Goal: Task Accomplishment & Management: Manage account settings

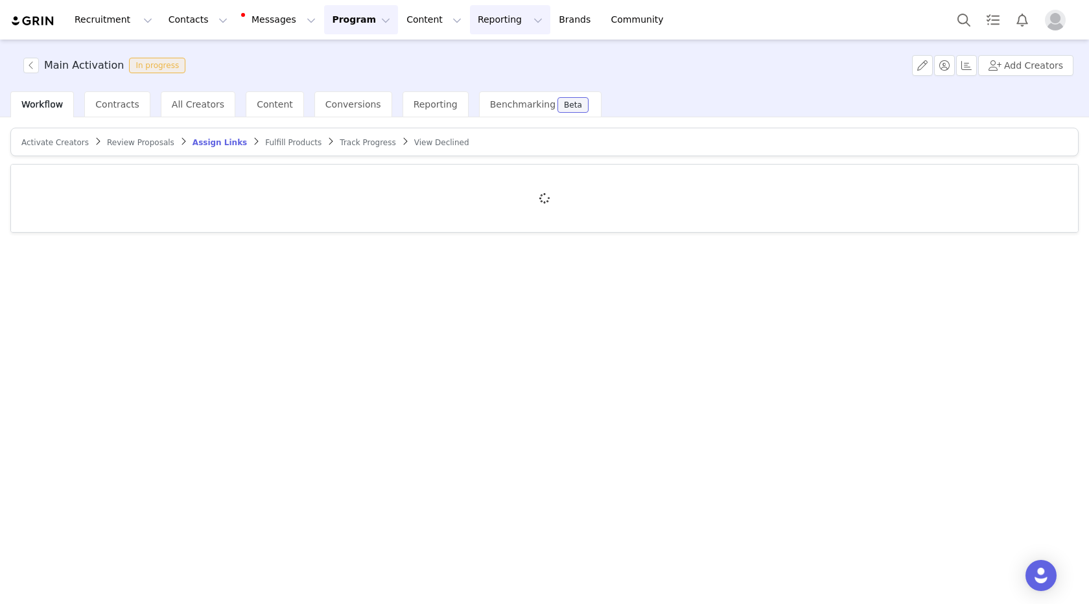
click at [472, 18] on button "Reporting Reporting" at bounding box center [510, 19] width 80 height 29
click at [469, 58] on p "Dashboard" at bounding box center [472, 58] width 49 height 14
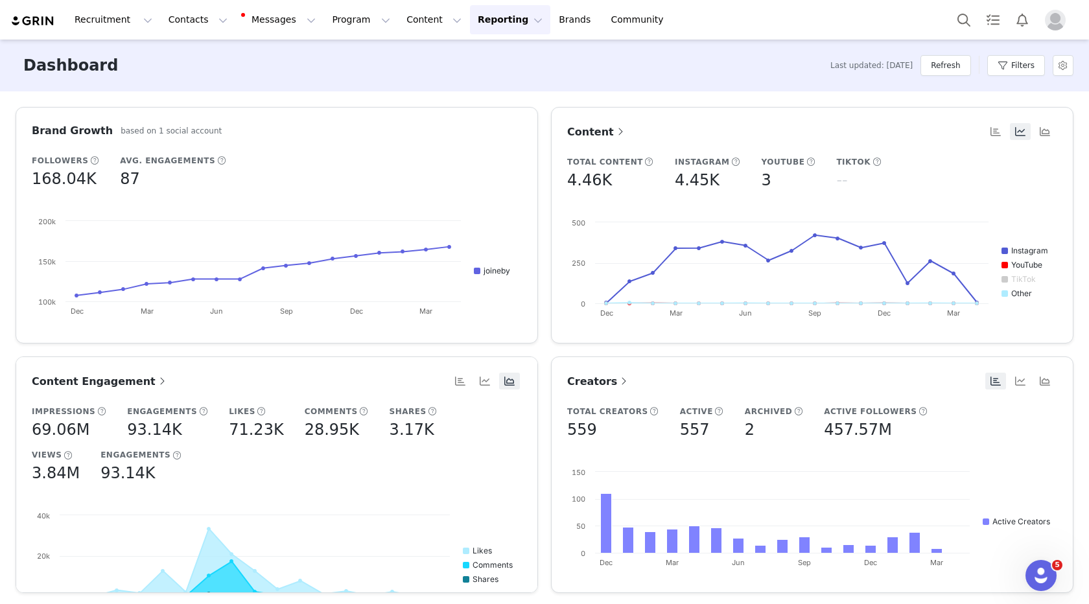
click at [591, 379] on span "Creators" at bounding box center [598, 381] width 63 height 12
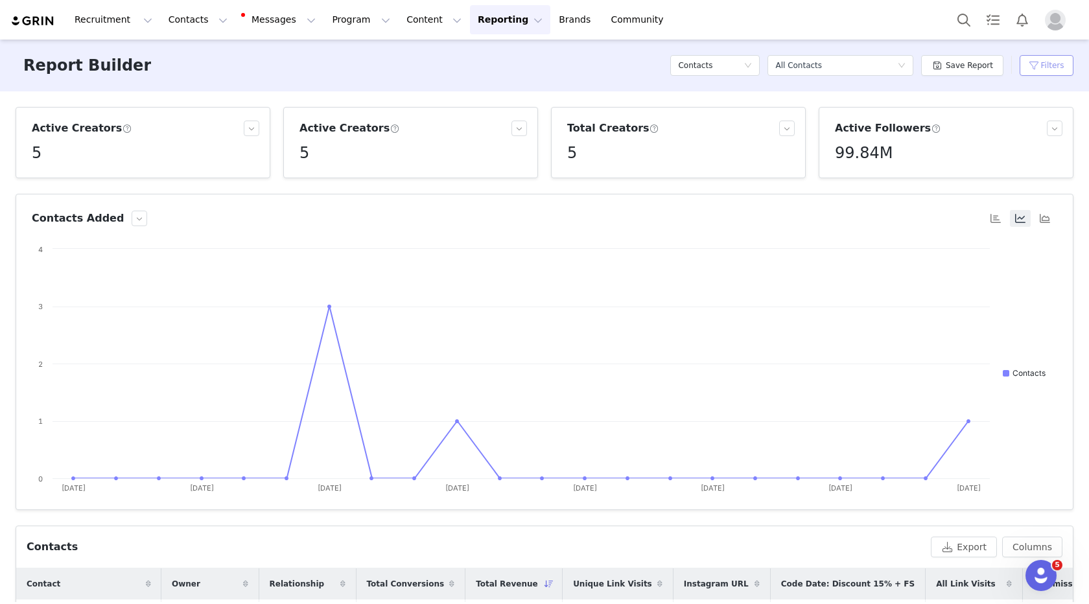
click at [1055, 63] on button "Filters" at bounding box center [1047, 65] width 54 height 21
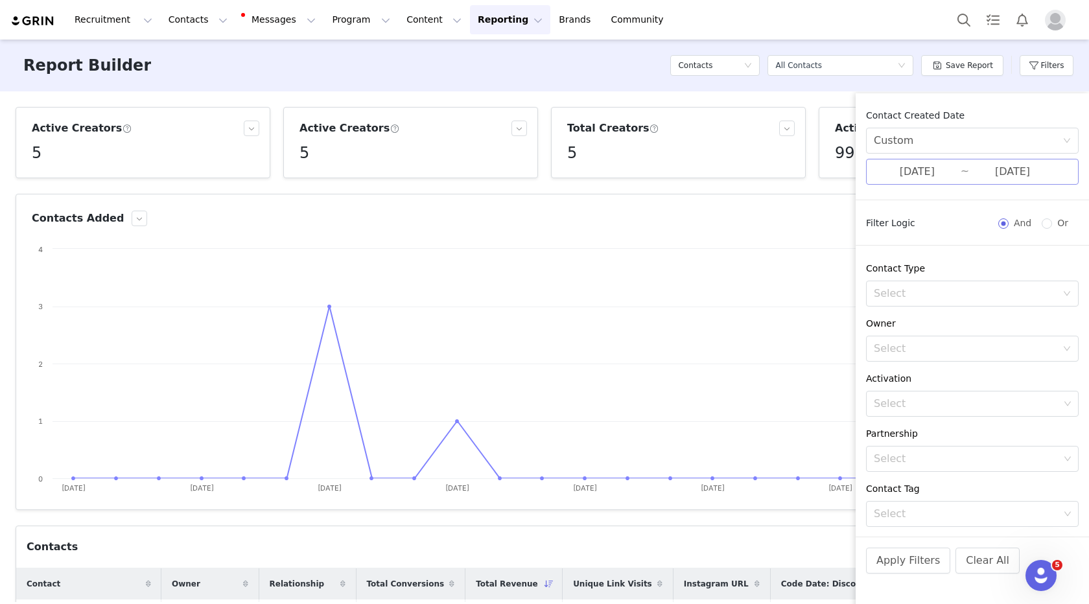
click at [940, 171] on input "07/01/2025" at bounding box center [917, 171] width 87 height 17
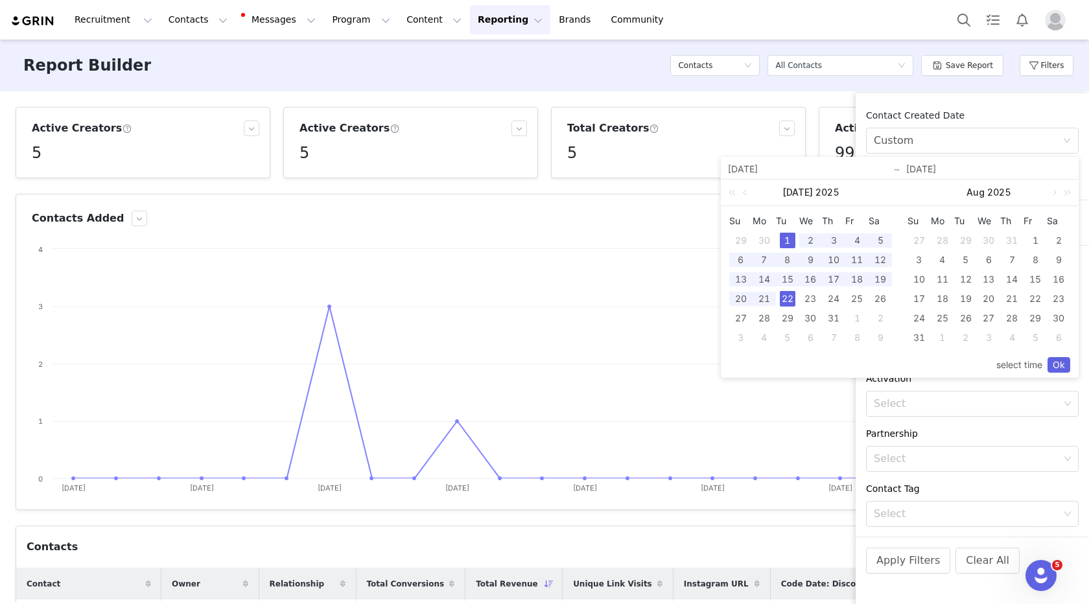
click at [940, 174] on input "07/22/2025" at bounding box center [989, 169] width 165 height 16
click at [558, 305] on rect at bounding box center [545, 372] width 1026 height 259
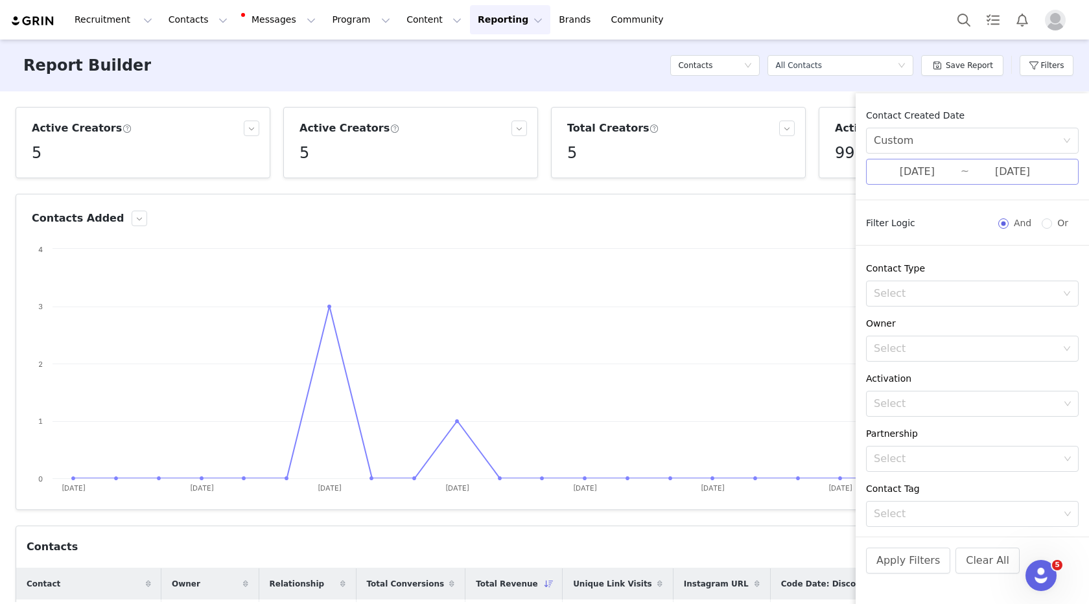
click at [888, 178] on input "07/01/2025" at bounding box center [917, 171] width 87 height 17
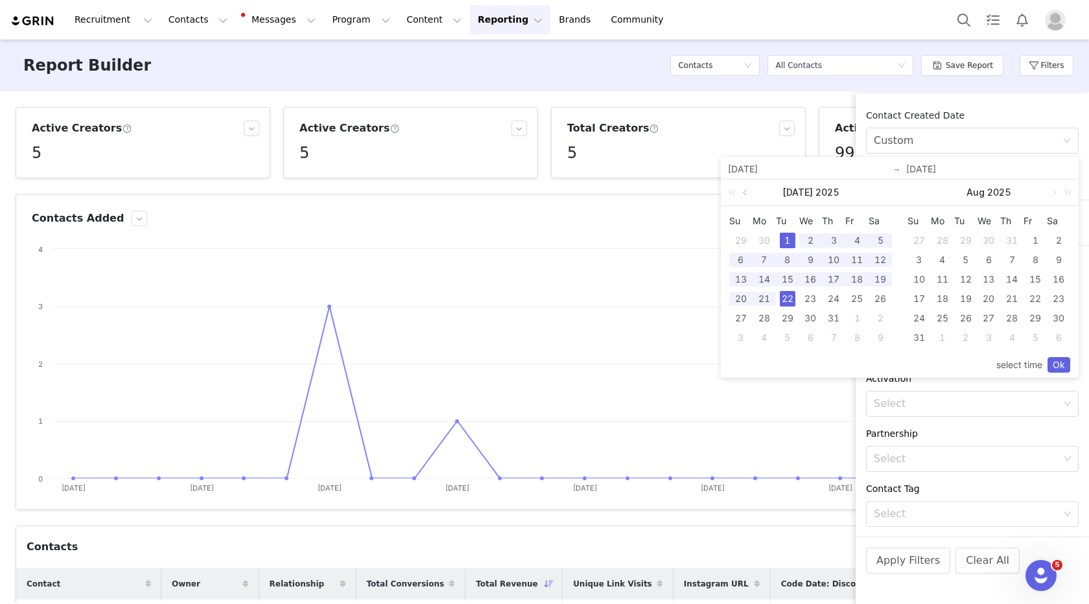
click at [742, 189] on link at bounding box center [747, 193] width 12 height 26
click at [1054, 191] on link at bounding box center [1054, 193] width 12 height 26
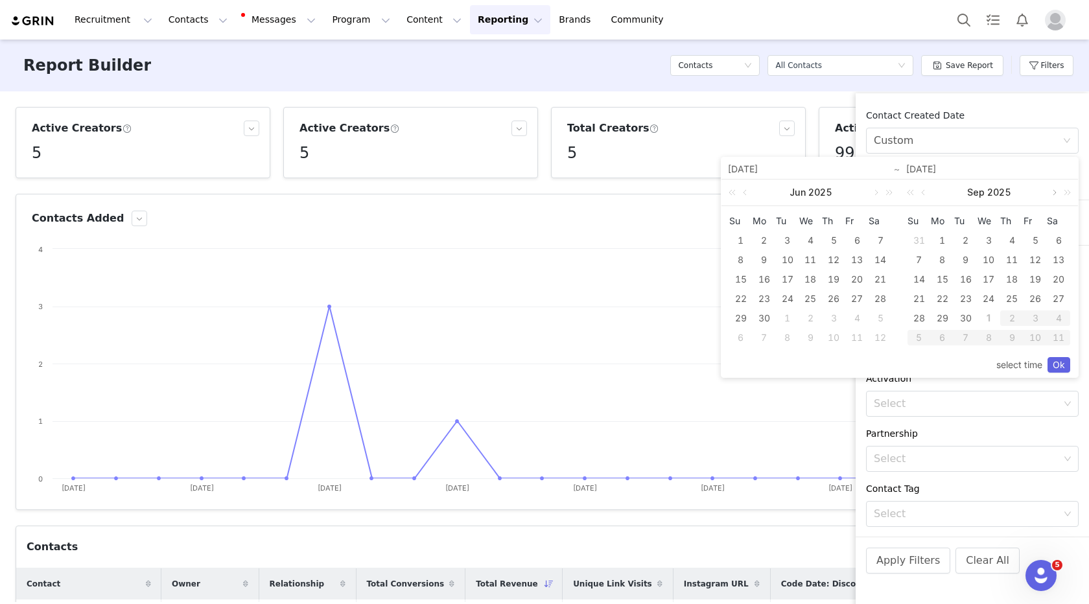
click at [1054, 191] on link at bounding box center [1054, 193] width 12 height 26
click at [876, 193] on link at bounding box center [876, 193] width 12 height 26
click at [795, 316] on div "30" at bounding box center [788, 319] width 16 height 16
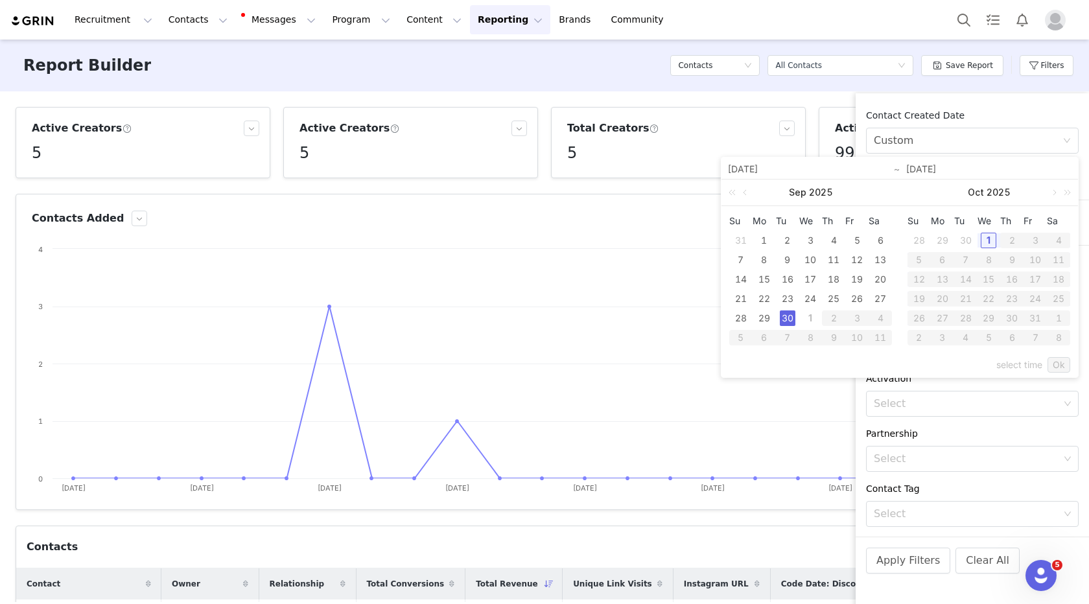
click at [794, 316] on div "30" at bounding box center [788, 319] width 16 height 16
type input "09/30/2025"
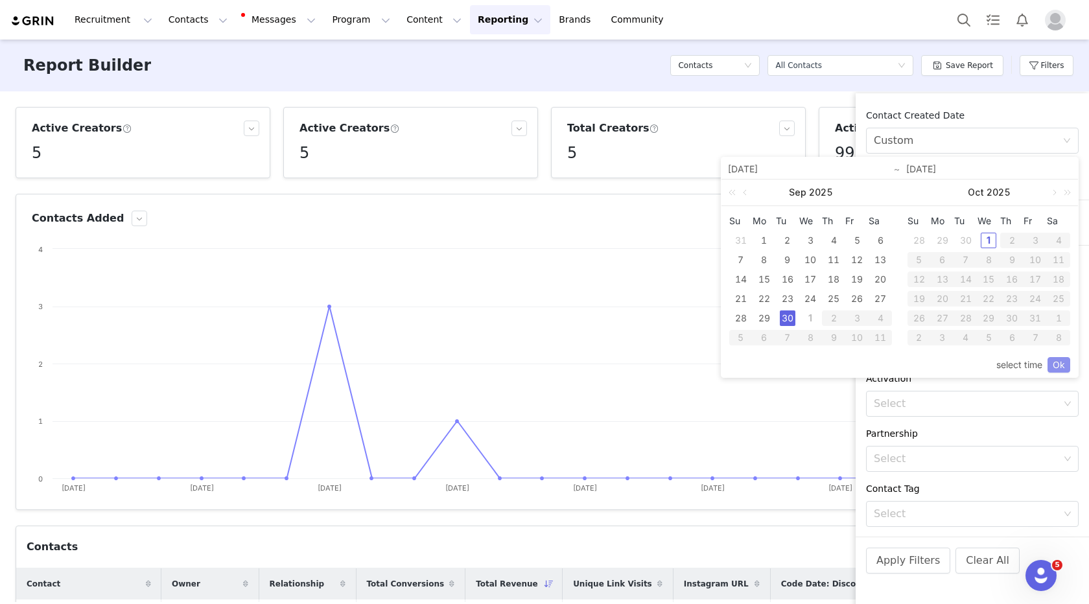
click at [1067, 359] on link "Ok" at bounding box center [1059, 365] width 23 height 16
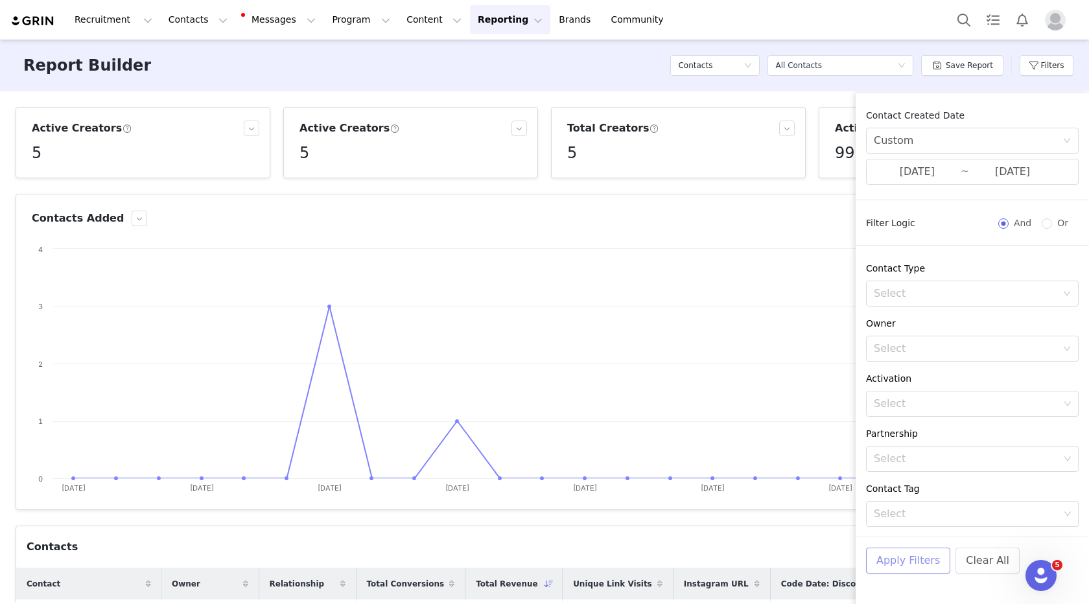
click at [895, 565] on button "Apply Filters" at bounding box center [908, 561] width 84 height 26
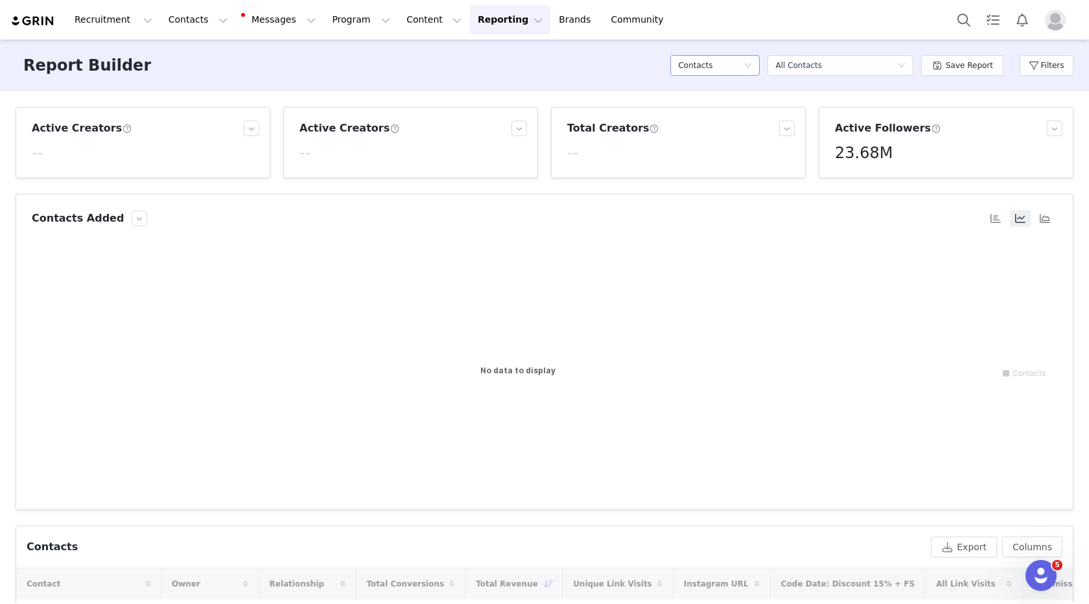
click at [737, 69] on div "Contacts" at bounding box center [710, 65] width 65 height 19
click at [726, 128] on h5 "Conversions" at bounding box center [719, 133] width 74 height 14
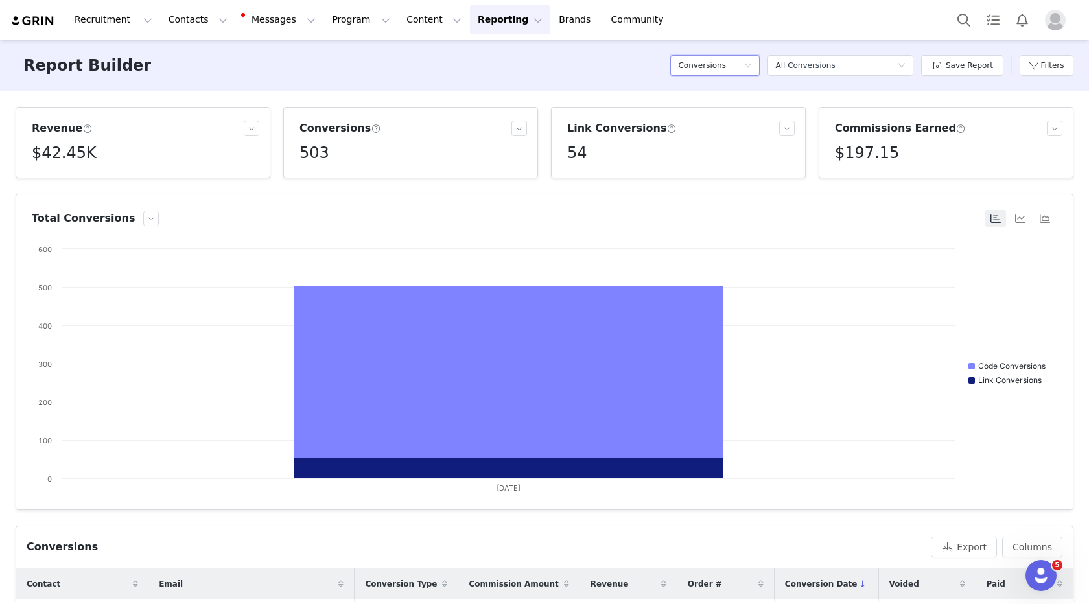
click at [851, 148] on h5 "$197.15" at bounding box center [867, 152] width 64 height 23
copy h5 "$197.15"
click at [858, 150] on h5 "$197.15" at bounding box center [867, 152] width 64 height 23
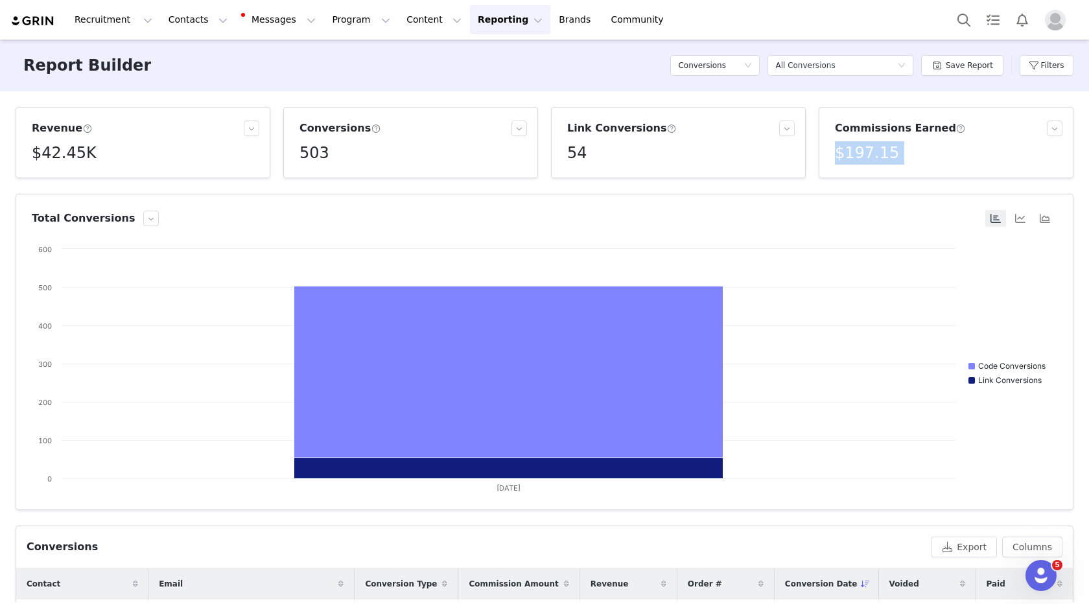
click at [858, 150] on h5 "$197.15" at bounding box center [867, 152] width 64 height 23
copy h5 "$197.15"
click at [1029, 67] on button "Filters" at bounding box center [1047, 65] width 54 height 21
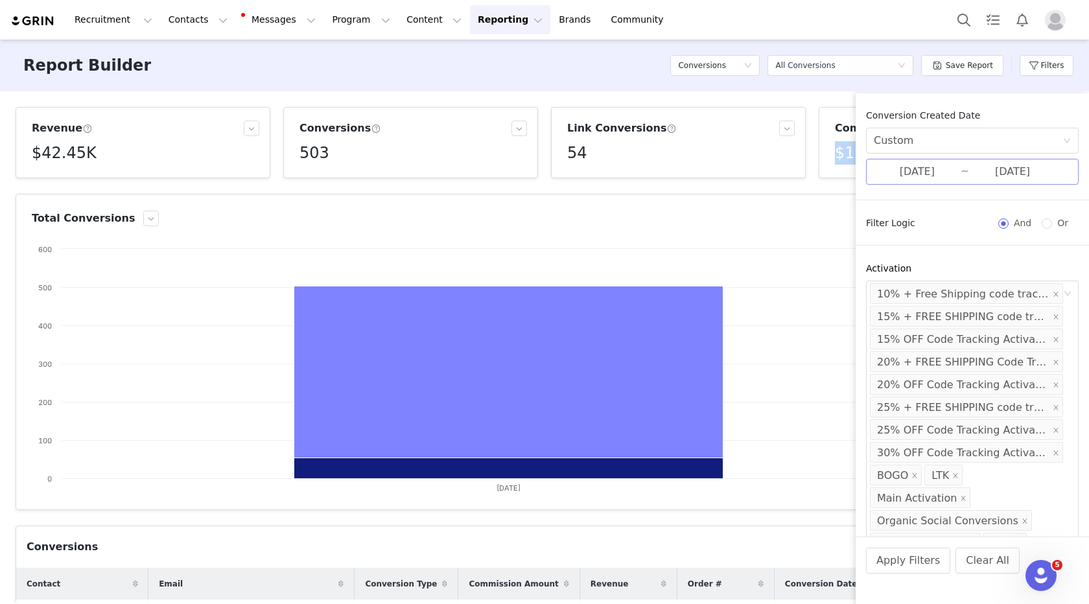
click at [901, 172] on input "09/29/2025" at bounding box center [917, 171] width 87 height 17
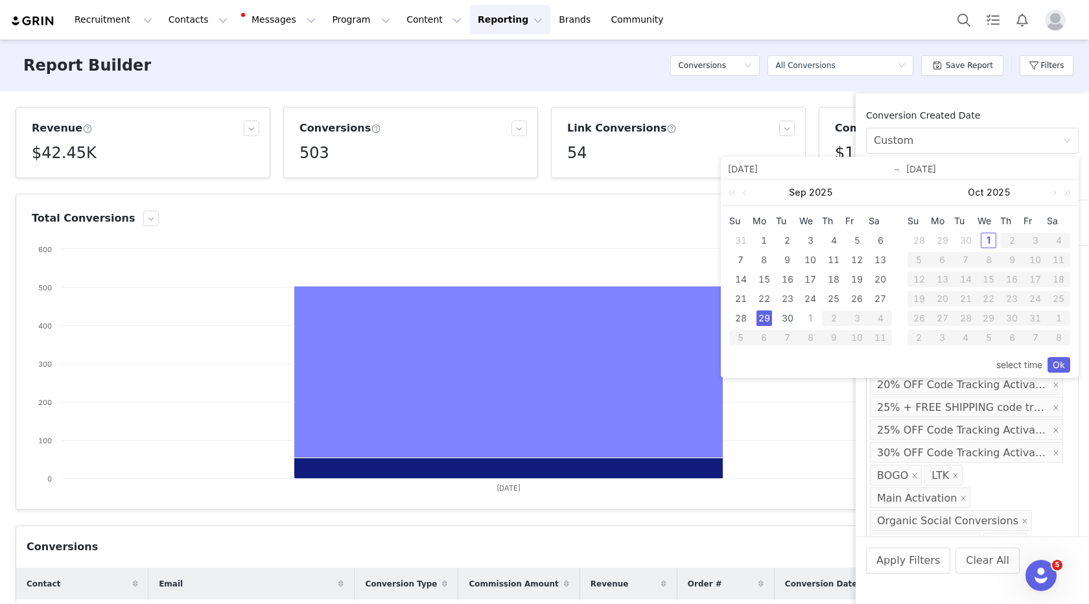
click at [790, 319] on div "30" at bounding box center [788, 319] width 16 height 16
type input "09/30/2025"
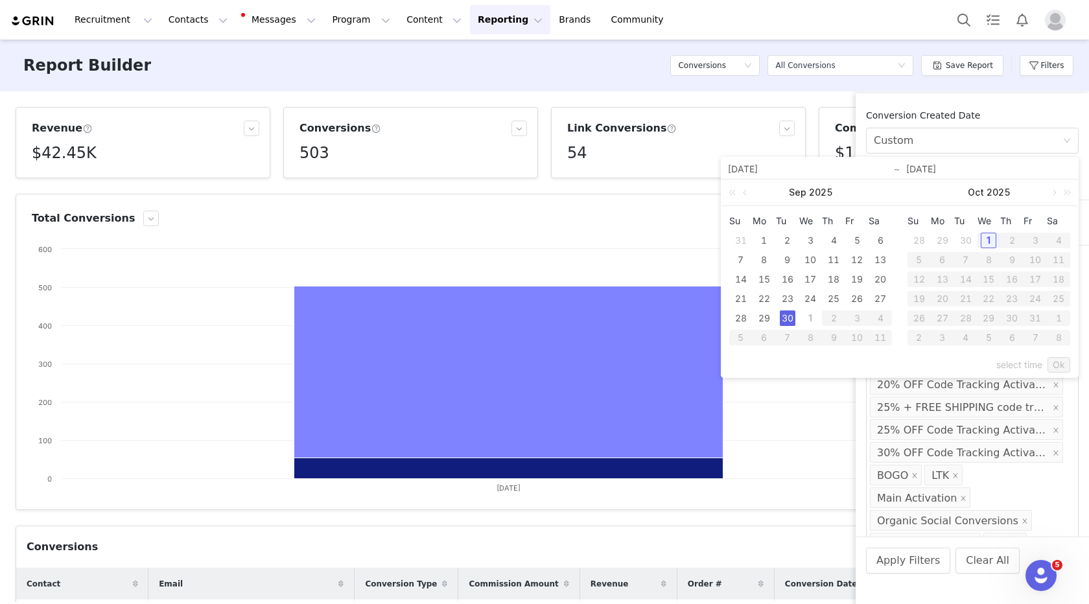
type input "09/30/2025"
click at [1069, 364] on link "Ok" at bounding box center [1059, 365] width 23 height 16
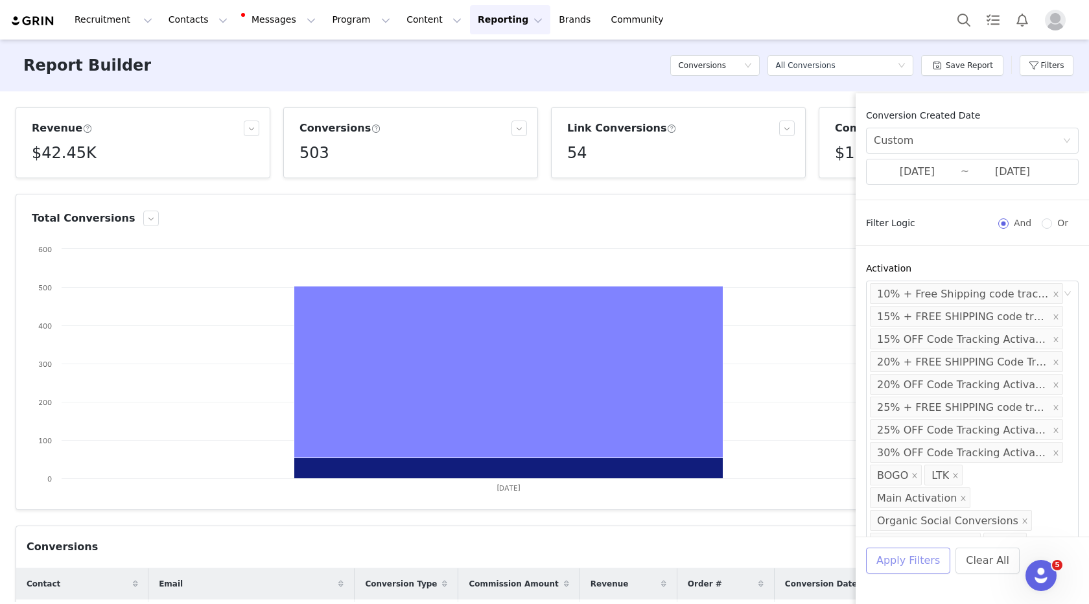
click at [886, 564] on button "Apply Filters" at bounding box center [908, 561] width 84 height 26
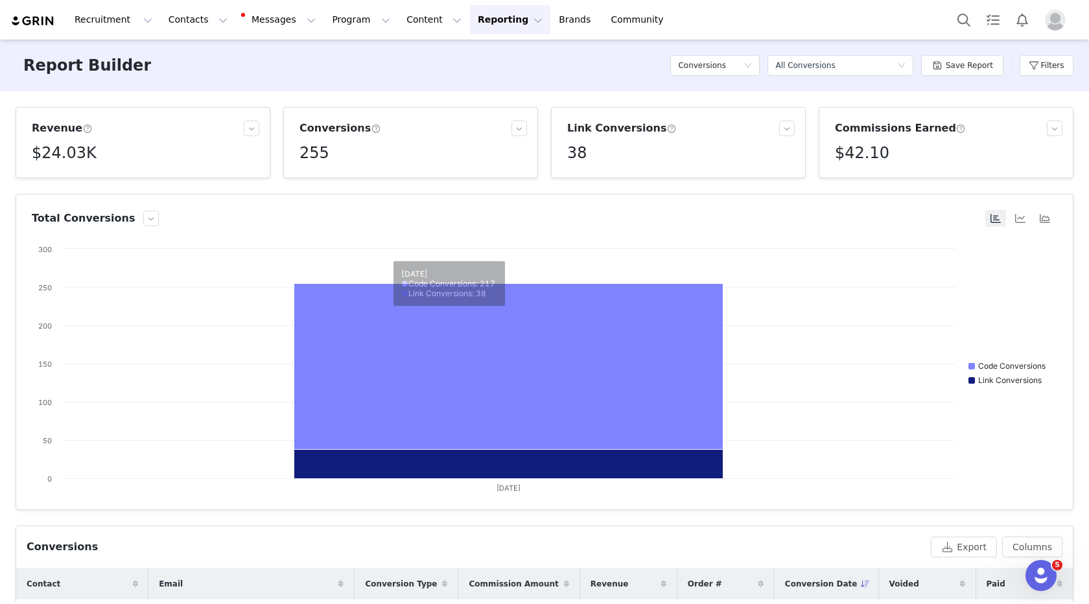
click at [861, 151] on h5 "$42.10" at bounding box center [862, 152] width 54 height 23
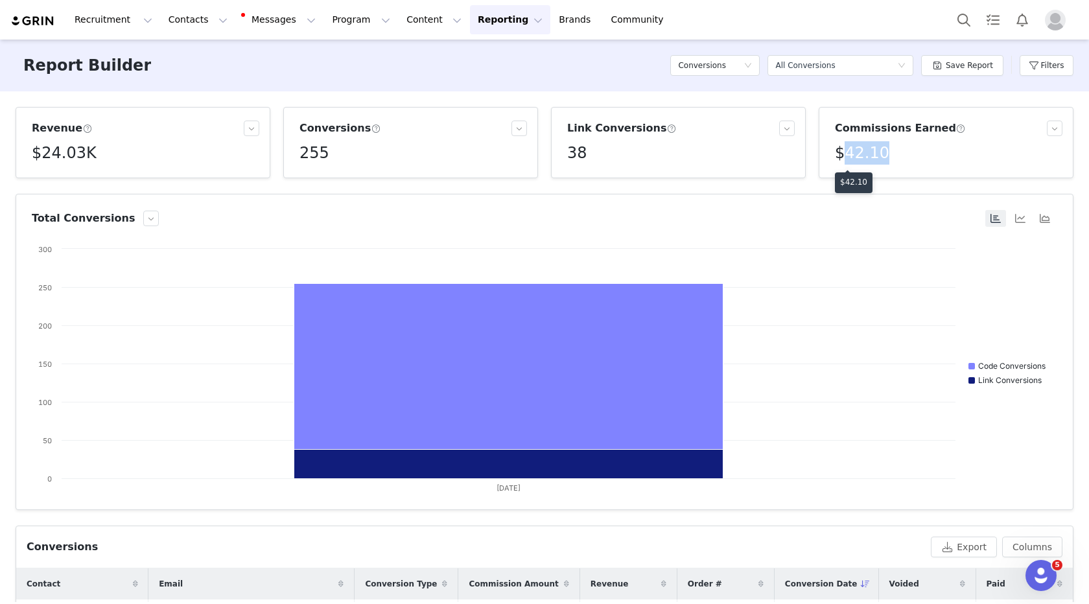
click at [861, 151] on h5 "$42.10" at bounding box center [862, 152] width 54 height 23
copy h5 "$42.10"
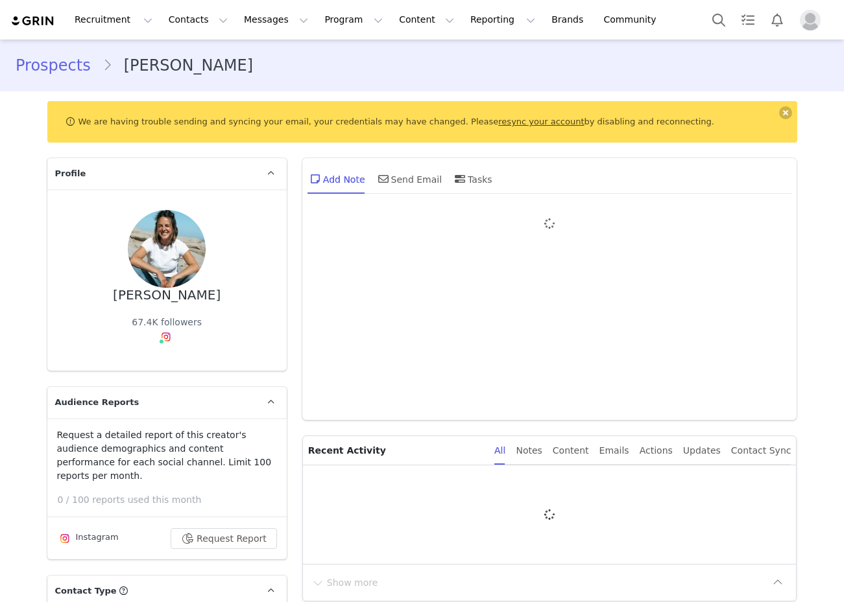
type input "+1 (United States)"
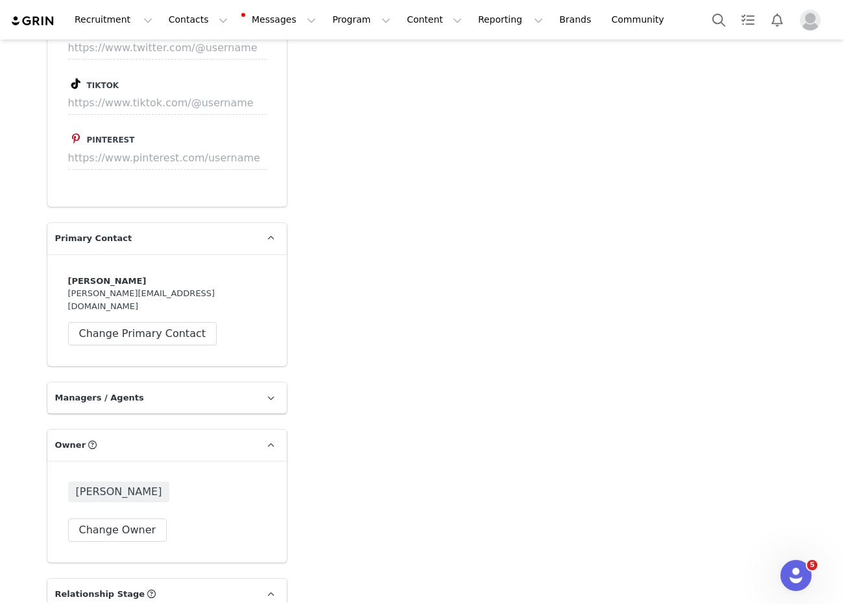
scroll to position [2001, 0]
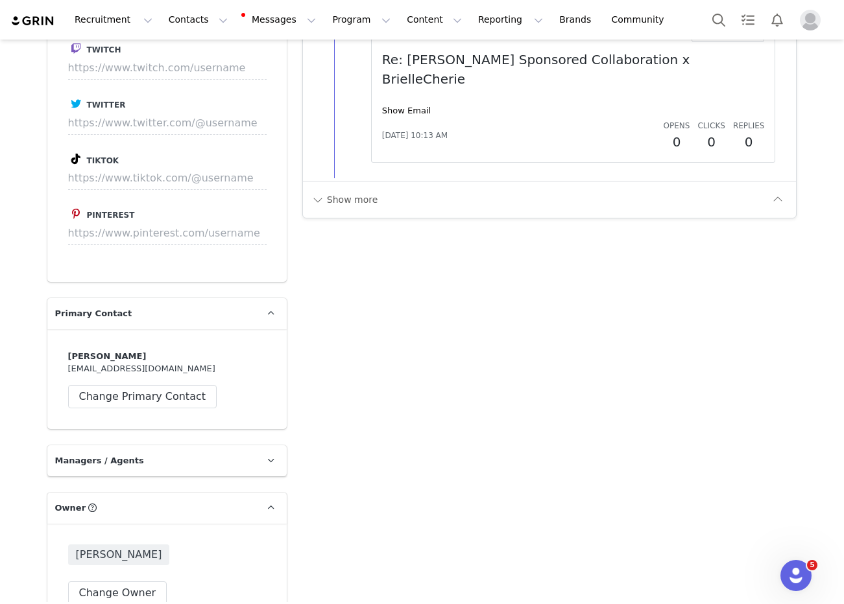
scroll to position [1984, 0]
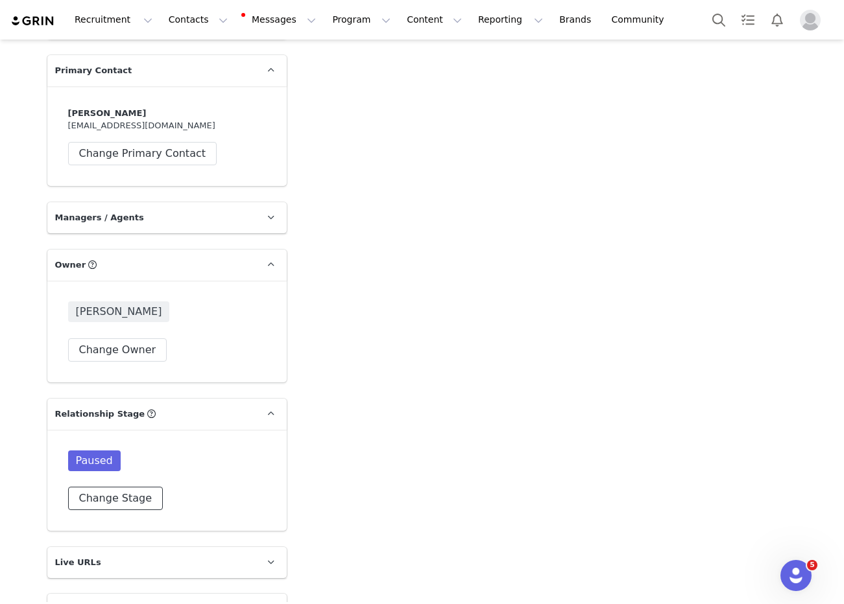
click at [107, 487] on button "Change Stage" at bounding box center [115, 498] width 95 height 23
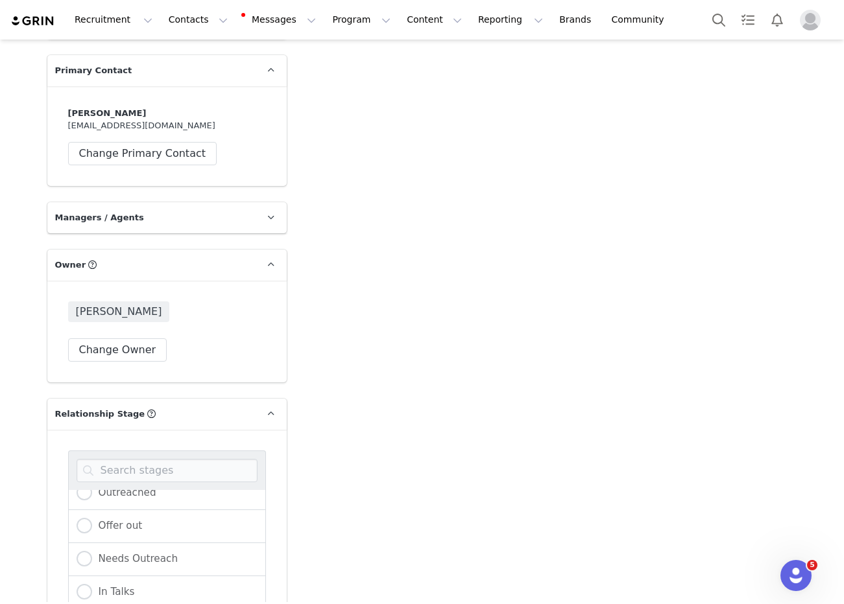
scroll to position [54, 0]
click at [141, 545] on span "Needs Outreach" at bounding box center [135, 551] width 86 height 12
click at [92, 543] on input "Needs Outreach" at bounding box center [85, 551] width 16 height 17
radio input "true"
radio input "false"
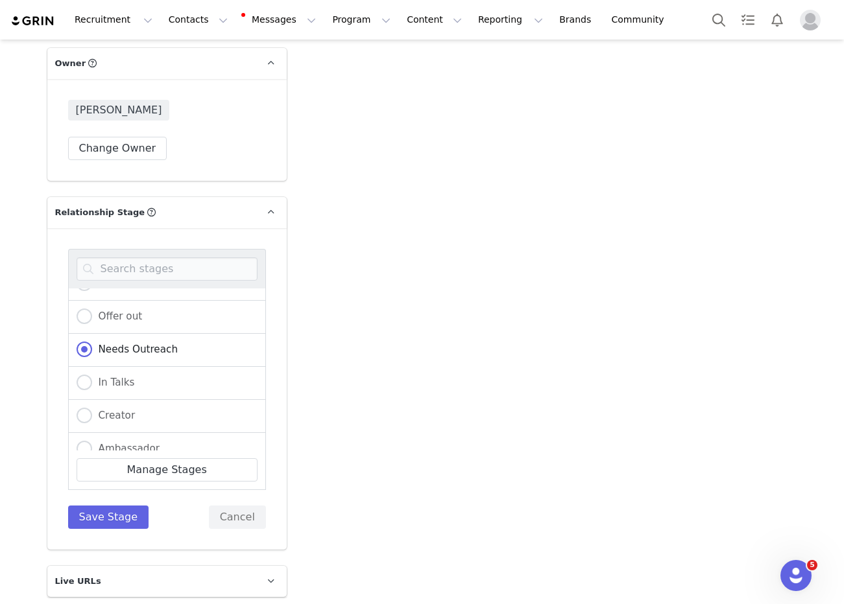
scroll to position [2252, 0]
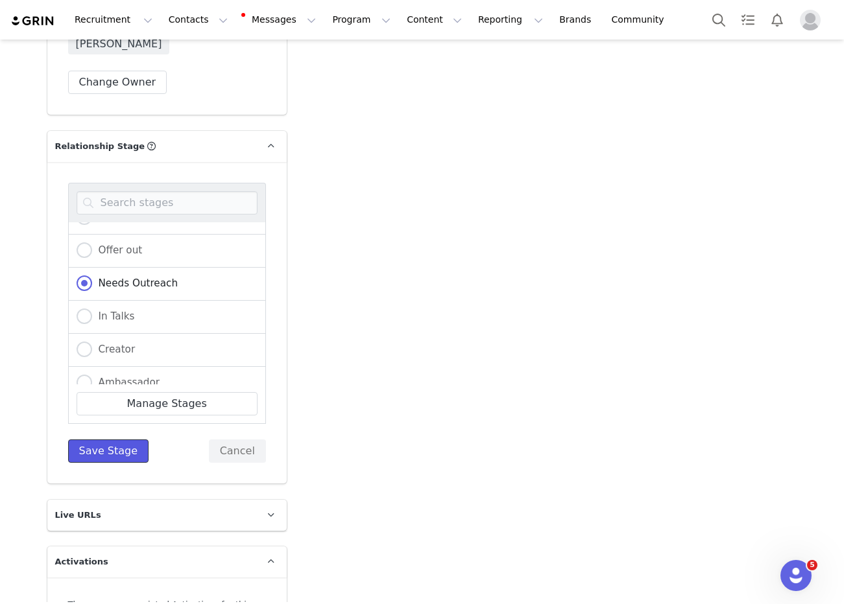
click at [120, 440] on button "Save Stage" at bounding box center [108, 451] width 81 height 23
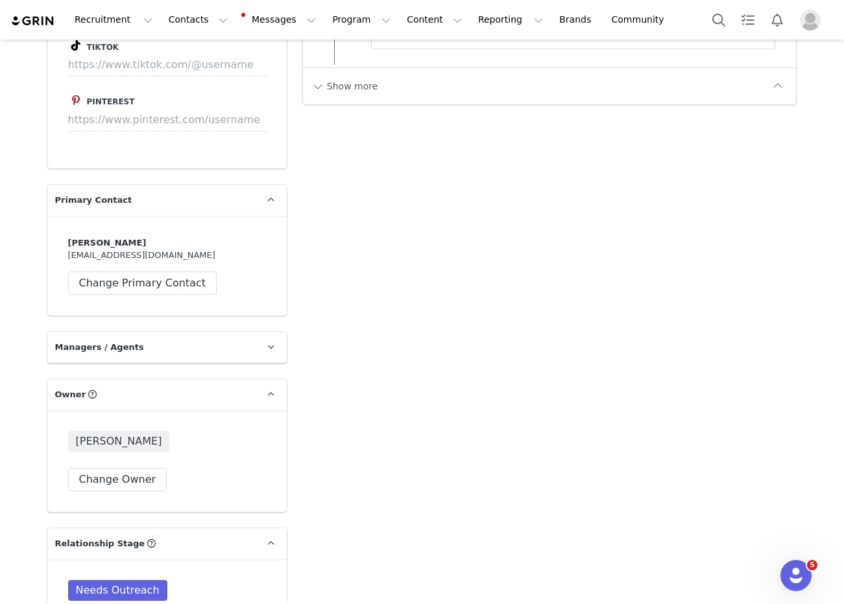
scroll to position [2111, 0]
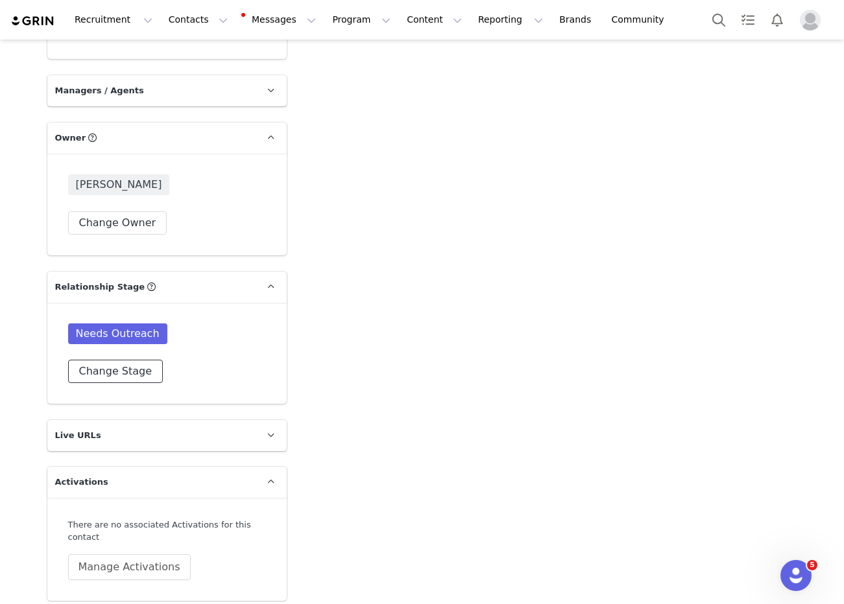
click at [125, 360] on button "Change Stage" at bounding box center [115, 371] width 95 height 23
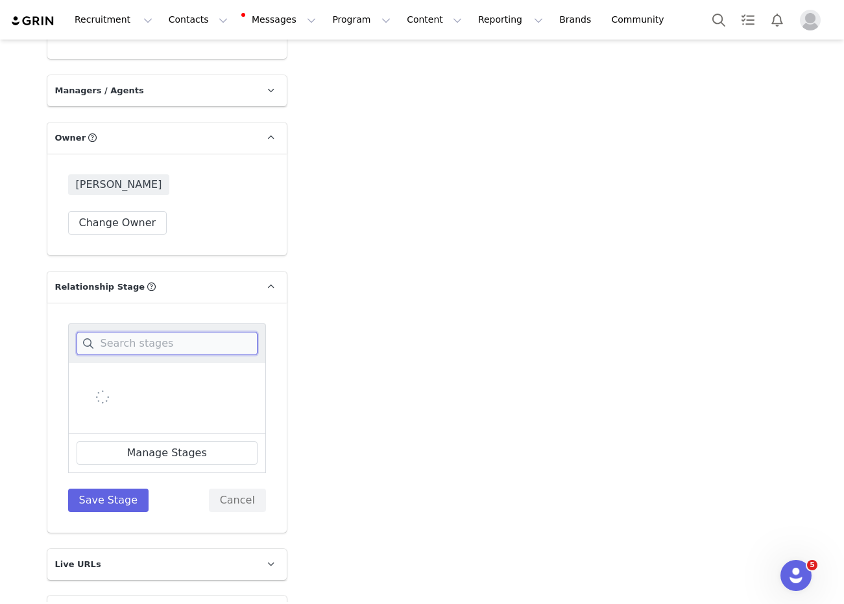
click at [128, 332] on input at bounding box center [167, 343] width 181 height 23
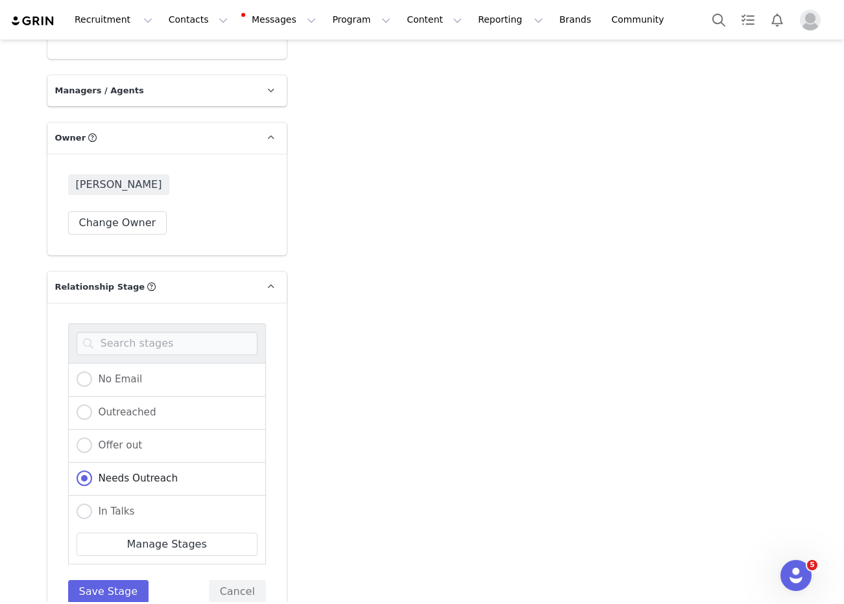
click at [242, 580] on button "Cancel" at bounding box center [237, 591] width 57 height 23
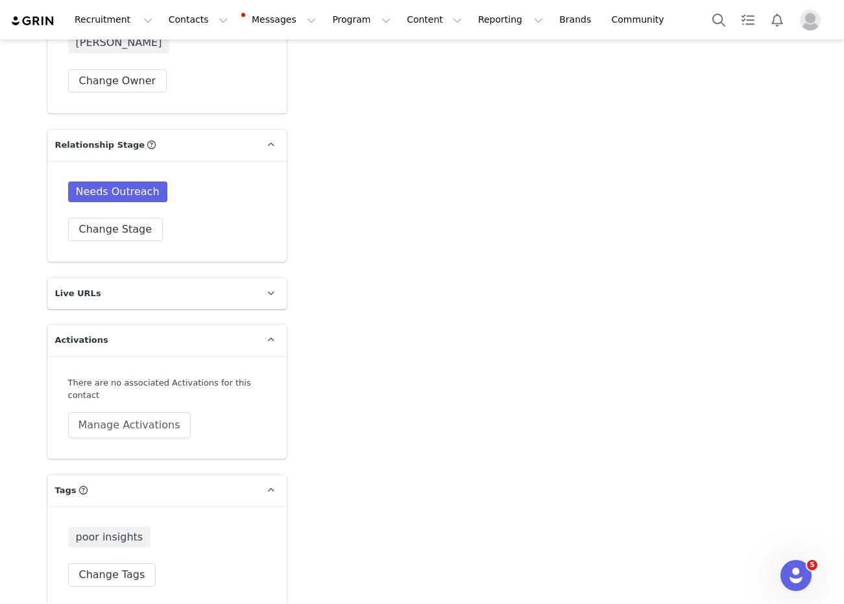
scroll to position [2067, 0]
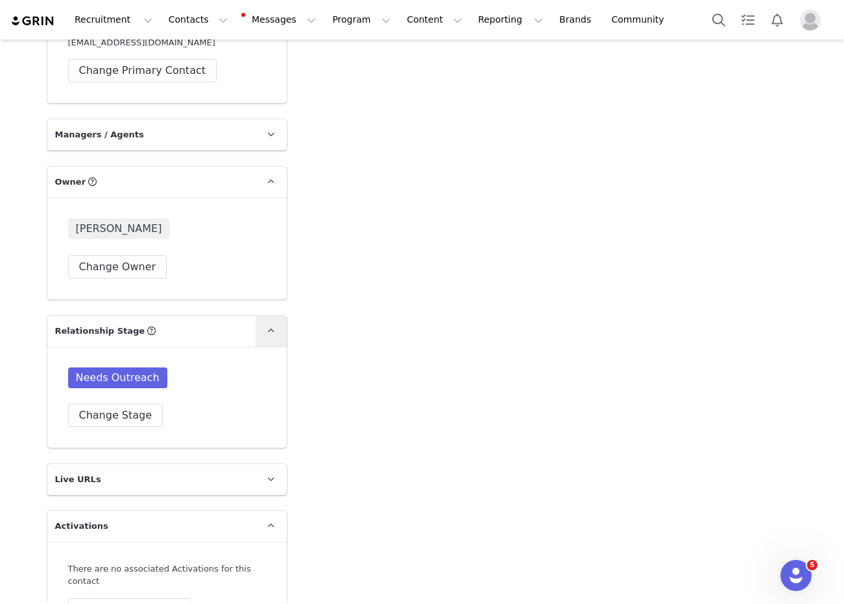
click at [259, 317] on link at bounding box center [270, 331] width 31 height 31
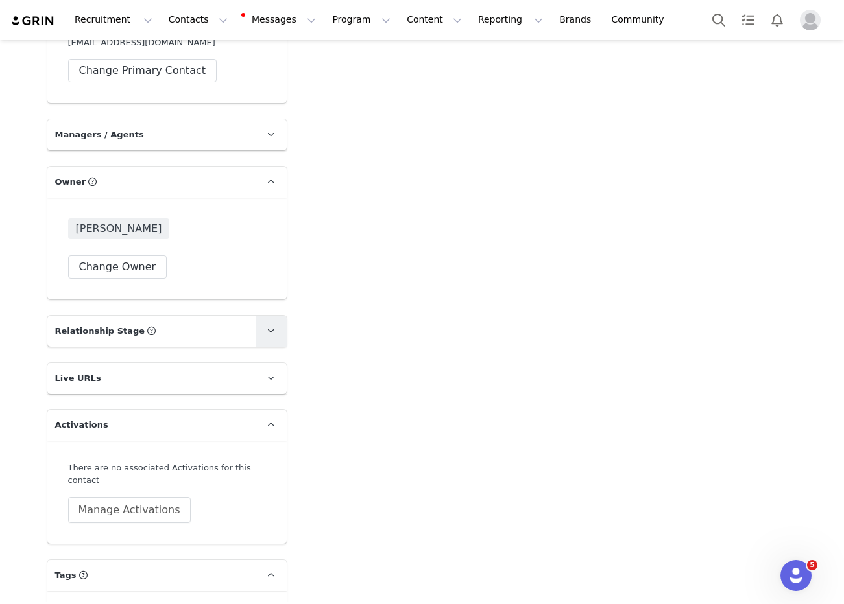
click at [259, 317] on link at bounding box center [270, 331] width 31 height 31
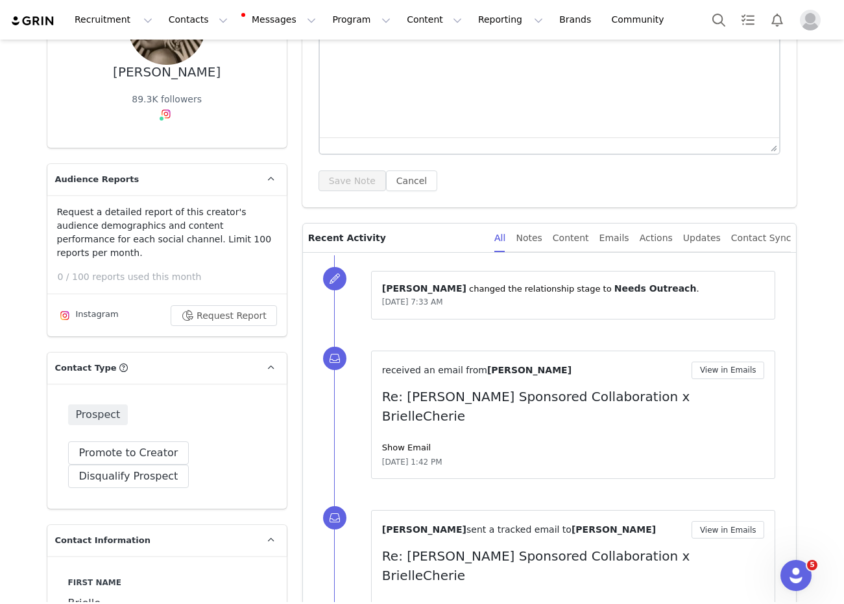
scroll to position [237, 0]
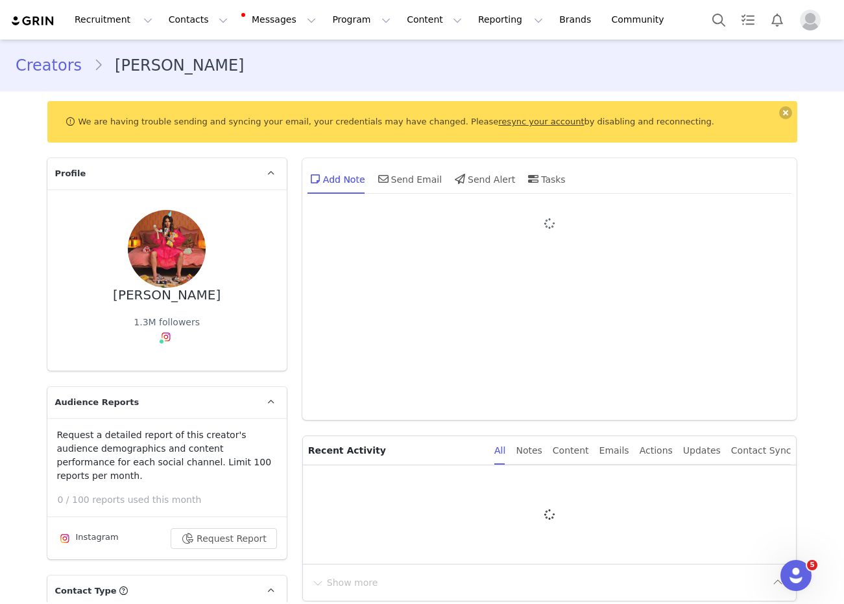
type input "+1 (United States)"
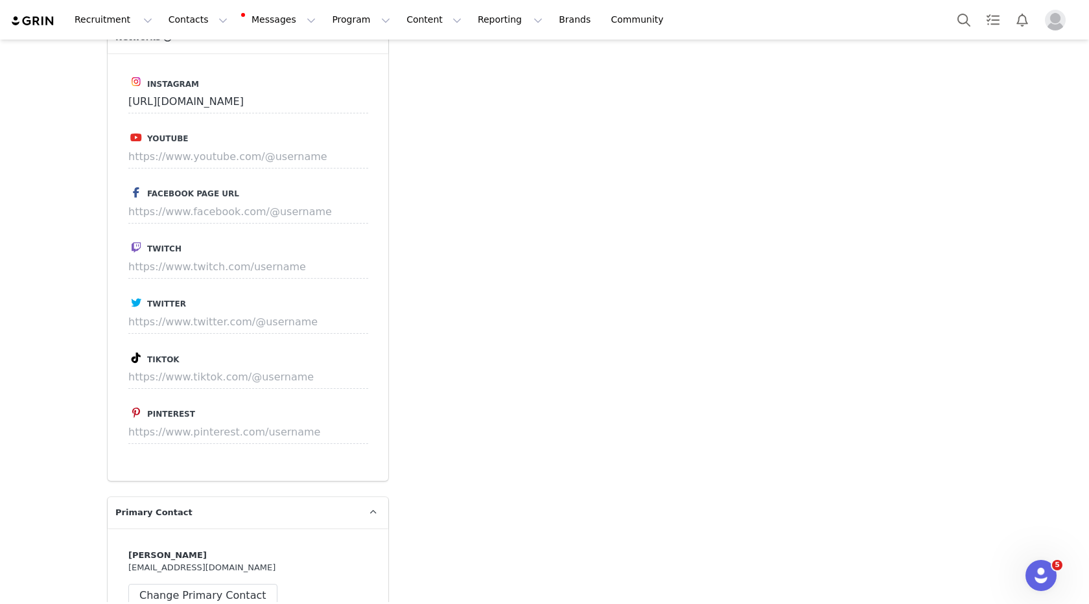
scroll to position [1914, 0]
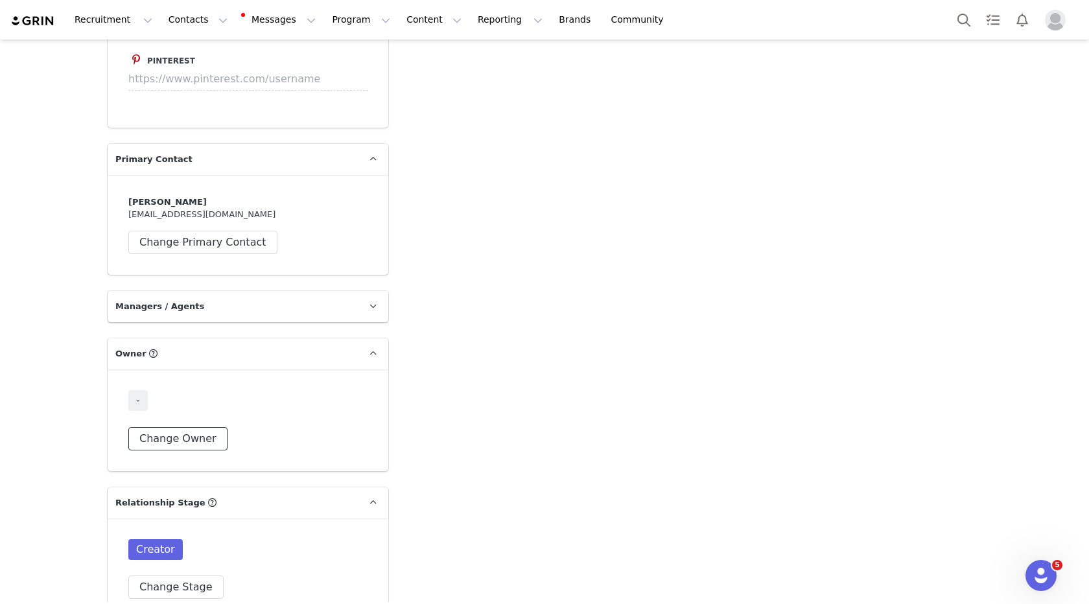
click at [184, 427] on button "Change Owner" at bounding box center [177, 438] width 99 height 23
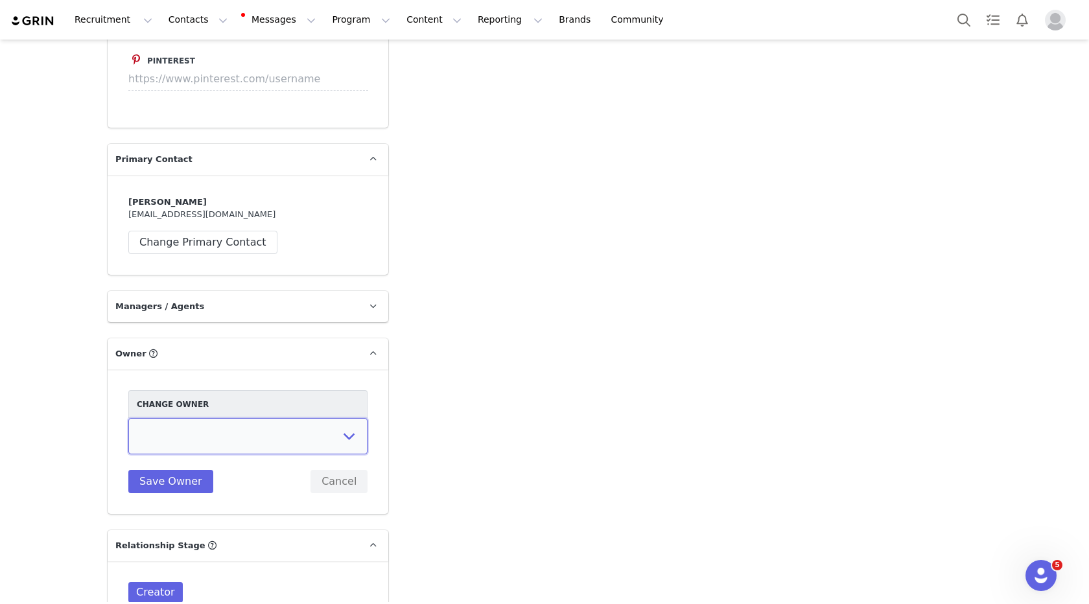
click at [190, 432] on select "Hannah Wilde Kiley Raybould Earvin Bermillo Randall (temp user) Ayanna Bozeman …" at bounding box center [247, 436] width 239 height 36
select select "8dfe7175-539f-4b0a-8bfc-866fe0962ac0"
click at [128, 418] on select "[PERSON_NAME] [PERSON_NAME] [PERSON_NAME] (temp user) [PERSON_NAME] [PERSON_NAM…" at bounding box center [247, 436] width 239 height 36
click at [158, 582] on span "Creator" at bounding box center [155, 592] width 54 height 21
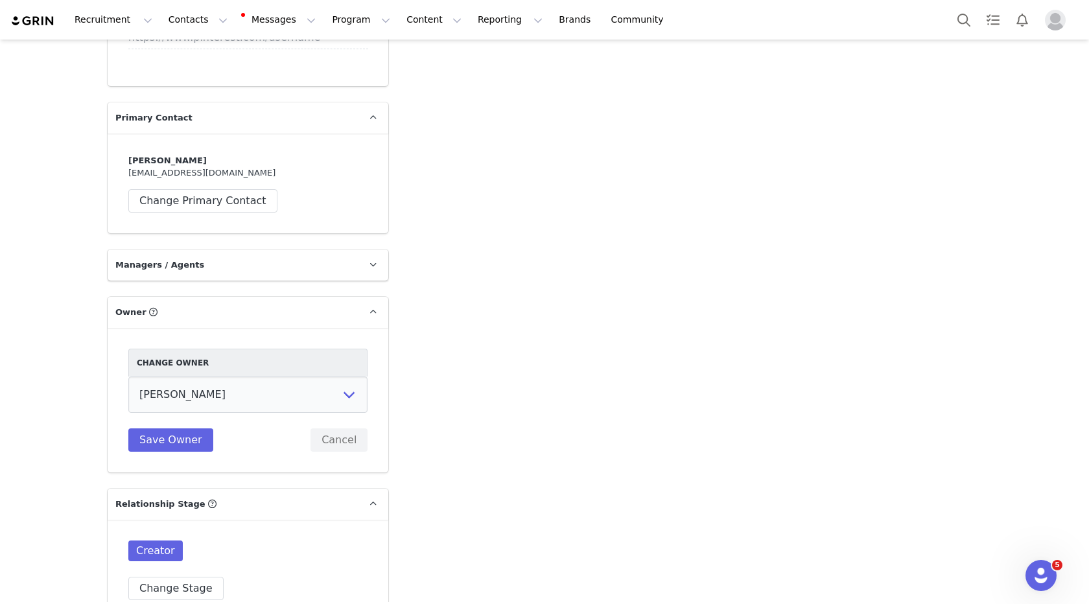
scroll to position [1966, 0]
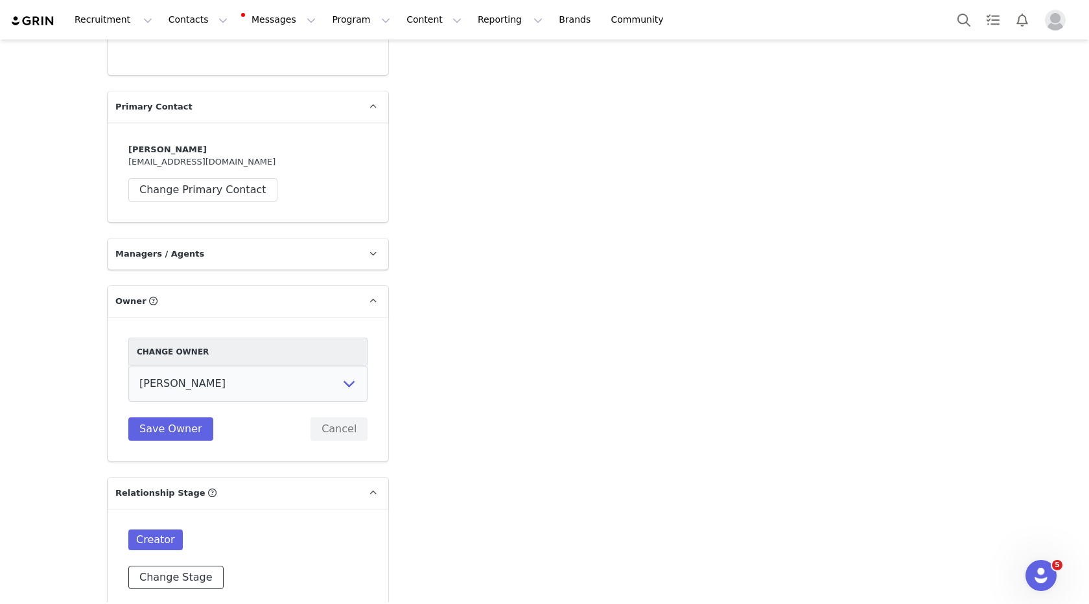
click at [166, 566] on button "Change Stage" at bounding box center [175, 577] width 95 height 23
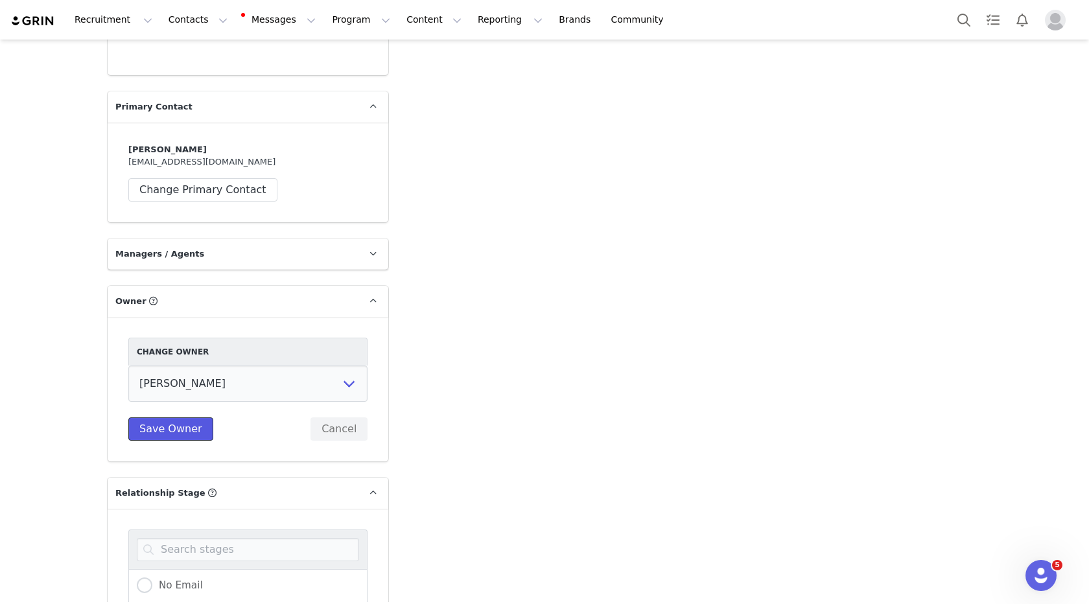
click at [186, 418] on button "Save Owner" at bounding box center [170, 429] width 85 height 23
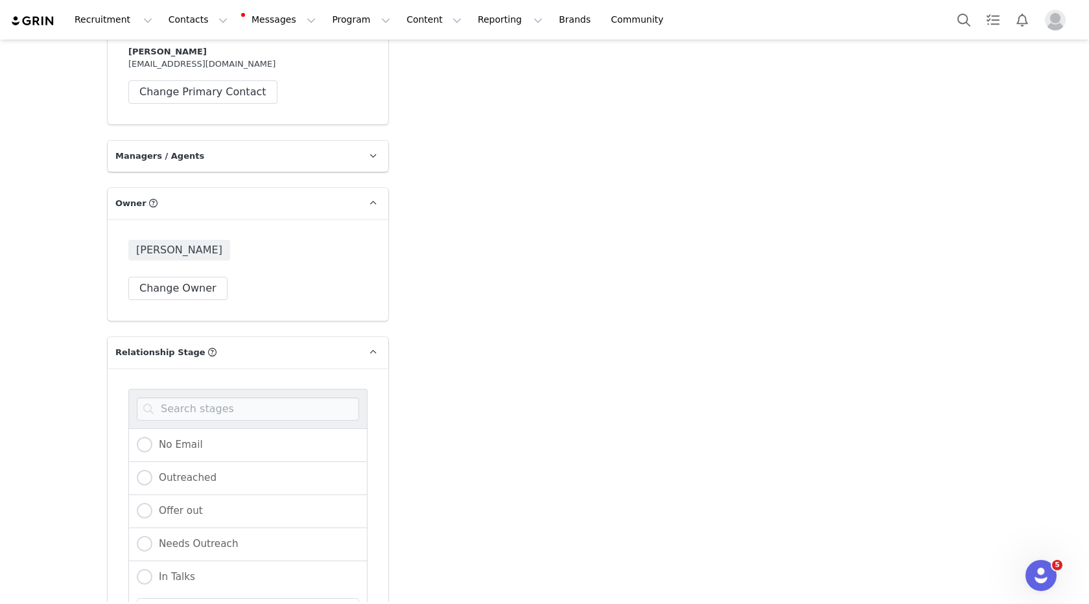
scroll to position [2089, 0]
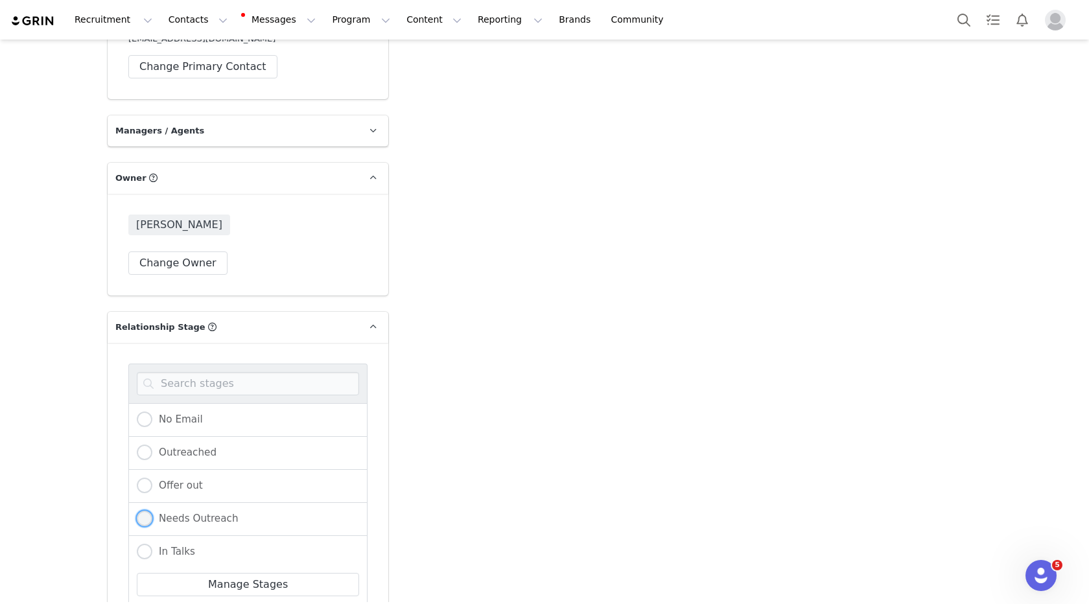
click at [186, 513] on span "Needs Outreach" at bounding box center [195, 519] width 86 height 12
click at [152, 511] on input "Needs Outreach" at bounding box center [145, 519] width 16 height 17
radio input "true"
radio input "false"
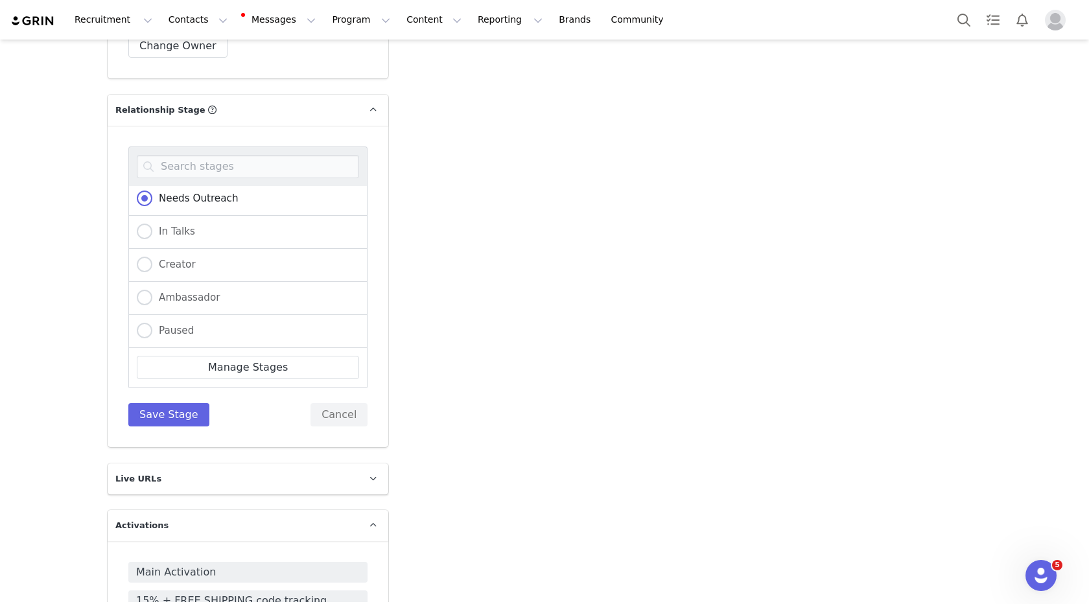
scroll to position [2309, 0]
click at [176, 401] on button "Save Stage" at bounding box center [168, 412] width 81 height 23
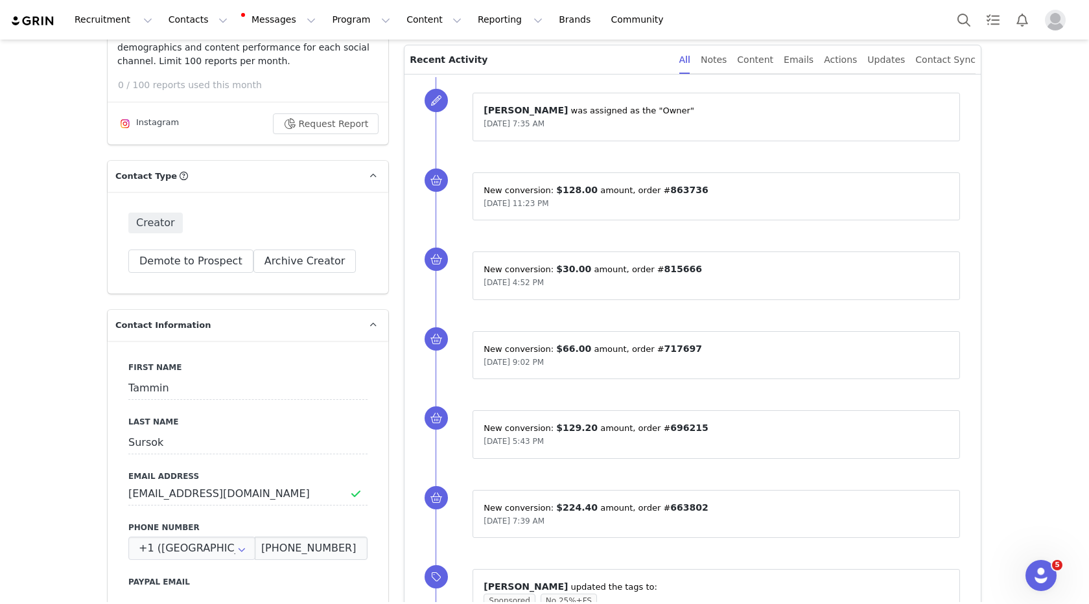
scroll to position [201, 0]
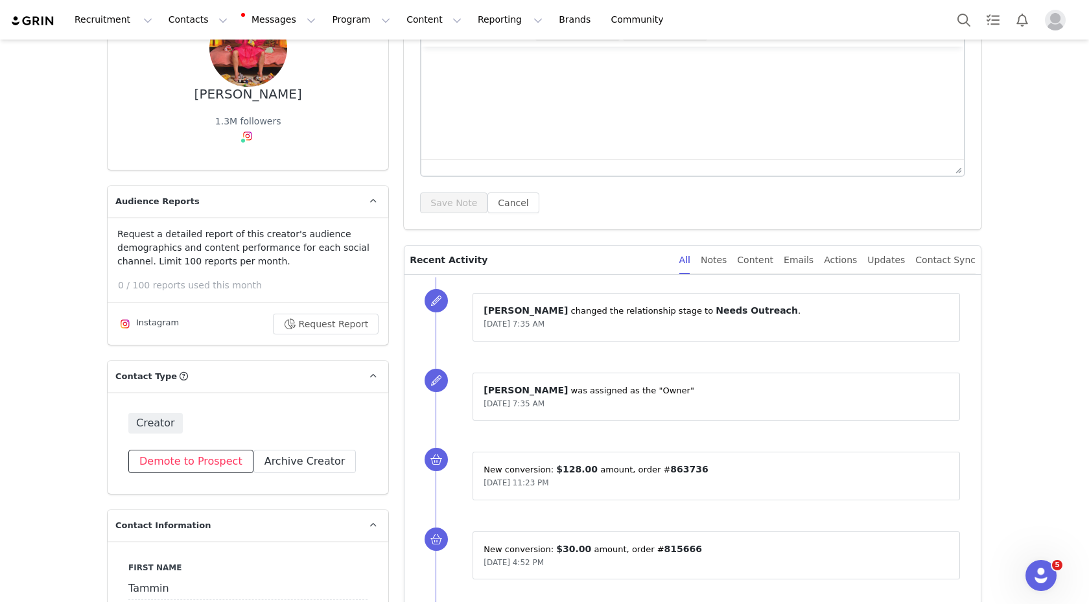
click at [185, 462] on button "Demote to Prospect" at bounding box center [190, 461] width 125 height 23
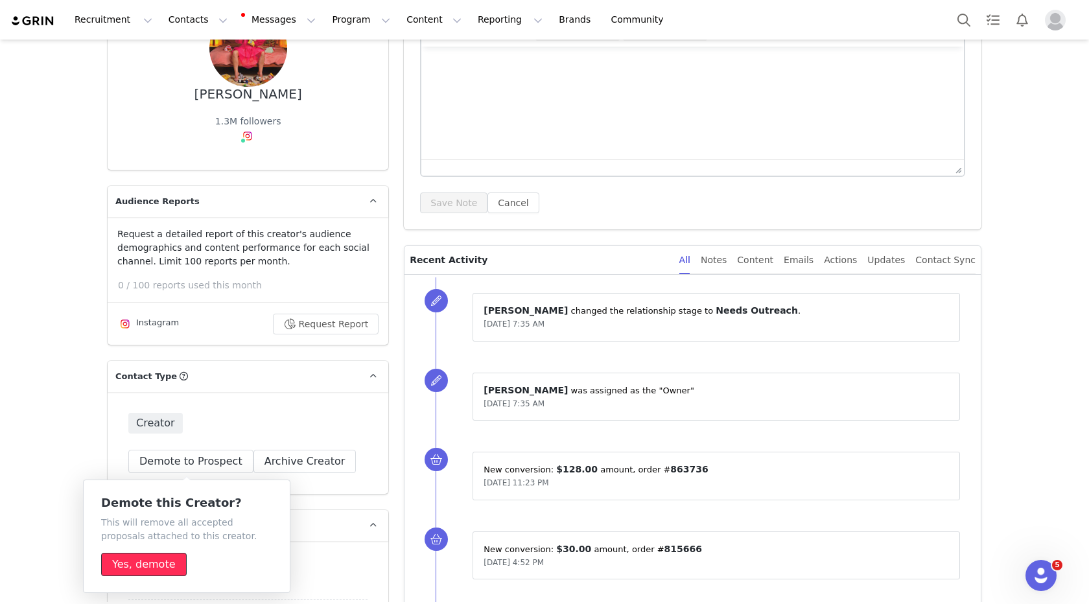
click at [145, 559] on button "Yes, demote" at bounding box center [144, 564] width 86 height 23
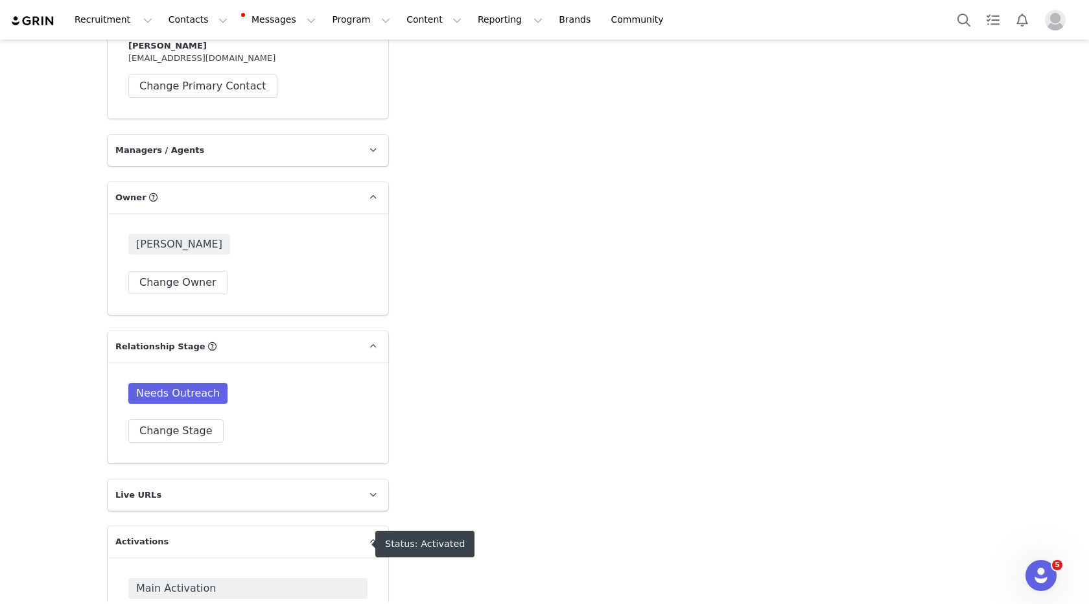
scroll to position [2126, 0]
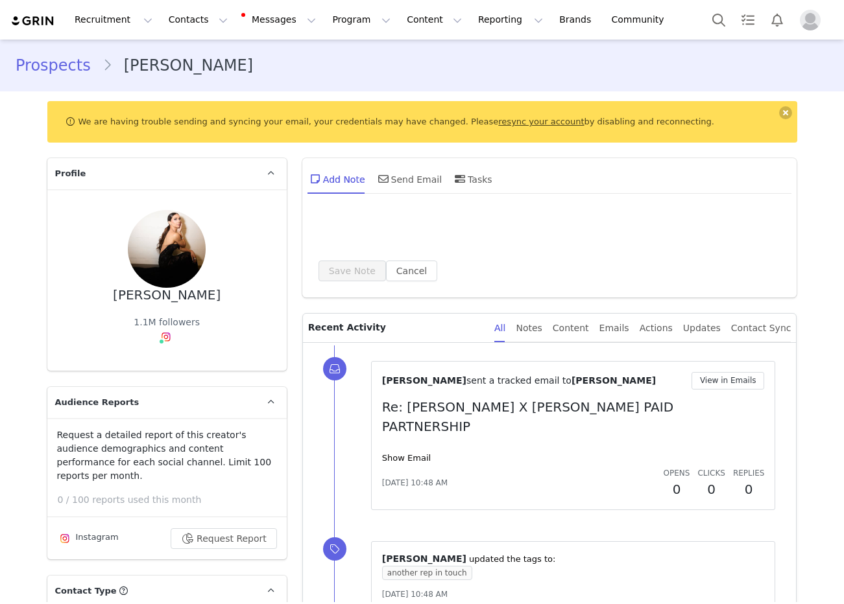
type input "+1 ([GEOGRAPHIC_DATA])"
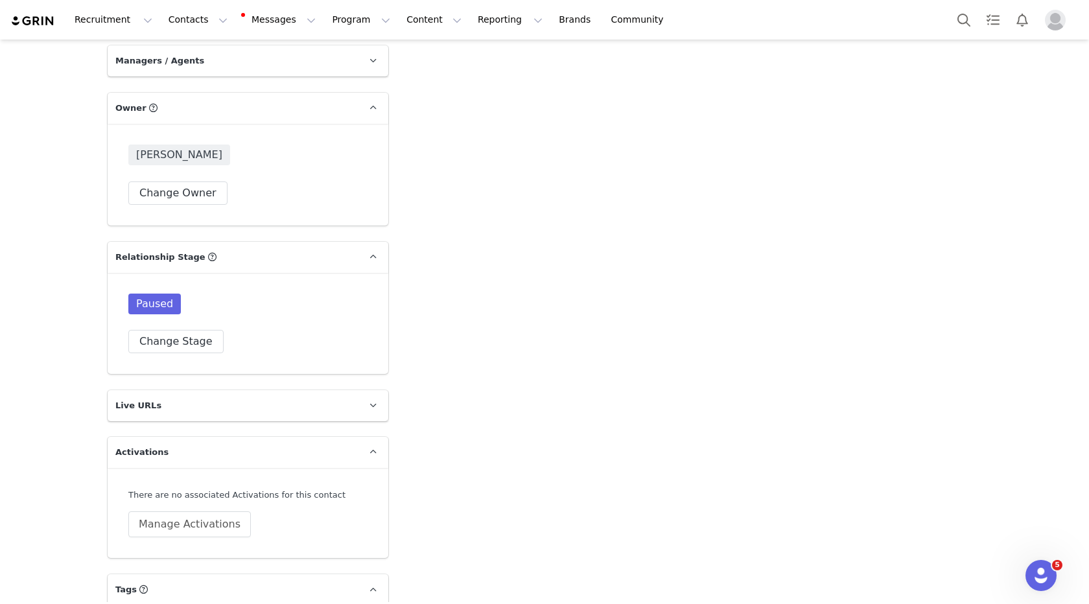
scroll to position [2149, 0]
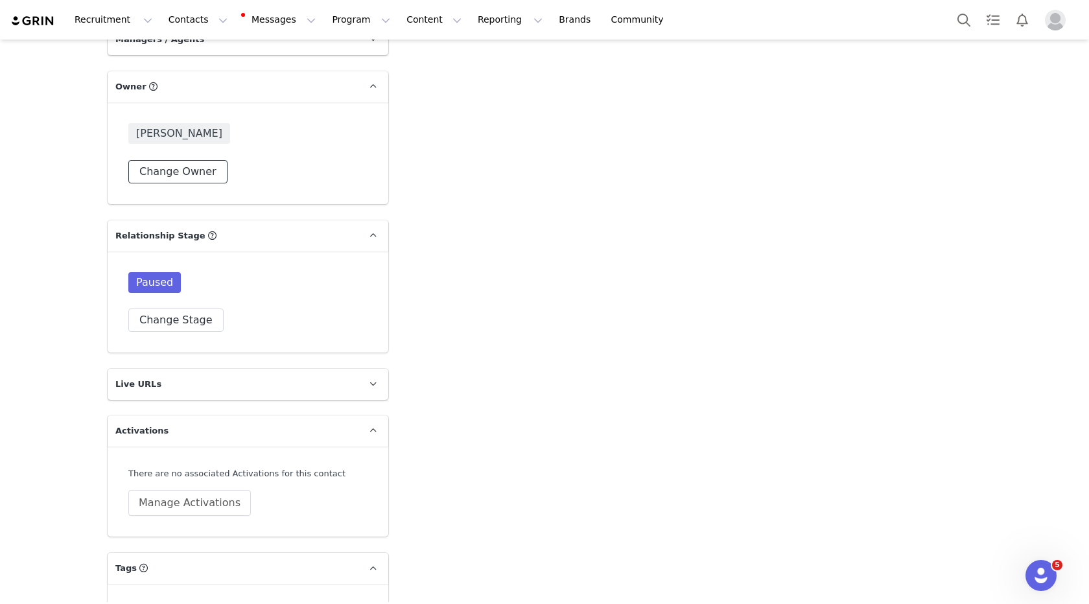
click at [187, 160] on button "Change Owner" at bounding box center [177, 171] width 99 height 23
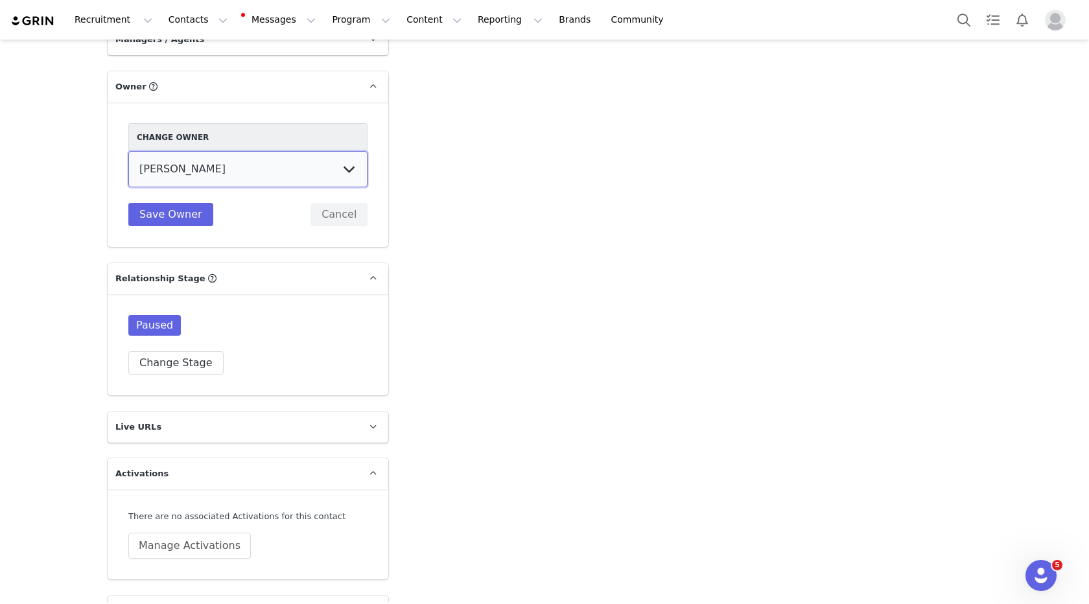
click at [191, 151] on select "[PERSON_NAME] [PERSON_NAME] [PERSON_NAME] (temp user) [PERSON_NAME] [PERSON_NAM…" at bounding box center [247, 169] width 239 height 36
select select "8dfe7175-539f-4b0a-8bfc-866fe0962ac0"
click at [128, 151] on select "[PERSON_NAME] [PERSON_NAME] [PERSON_NAME] (temp user) [PERSON_NAME] [PERSON_NAM…" at bounding box center [247, 169] width 239 height 36
click at [178, 203] on button "Save Owner" at bounding box center [170, 214] width 85 height 23
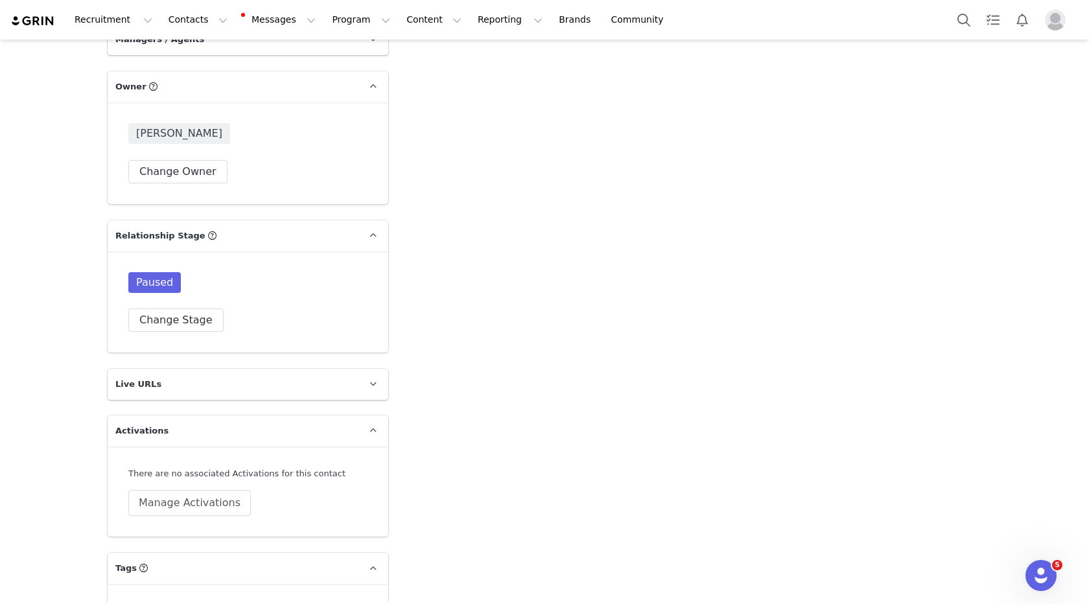
click at [189, 308] on div "Paused Change Stage" at bounding box center [248, 302] width 281 height 101
click at [188, 309] on button "Change Stage" at bounding box center [175, 320] width 95 height 23
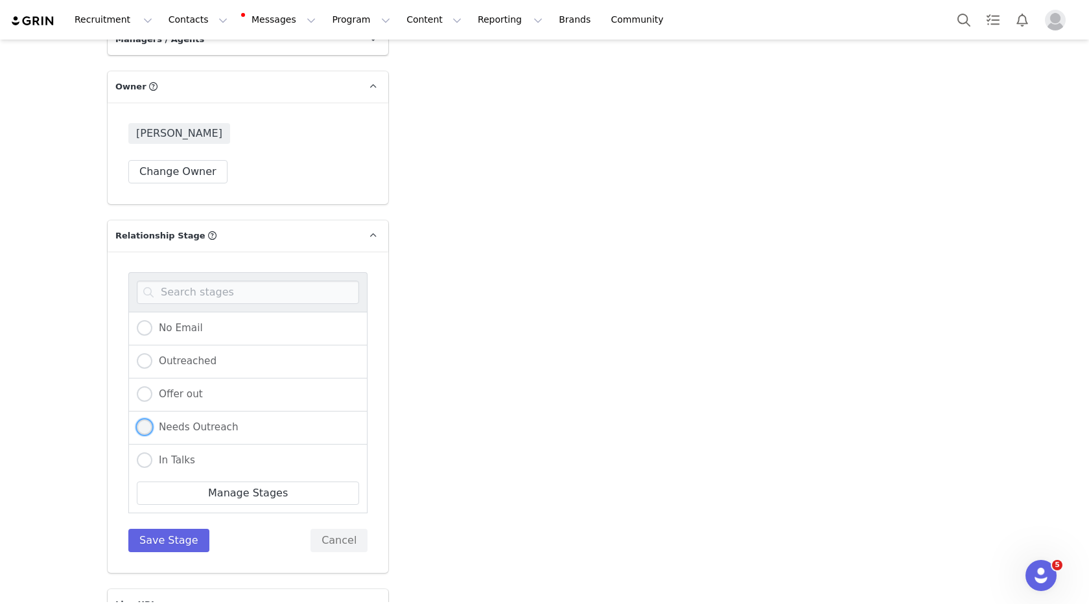
click at [185, 421] on span "Needs Outreach" at bounding box center [195, 427] width 86 height 12
click at [152, 420] on input "Needs Outreach" at bounding box center [145, 428] width 16 height 17
radio input "true"
radio input "false"
click at [171, 529] on button "Save Stage" at bounding box center [168, 540] width 81 height 23
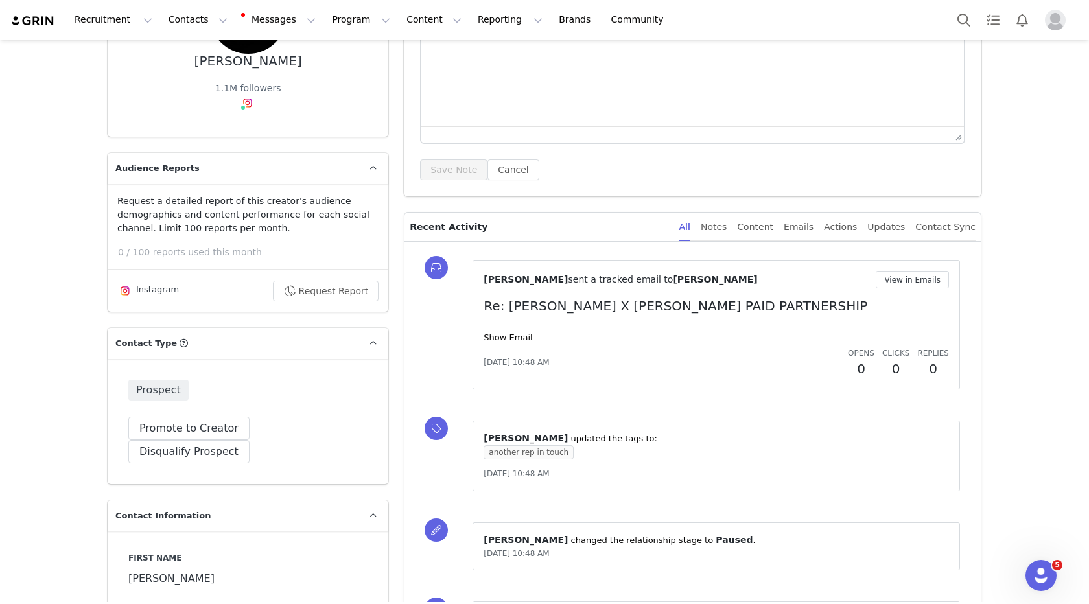
scroll to position [0, 0]
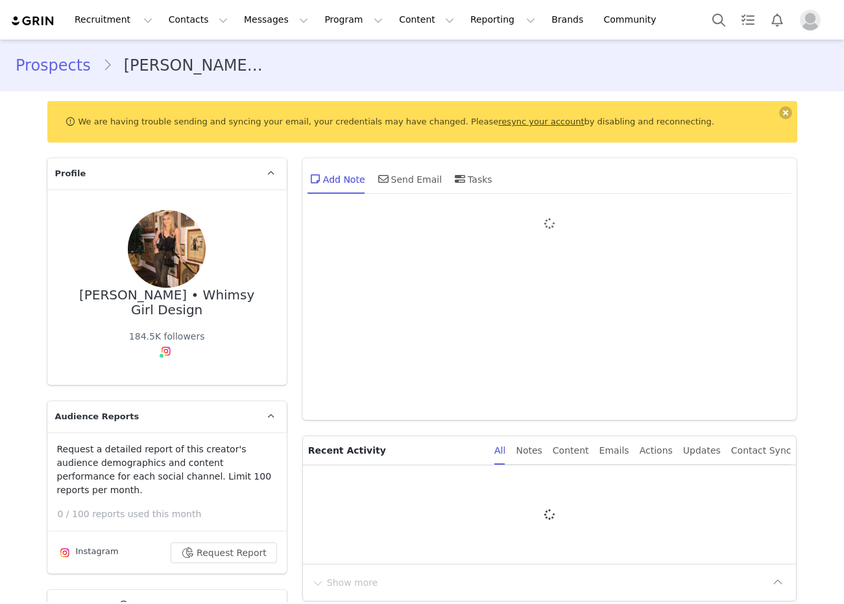
type input "+1 ([GEOGRAPHIC_DATA])"
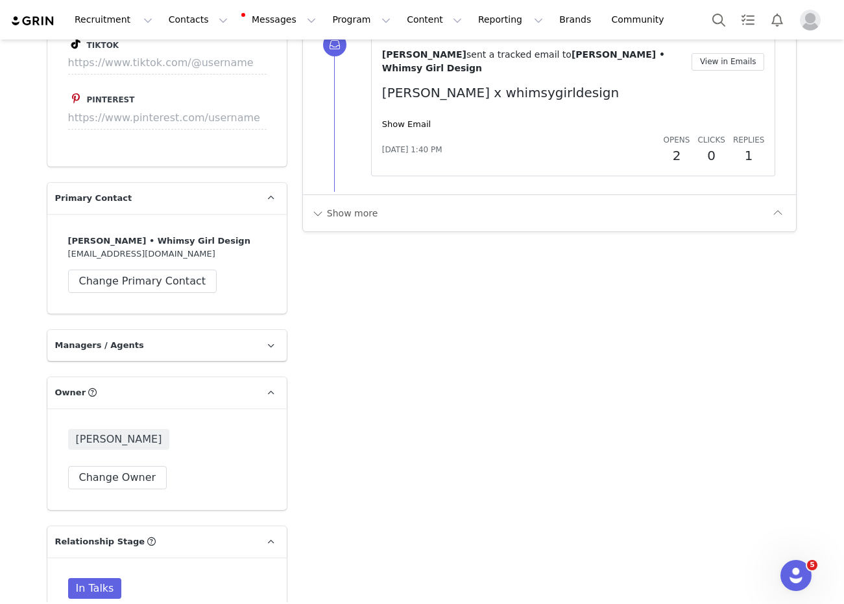
scroll to position [1986, 0]
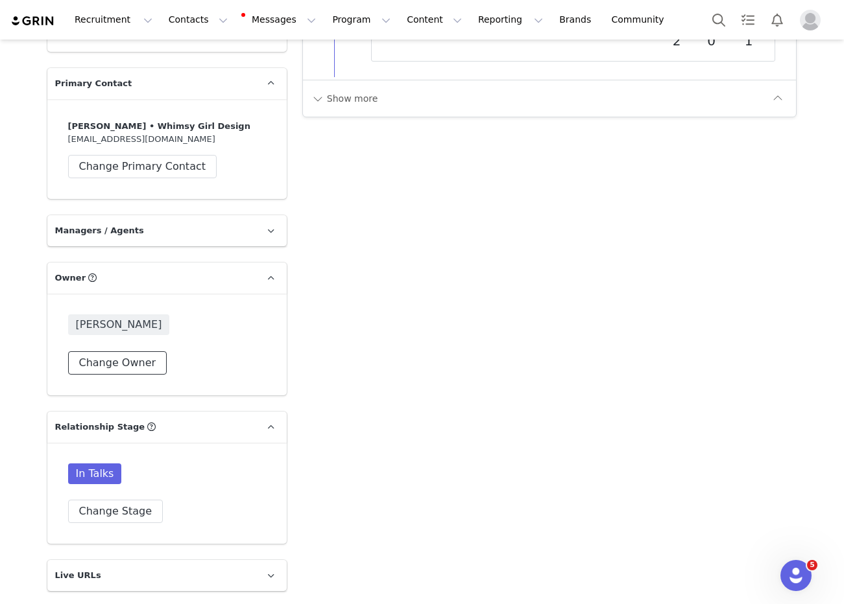
click at [119, 351] on button "Change Owner" at bounding box center [117, 362] width 99 height 23
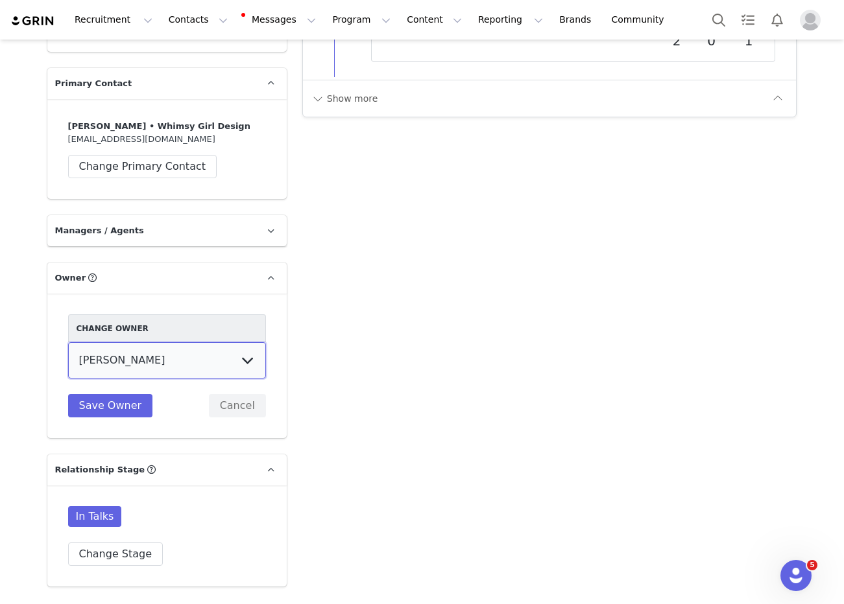
click at [141, 342] on select "[PERSON_NAME] [PERSON_NAME] [PERSON_NAME] (temp user) [PERSON_NAME] [PERSON_NAM…" at bounding box center [167, 360] width 198 height 36
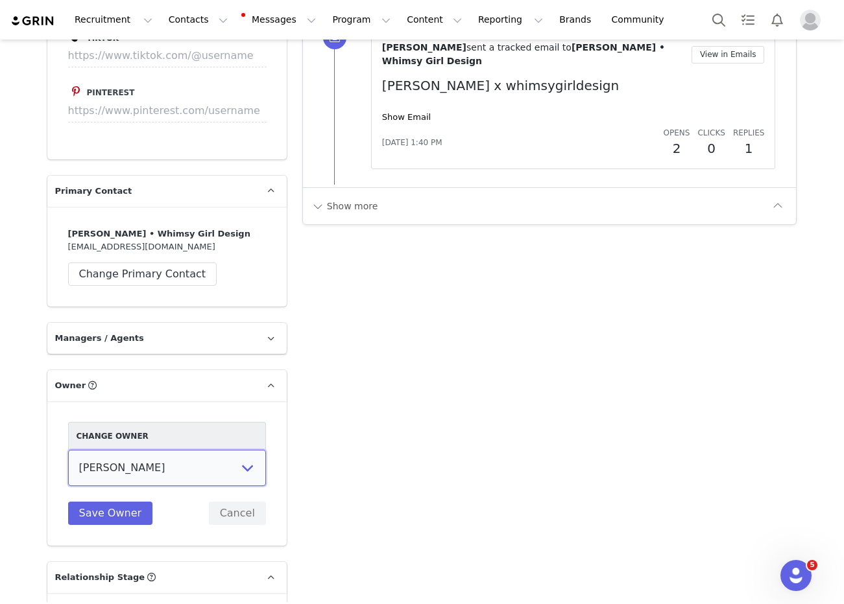
scroll to position [1915, 0]
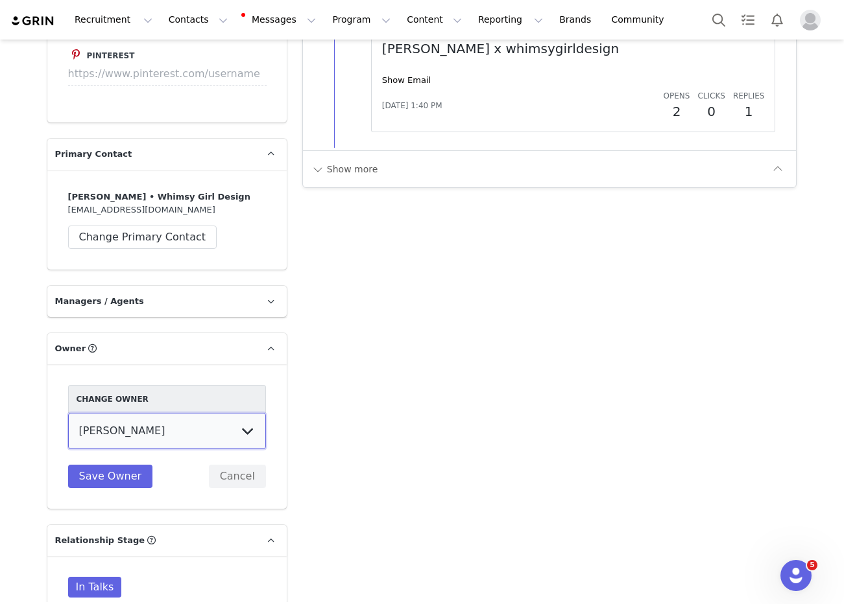
click at [123, 413] on select "[PERSON_NAME] [PERSON_NAME] [PERSON_NAME] (temp user) [PERSON_NAME] [PERSON_NAM…" at bounding box center [167, 431] width 198 height 36
select select "8dfe7175-539f-4b0a-8bfc-866fe0962ac0"
click at [68, 413] on select "[PERSON_NAME] [PERSON_NAME] [PERSON_NAME] (temp user) [PERSON_NAME] [PERSON_NAM…" at bounding box center [167, 431] width 198 height 36
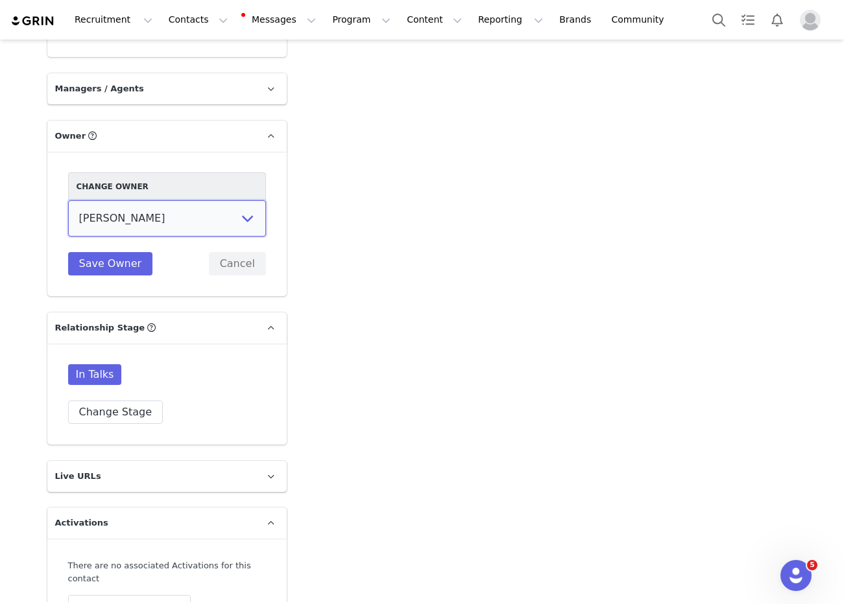
scroll to position [2283, 0]
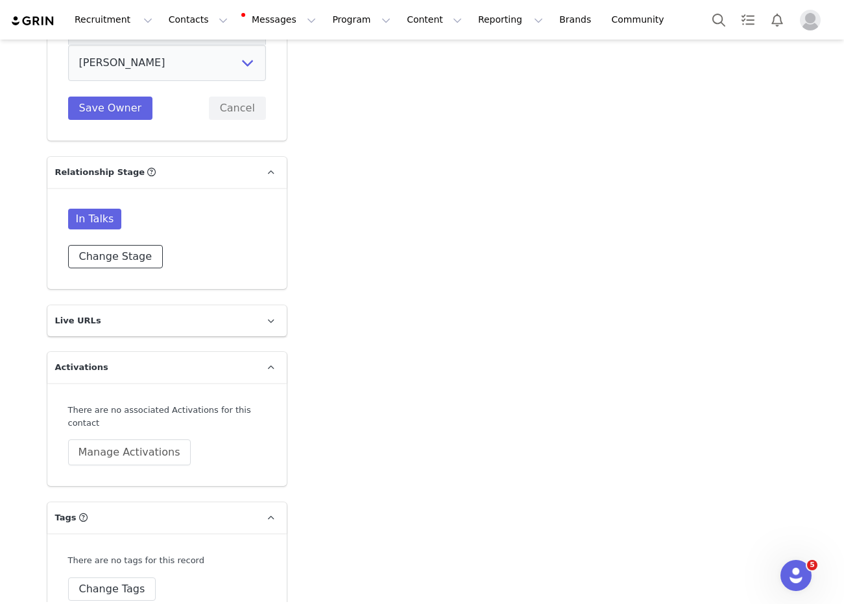
click at [132, 245] on button "Change Stage" at bounding box center [115, 256] width 95 height 23
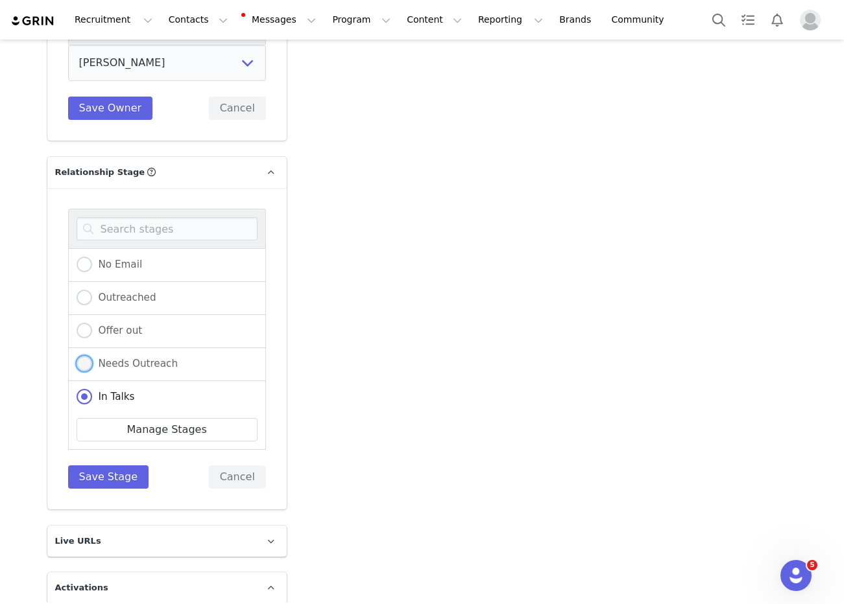
click at [144, 358] on span "Needs Outreach" at bounding box center [135, 364] width 86 height 12
click at [92, 356] on input "Needs Outreach" at bounding box center [85, 364] width 16 height 17
radio input "true"
radio input "false"
click at [114, 466] on button "Save Stage" at bounding box center [108, 477] width 81 height 23
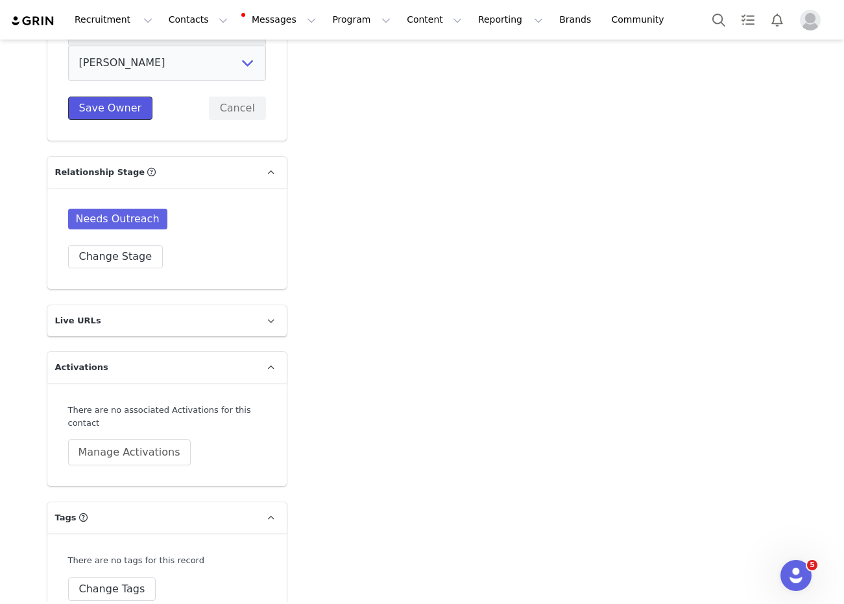
click at [120, 97] on button "Save Owner" at bounding box center [110, 108] width 85 height 23
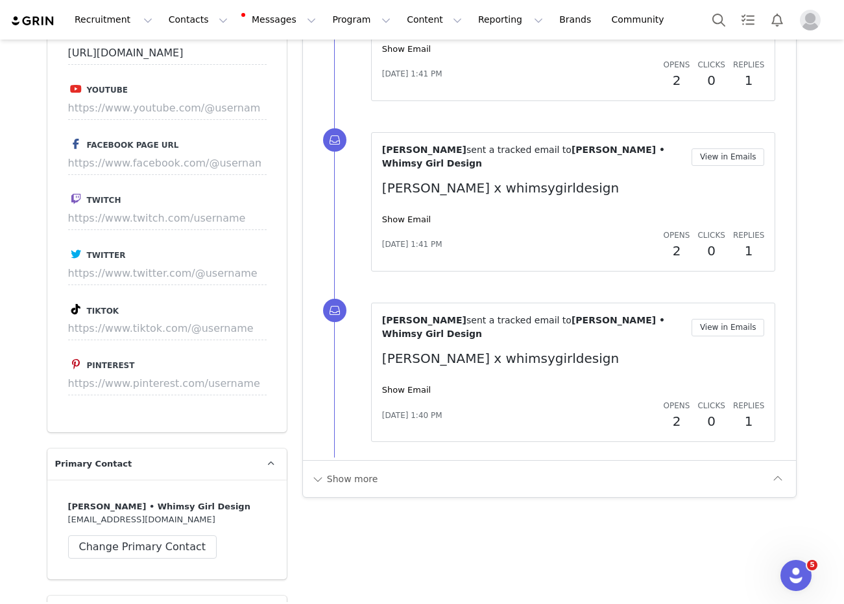
scroll to position [1272, 0]
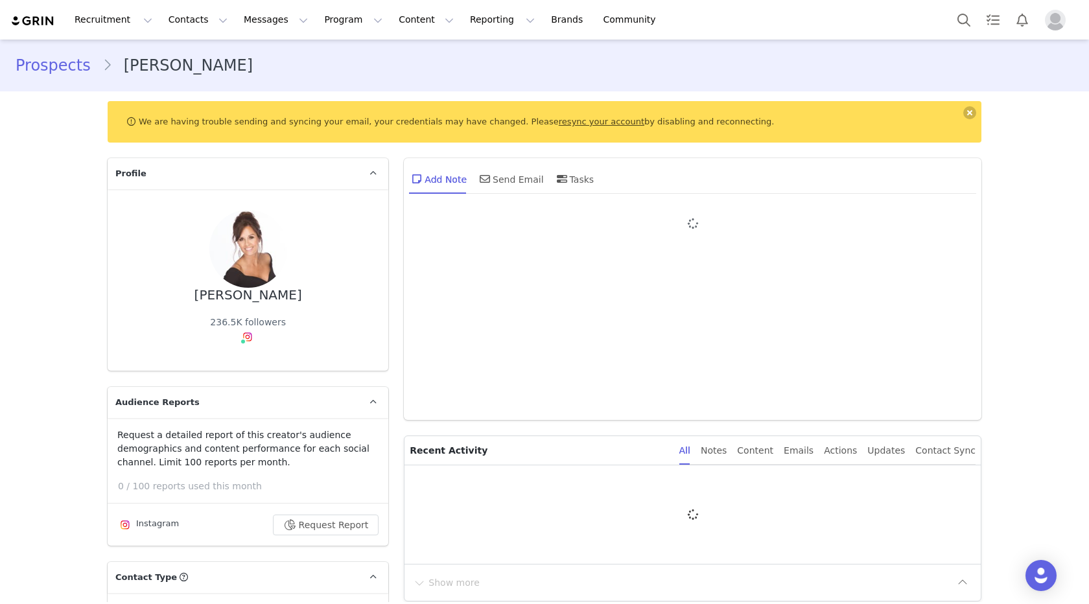
type input "+1 ([GEOGRAPHIC_DATA])"
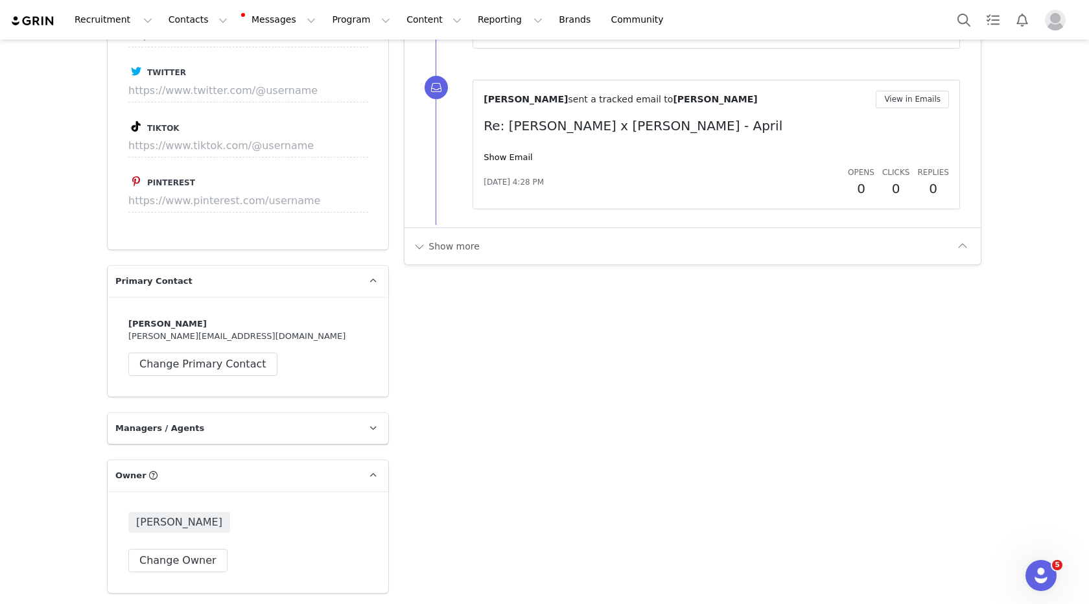
scroll to position [1821, 0]
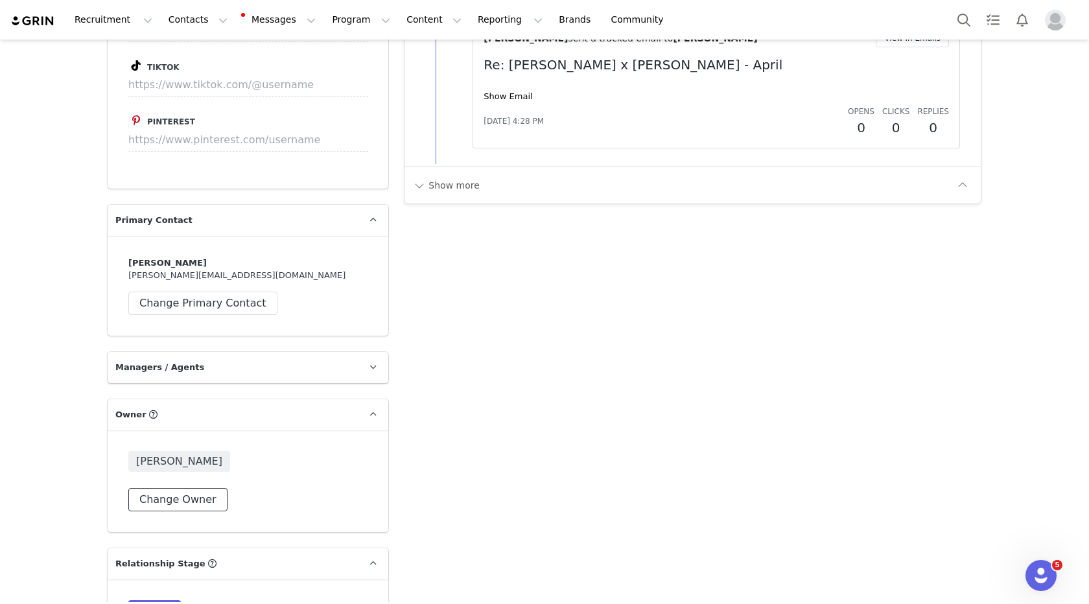
click at [172, 488] on button "Change Owner" at bounding box center [177, 499] width 99 height 23
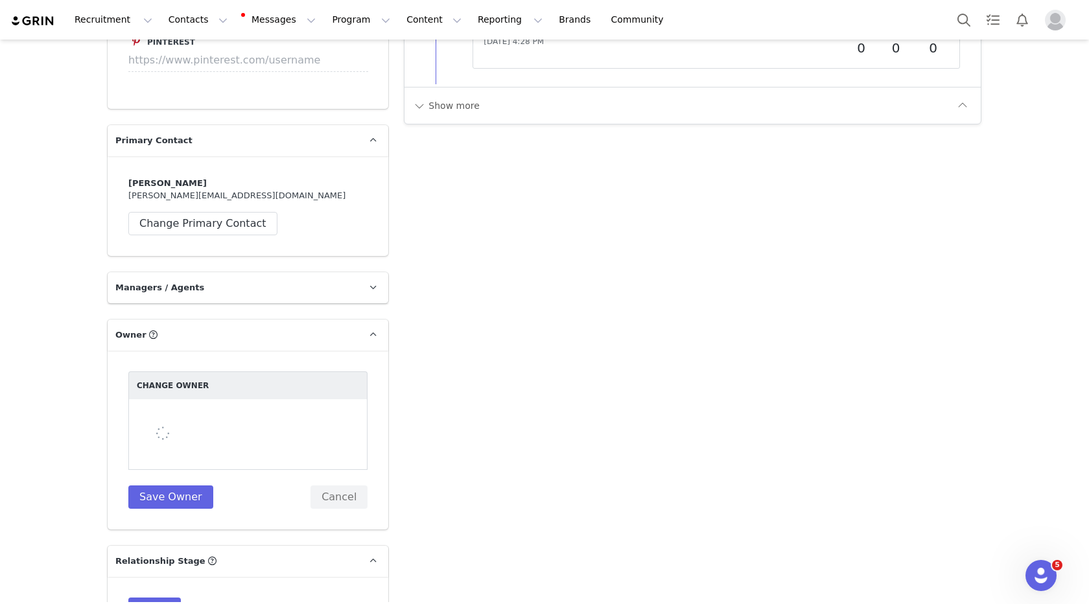
scroll to position [1966, 0]
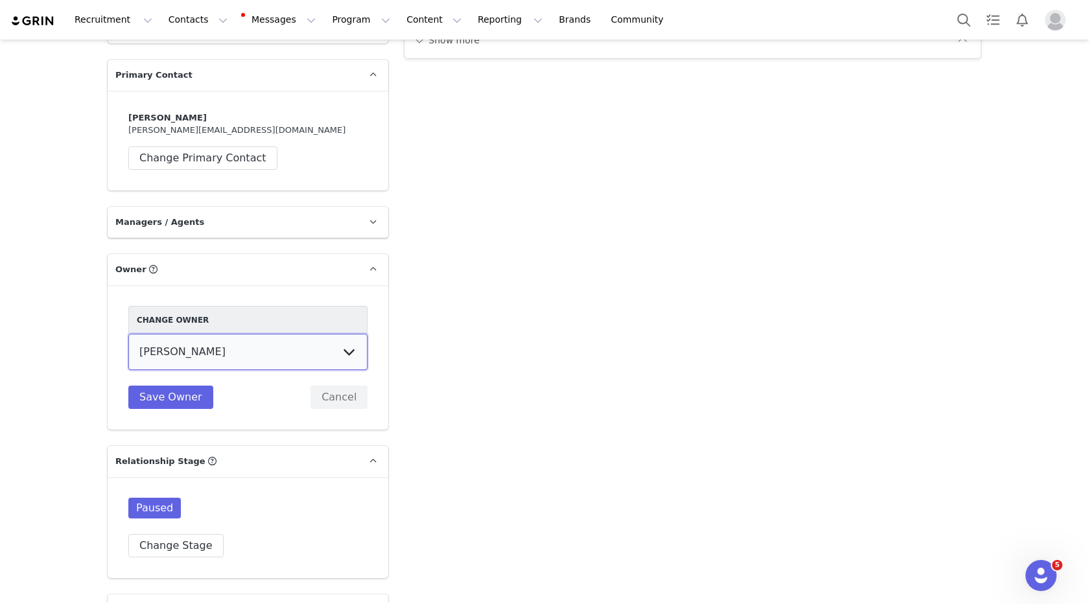
click at [212, 334] on select "Hannah Wilde Kiley Raybould Earvin Bermillo Randall (temp user) Ayanna Bozeman …" at bounding box center [247, 352] width 239 height 36
select select "8dfe7175-539f-4b0a-8bfc-866fe0962ac0"
click at [128, 334] on select "Hannah Wilde Kiley Raybould Earvin Bermillo Randall (temp user) Ayanna Bozeman …" at bounding box center [247, 352] width 239 height 36
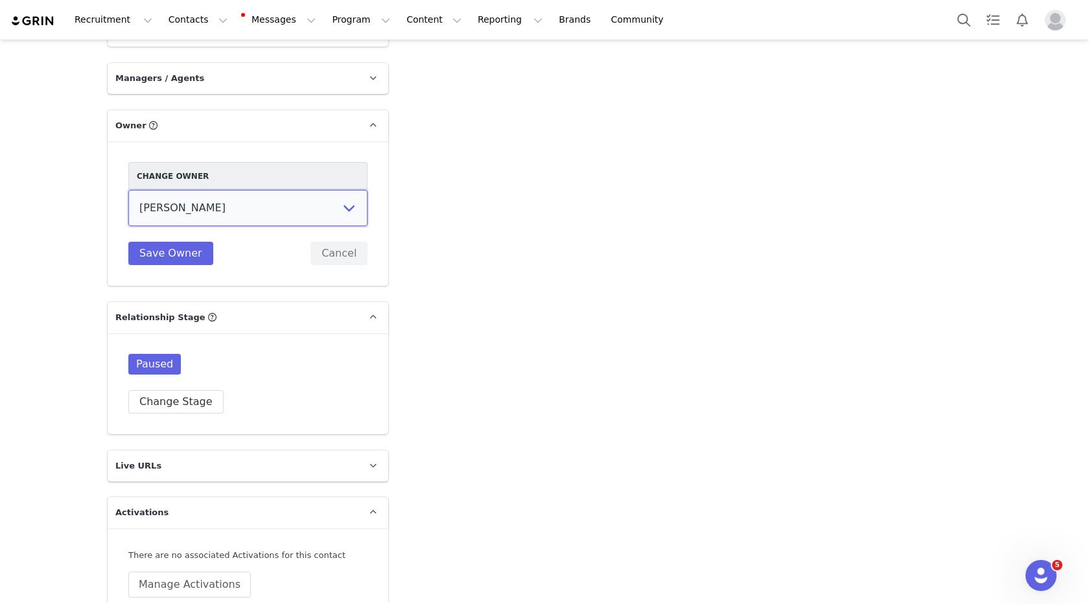
scroll to position [2169, 0]
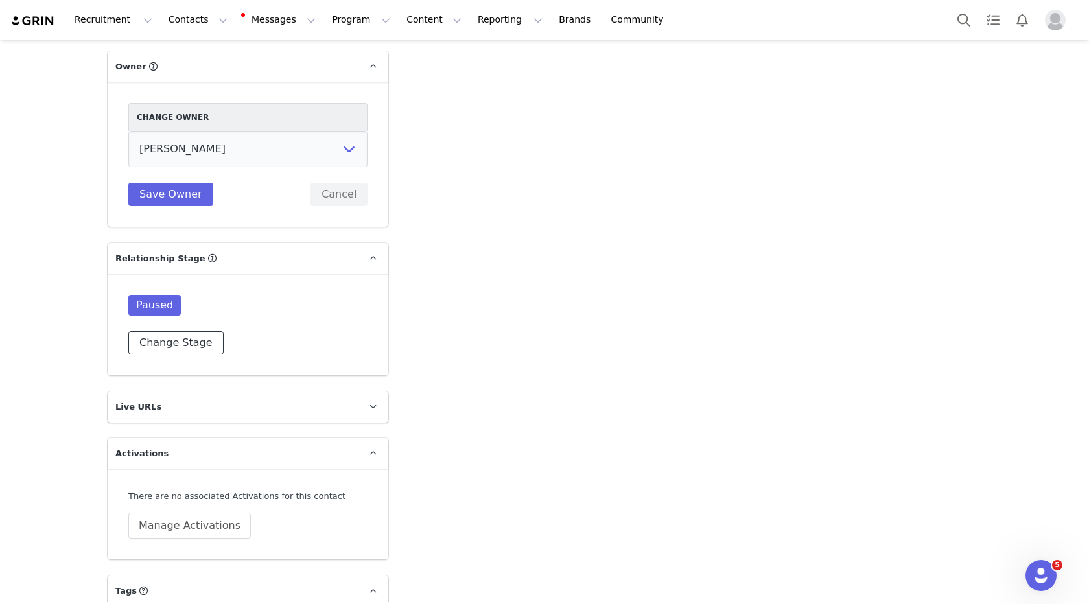
click at [180, 331] on button "Change Stage" at bounding box center [175, 342] width 95 height 23
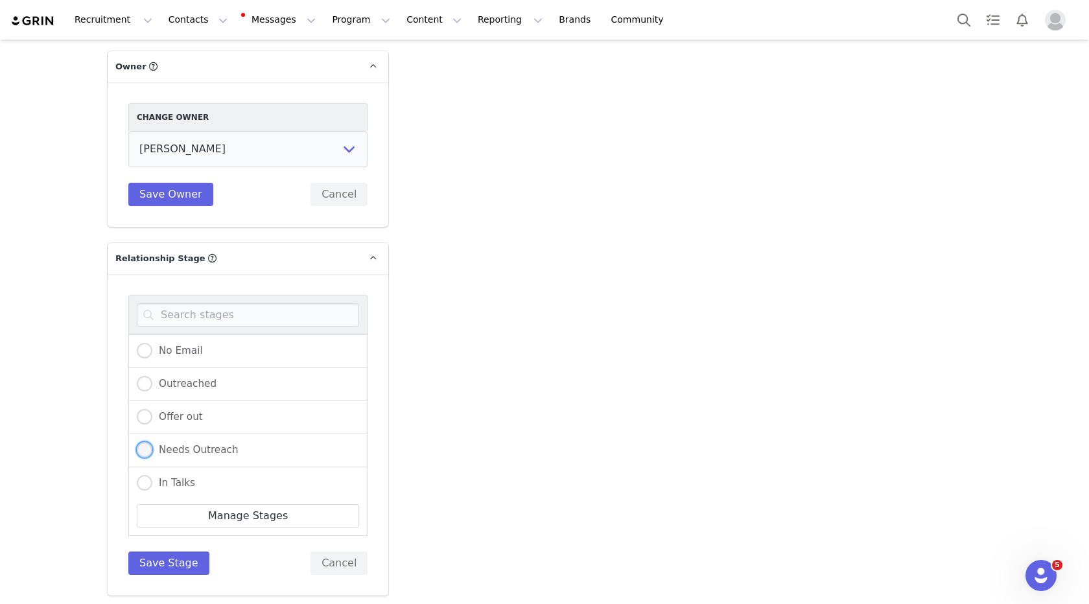
click at [206, 444] on span "Needs Outreach" at bounding box center [195, 450] width 86 height 12
click at [152, 442] on input "Needs Outreach" at bounding box center [145, 450] width 16 height 17
radio input "true"
radio input "false"
click at [163, 552] on button "Save Stage" at bounding box center [168, 563] width 81 height 23
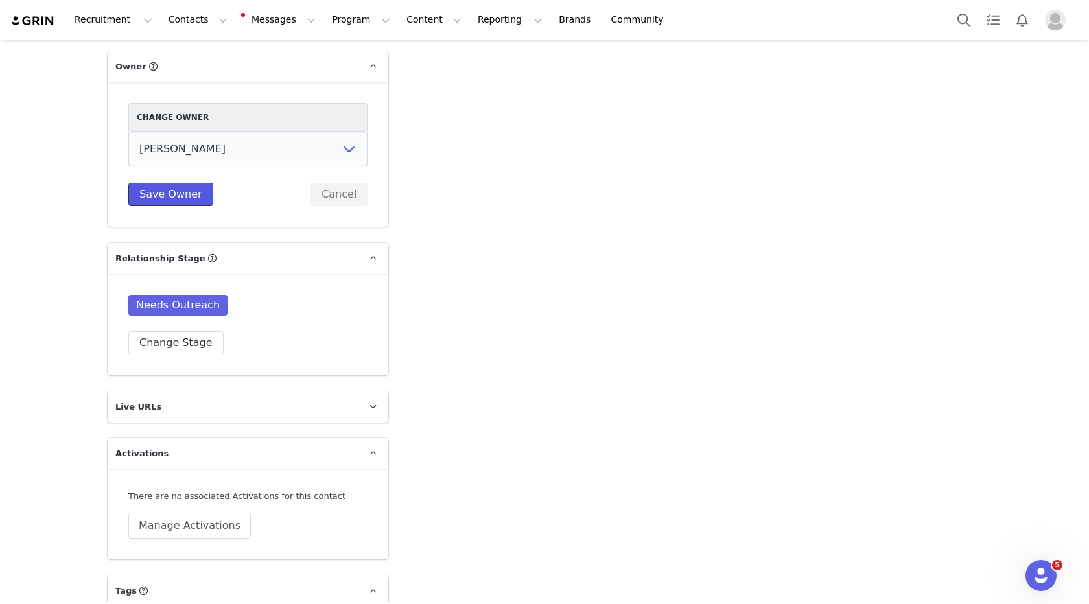
click at [174, 183] on button "Save Owner" at bounding box center [170, 194] width 85 height 23
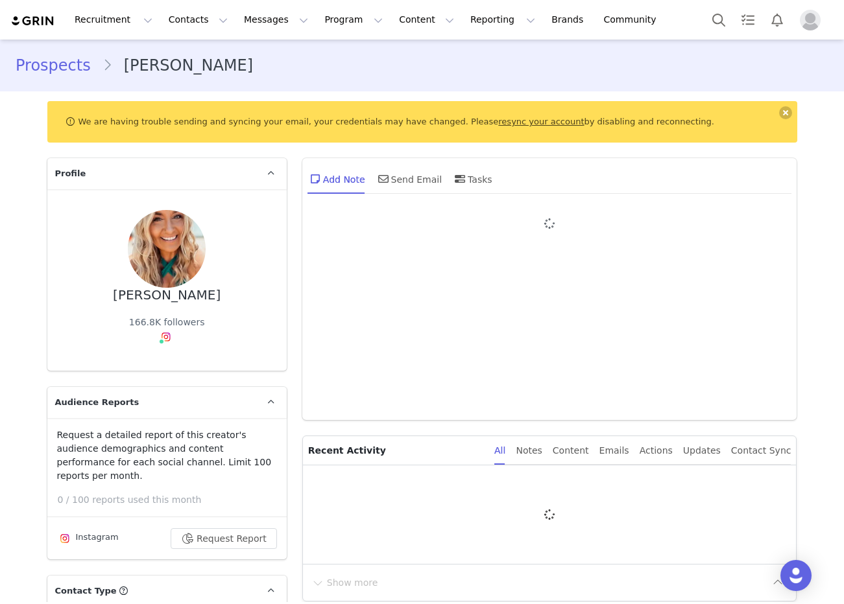
type input "+1 ([GEOGRAPHIC_DATA])"
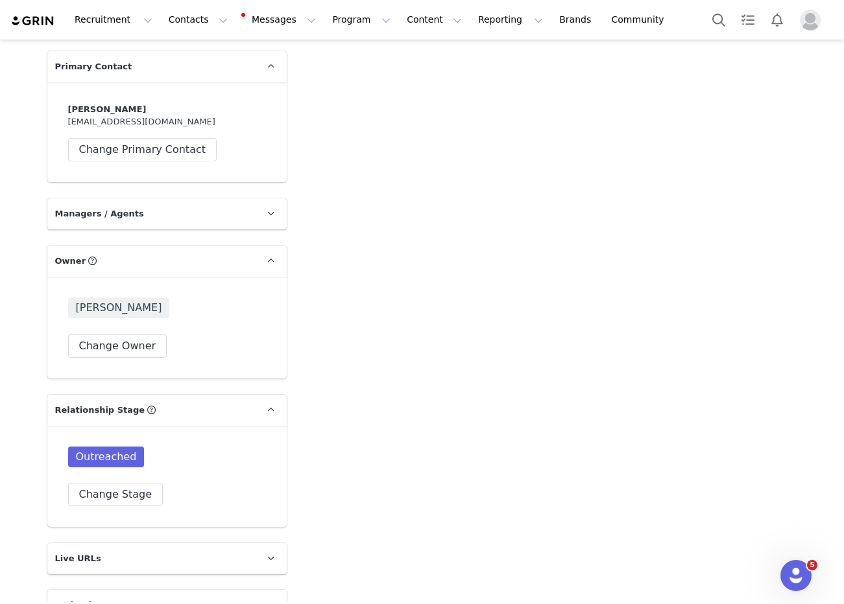
scroll to position [2003, 0]
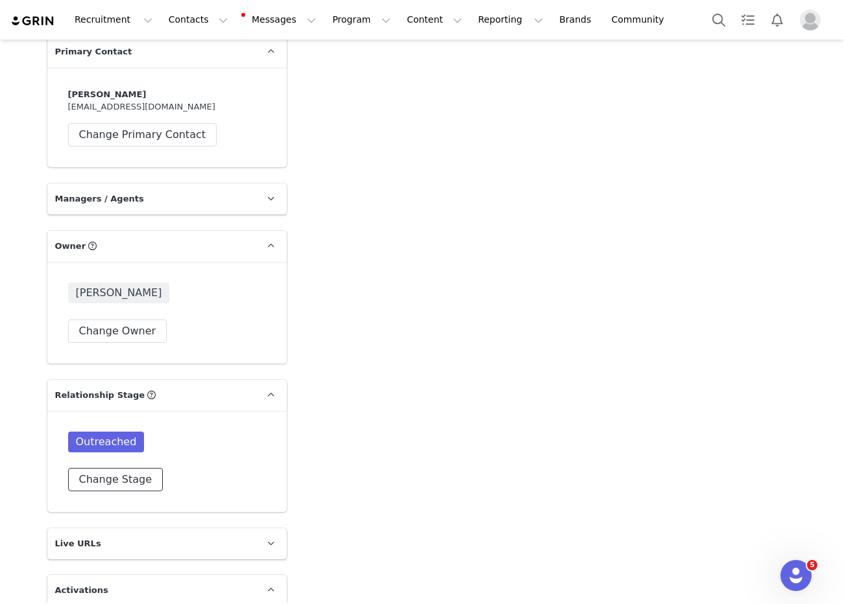
click at [117, 468] on button "Change Stage" at bounding box center [115, 479] width 95 height 23
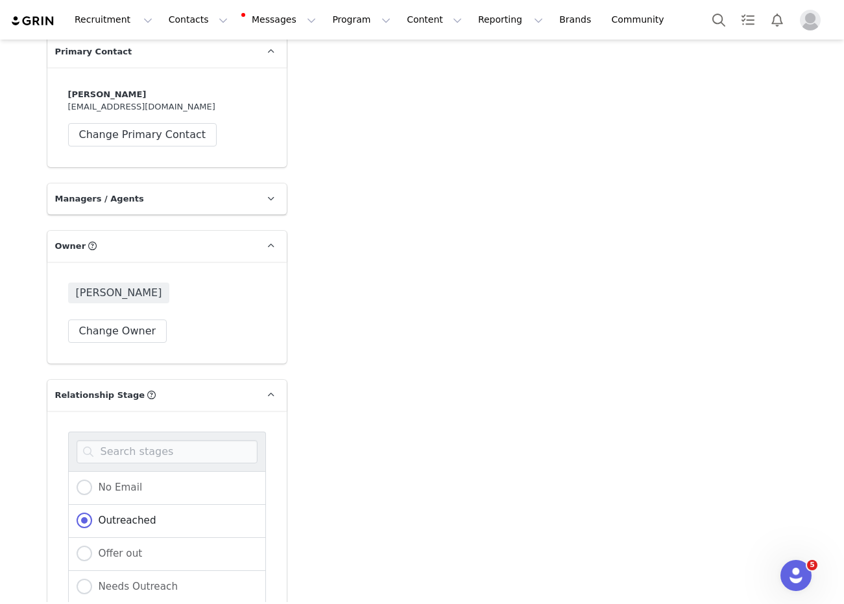
scroll to position [46, 0]
click at [125, 540] on div "Needs Outreach" at bounding box center [167, 541] width 198 height 33
click at [125, 533] on label "Needs Outreach" at bounding box center [128, 541] width 102 height 17
click at [92, 533] on input "Needs Outreach" at bounding box center [85, 541] width 16 height 17
radio input "true"
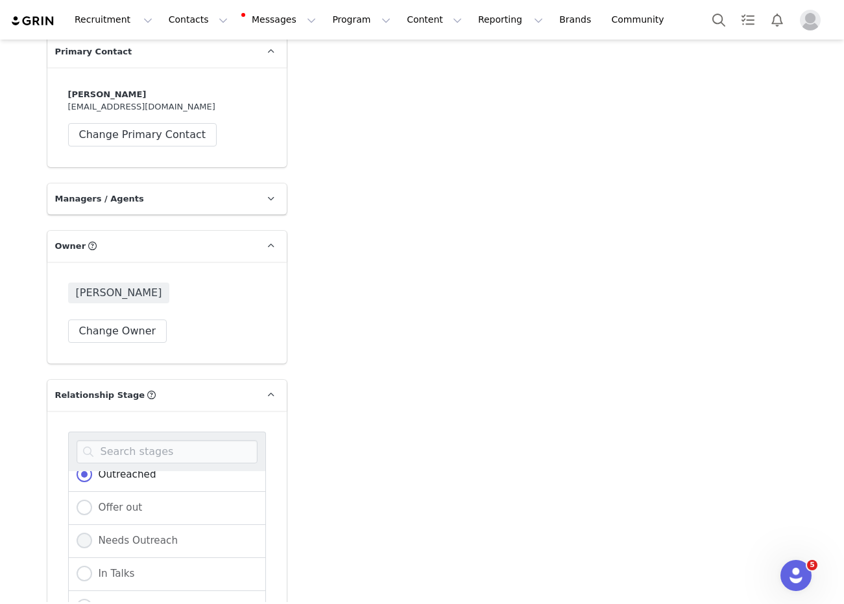
radio input "false"
radio input "true"
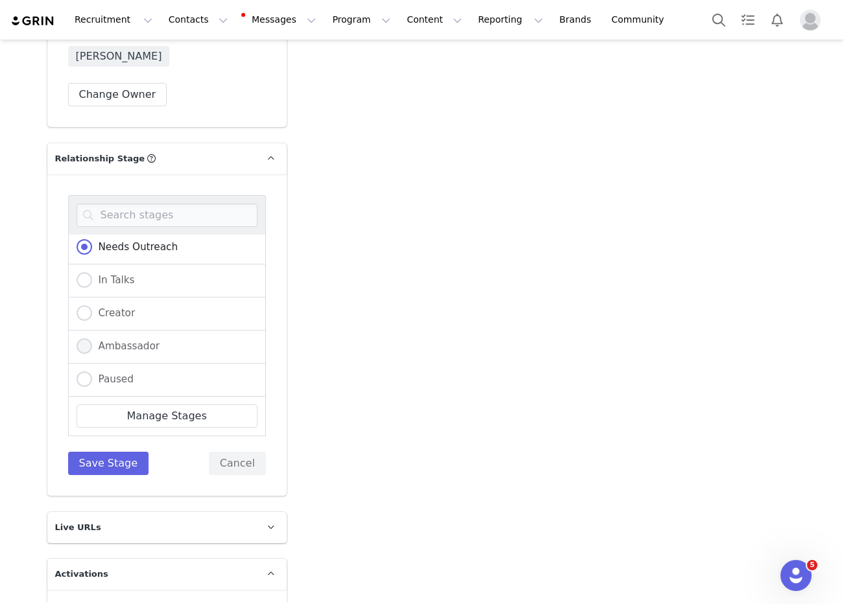
scroll to position [2332, 0]
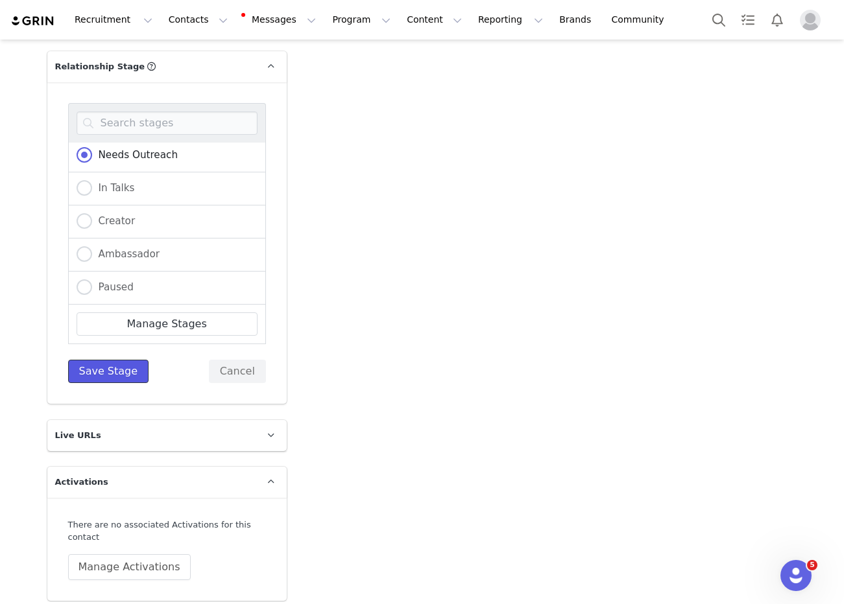
click at [125, 363] on button "Save Stage" at bounding box center [108, 371] width 81 height 23
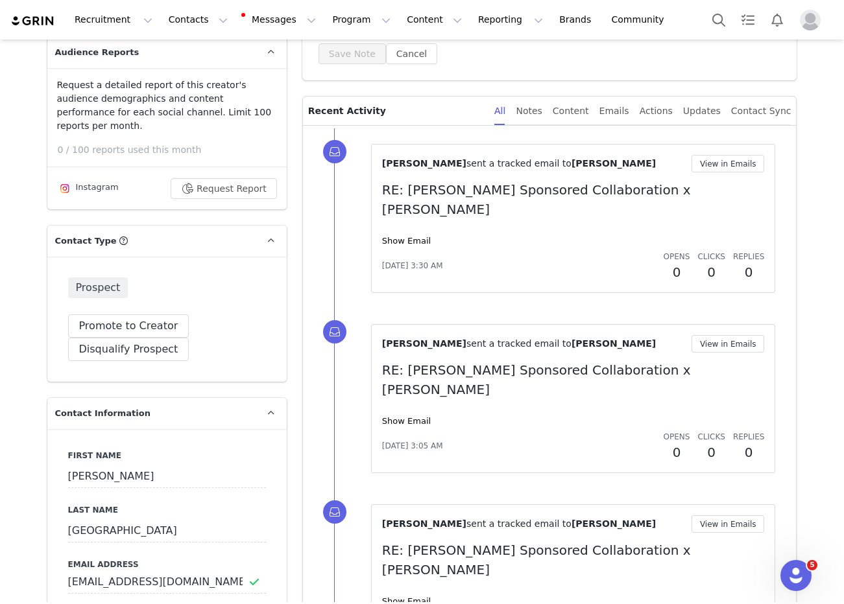
scroll to position [0, 0]
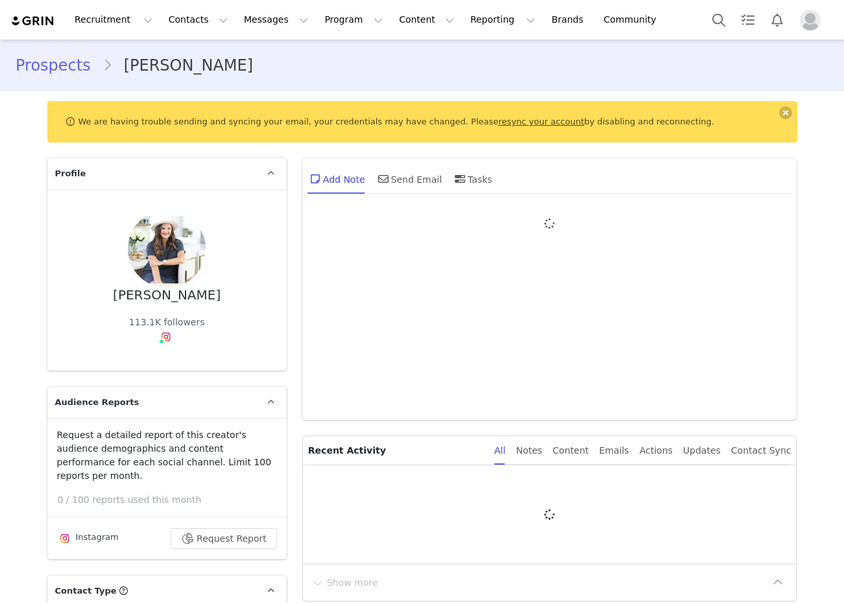
type input "+1 ([GEOGRAPHIC_DATA])"
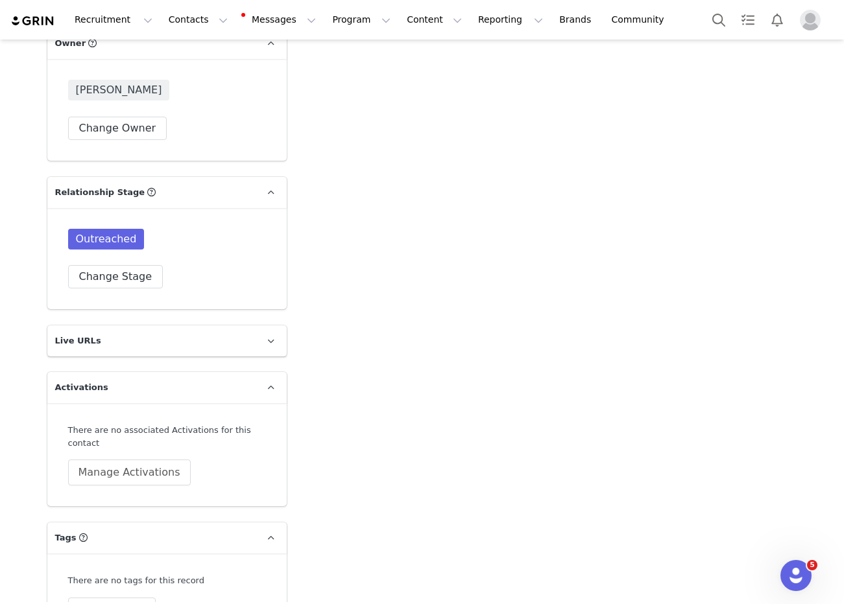
scroll to position [2240, 0]
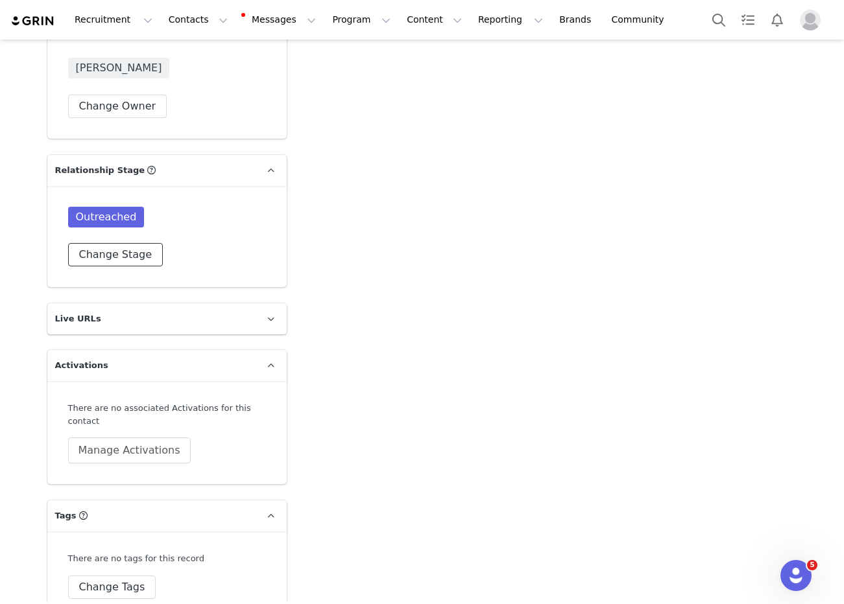
click at [119, 243] on button "Change Stage" at bounding box center [115, 254] width 95 height 23
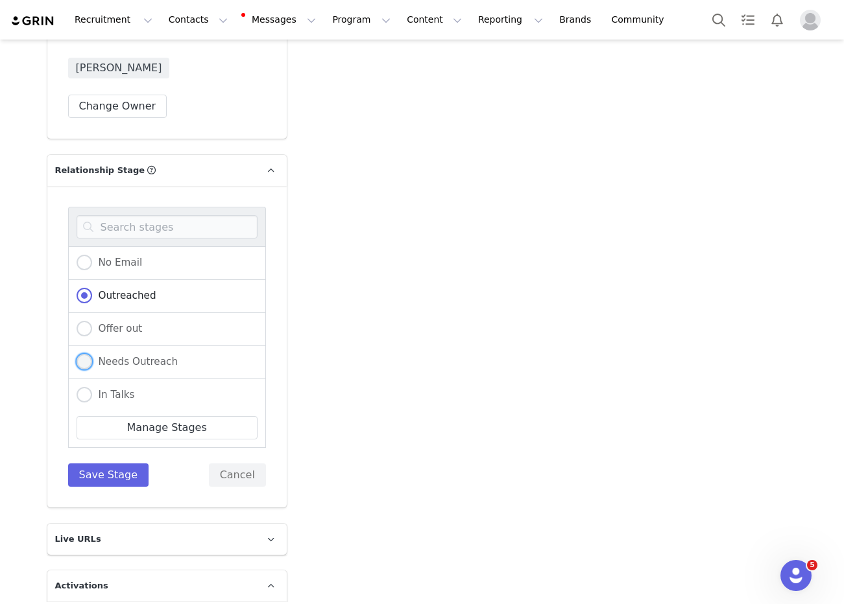
click at [140, 356] on span "Needs Outreach" at bounding box center [135, 362] width 86 height 12
click at [92, 354] on input "Needs Outreach" at bounding box center [85, 362] width 16 height 17
radio input "true"
radio input "false"
radio input "true"
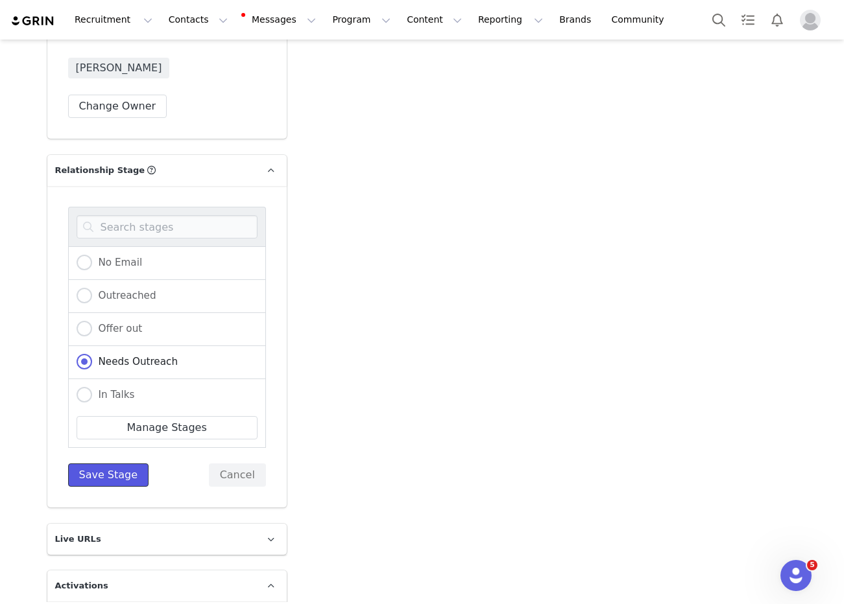
click at [122, 464] on button "Save Stage" at bounding box center [108, 475] width 81 height 23
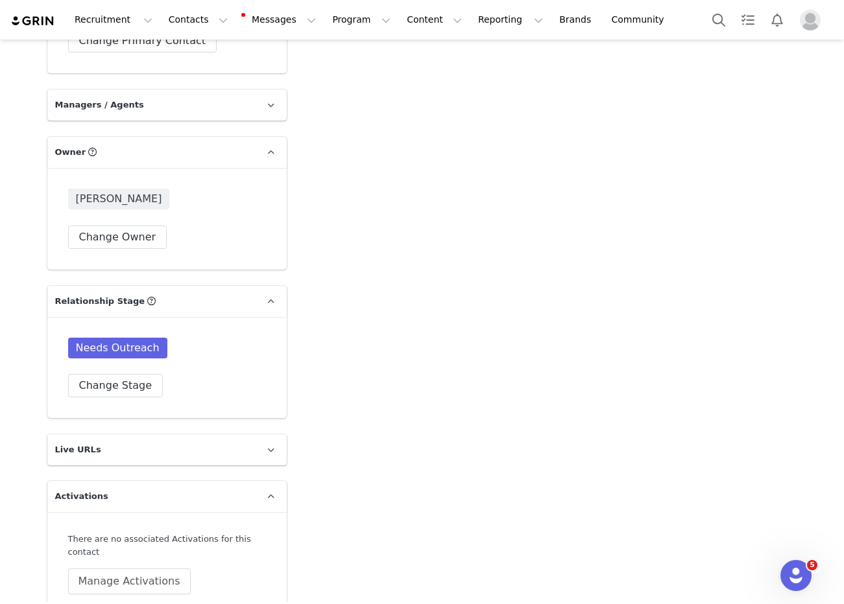
scroll to position [2002, 0]
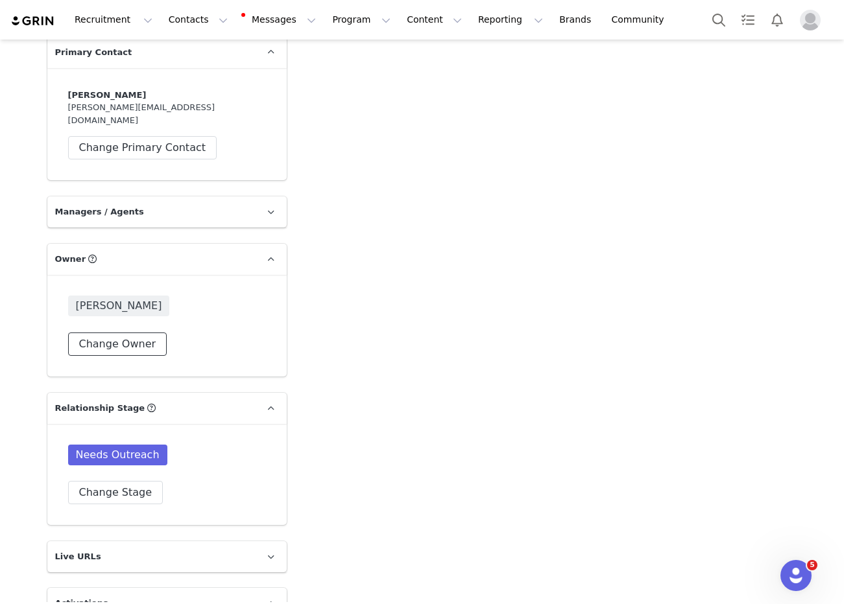
click at [128, 333] on button "Change Owner" at bounding box center [117, 344] width 99 height 23
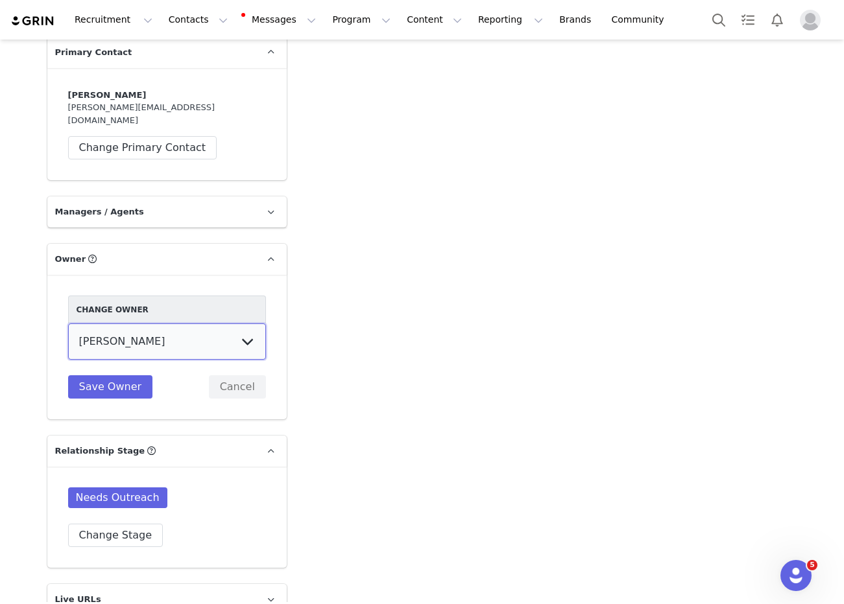
click at [141, 324] on select "[PERSON_NAME] [PERSON_NAME] [PERSON_NAME] (temp user) [PERSON_NAME] [PERSON_NAM…" at bounding box center [167, 342] width 198 height 36
select select "8dfe7175-539f-4b0a-8bfc-866fe0962ac0"
click at [68, 324] on select "[PERSON_NAME] [PERSON_NAME] [PERSON_NAME] (temp user) [PERSON_NAME] [PERSON_NAM…" at bounding box center [167, 342] width 198 height 36
click at [118, 375] on button "Save Owner" at bounding box center [110, 386] width 85 height 23
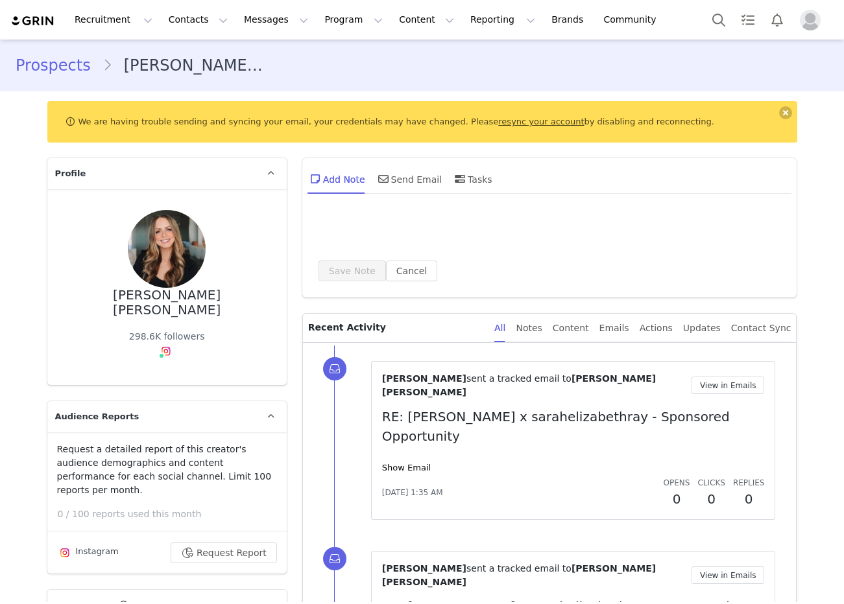
type input "+1 ([GEOGRAPHIC_DATA])"
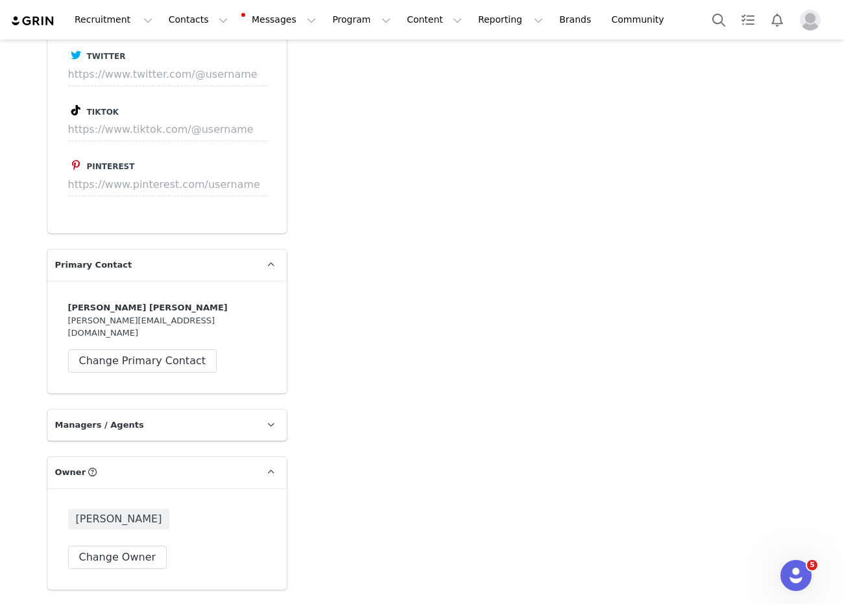
scroll to position [1903, 0]
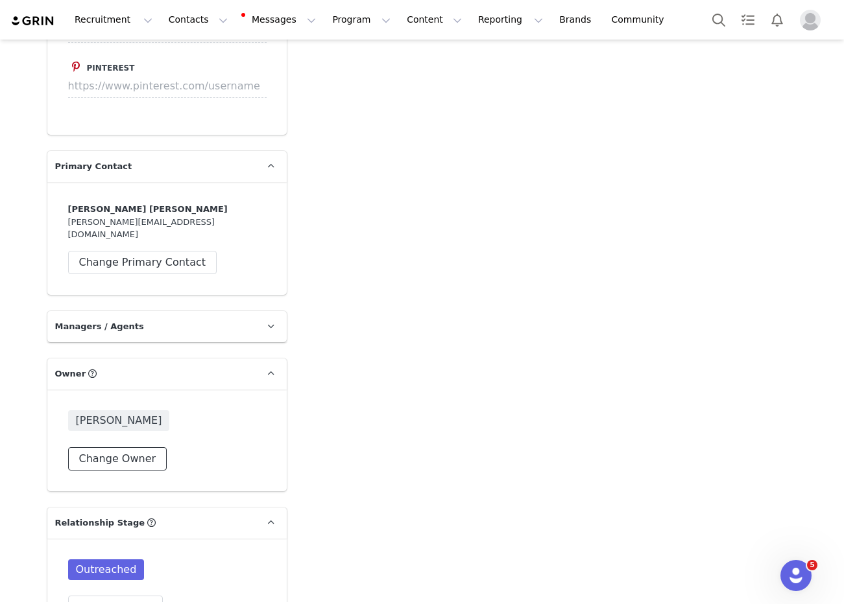
click at [122, 447] on button "Change Owner" at bounding box center [117, 458] width 99 height 23
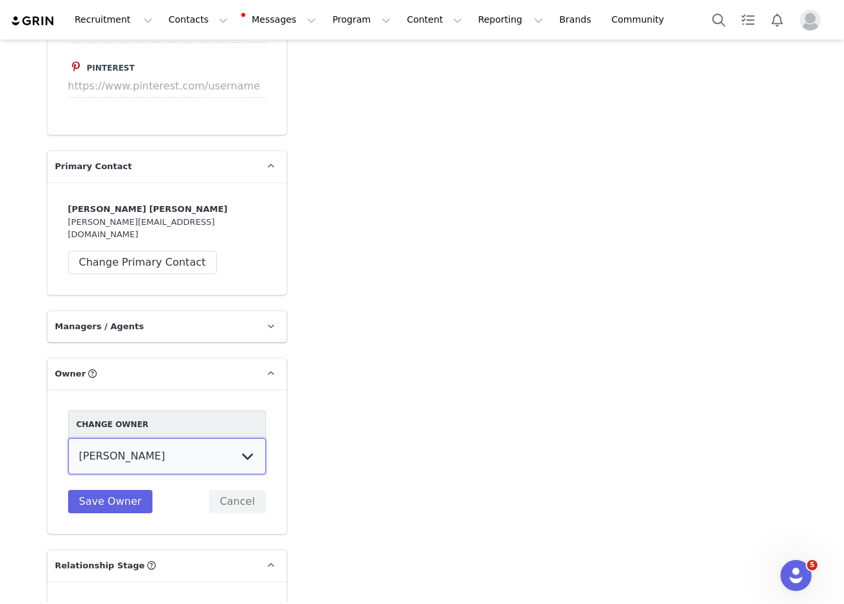
click at [126, 438] on select "[PERSON_NAME] [PERSON_NAME] [PERSON_NAME] (temp user) [PERSON_NAME] [PERSON_NAM…" at bounding box center [167, 456] width 198 height 36
select select "8dfe7175-539f-4b0a-8bfc-866fe0962ac0"
click at [68, 438] on select "[PERSON_NAME] [PERSON_NAME] [PERSON_NAME] (temp user) [PERSON_NAME] [PERSON_NAM…" at bounding box center [167, 456] width 198 height 36
click at [120, 490] on button "Save Owner" at bounding box center [110, 501] width 85 height 23
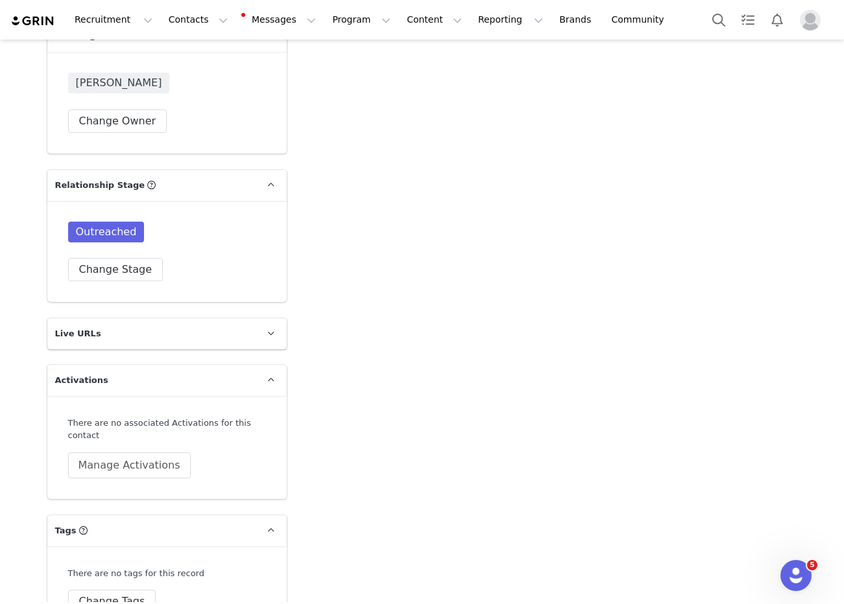
scroll to position [2138, 0]
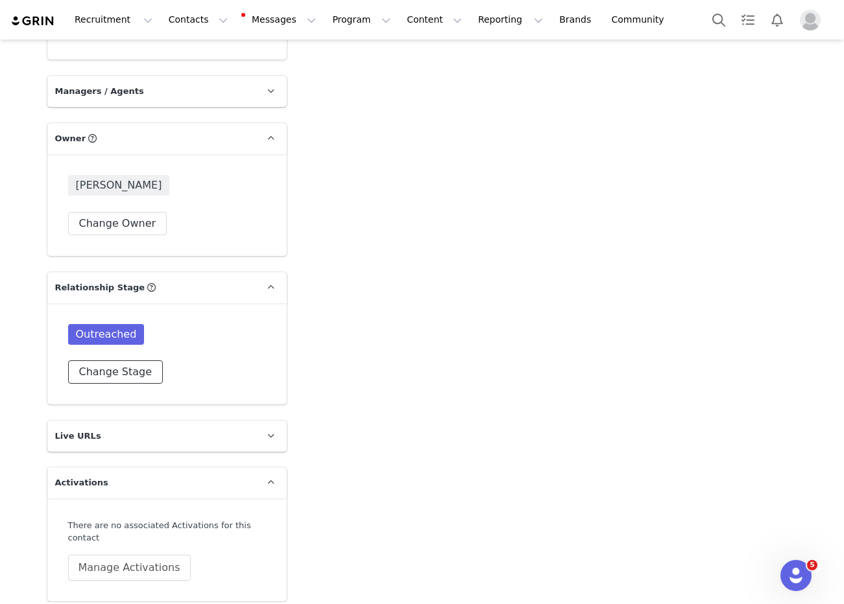
click at [125, 361] on button "Change Stage" at bounding box center [115, 372] width 95 height 23
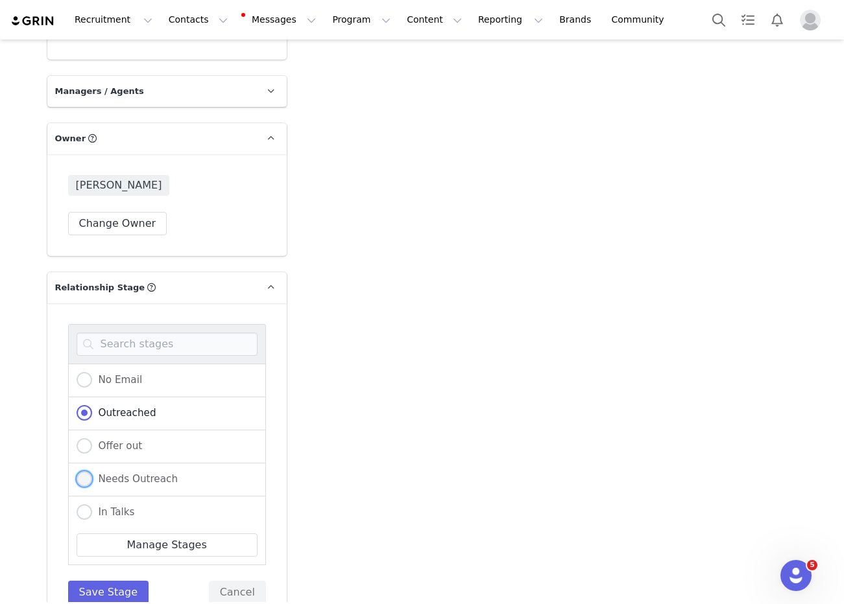
click at [139, 473] on span "Needs Outreach" at bounding box center [135, 479] width 86 height 12
click at [92, 471] on input "Needs Outreach" at bounding box center [85, 479] width 16 height 17
radio input "true"
radio input "false"
radio input "true"
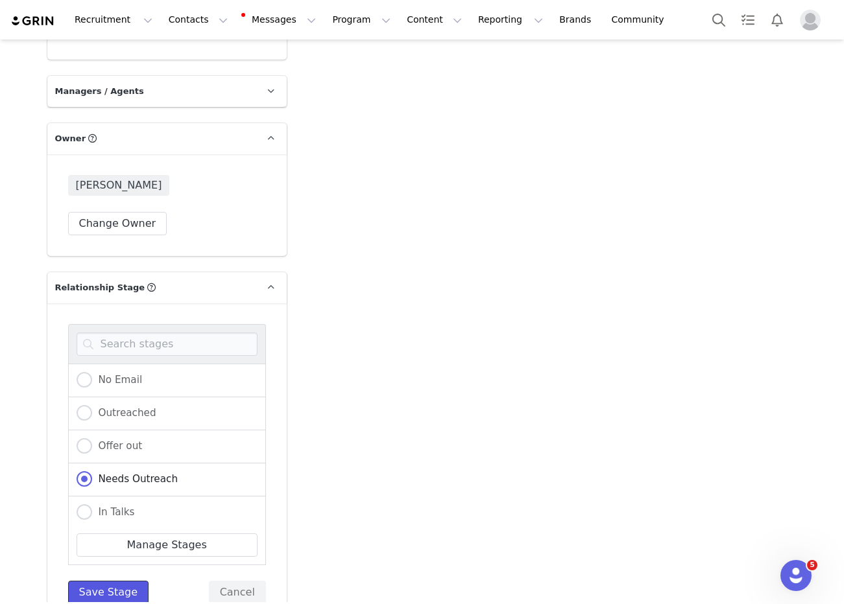
click at [106, 581] on button "Save Stage" at bounding box center [108, 592] width 81 height 23
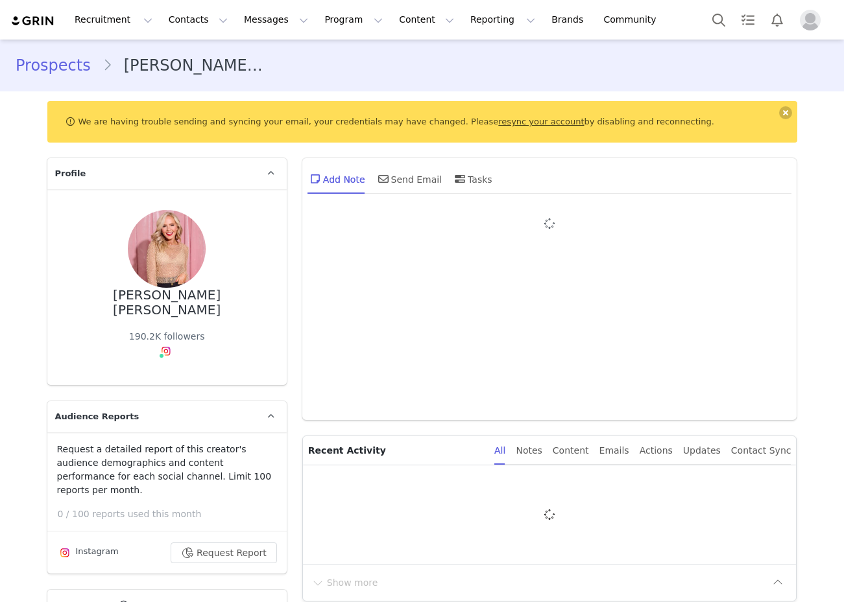
type input "+1 ([GEOGRAPHIC_DATA])"
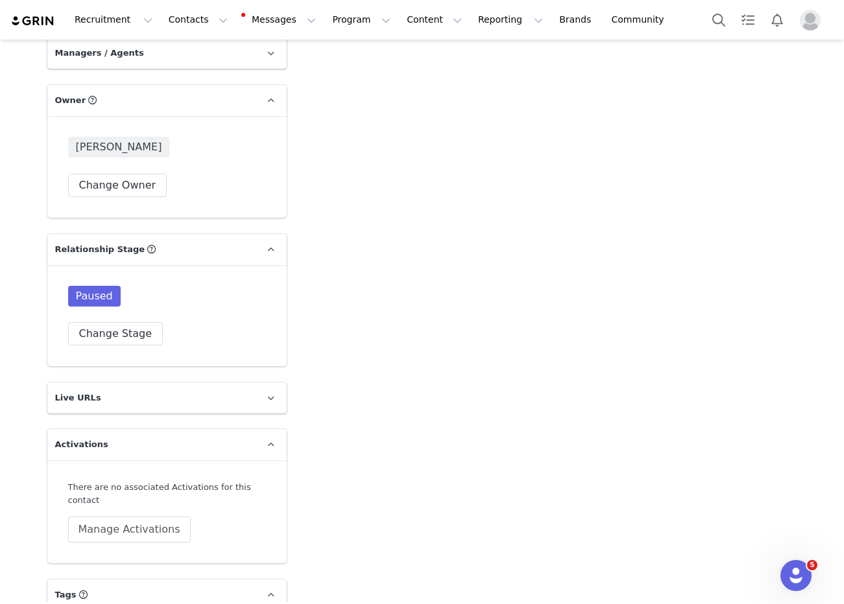
scroll to position [2224, 0]
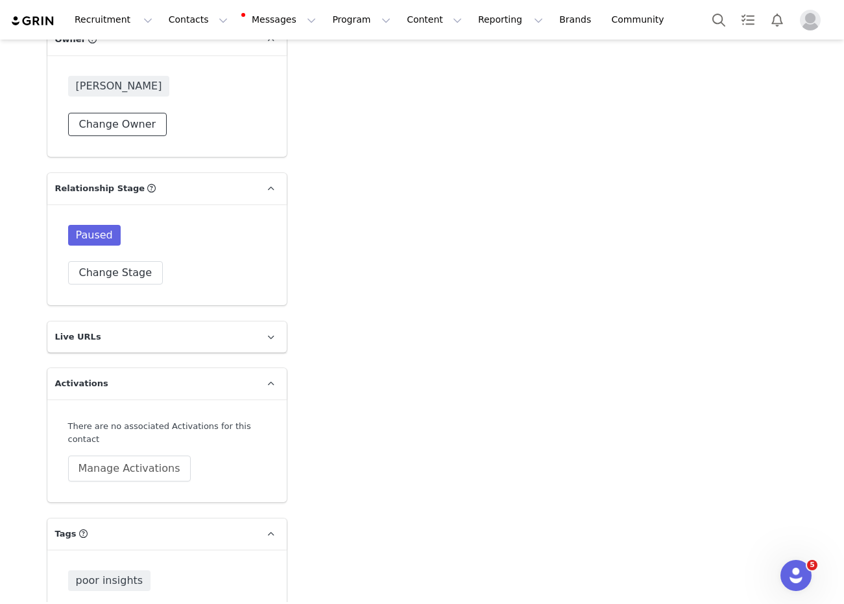
click at [139, 113] on button "Change Owner" at bounding box center [117, 124] width 99 height 23
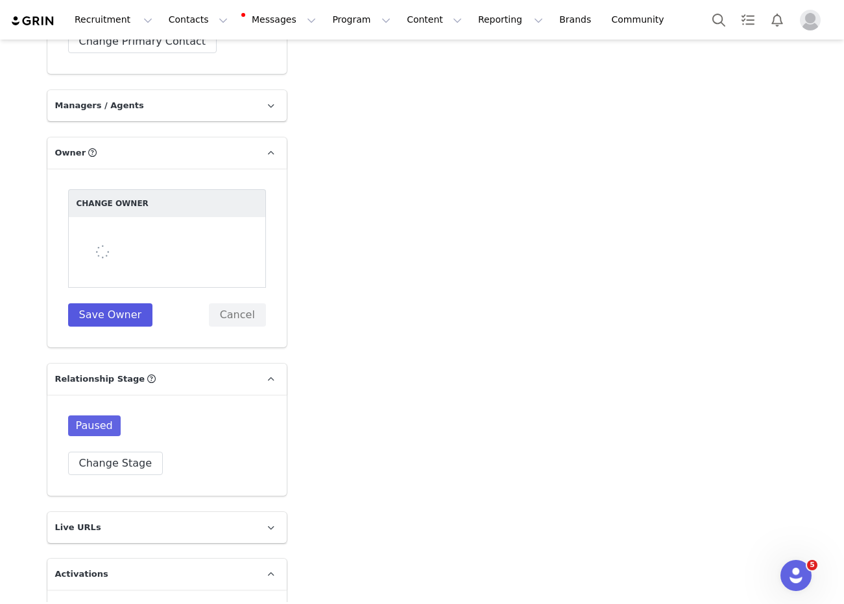
scroll to position [2104, 0]
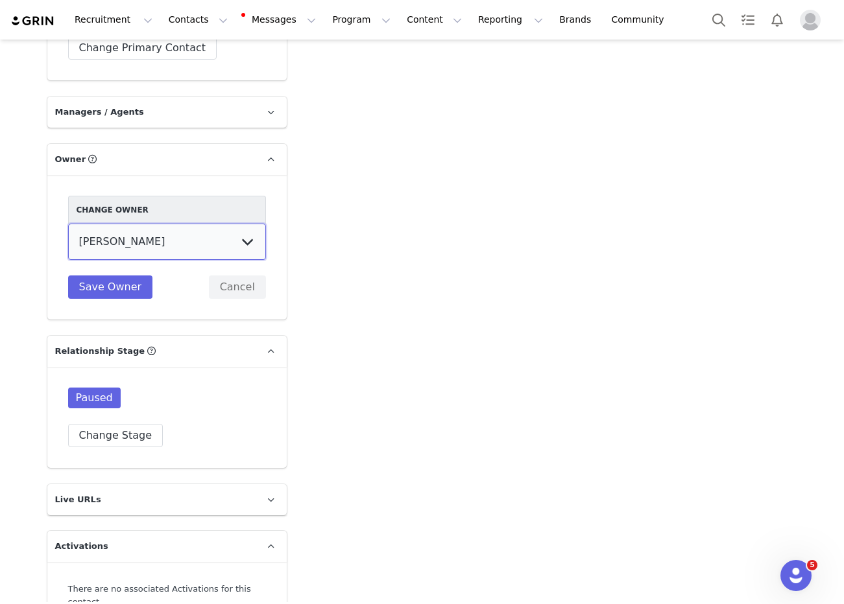
click at [126, 224] on select "[PERSON_NAME] [PERSON_NAME] [PERSON_NAME] (temp user) [PERSON_NAME] [PERSON_NAM…" at bounding box center [167, 242] width 198 height 36
select select "8dfe7175-539f-4b0a-8bfc-866fe0962ac0"
click at [68, 224] on select "[PERSON_NAME] [PERSON_NAME] [PERSON_NAME] (temp user) [PERSON_NAME] [PERSON_NAM…" at bounding box center [167, 242] width 198 height 36
click at [117, 276] on button "Save Owner" at bounding box center [110, 287] width 85 height 23
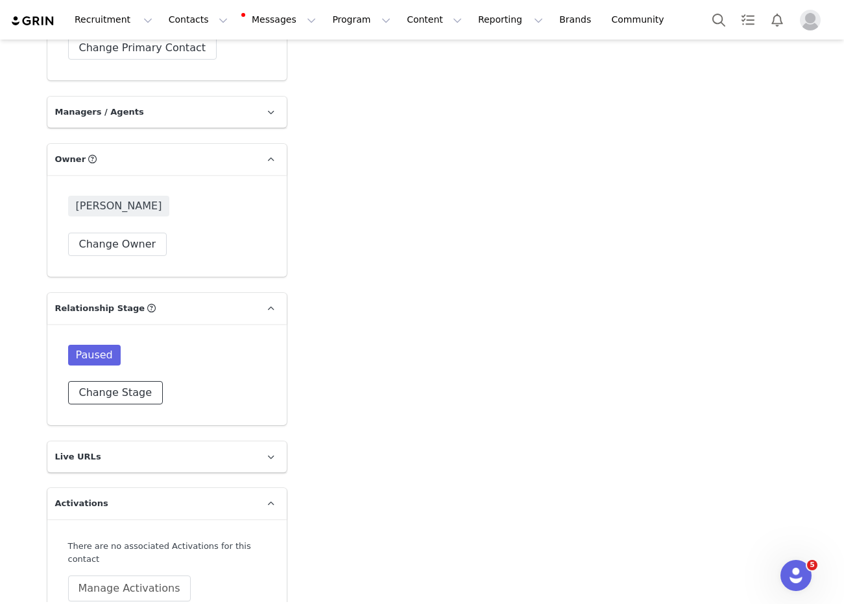
click at [108, 381] on button "Change Stage" at bounding box center [115, 392] width 95 height 23
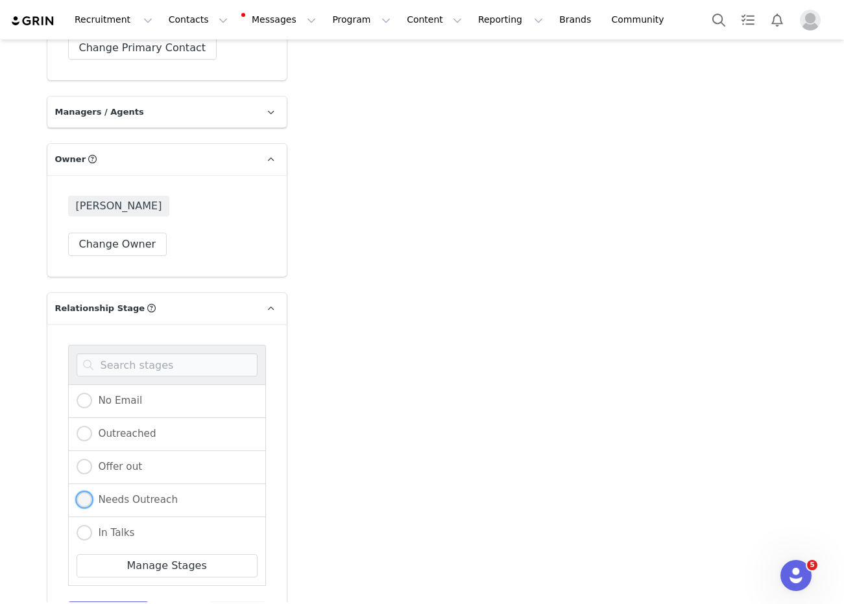
click at [135, 494] on span "Needs Outreach" at bounding box center [135, 500] width 86 height 12
click at [92, 492] on input "Needs Outreach" at bounding box center [85, 500] width 16 height 17
radio input "true"
radio input "false"
click at [113, 602] on button "Save Stage" at bounding box center [108, 613] width 81 height 23
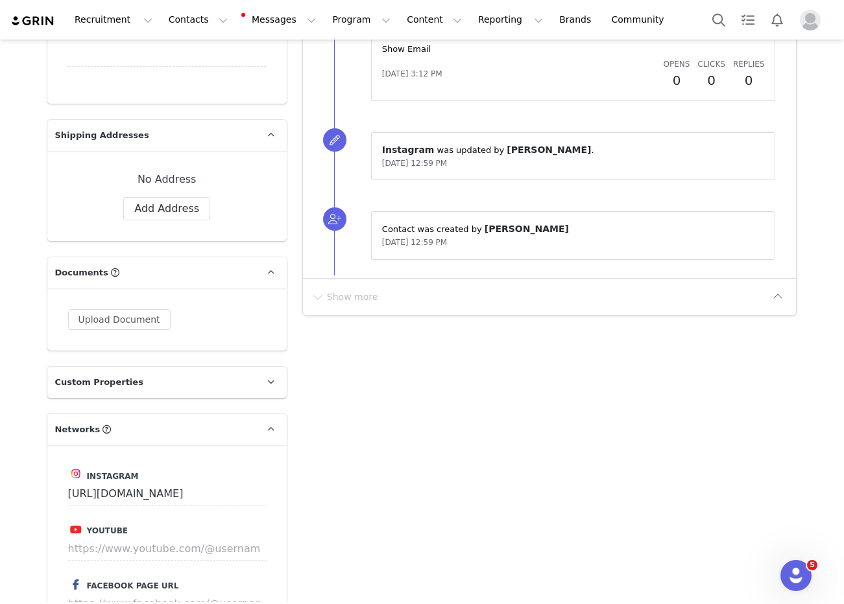
scroll to position [1408, 0]
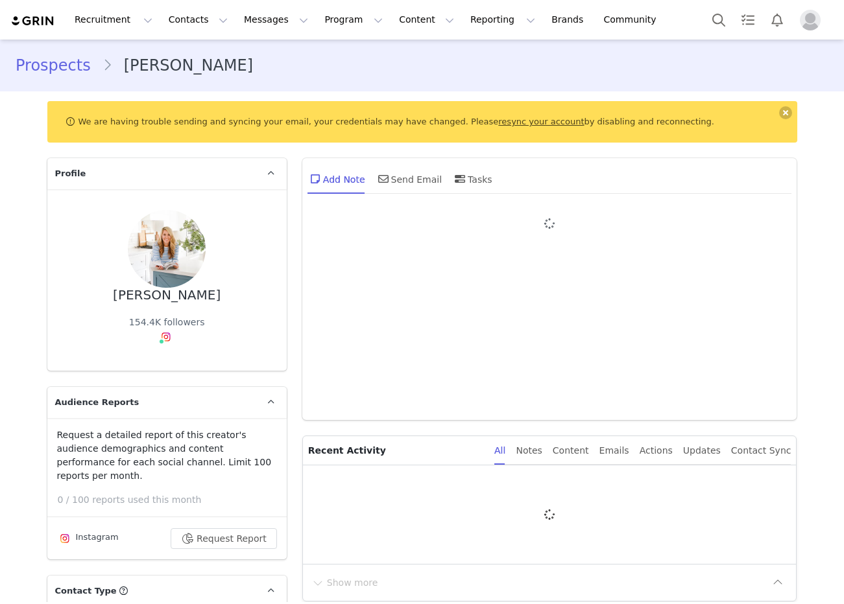
type input "+1 ([GEOGRAPHIC_DATA])"
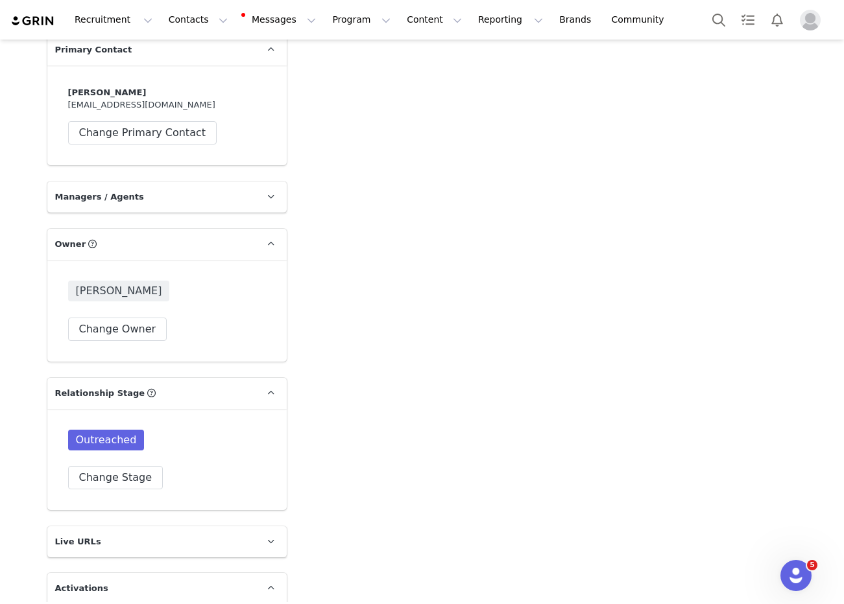
scroll to position [1963, 0]
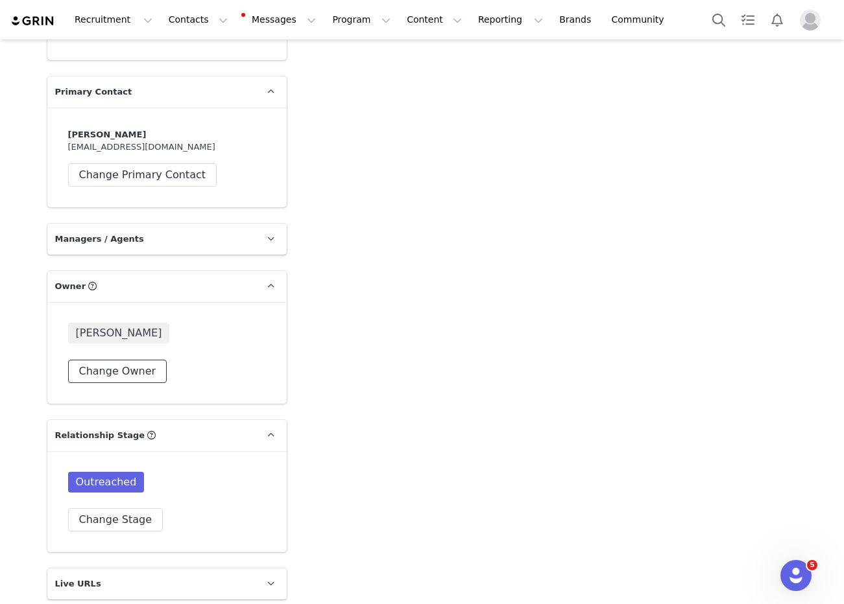
click at [92, 360] on button "Change Owner" at bounding box center [117, 371] width 99 height 23
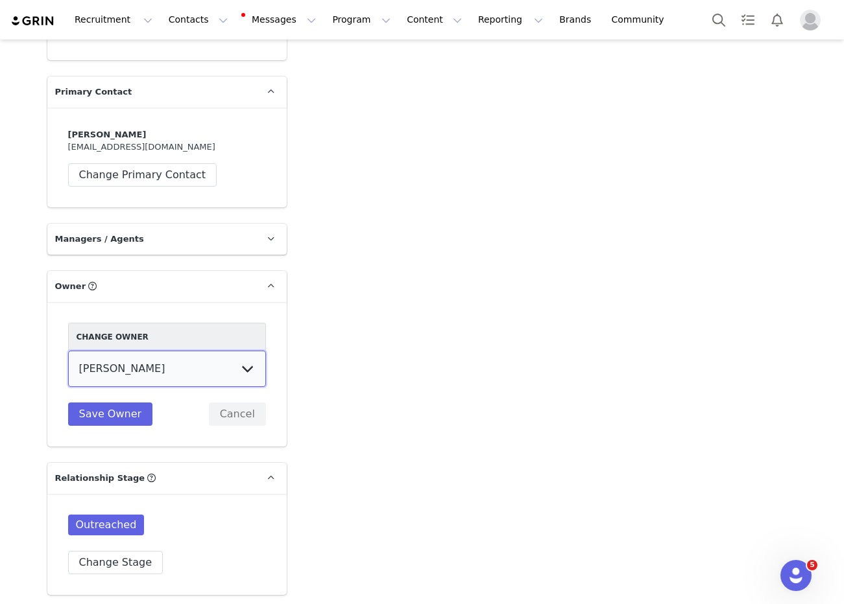
click at [141, 353] on select "[PERSON_NAME] [PERSON_NAME] [PERSON_NAME] (temp user) [PERSON_NAME] [PERSON_NAM…" at bounding box center [167, 369] width 198 height 36
select select "8dfe7175-539f-4b0a-8bfc-866fe0962ac0"
click at [68, 351] on select "[PERSON_NAME] [PERSON_NAME] [PERSON_NAME] (temp user) [PERSON_NAME] [PERSON_NAM…" at bounding box center [167, 369] width 198 height 36
click at [125, 403] on button "Save Owner" at bounding box center [110, 414] width 85 height 23
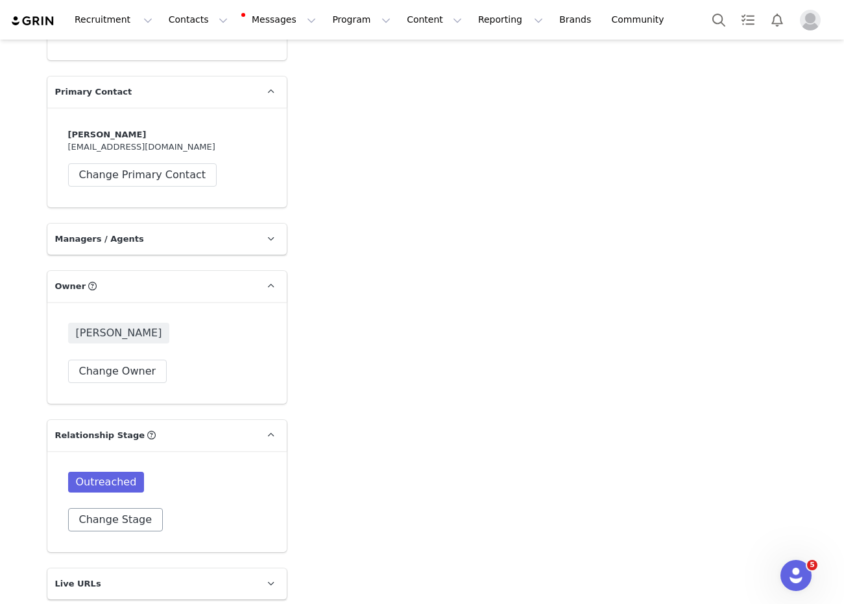
click at [121, 508] on button "Change Stage" at bounding box center [115, 519] width 95 height 23
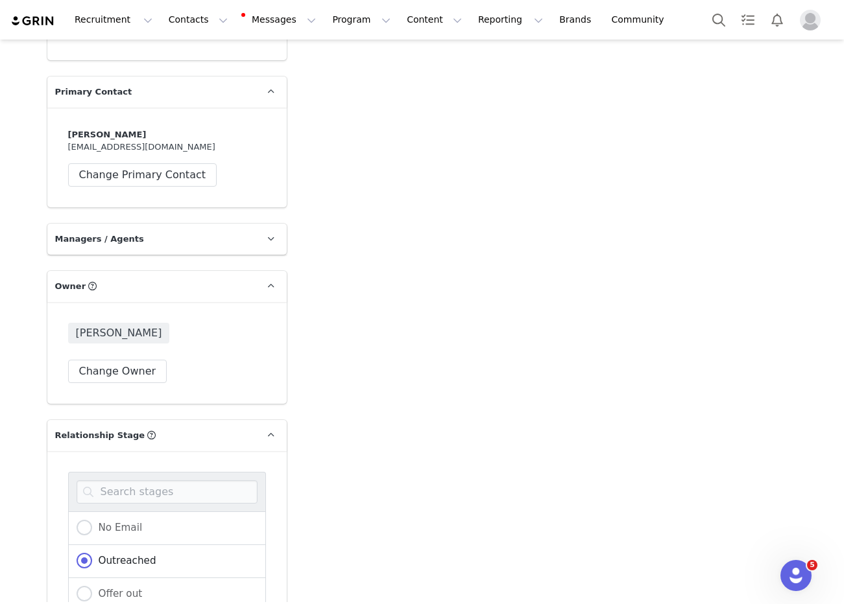
scroll to position [103, 0]
click at [150, 518] on span "Needs Outreach" at bounding box center [135, 524] width 86 height 12
click at [92, 516] on input "Needs Outreach" at bounding box center [85, 524] width 16 height 17
radio input "true"
radio input "false"
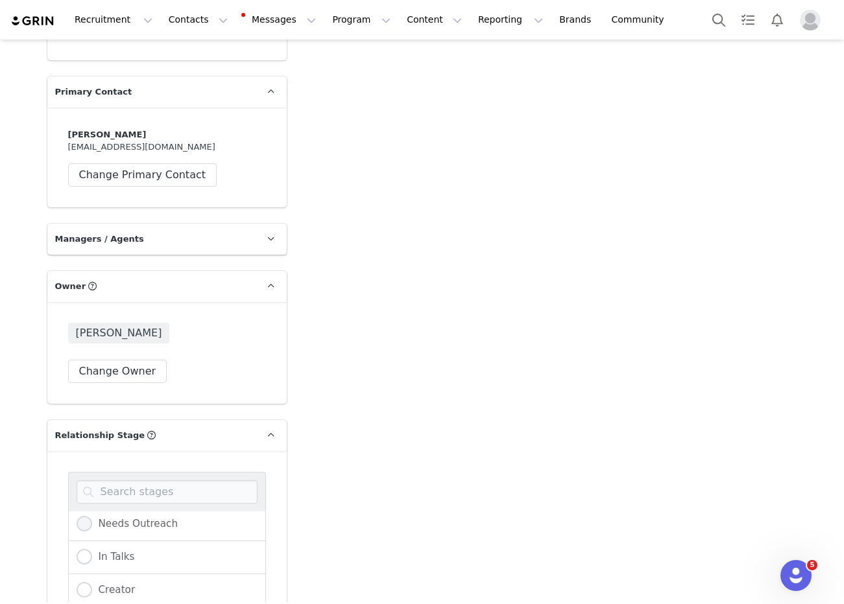
radio input "true"
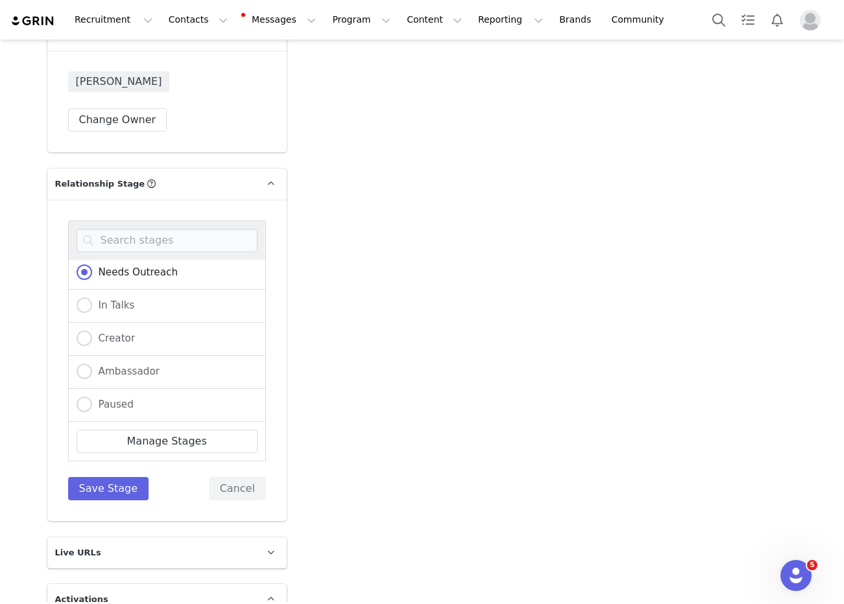
scroll to position [2266, 0]
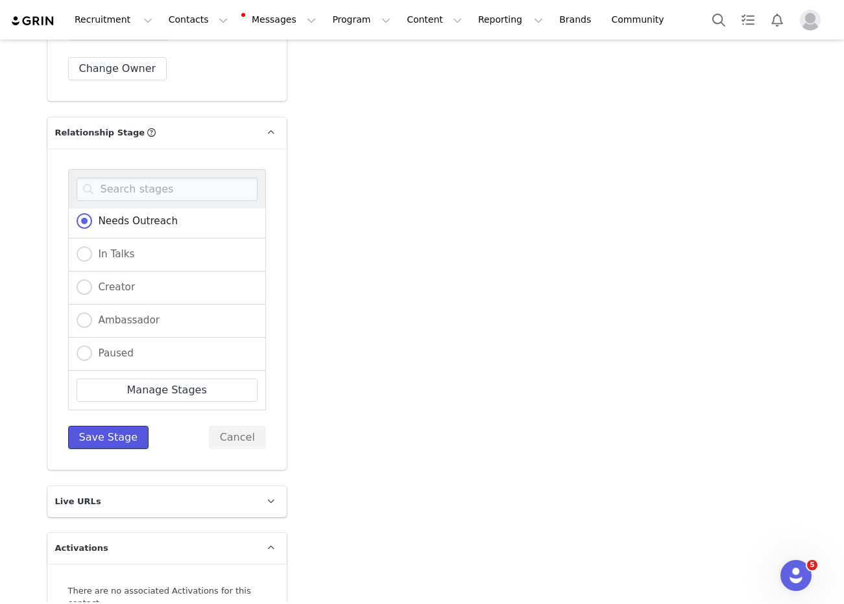
click at [125, 426] on button "Save Stage" at bounding box center [108, 437] width 81 height 23
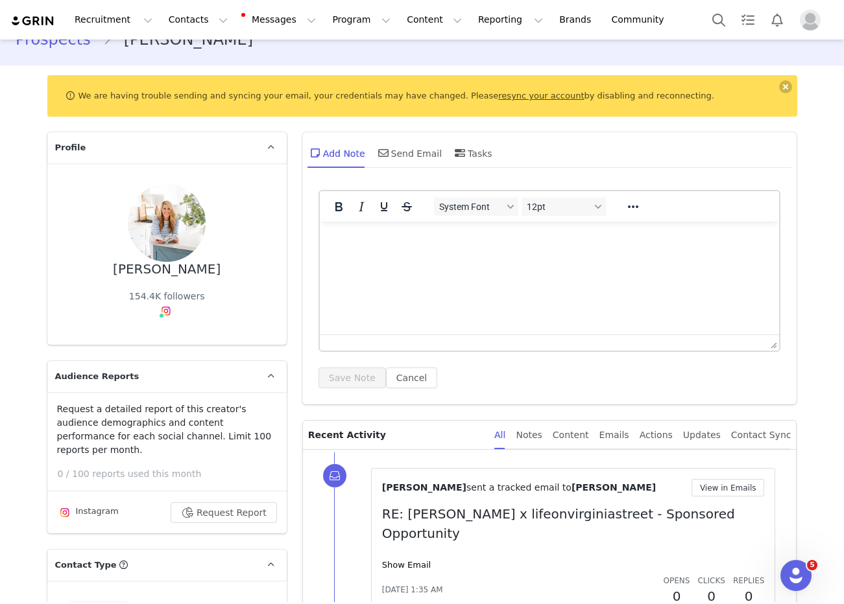
scroll to position [0, 0]
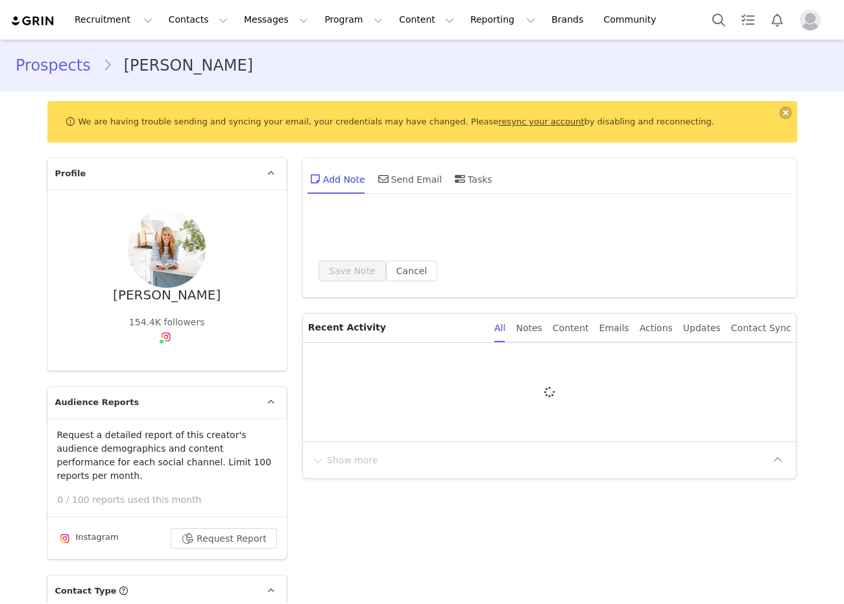
type input "+1 ([GEOGRAPHIC_DATA])"
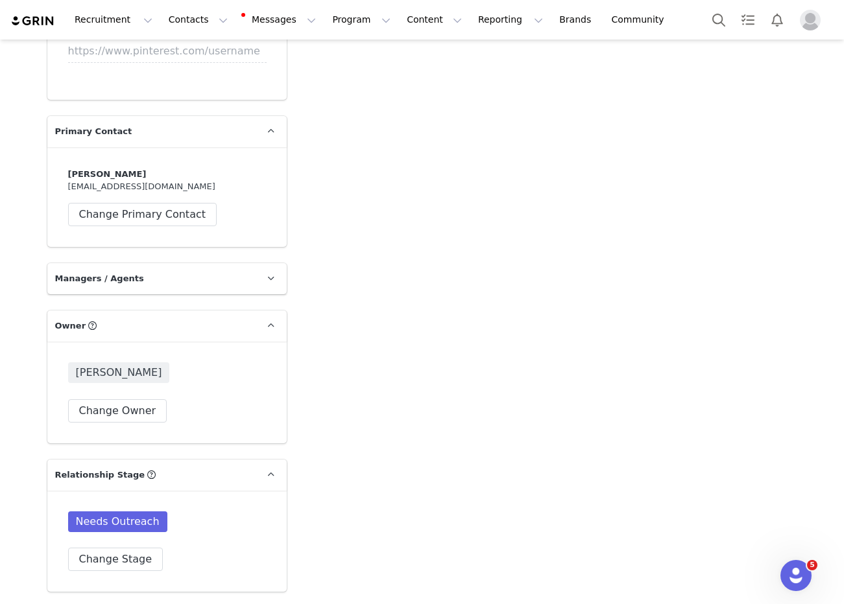
scroll to position [2009, 0]
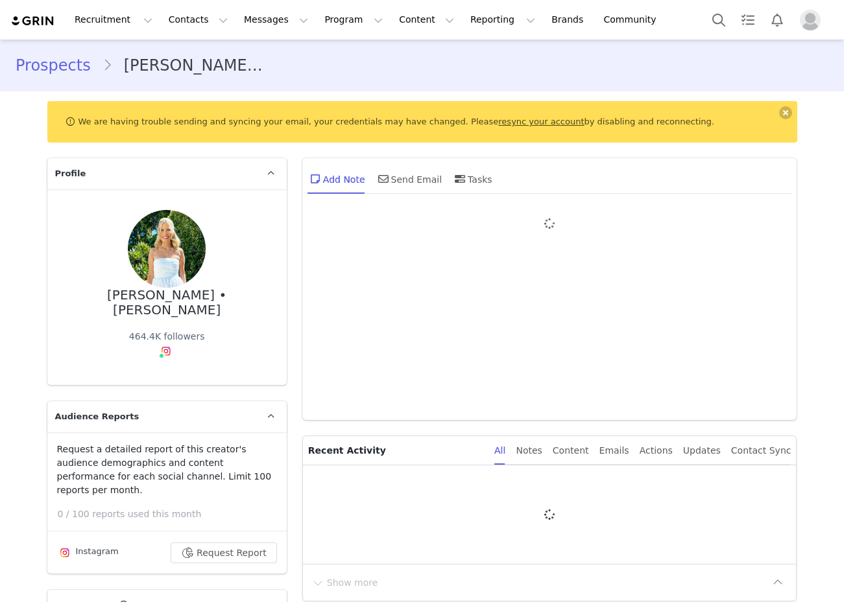
type input "+1 ([GEOGRAPHIC_DATA])"
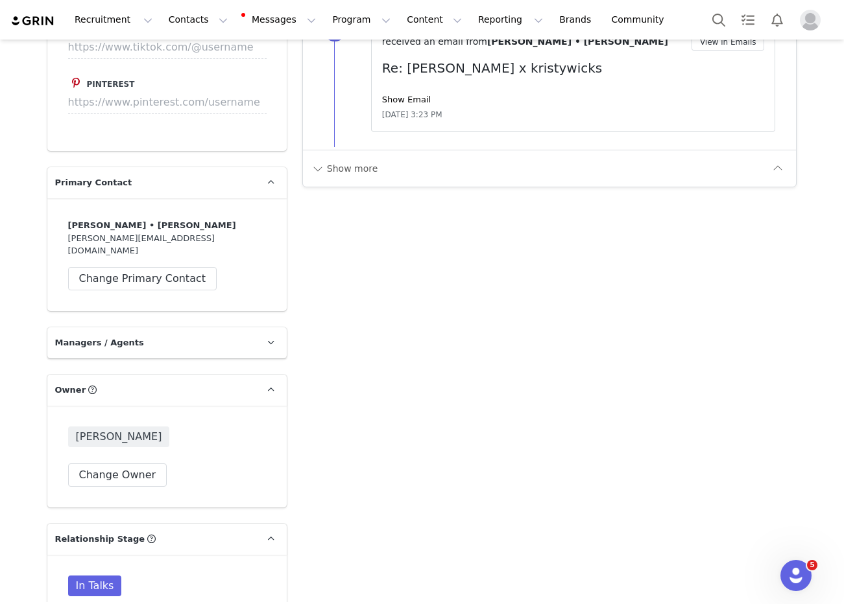
scroll to position [2118, 0]
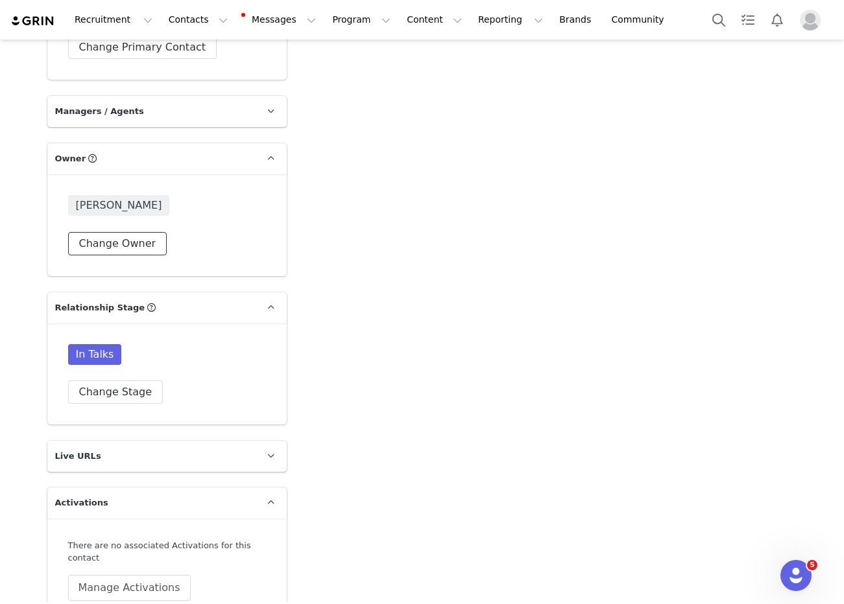
click at [126, 232] on button "Change Owner" at bounding box center [117, 243] width 99 height 23
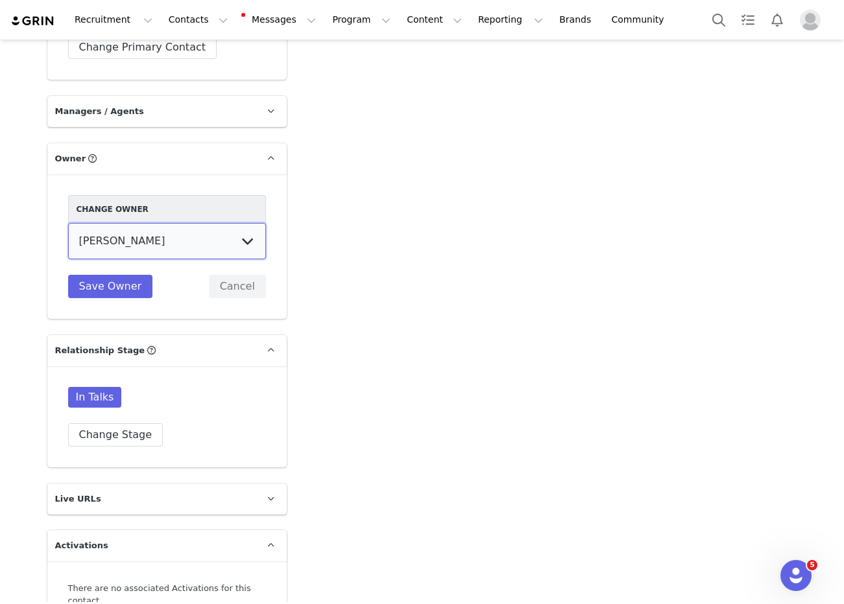
click at [128, 223] on select "[PERSON_NAME] [PERSON_NAME] [PERSON_NAME] (temp user) [PERSON_NAME] [PERSON_NAM…" at bounding box center [167, 241] width 198 height 36
select select "8dfe7175-539f-4b0a-8bfc-866fe0962ac0"
click at [68, 223] on select "[PERSON_NAME] [PERSON_NAME] [PERSON_NAME] (temp user) [PERSON_NAME] [PERSON_NAM…" at bounding box center [167, 241] width 198 height 36
click at [106, 423] on button "Change Stage" at bounding box center [115, 434] width 95 height 23
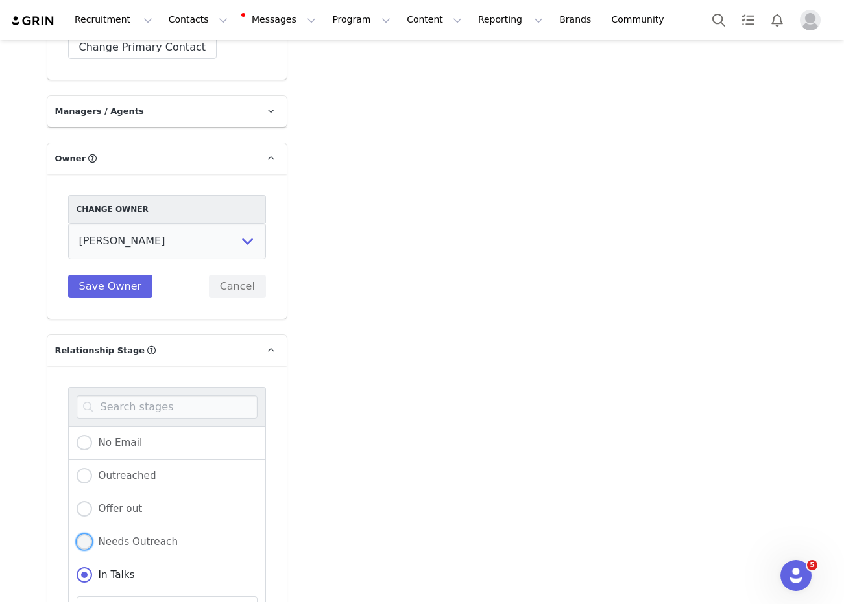
click at [137, 536] on span "Needs Outreach" at bounding box center [135, 542] width 86 height 12
click at [92, 534] on input "Needs Outreach" at bounding box center [85, 542] width 16 height 17
radio input "true"
radio input "false"
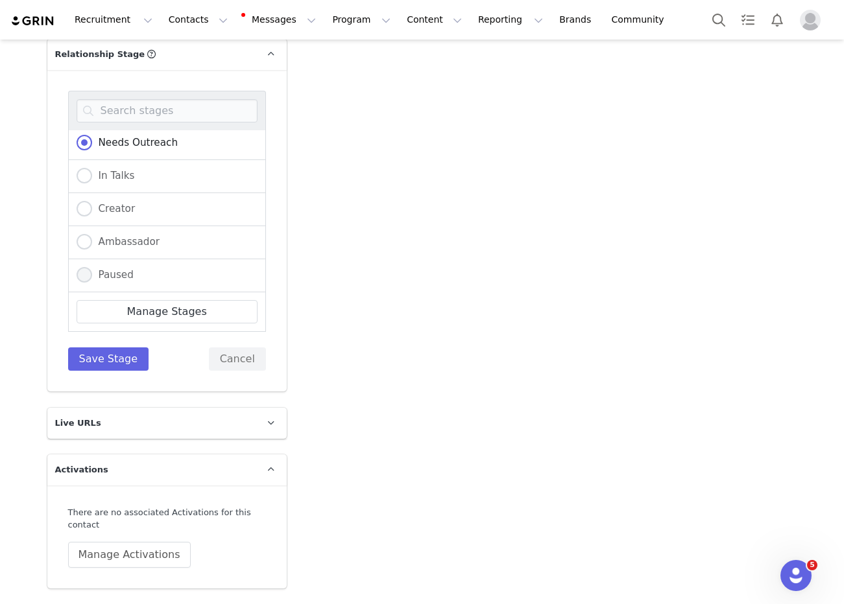
scroll to position [2460, 0]
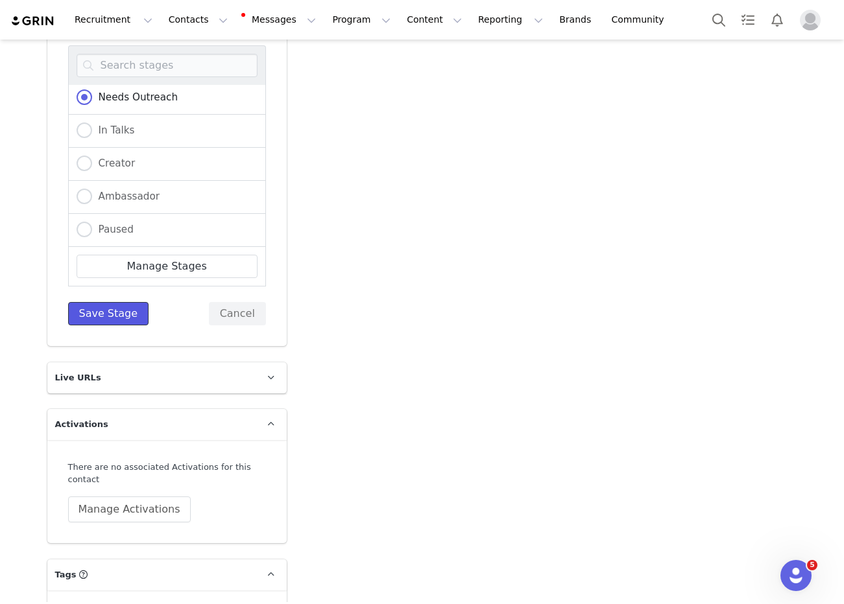
click at [116, 302] on button "Save Stage" at bounding box center [108, 313] width 81 height 23
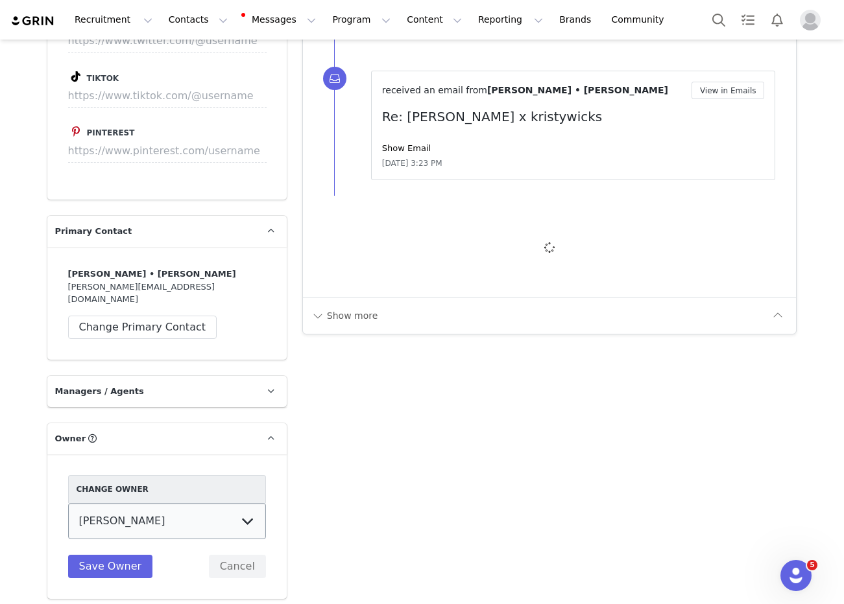
scroll to position [1862, 0]
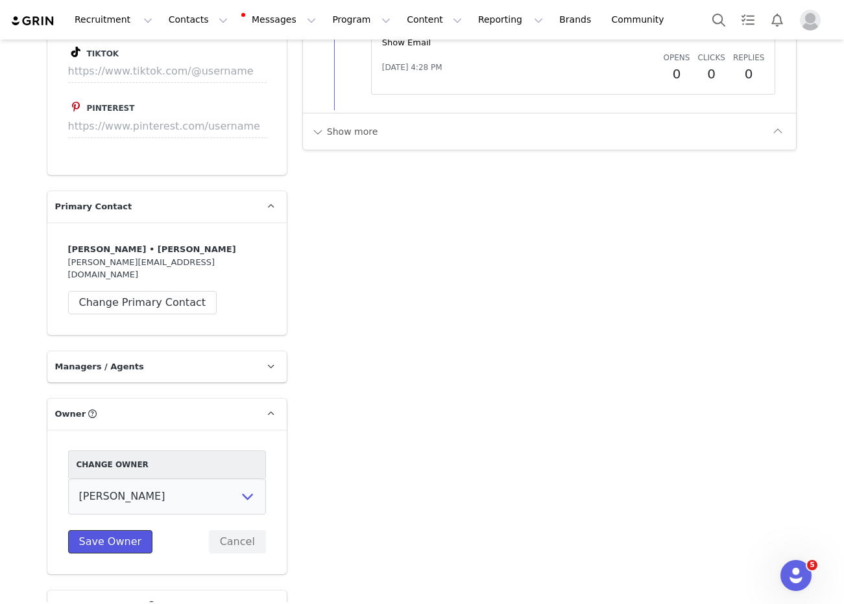
click at [125, 530] on button "Save Owner" at bounding box center [110, 541] width 85 height 23
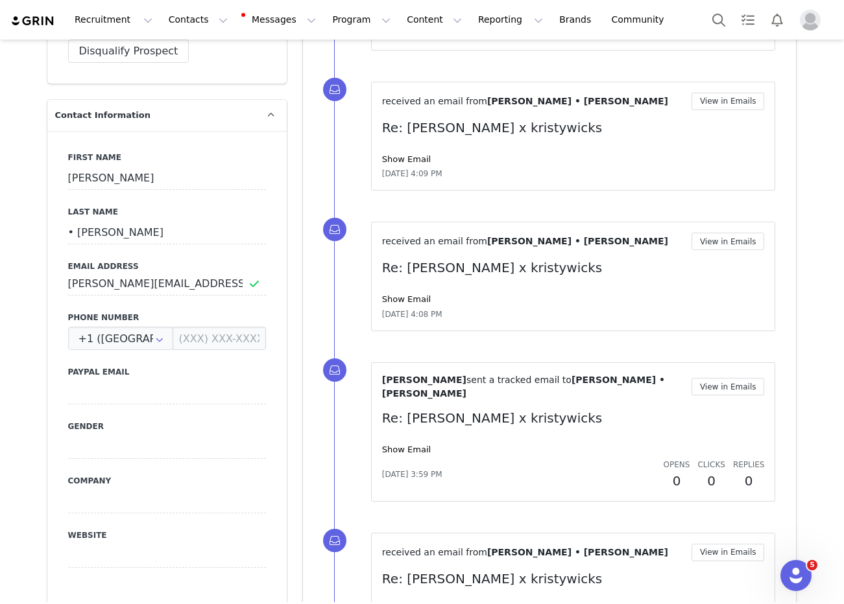
scroll to position [804, 0]
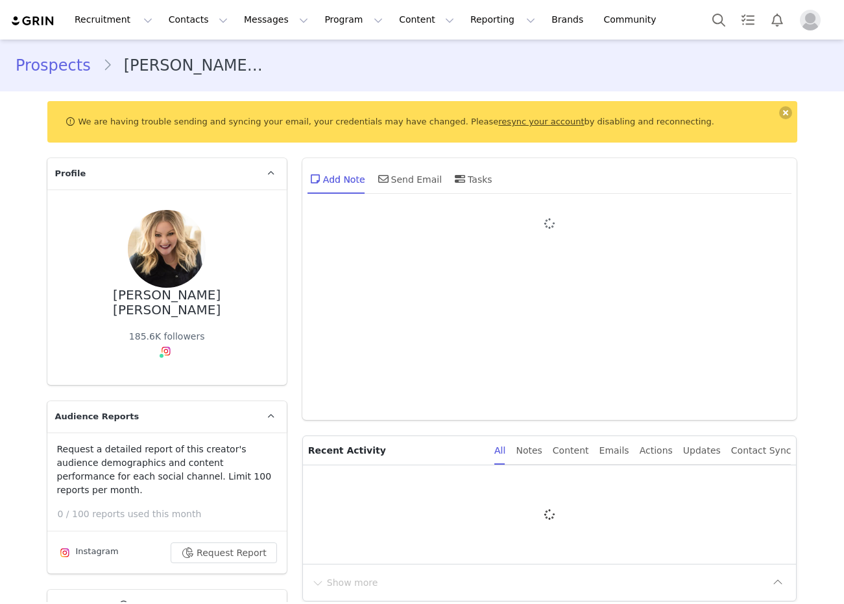
type input "+1 ([GEOGRAPHIC_DATA])"
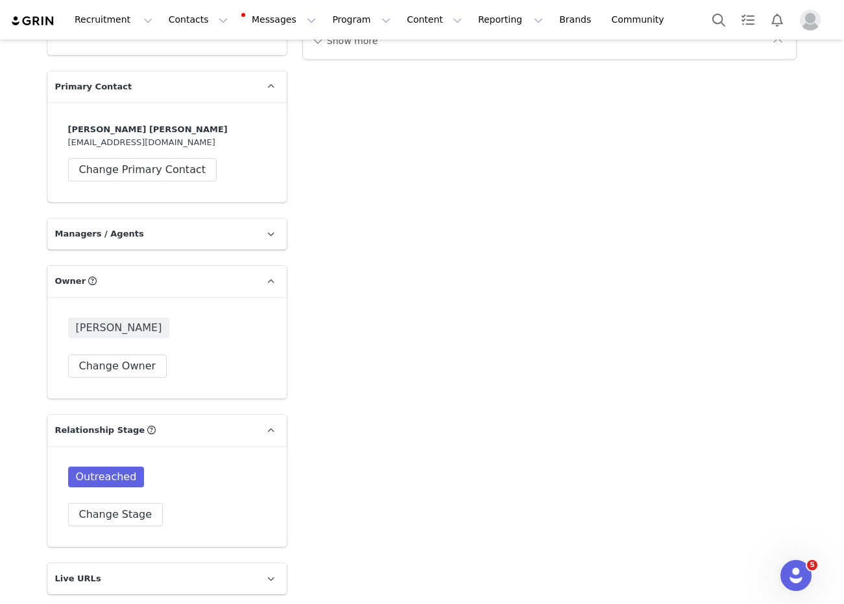
scroll to position [2125, 0]
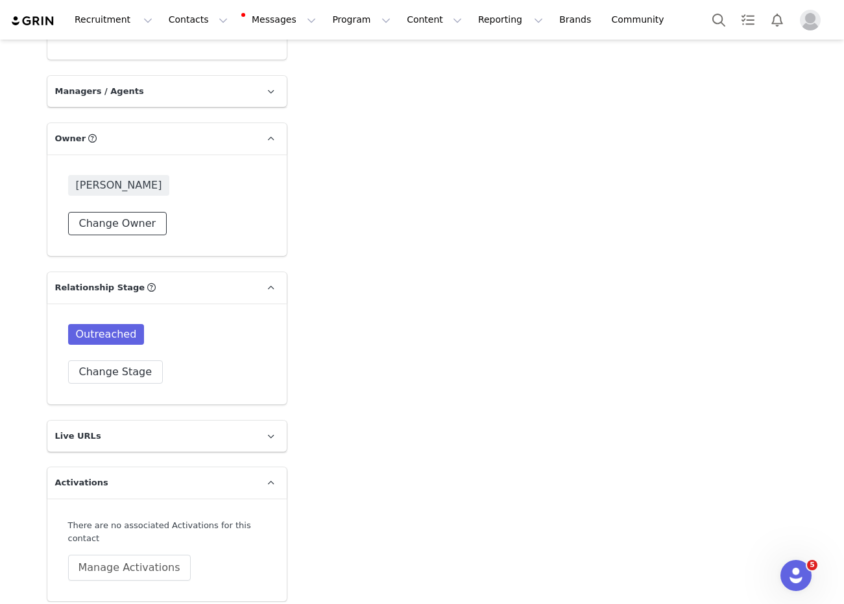
click at [114, 212] on button "Change Owner" at bounding box center [117, 223] width 99 height 23
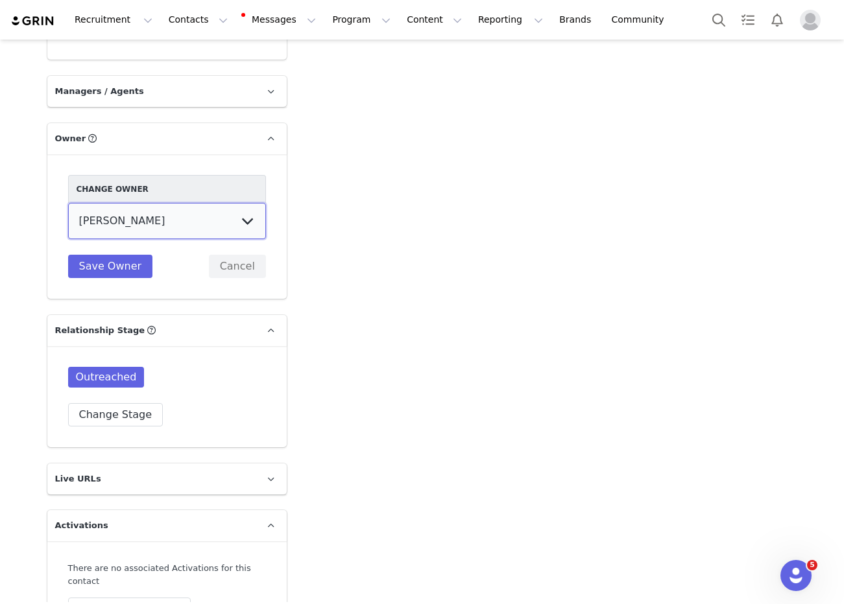
click at [121, 203] on select "[PERSON_NAME] [PERSON_NAME] [PERSON_NAME] (temp user) [PERSON_NAME] [PERSON_NAM…" at bounding box center [167, 221] width 198 height 36
select select "8dfe7175-539f-4b0a-8bfc-866fe0962ac0"
click at [68, 203] on select "[PERSON_NAME] [PERSON_NAME] [PERSON_NAME] (temp user) [PERSON_NAME] [PERSON_NAM…" at bounding box center [167, 221] width 198 height 36
click at [114, 255] on button "Save Owner" at bounding box center [110, 266] width 85 height 23
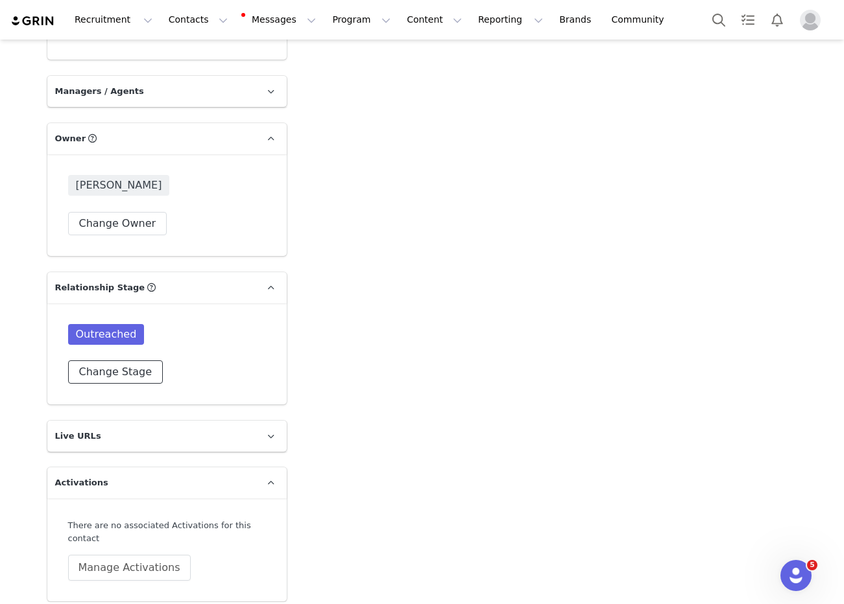
click at [103, 361] on button "Change Stage" at bounding box center [115, 372] width 95 height 23
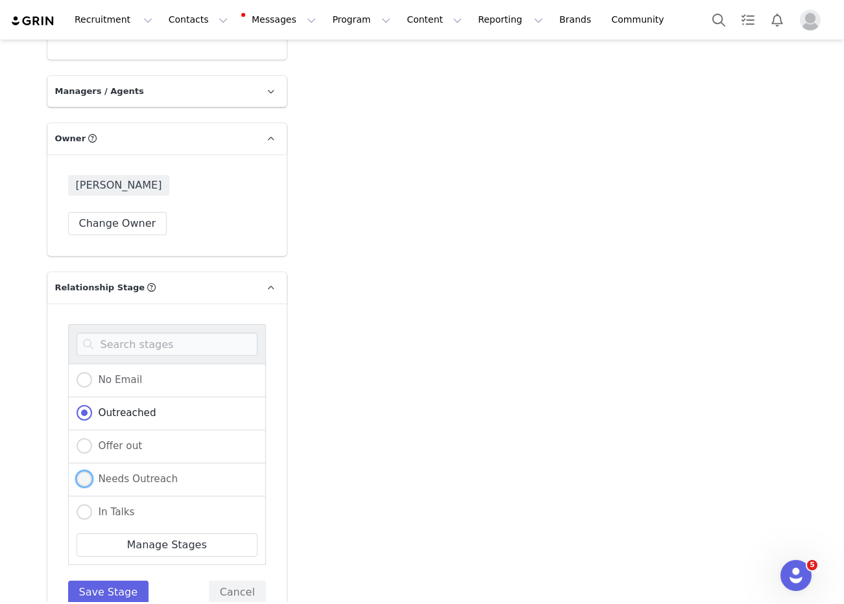
click at [118, 473] on span "Needs Outreach" at bounding box center [135, 479] width 86 height 12
click at [92, 471] on input "Needs Outreach" at bounding box center [85, 479] width 16 height 17
radio input "true"
radio input "false"
radio input "true"
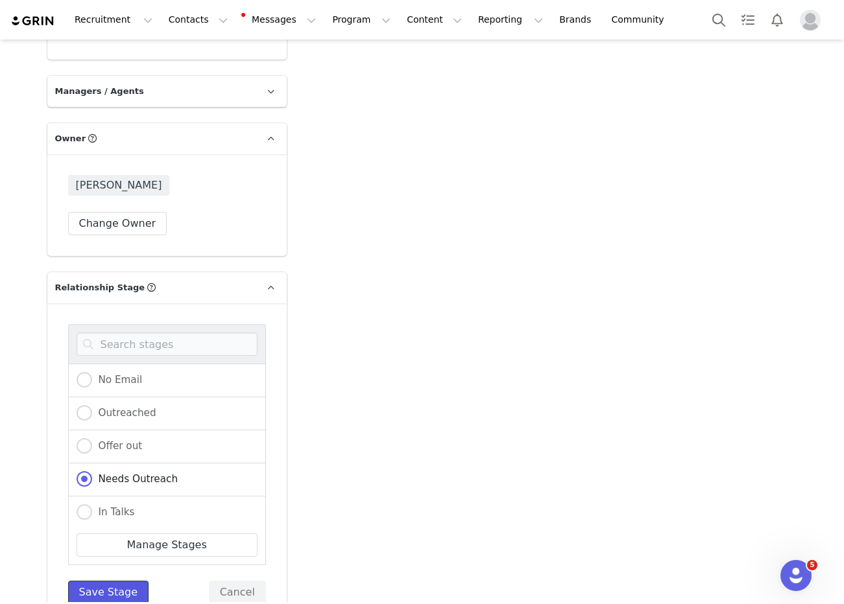
click at [115, 581] on button "Save Stage" at bounding box center [108, 592] width 81 height 23
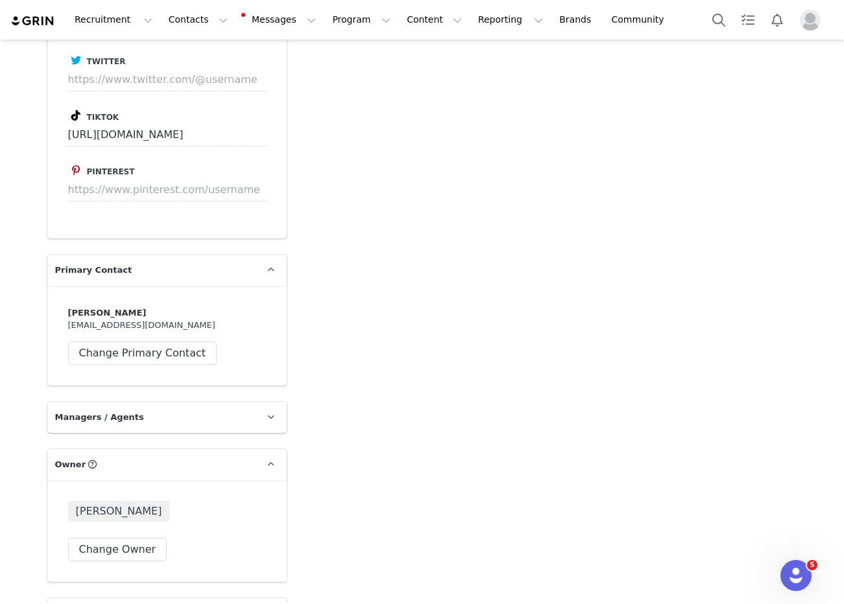
scroll to position [1964, 0]
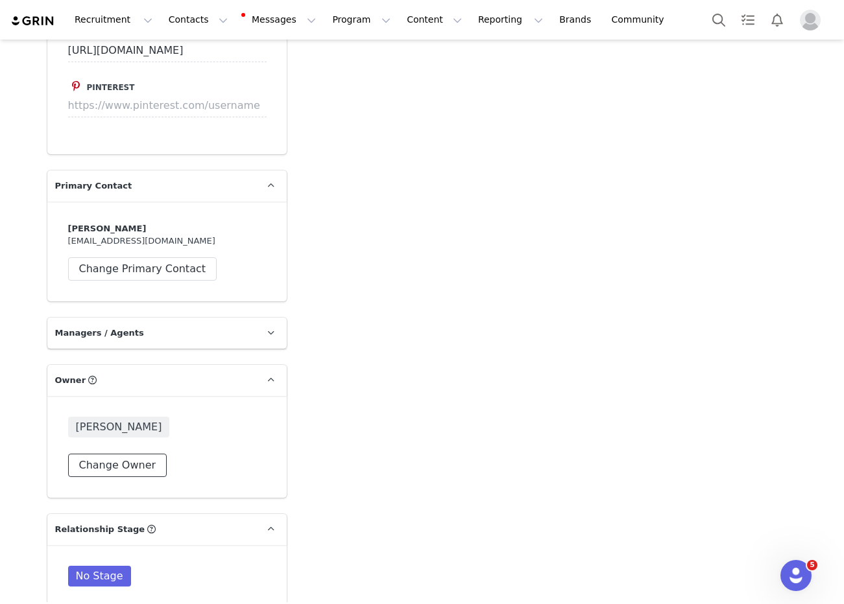
click at [138, 454] on button "Change Owner" at bounding box center [117, 465] width 99 height 23
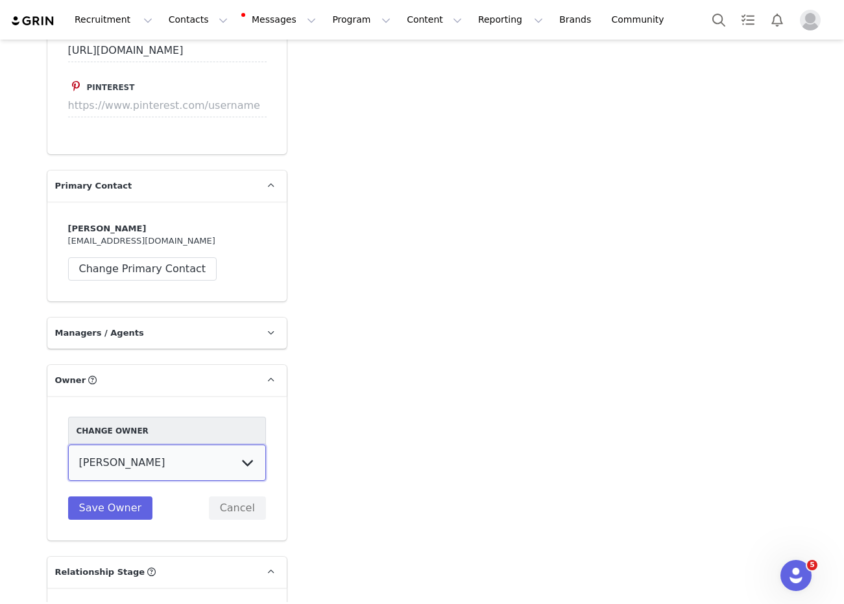
click at [148, 445] on select "[PERSON_NAME] [PERSON_NAME] [PERSON_NAME] (temp user) [PERSON_NAME] [PERSON_NAM…" at bounding box center [167, 463] width 198 height 36
select select "8dfe7175-539f-4b0a-8bfc-866fe0962ac0"
click at [68, 445] on select "[PERSON_NAME] [PERSON_NAME] [PERSON_NAME] (temp user) [PERSON_NAME] [PERSON_NAM…" at bounding box center [167, 463] width 198 height 36
click at [125, 497] on button "Save Owner" at bounding box center [110, 508] width 85 height 23
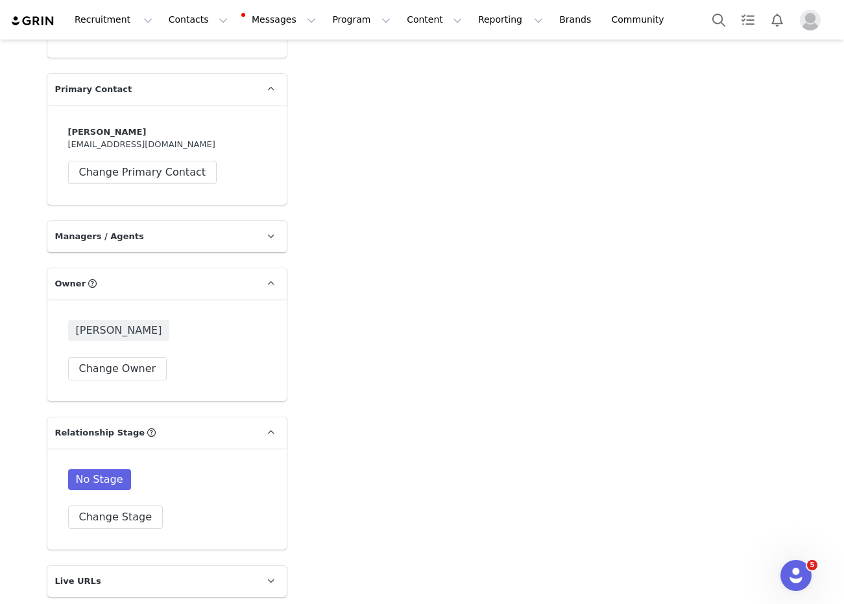
scroll to position [2083, 0]
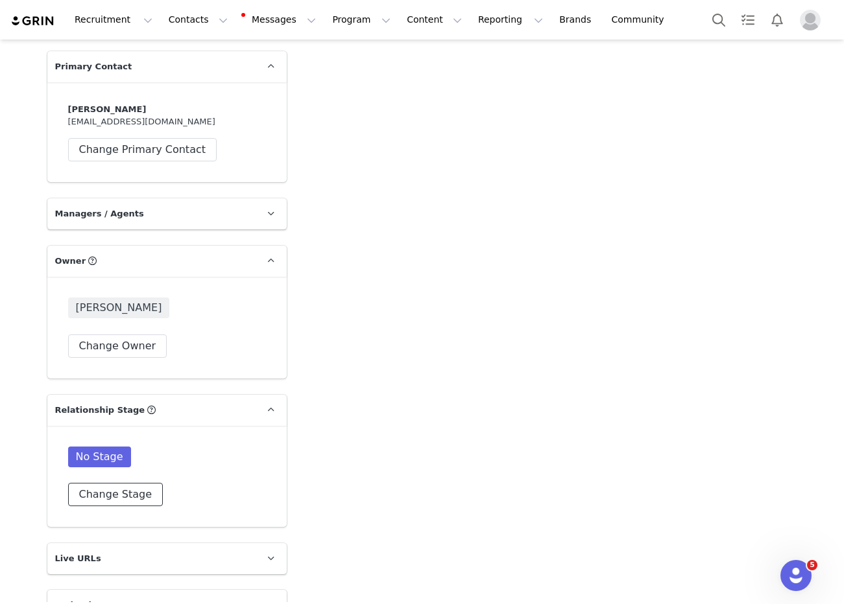
click at [104, 483] on button "Change Stage" at bounding box center [115, 494] width 95 height 23
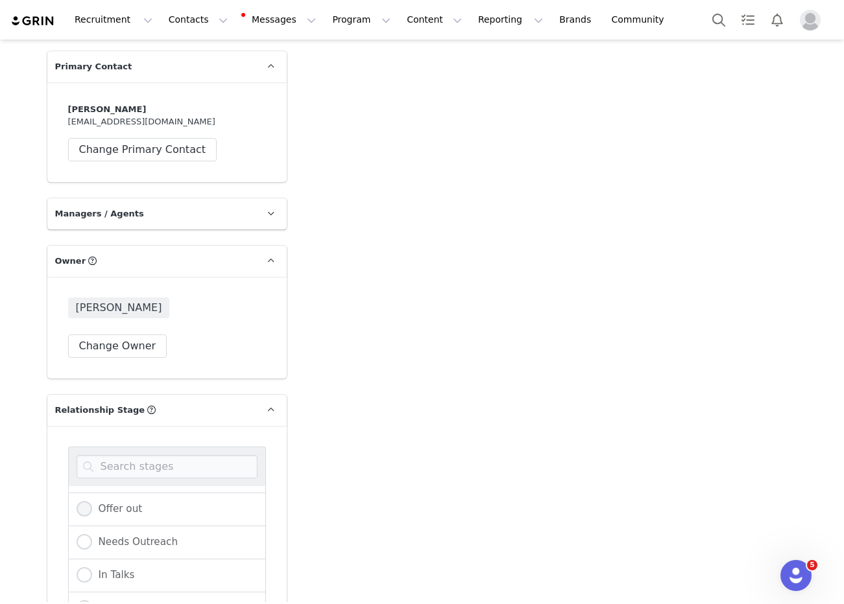
scroll to position [72, 0]
click at [134, 524] on span "Needs Outreach" at bounding box center [135, 530] width 86 height 12
click at [92, 522] on input "Needs Outreach" at bounding box center [85, 530] width 16 height 17
radio input "true"
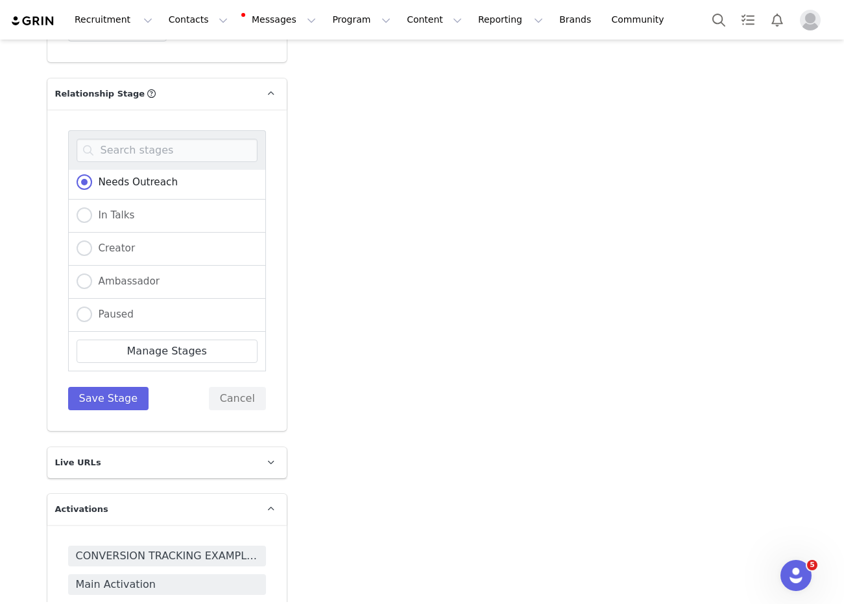
scroll to position [2533, 0]
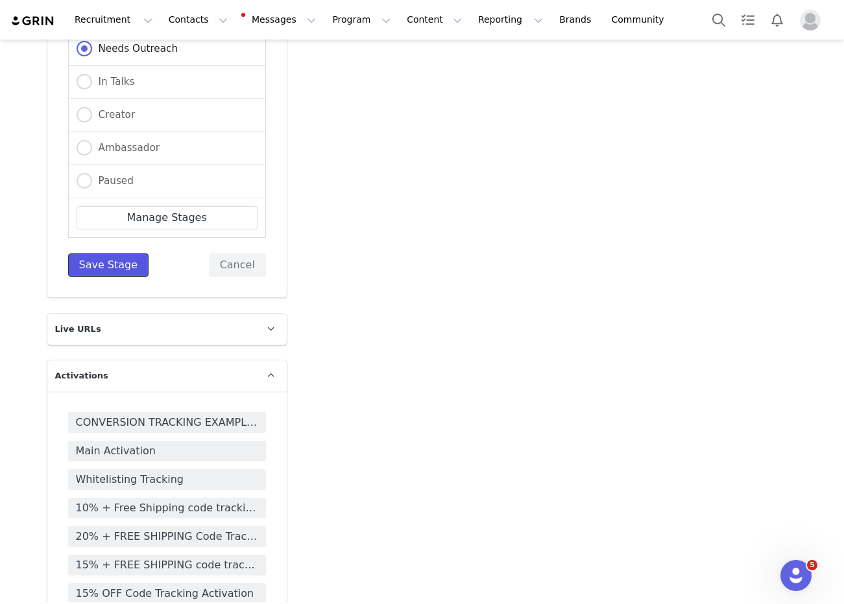
click at [98, 254] on button "Save Stage" at bounding box center [108, 265] width 81 height 23
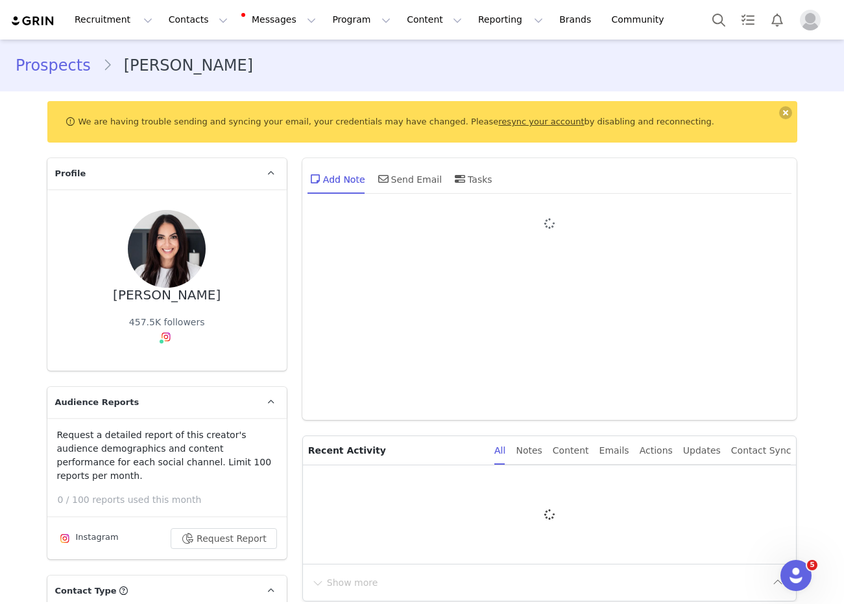
type input "+1 ([GEOGRAPHIC_DATA])"
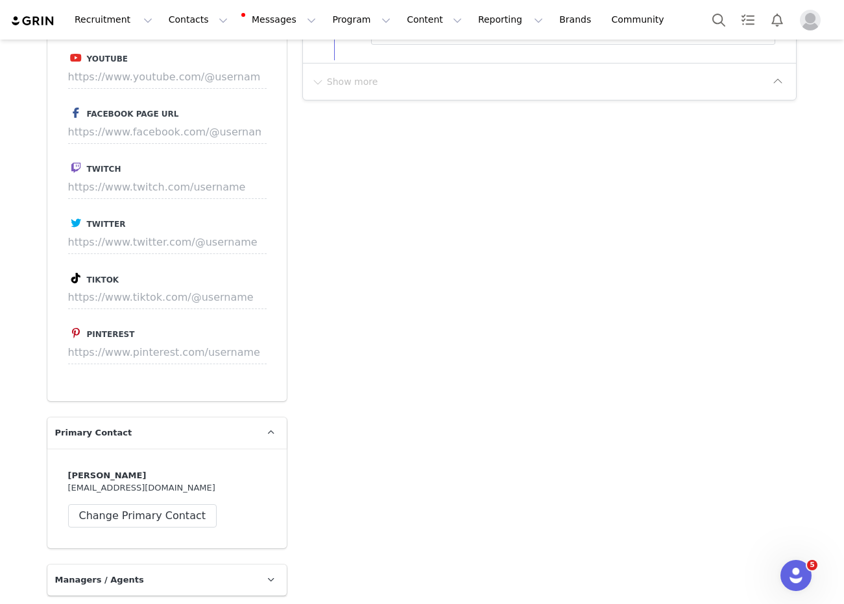
scroll to position [2072, 0]
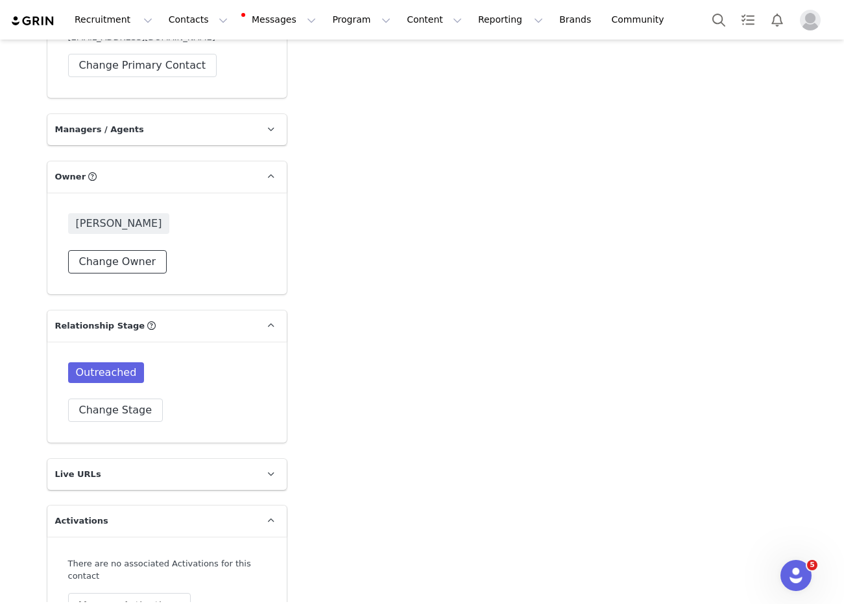
click at [113, 250] on button "Change Owner" at bounding box center [117, 261] width 99 height 23
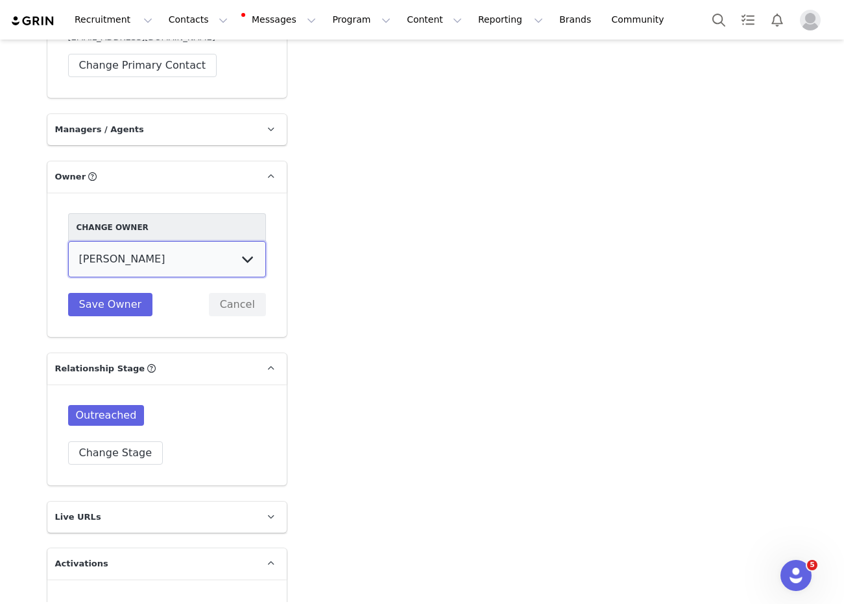
click at [123, 258] on select "[PERSON_NAME] [PERSON_NAME] [PERSON_NAME] (temp user) [PERSON_NAME] [PERSON_NAM…" at bounding box center [167, 259] width 198 height 36
select select "8dfe7175-539f-4b0a-8bfc-866fe0962ac0"
click at [68, 241] on select "[PERSON_NAME] [PERSON_NAME] [PERSON_NAME] (temp user) [PERSON_NAME] [PERSON_NAM…" at bounding box center [167, 259] width 198 height 36
click at [115, 293] on button "Save Owner" at bounding box center [110, 304] width 85 height 23
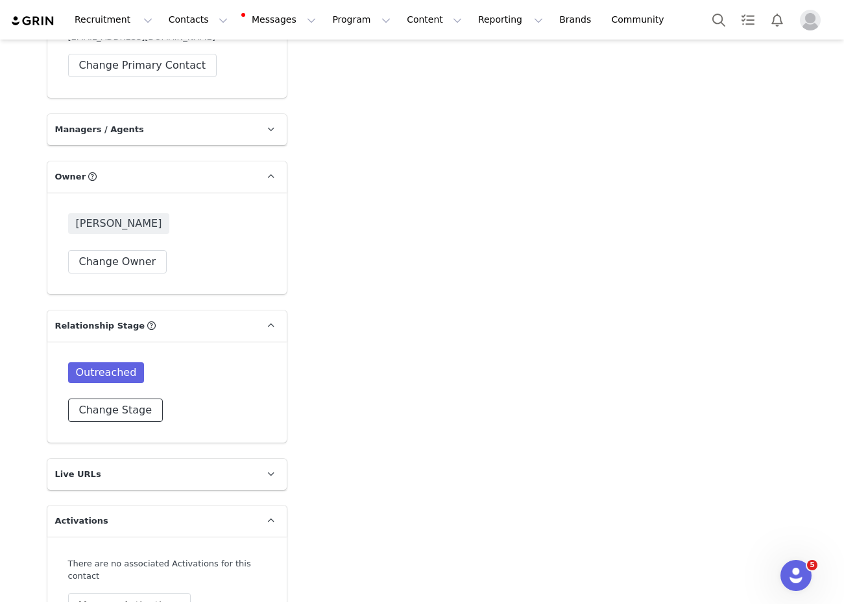
click at [112, 399] on button "Change Stage" at bounding box center [115, 410] width 95 height 23
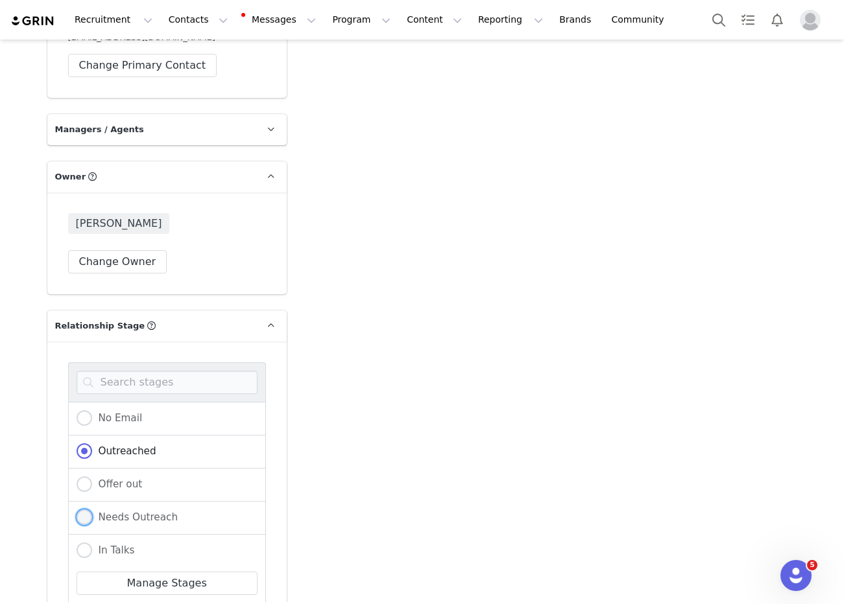
click at [130, 512] on span "Needs Outreach" at bounding box center [135, 518] width 86 height 12
click at [92, 510] on input "Needs Outreach" at bounding box center [85, 518] width 16 height 17
radio input "true"
radio input "false"
radio input "true"
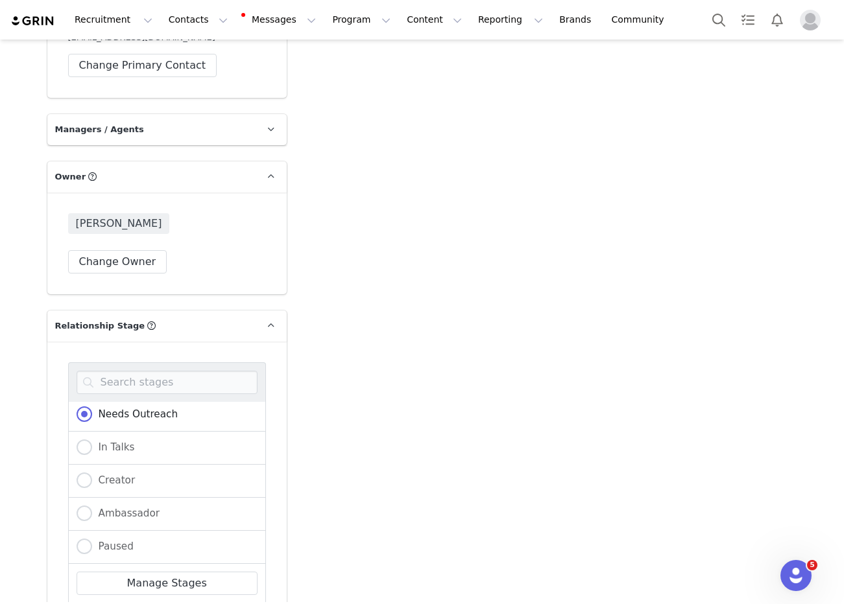
scroll to position [2209, 0]
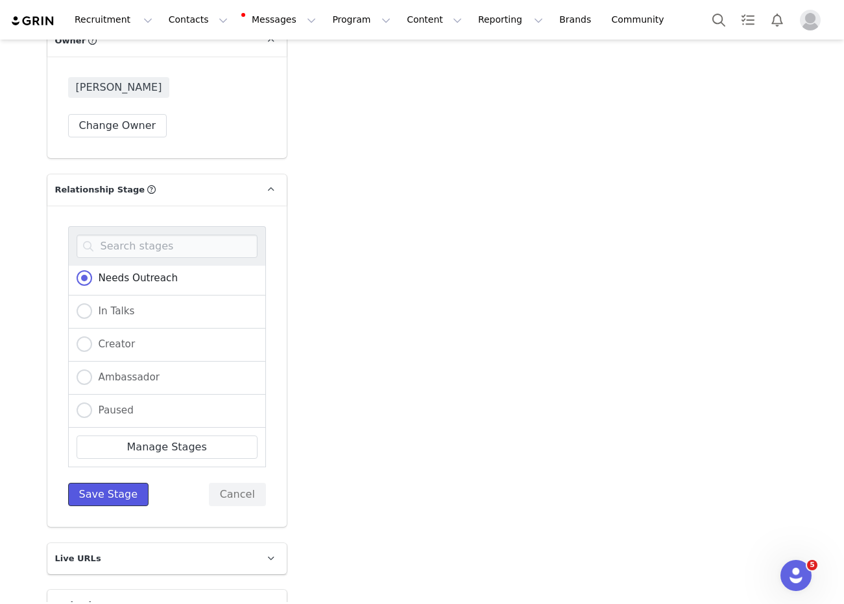
click at [107, 490] on button "Save Stage" at bounding box center [108, 494] width 81 height 23
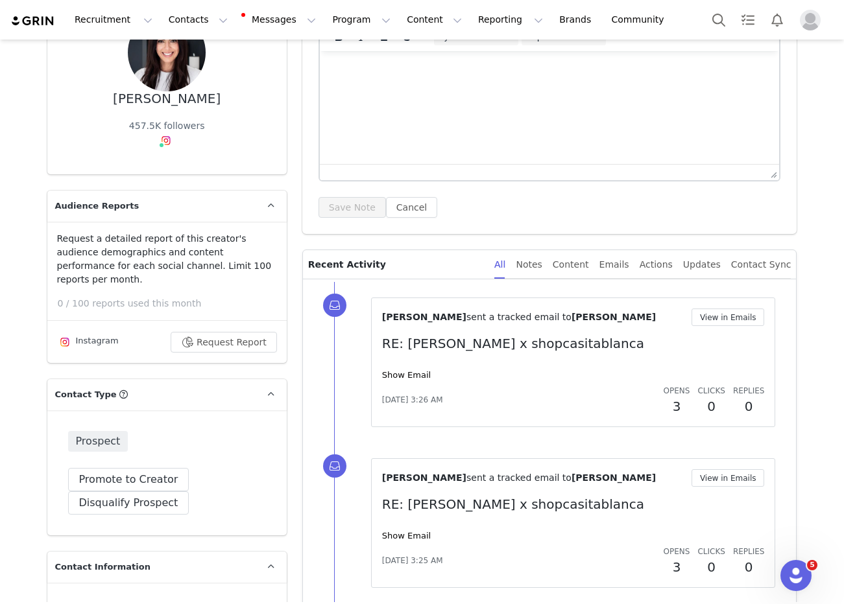
scroll to position [0, 0]
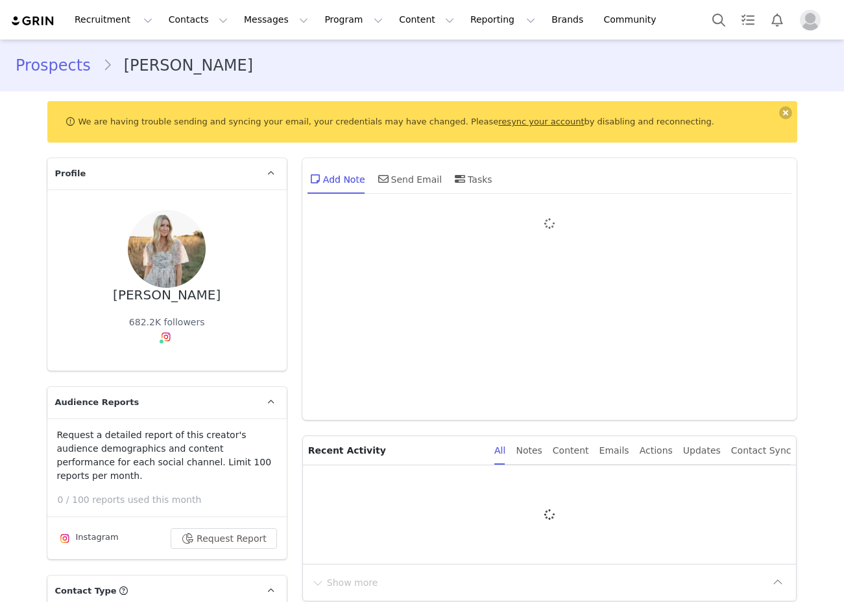
type input "+1 ([GEOGRAPHIC_DATA])"
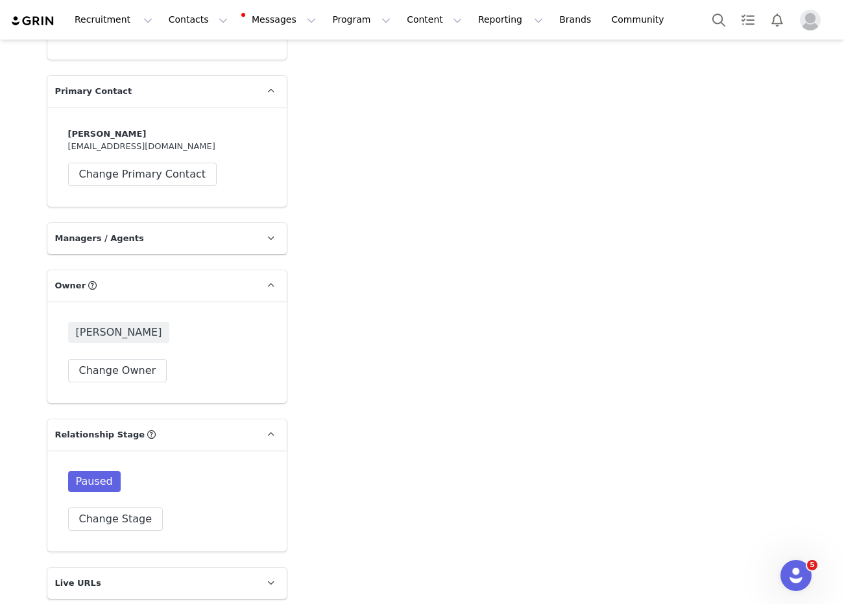
scroll to position [1978, 0]
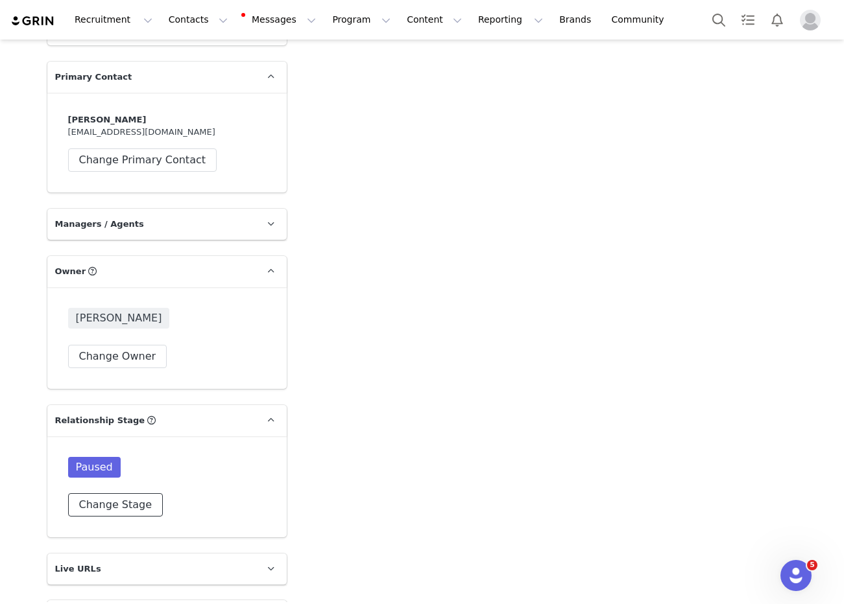
click at [111, 494] on button "Change Stage" at bounding box center [115, 504] width 95 height 23
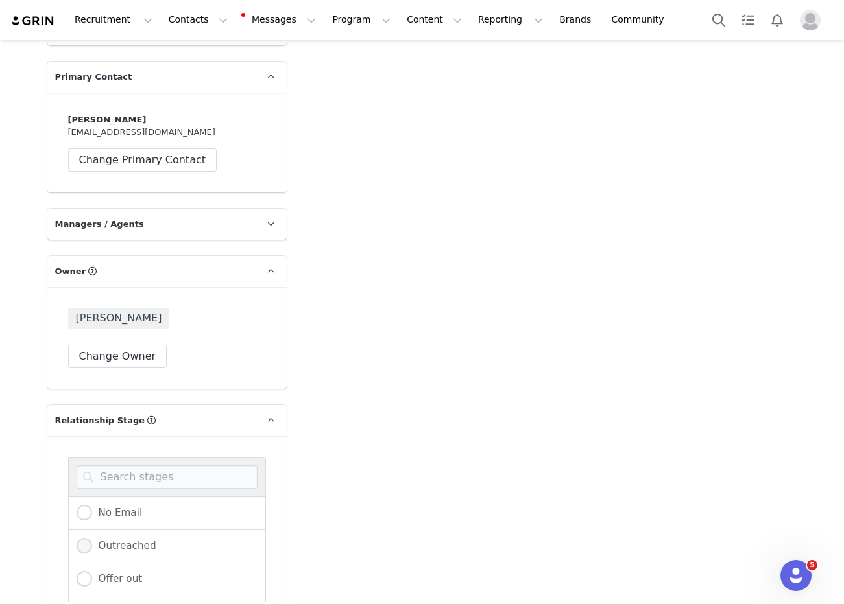
scroll to position [103, 0]
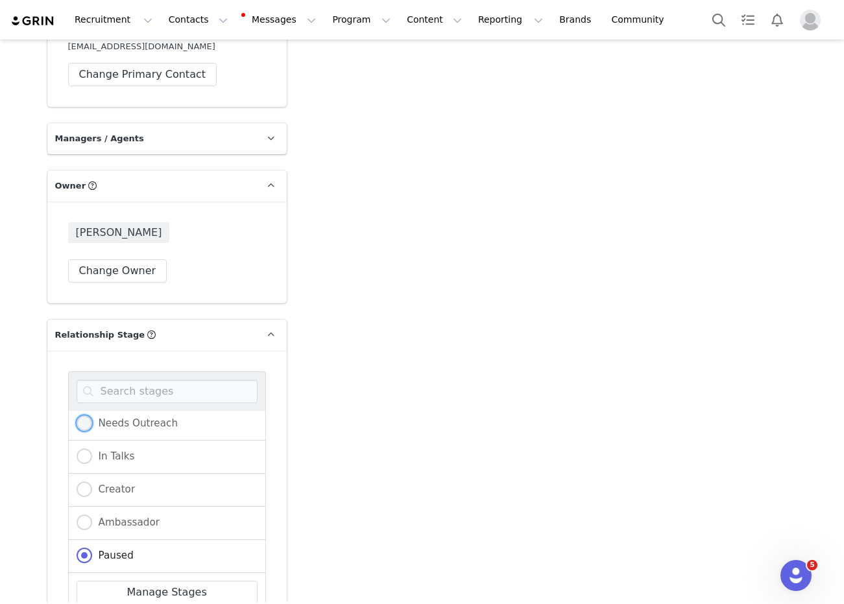
click at [166, 416] on label "Needs Outreach" at bounding box center [128, 424] width 102 height 17
click at [92, 416] on input "Needs Outreach" at bounding box center [85, 424] width 16 height 17
radio input "true"
radio input "false"
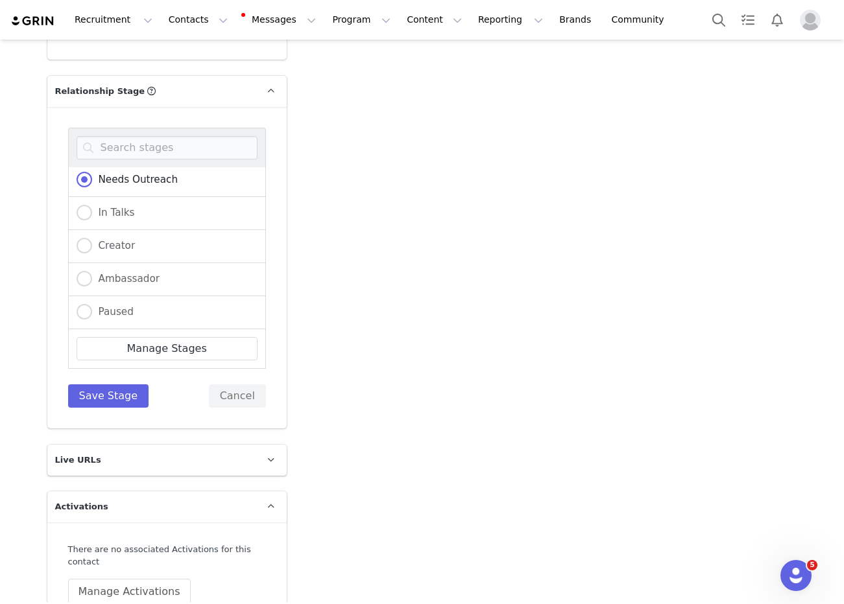
scroll to position [2326, 0]
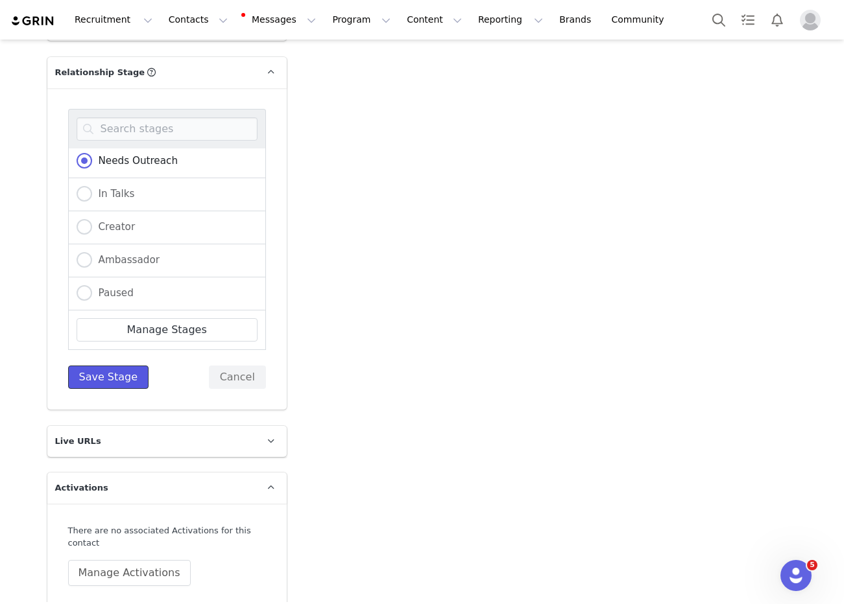
click at [108, 367] on button "Save Stage" at bounding box center [108, 377] width 81 height 23
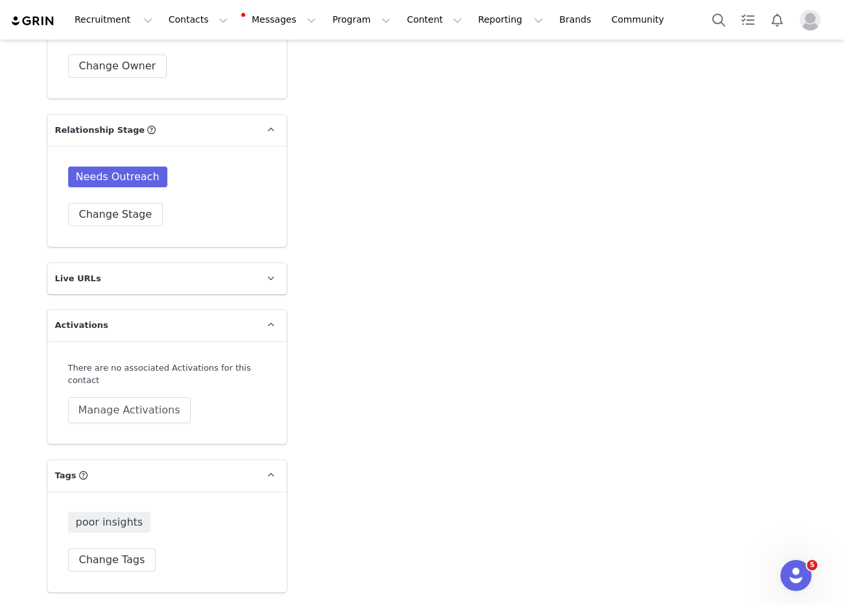
scroll to position [2253, 0]
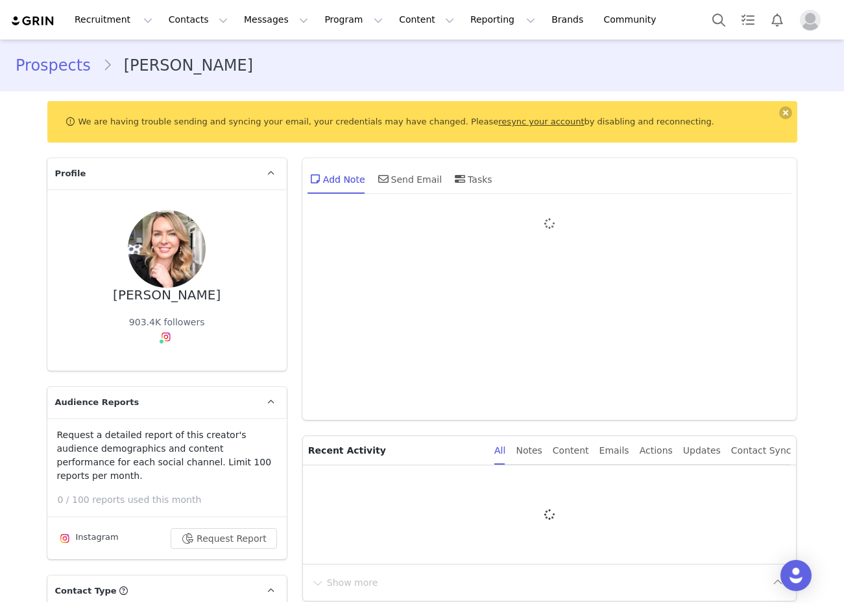
type input "+1 ([GEOGRAPHIC_DATA])"
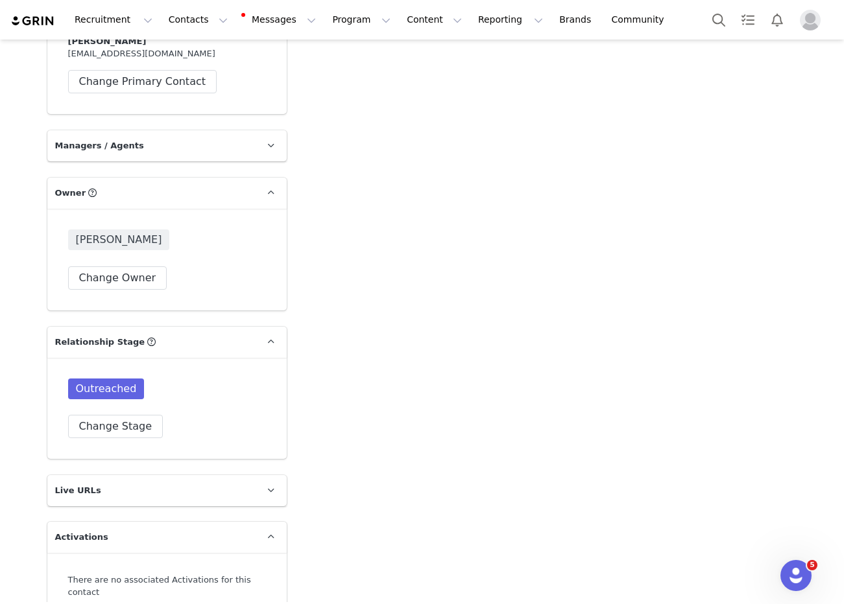
scroll to position [2074, 0]
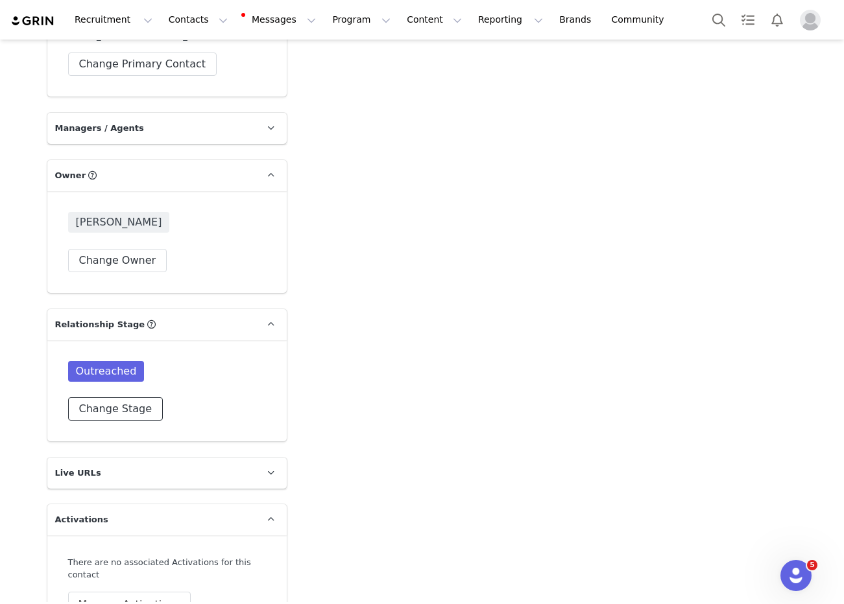
click at [110, 398] on button "Change Stage" at bounding box center [115, 409] width 95 height 23
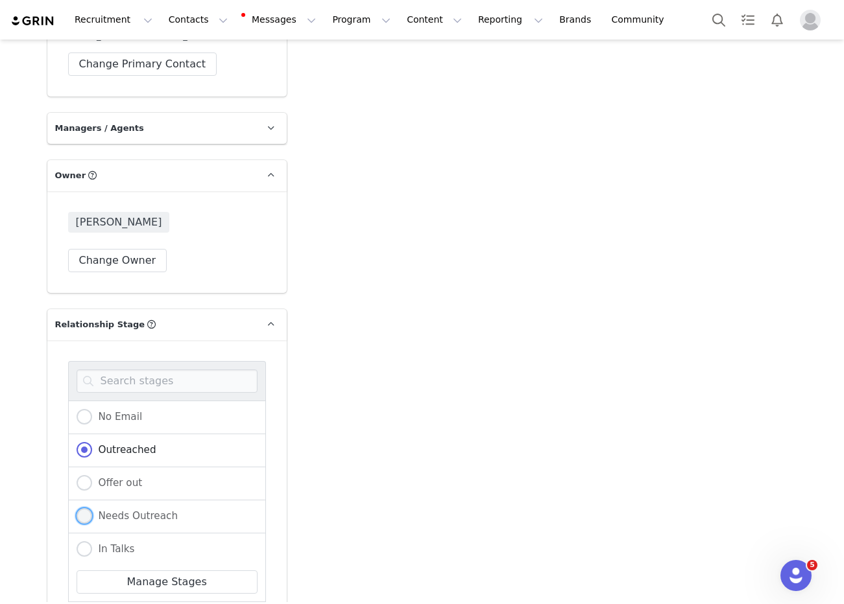
click at [127, 510] on span "Needs Outreach" at bounding box center [135, 516] width 86 height 12
click at [92, 508] on input "Needs Outreach" at bounding box center [85, 516] width 16 height 17
radio input "true"
radio input "false"
radio input "true"
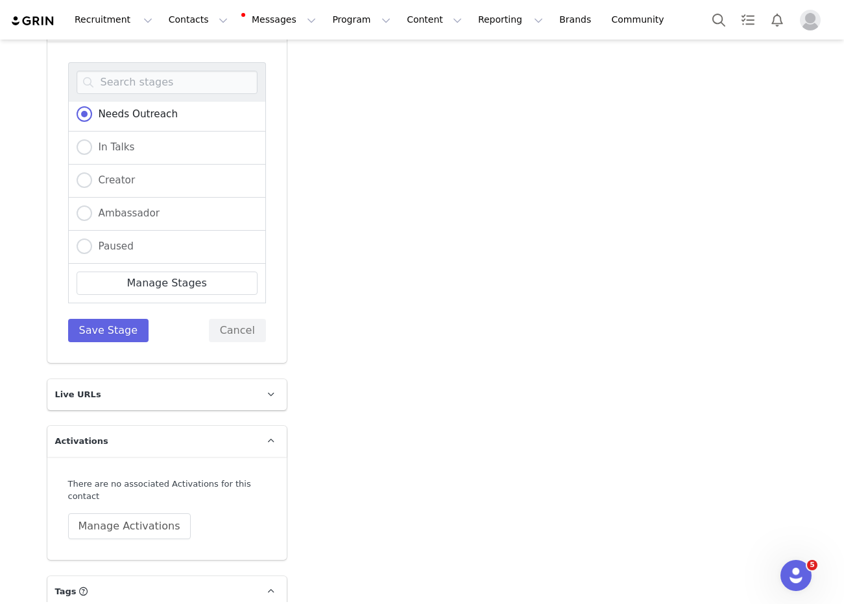
scroll to position [2457, 0]
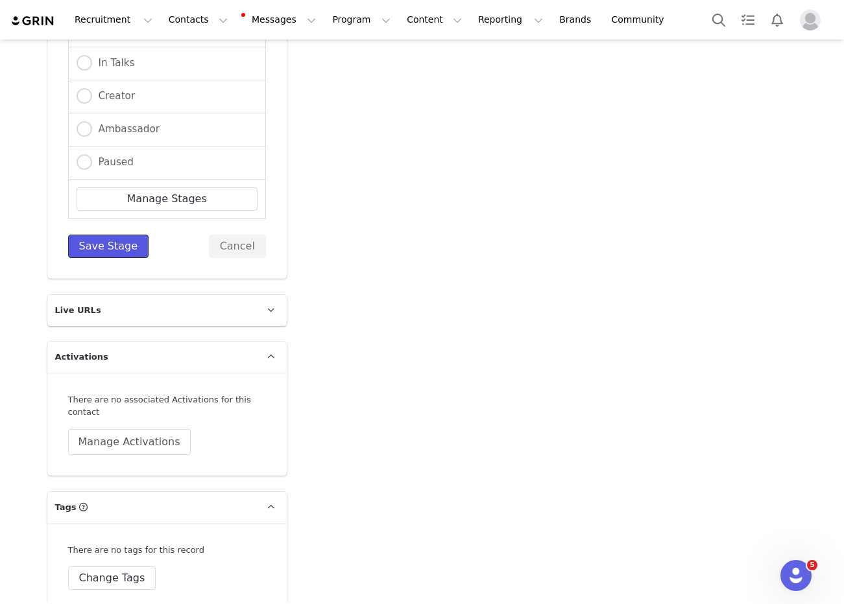
click at [115, 241] on button "Save Stage" at bounding box center [108, 246] width 81 height 23
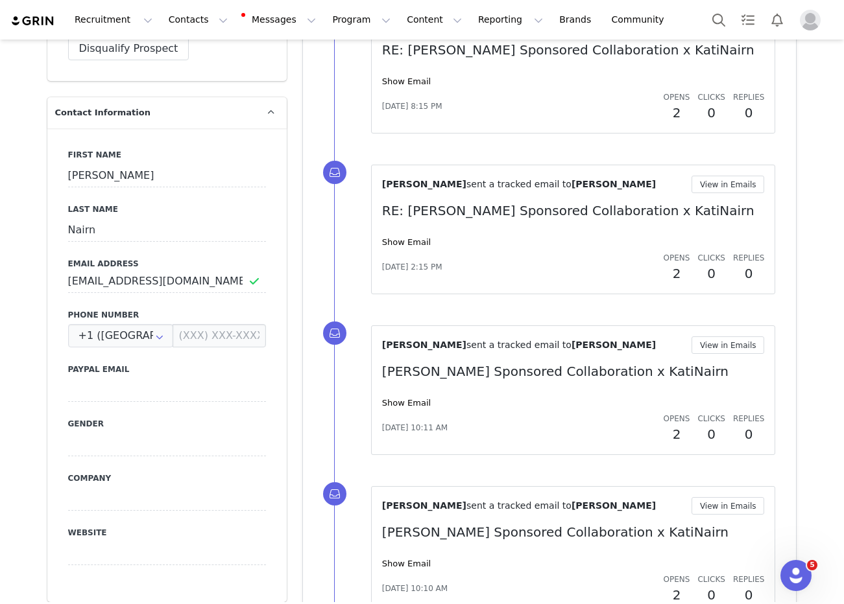
scroll to position [687, 0]
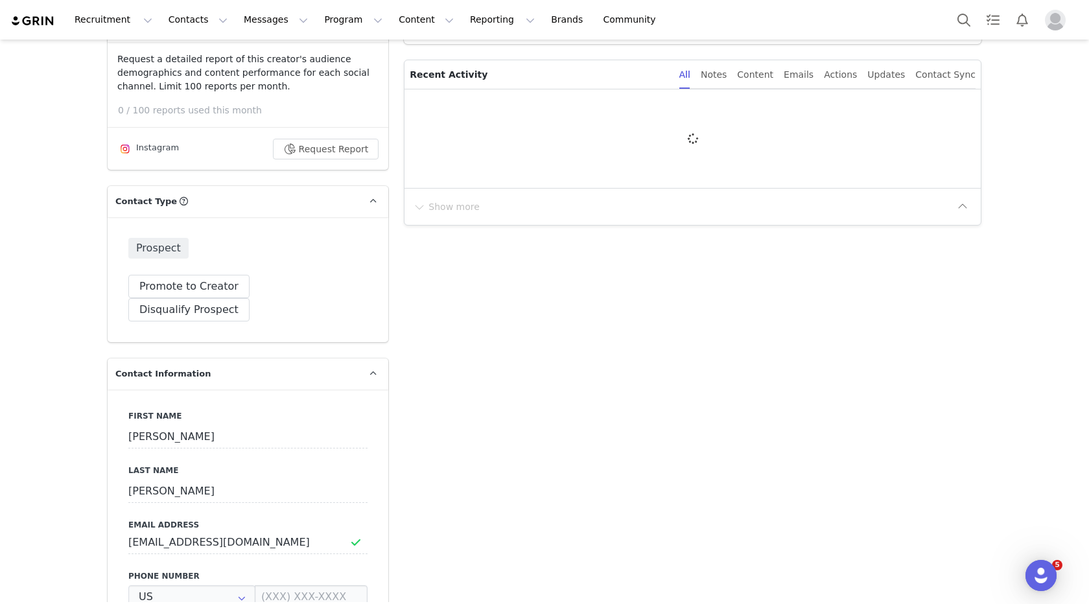
scroll to position [447, 0]
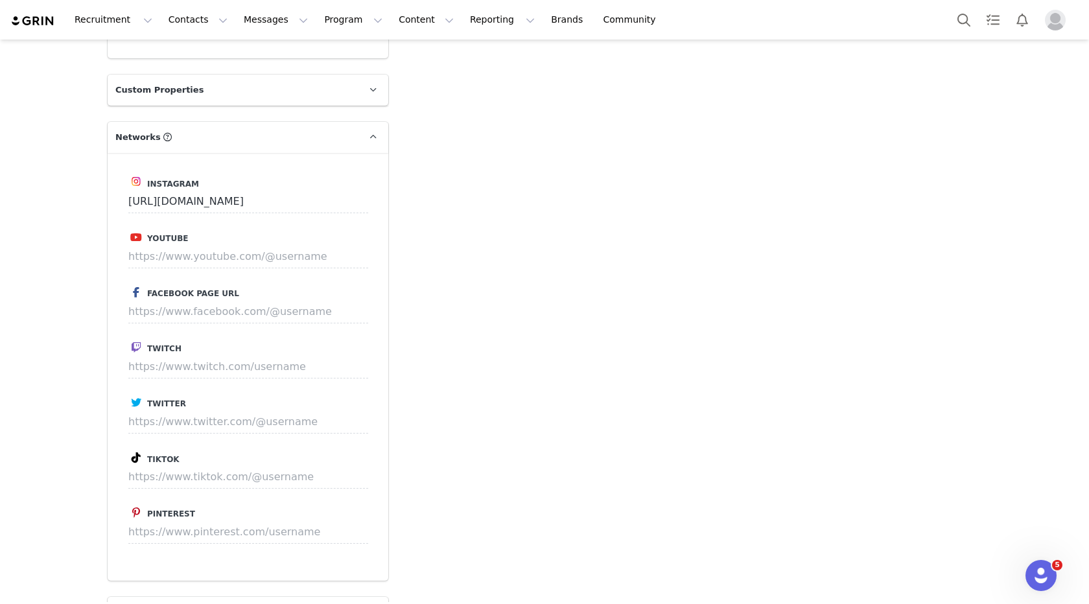
type input "+1 ([GEOGRAPHIC_DATA])"
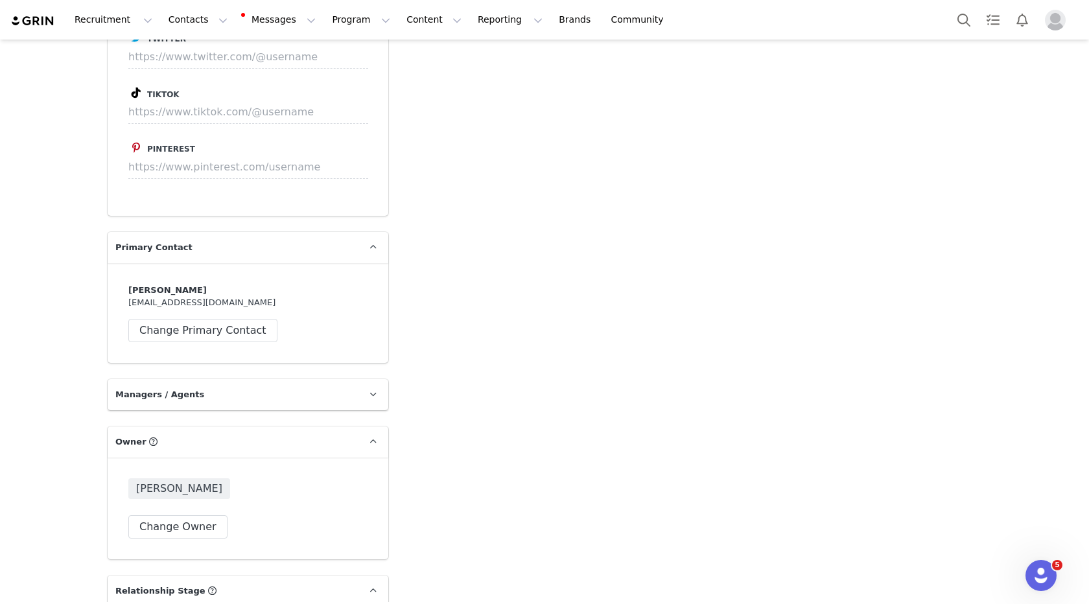
scroll to position [2057, 0]
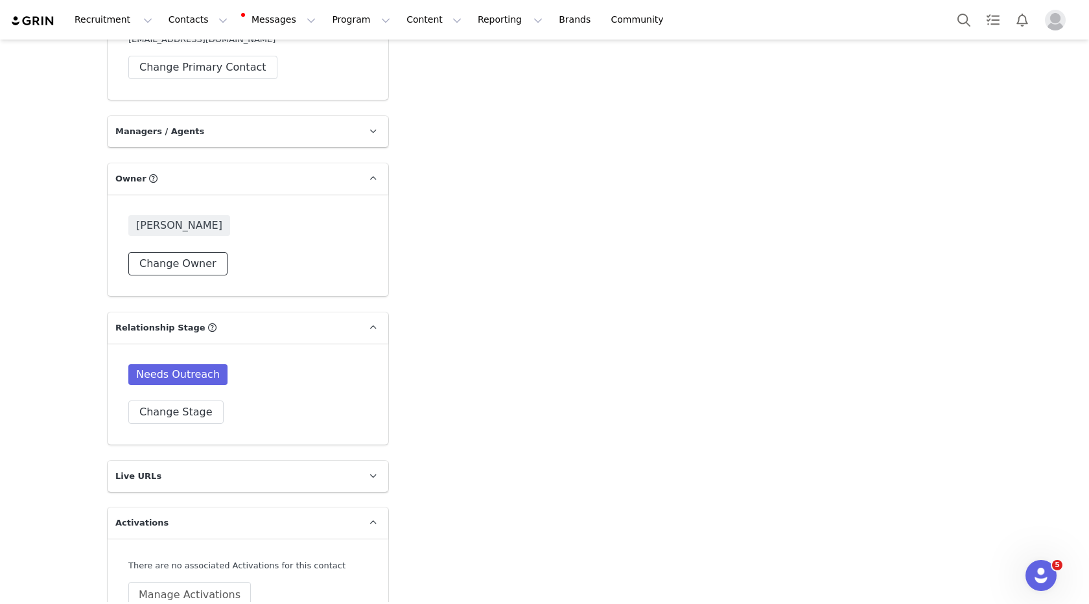
click at [176, 252] on button "Change Owner" at bounding box center [177, 263] width 99 height 23
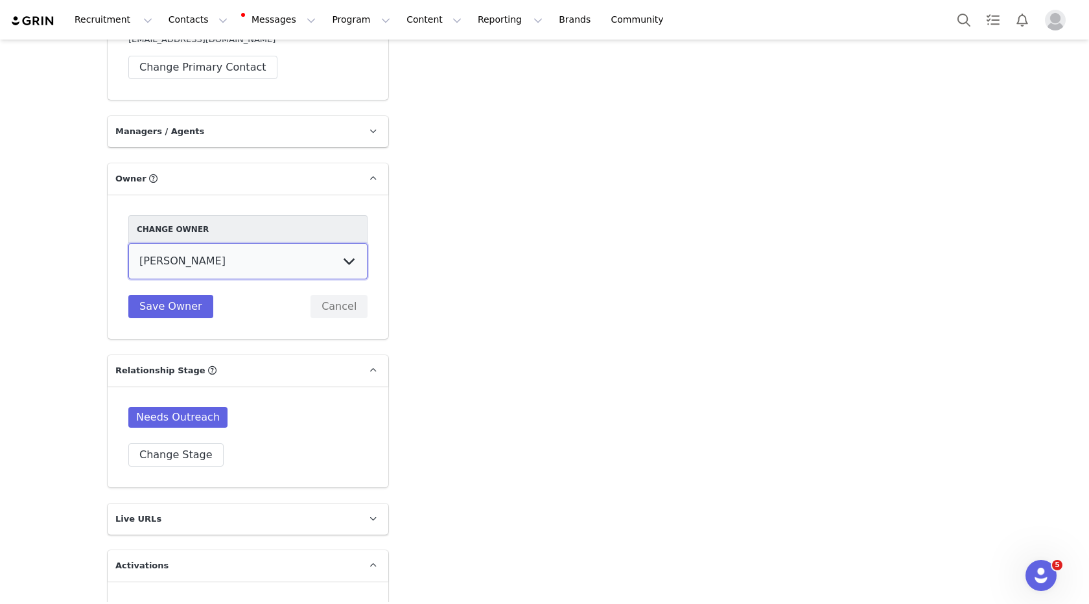
click at [204, 243] on select "Hannah Wilde Kiley Raybould Earvin Bermillo Randall (temp user) Ayanna Bozeman …" at bounding box center [247, 261] width 239 height 36
select select "8dfe7175-539f-4b0a-8bfc-866fe0962ac0"
click at [128, 243] on select "Hannah Wilde Kiley Raybould Earvin Bermillo Randall (temp user) Ayanna Bozeman …" at bounding box center [247, 261] width 239 height 36
click at [183, 295] on button "Save Owner" at bounding box center [170, 306] width 85 height 23
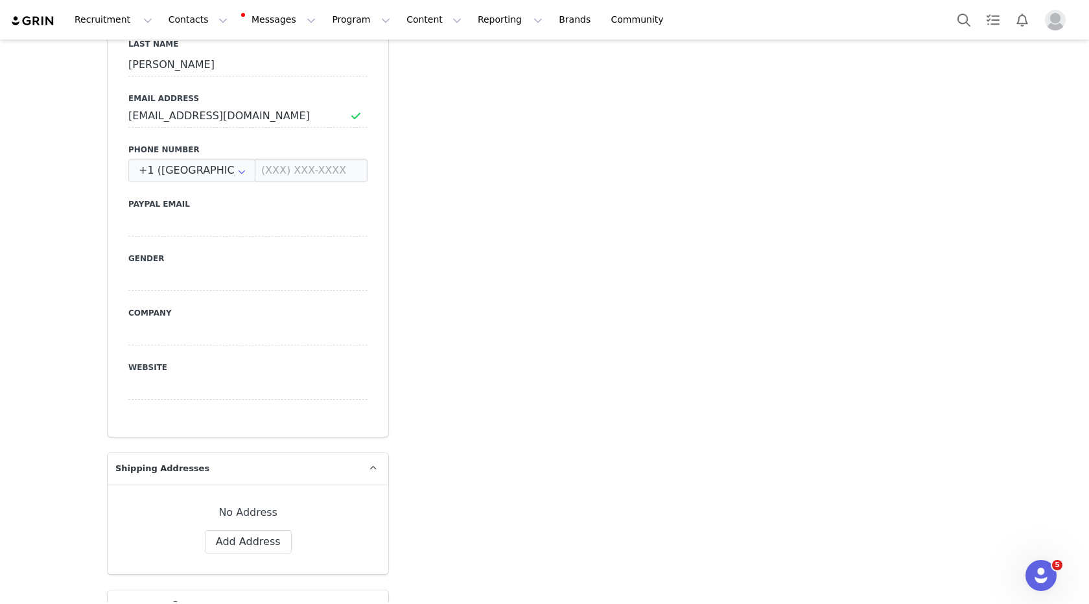
scroll to position [625, 0]
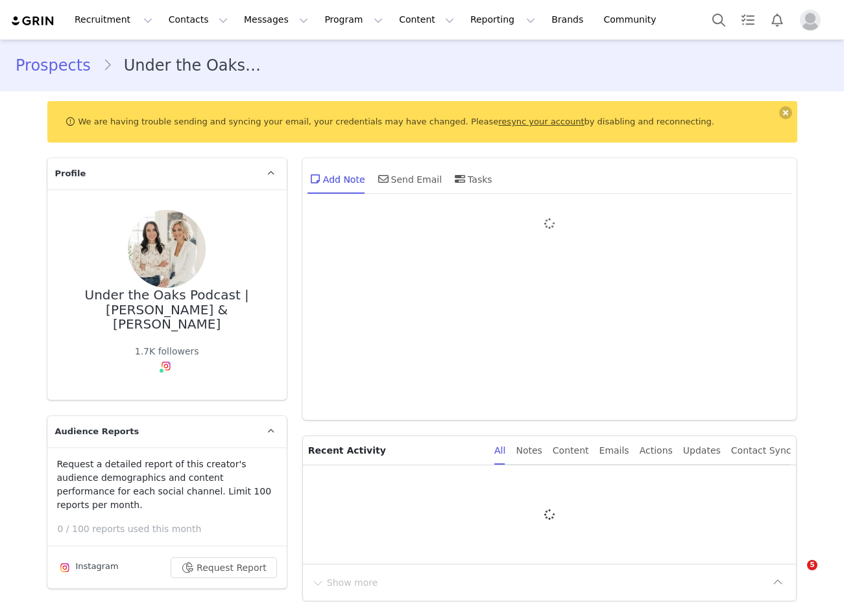
type input "+1 ([GEOGRAPHIC_DATA])"
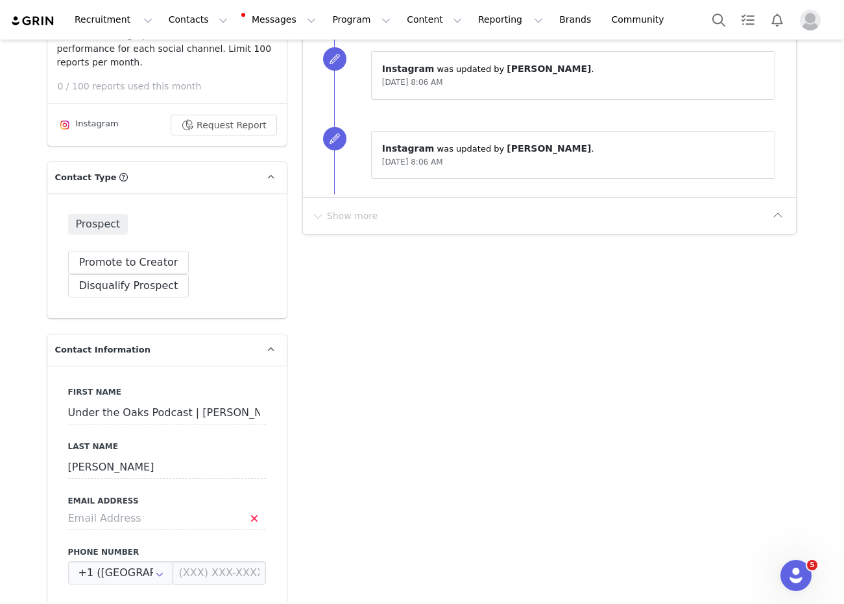
scroll to position [458, 0]
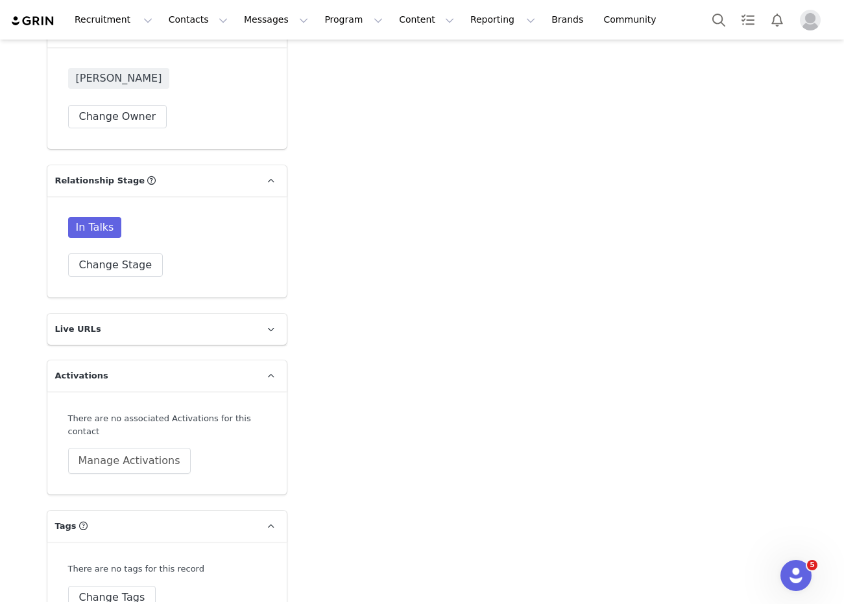
type input "+1 ([GEOGRAPHIC_DATA])"
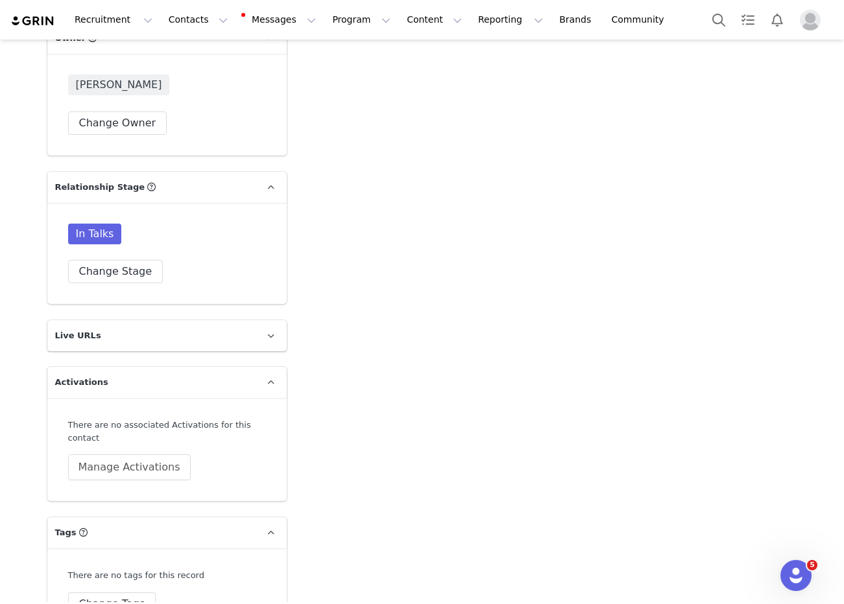
scroll to position [2097, 0]
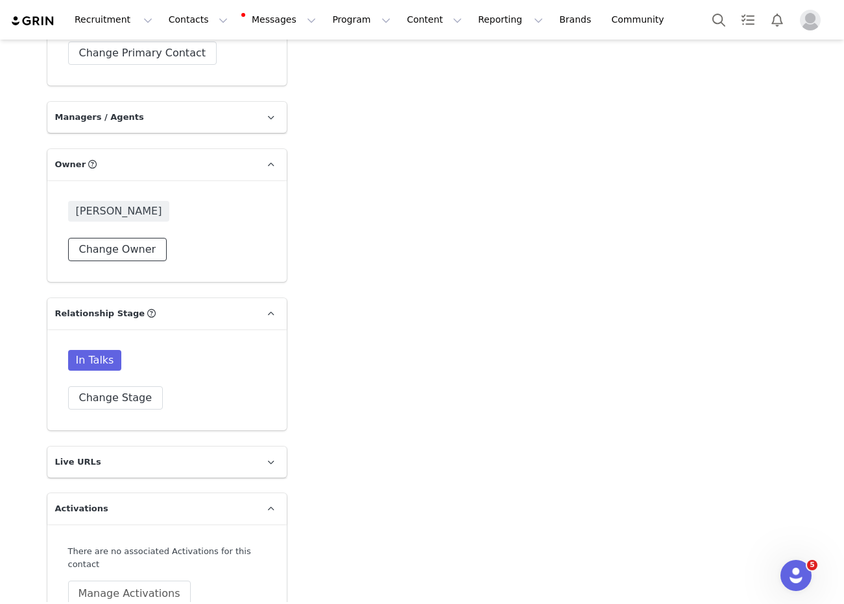
click at [117, 238] on button "Change Owner" at bounding box center [117, 249] width 99 height 23
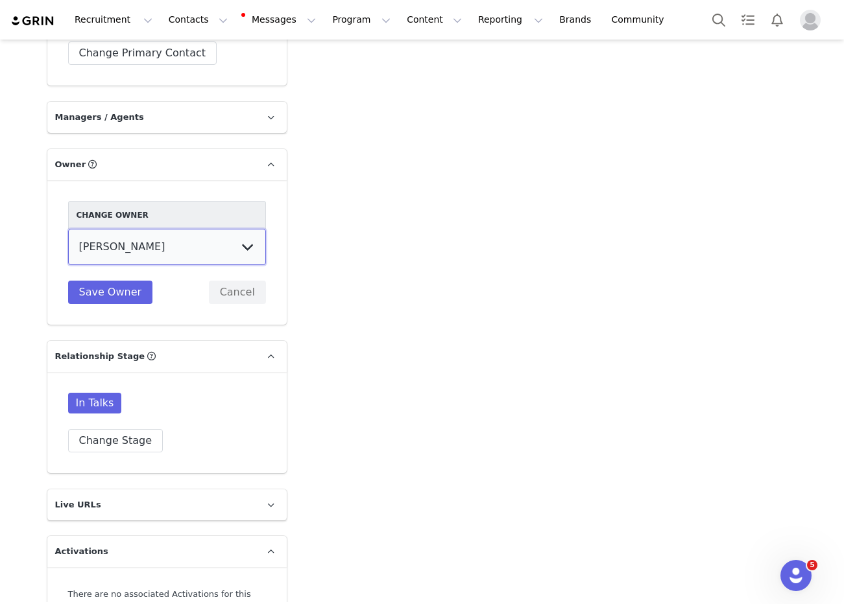
click at [128, 229] on select "[PERSON_NAME] [PERSON_NAME] [PERSON_NAME] (temp user) [PERSON_NAME] [PERSON_NAM…" at bounding box center [167, 247] width 198 height 36
select select "8dfe7175-539f-4b0a-8bfc-866fe0962ac0"
click at [68, 229] on select "[PERSON_NAME] [PERSON_NAME] [PERSON_NAME] (temp user) [PERSON_NAME] [PERSON_NAM…" at bounding box center [167, 247] width 198 height 36
click at [121, 281] on button "Save Owner" at bounding box center [110, 292] width 85 height 23
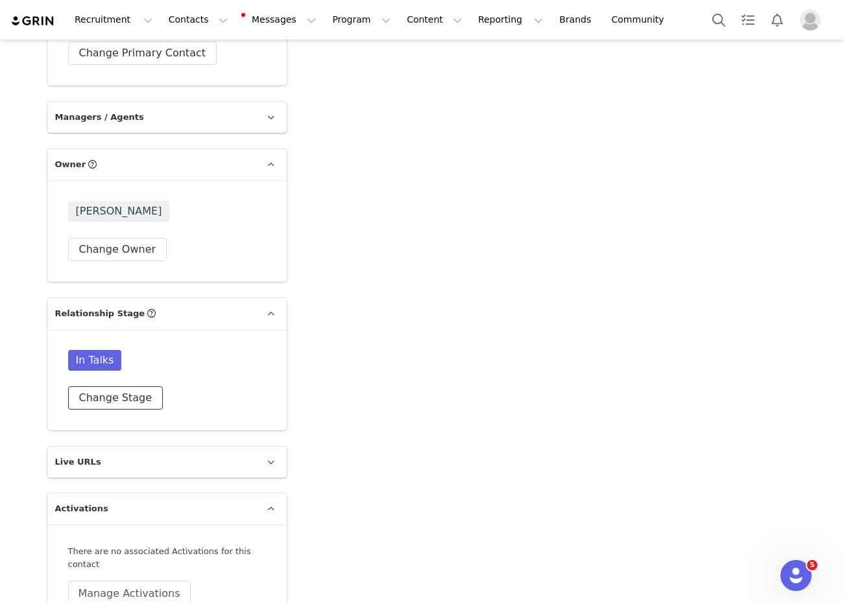
click at [92, 386] on button "Change Stage" at bounding box center [115, 397] width 95 height 23
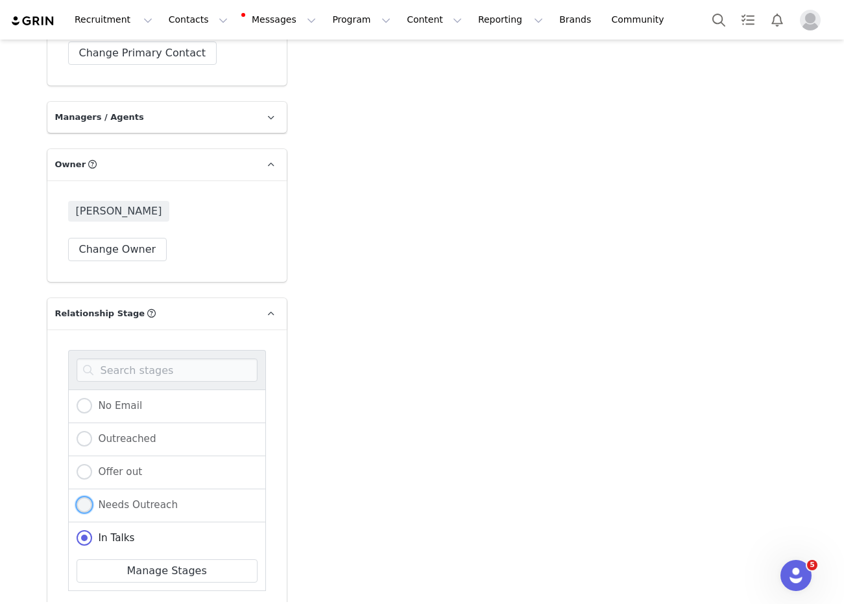
click at [113, 499] on span "Needs Outreach" at bounding box center [135, 505] width 86 height 12
click at [92, 497] on input "Needs Outreach" at bounding box center [85, 505] width 16 height 17
radio input "true"
radio input "false"
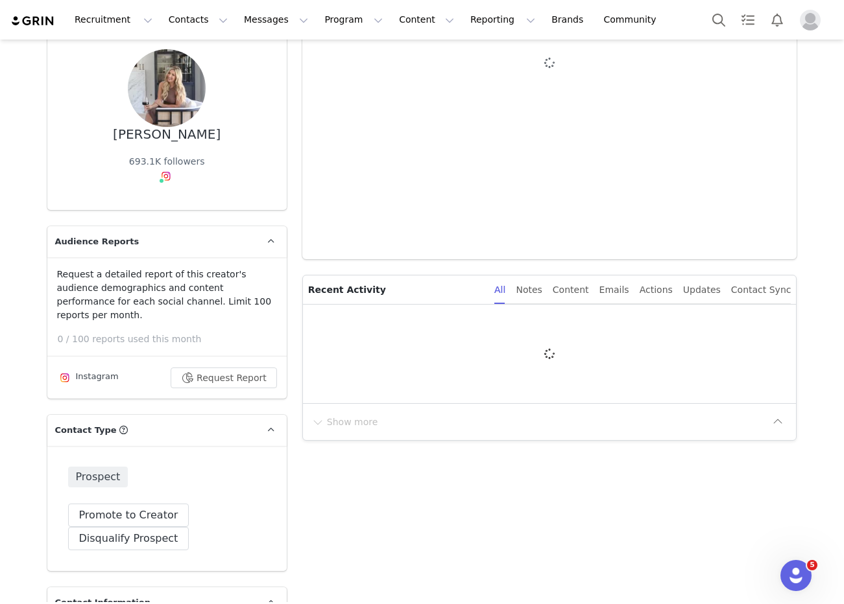
scroll to position [258, 0]
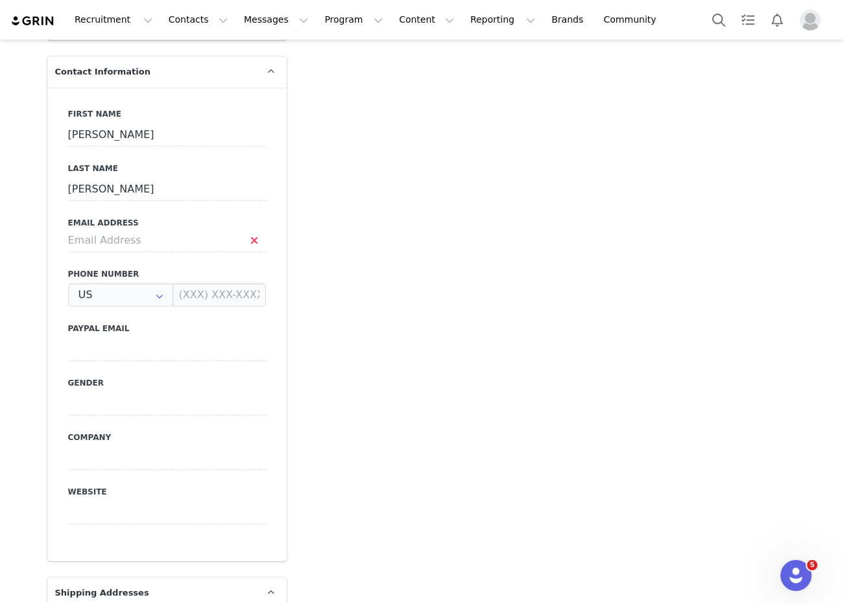
type input "+1 ([GEOGRAPHIC_DATA])"
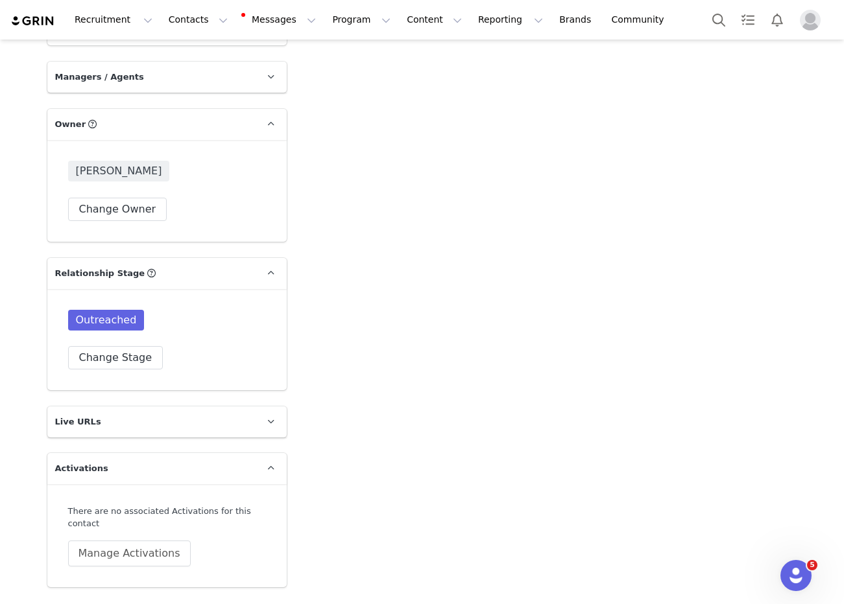
scroll to position [2030, 0]
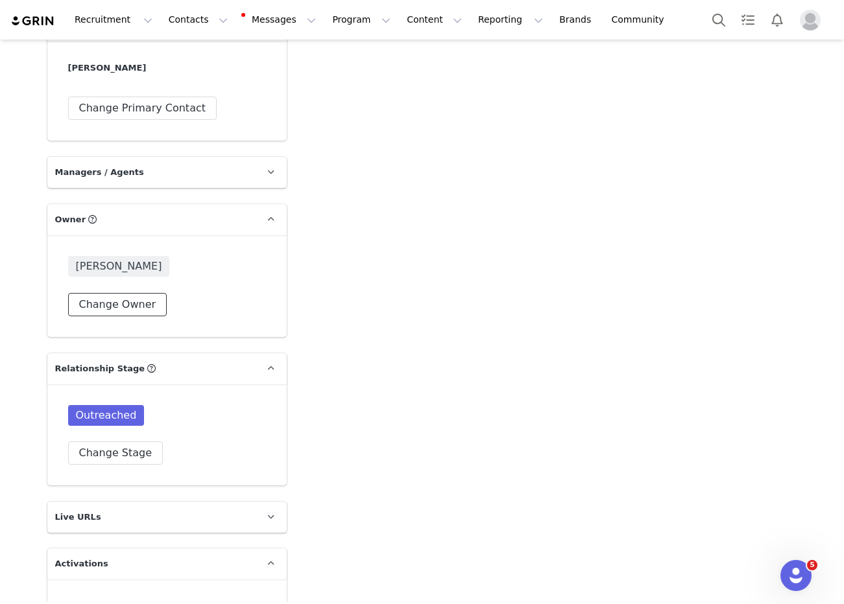
click at [117, 293] on button "Change Owner" at bounding box center [117, 304] width 99 height 23
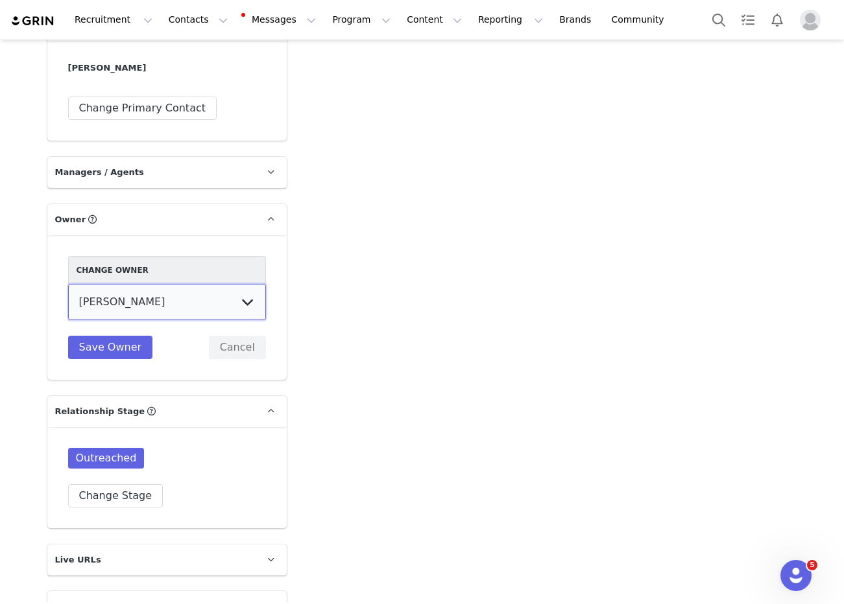
click at [124, 294] on select "[PERSON_NAME] [PERSON_NAME] [PERSON_NAME] (temp user) [PERSON_NAME] [PERSON_NAM…" at bounding box center [167, 302] width 198 height 36
select select "8dfe7175-539f-4b0a-8bfc-866fe0962ac0"
click at [68, 284] on select "[PERSON_NAME] [PERSON_NAME] [PERSON_NAME] (temp user) [PERSON_NAME] [PERSON_NAM…" at bounding box center [167, 302] width 198 height 36
click at [130, 338] on button "Save Owner" at bounding box center [110, 347] width 85 height 23
click at [108, 484] on button "Change Stage" at bounding box center [115, 495] width 95 height 23
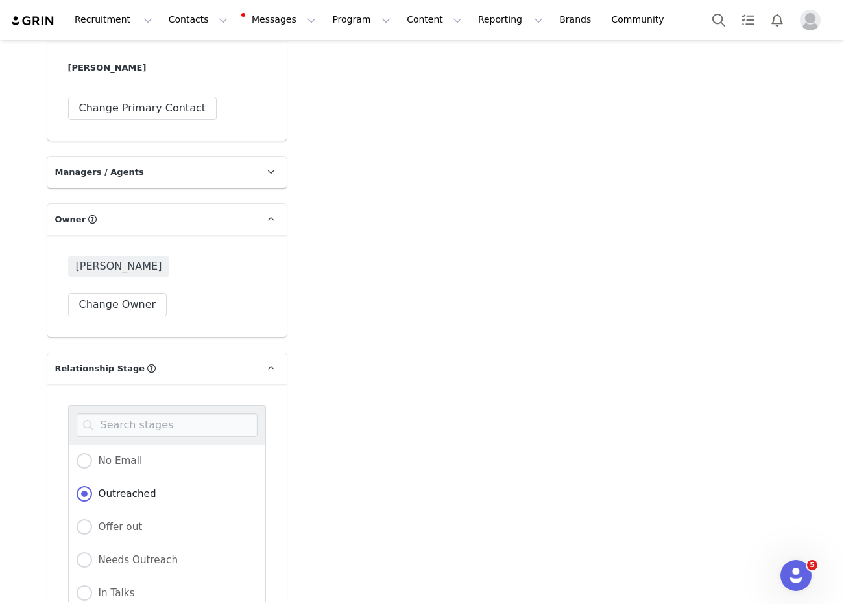
click at [120, 545] on div "Needs Outreach" at bounding box center [167, 561] width 198 height 33
click at [119, 552] on label "Needs Outreach" at bounding box center [128, 560] width 102 height 17
click at [92, 552] on input "Needs Outreach" at bounding box center [85, 560] width 16 height 17
radio input "true"
radio input "false"
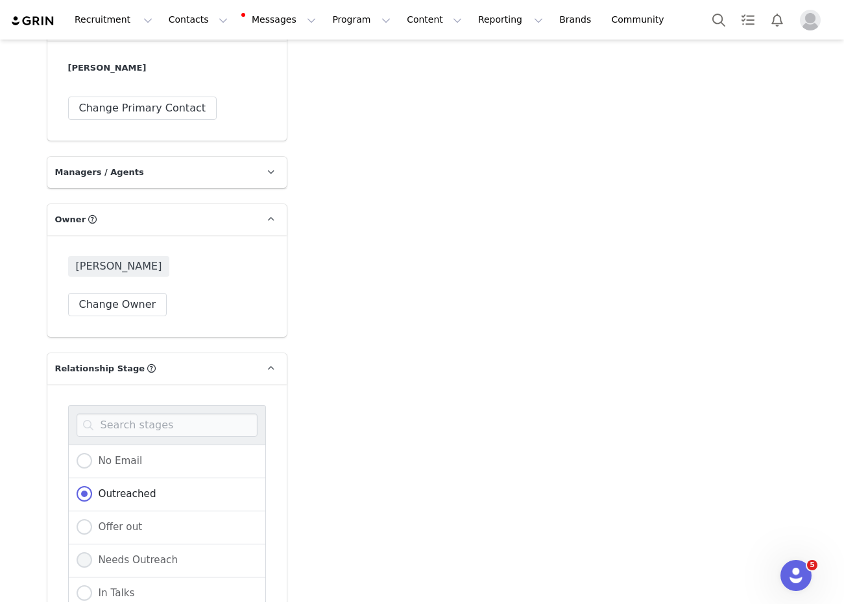
radio input "true"
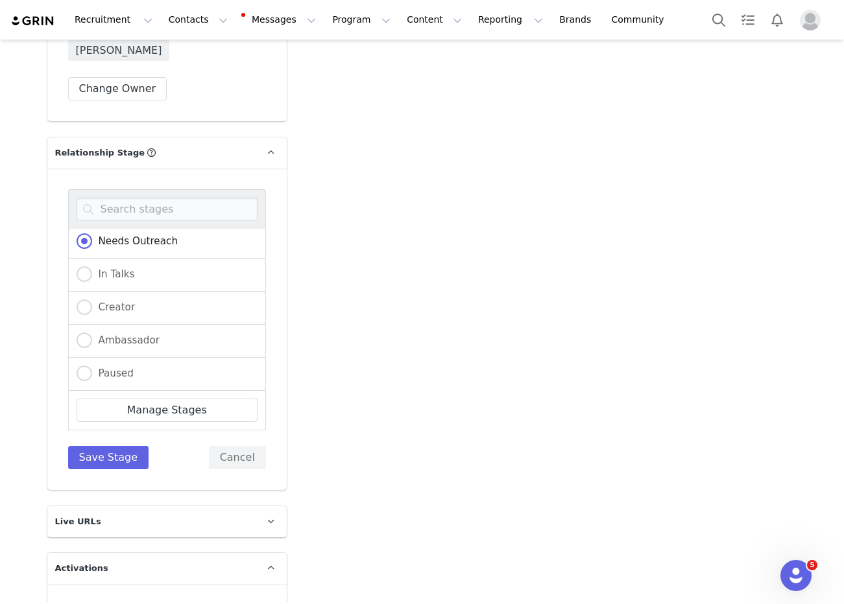
scroll to position [2285, 0]
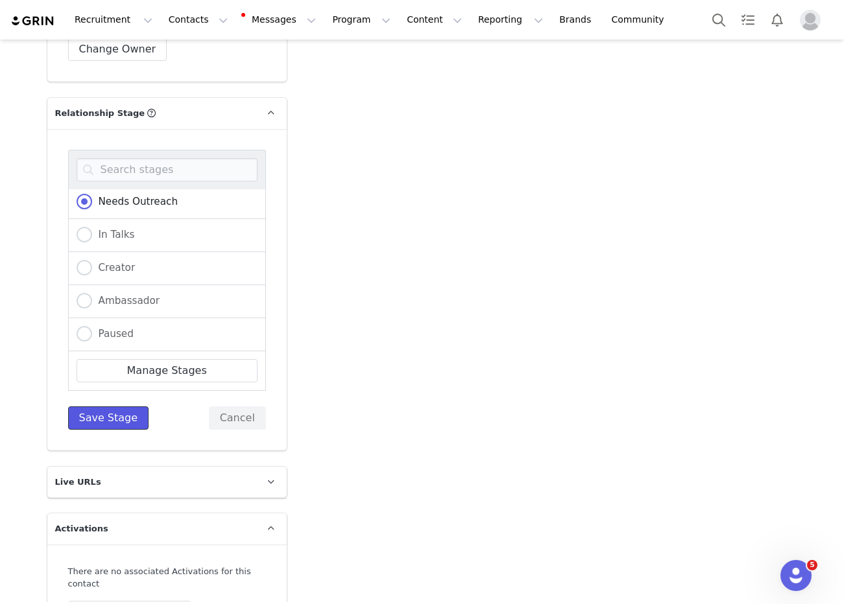
click at [123, 407] on button "Save Stage" at bounding box center [108, 418] width 81 height 23
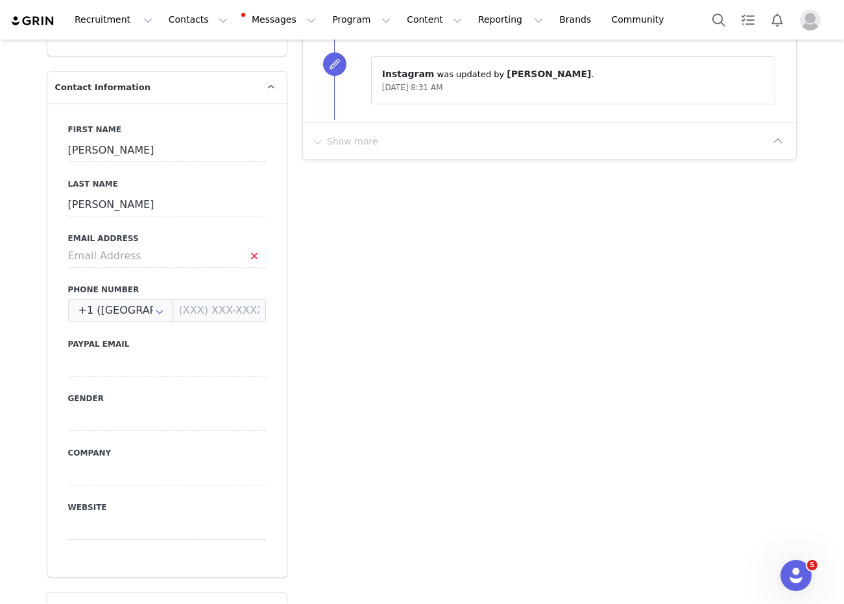
scroll to position [666, 0]
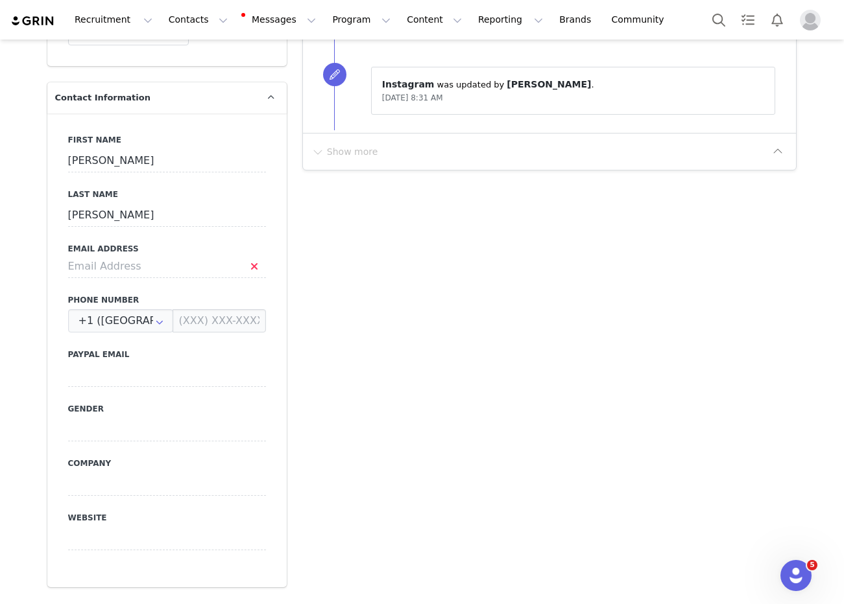
click at [130, 264] on div "First Name [PERSON_NAME] Last Name [PERSON_NAME] Email Address Phone Number +1 …" at bounding box center [166, 350] width 239 height 474
click at [125, 255] on input at bounding box center [167, 266] width 198 height 23
paste input "[PERSON_NAME][EMAIL_ADDRESS][DOMAIN_NAME]"
click at [257, 255] on input "[PERSON_NAME][EMAIL_ADDRESS][DOMAIN_NAME]" at bounding box center [167, 266] width 198 height 23
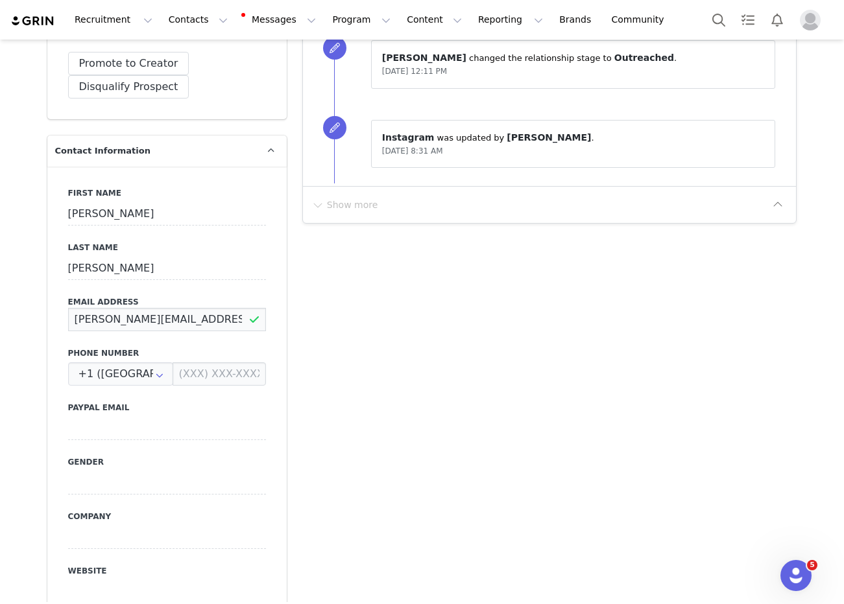
scroll to position [519, 0]
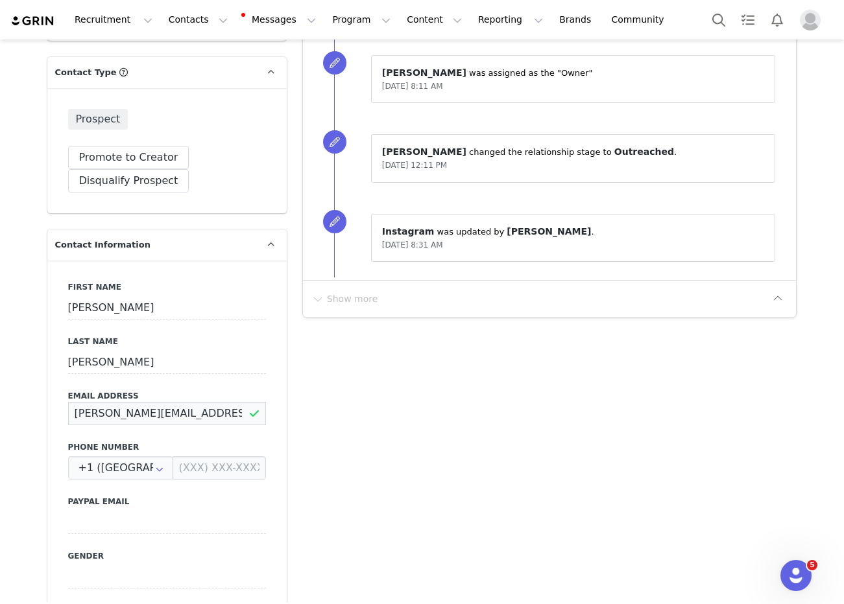
click at [254, 402] on input "[PERSON_NAME][EMAIL_ADDRESS][DOMAIN_NAME]" at bounding box center [167, 413] width 198 height 23
click at [76, 402] on input "[PERSON_NAME][EMAIL_ADDRESS][DOMAIN_NAME]" at bounding box center [167, 413] width 198 height 23
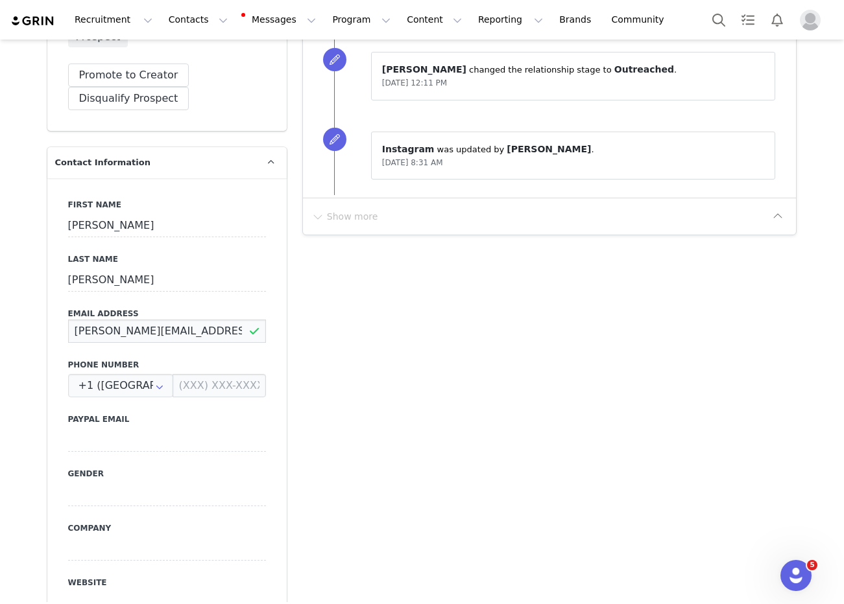
scroll to position [694, 0]
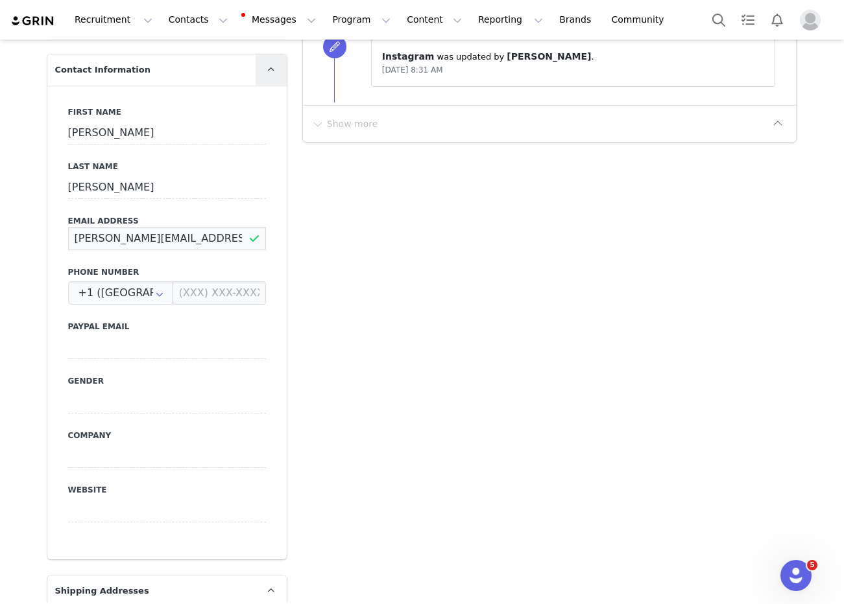
type input "[PERSON_NAME][EMAIL_ADDRESS][DOMAIN_NAME]"
click at [270, 65] on icon at bounding box center [270, 69] width 7 height 8
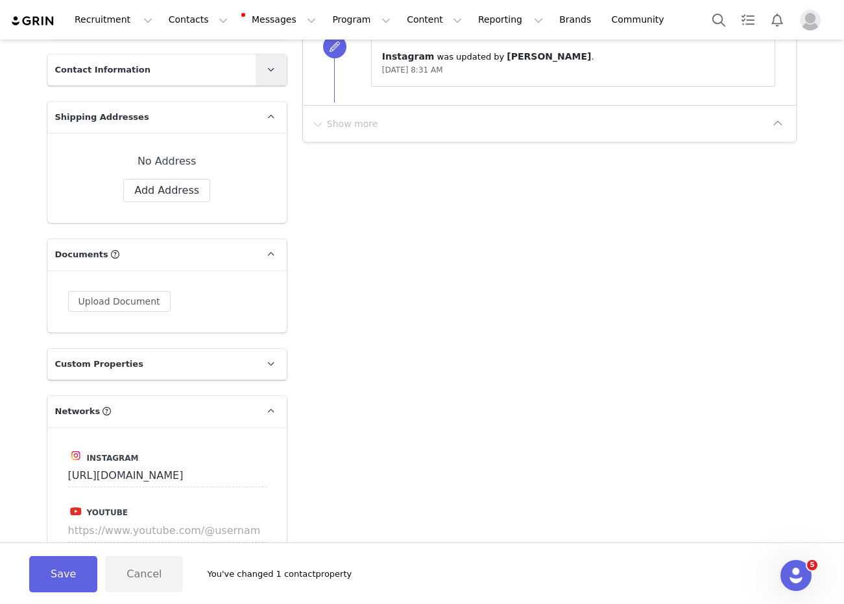
click at [270, 65] on icon at bounding box center [270, 69] width 7 height 8
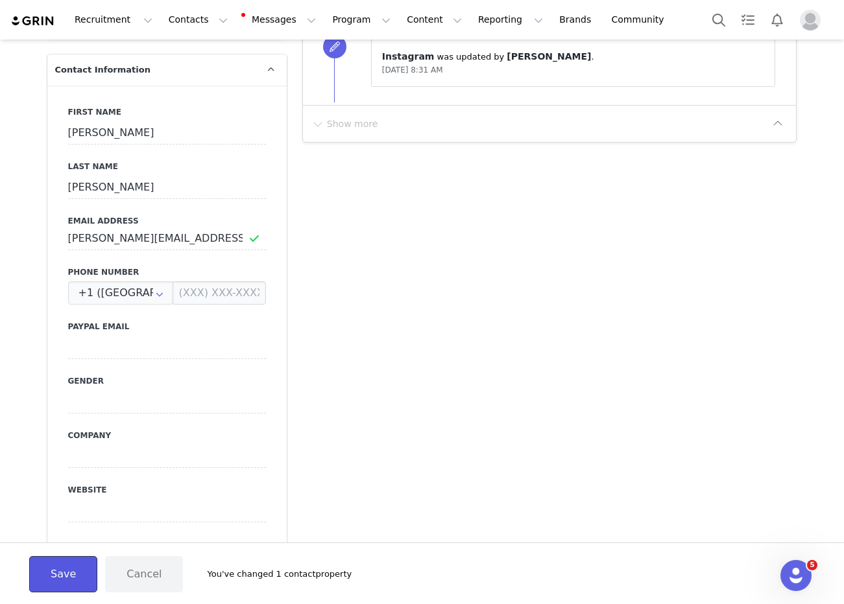
click at [51, 580] on button "Save" at bounding box center [63, 574] width 68 height 36
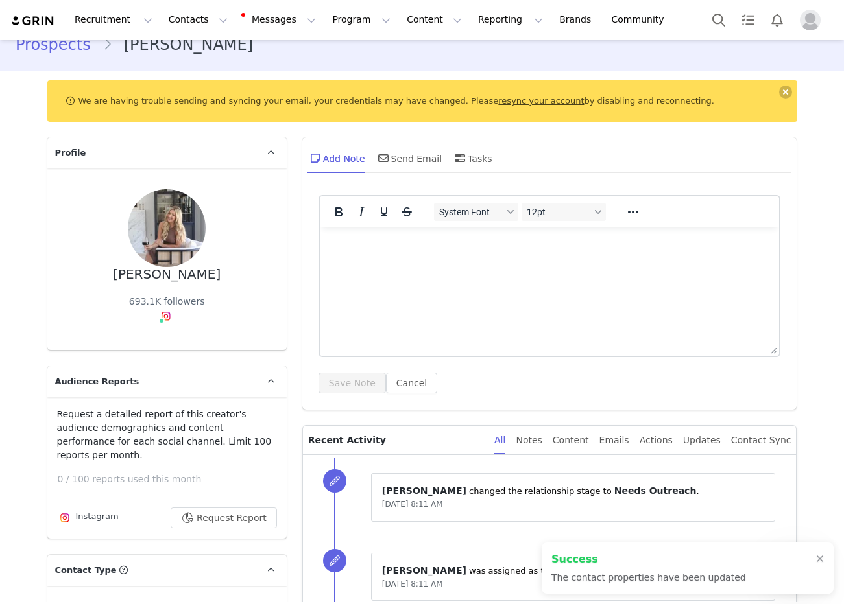
scroll to position [0, 0]
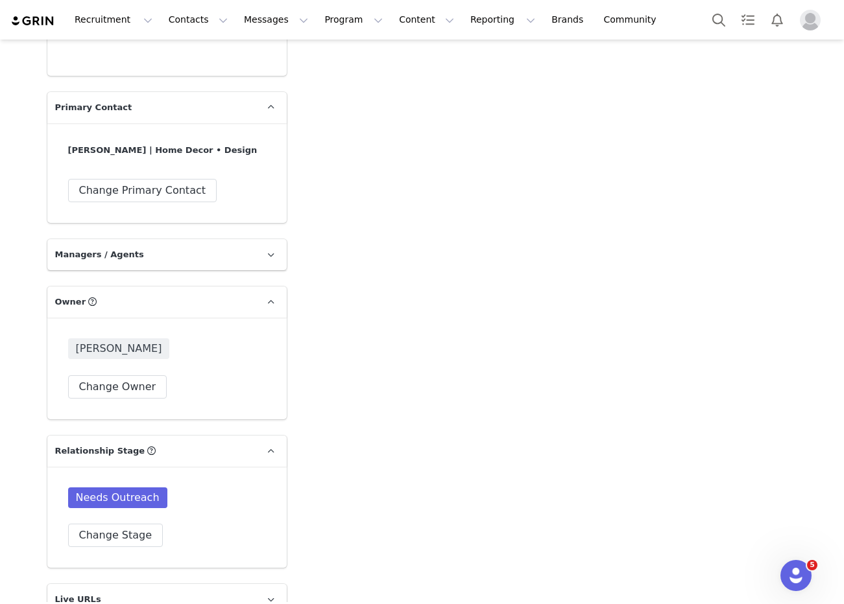
scroll to position [2109, 0]
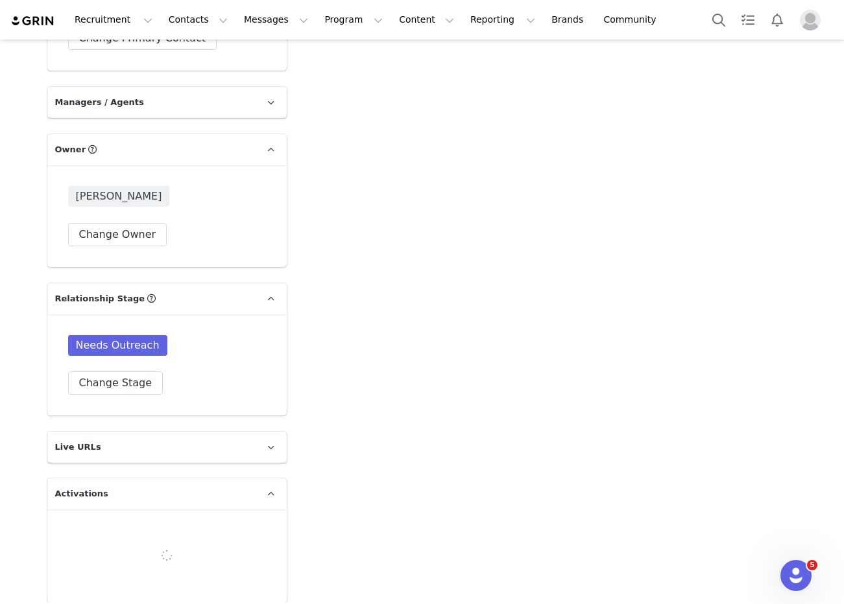
type input "+1 ([GEOGRAPHIC_DATA])"
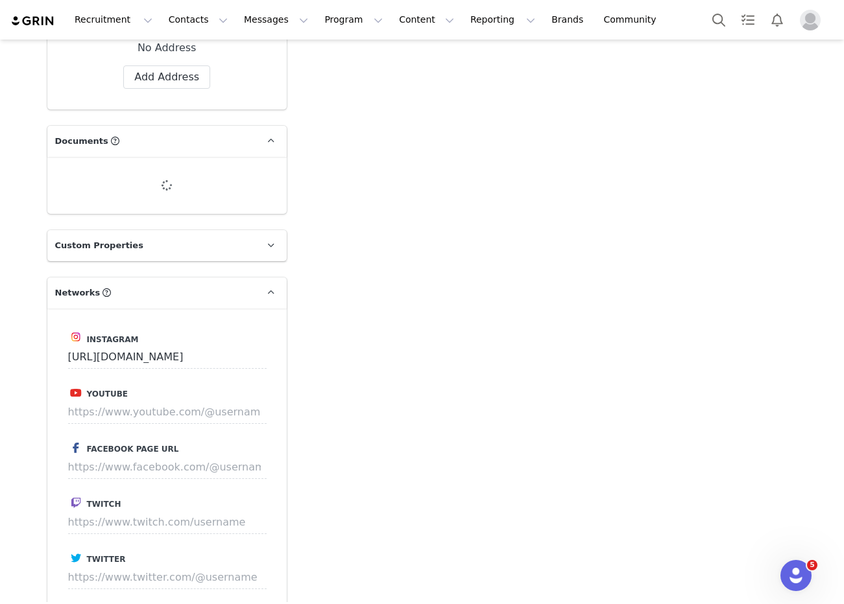
scroll to position [2139, 0]
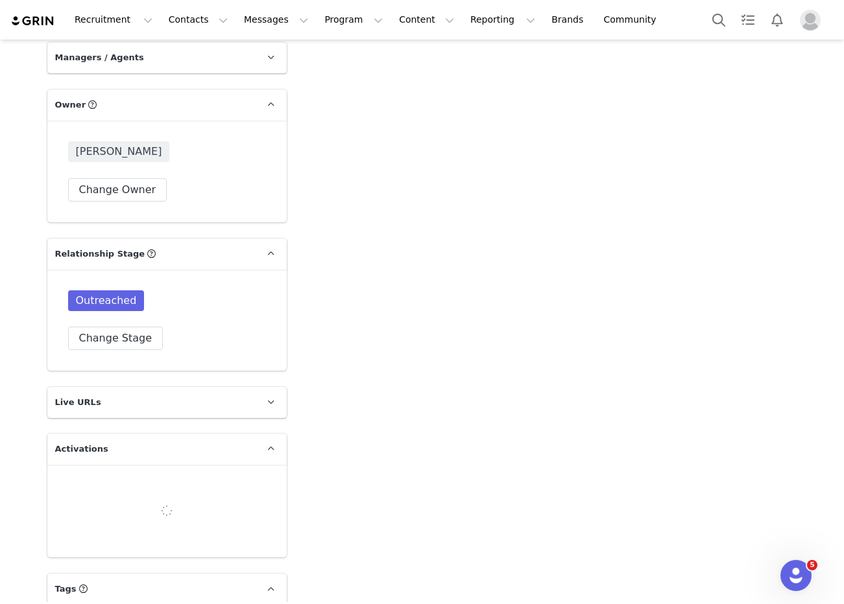
type input "+1 ([GEOGRAPHIC_DATA])"
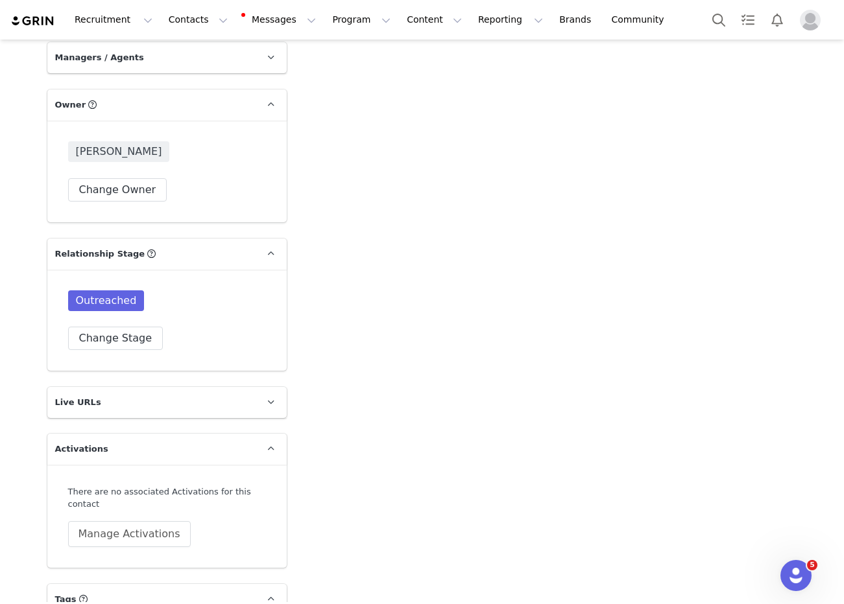
scroll to position [0, 0]
click at [102, 329] on button "Change Stage" at bounding box center [115, 338] width 95 height 23
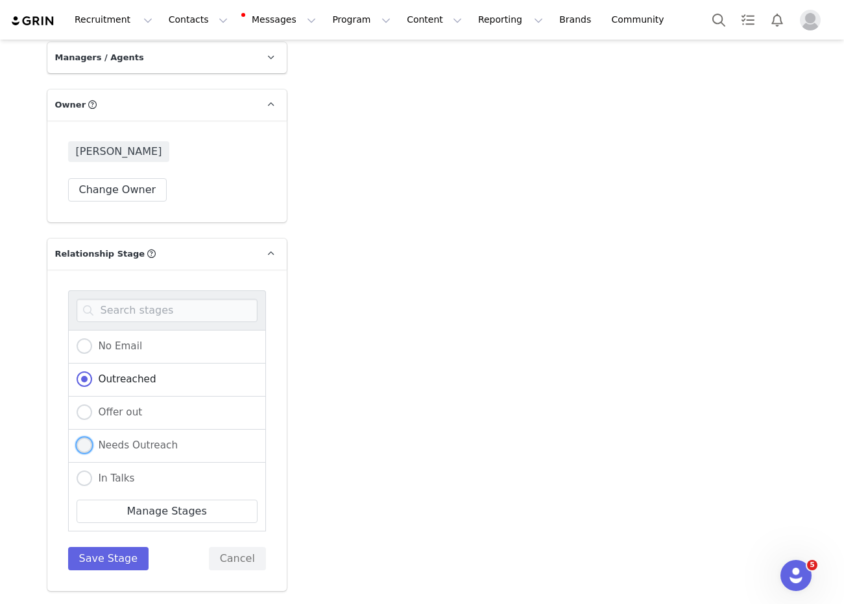
click at [121, 440] on span "Needs Outreach" at bounding box center [135, 446] width 86 height 12
click at [92, 438] on input "Needs Outreach" at bounding box center [85, 446] width 16 height 17
radio input "true"
radio input "false"
radio input "true"
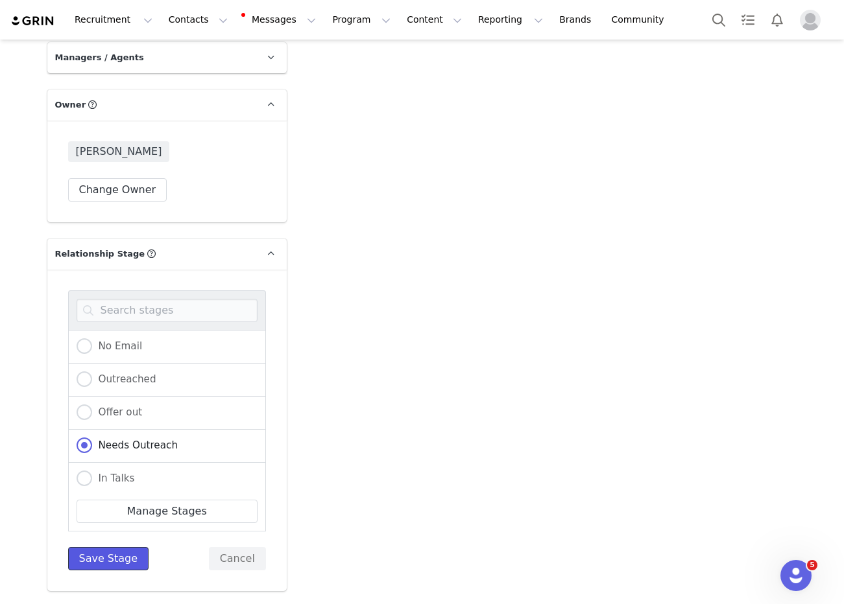
click at [102, 547] on button "Save Stage" at bounding box center [108, 558] width 81 height 23
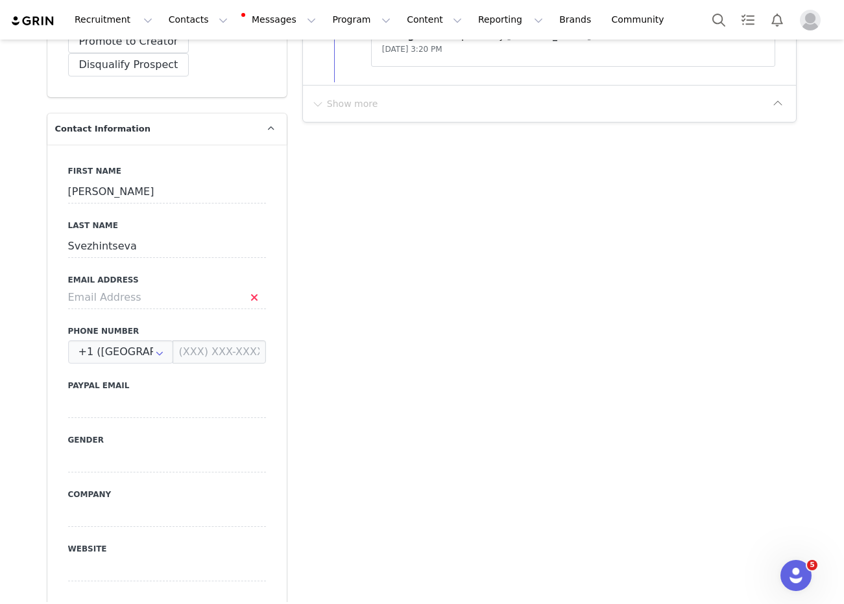
scroll to position [731, 0]
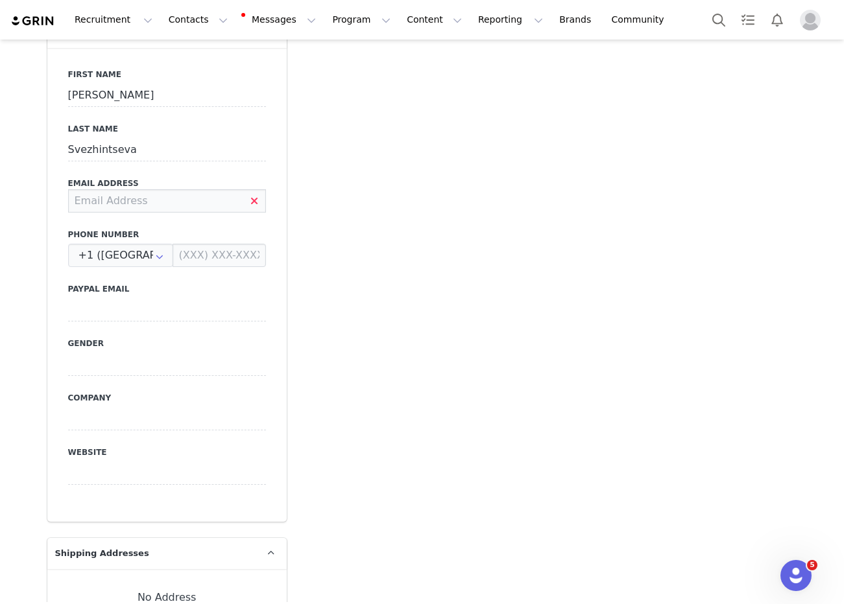
click at [137, 189] on input at bounding box center [167, 200] width 198 height 23
click at [140, 189] on input at bounding box center [167, 200] width 198 height 23
paste input "hello@bloomandbabe.com"
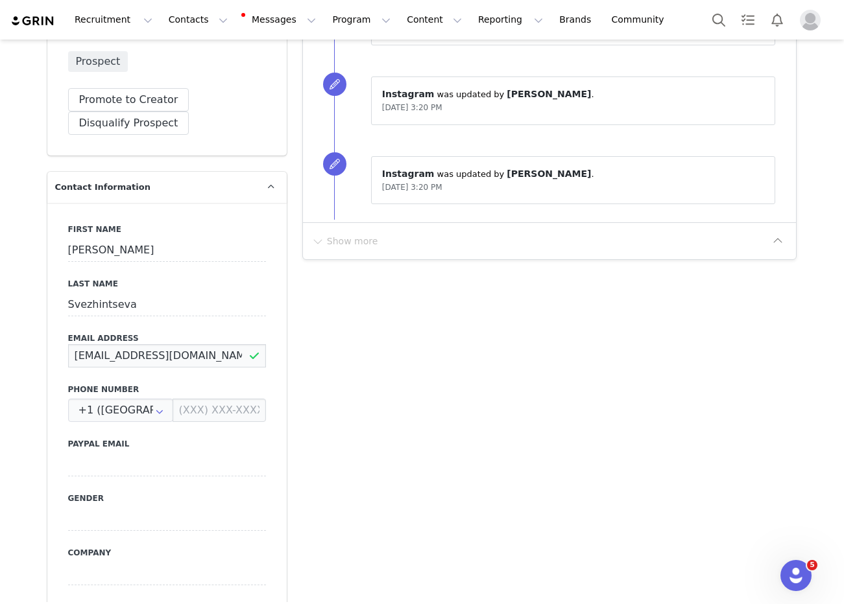
scroll to position [492, 0]
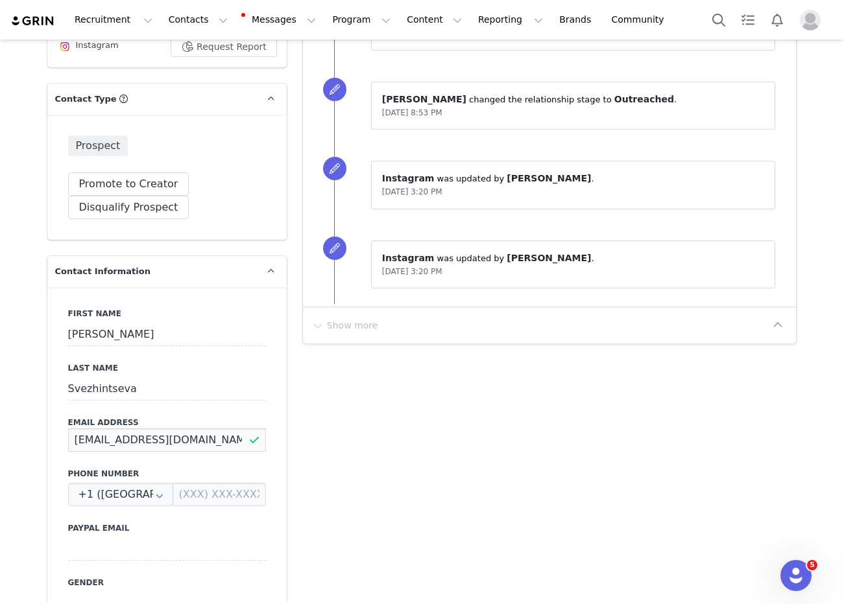
click at [75, 429] on input "hello@bloomandbabe.com" at bounding box center [167, 440] width 198 height 23
click at [256, 429] on input "hello@bloomandbabe.com" at bounding box center [167, 440] width 198 height 23
type input "hello@bloomandbabe.com"
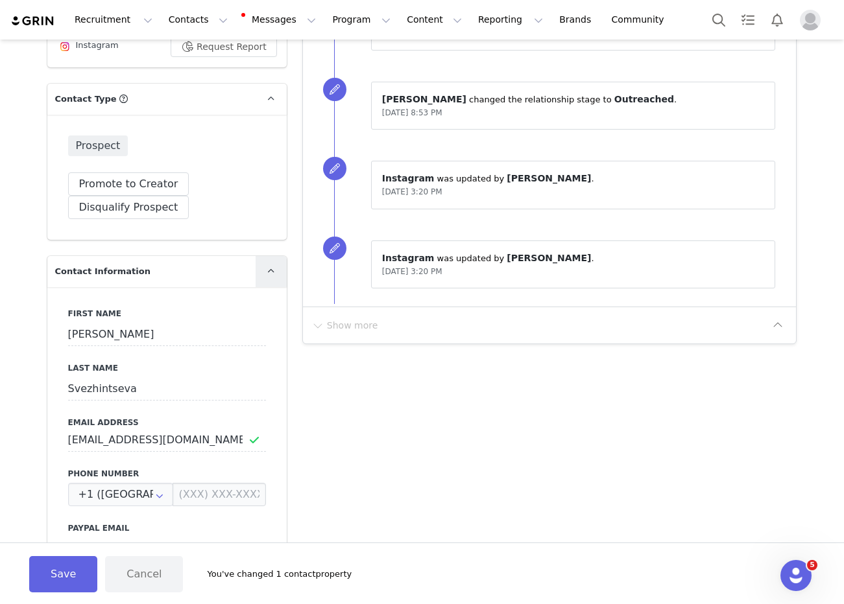
click at [267, 267] on icon at bounding box center [270, 271] width 7 height 8
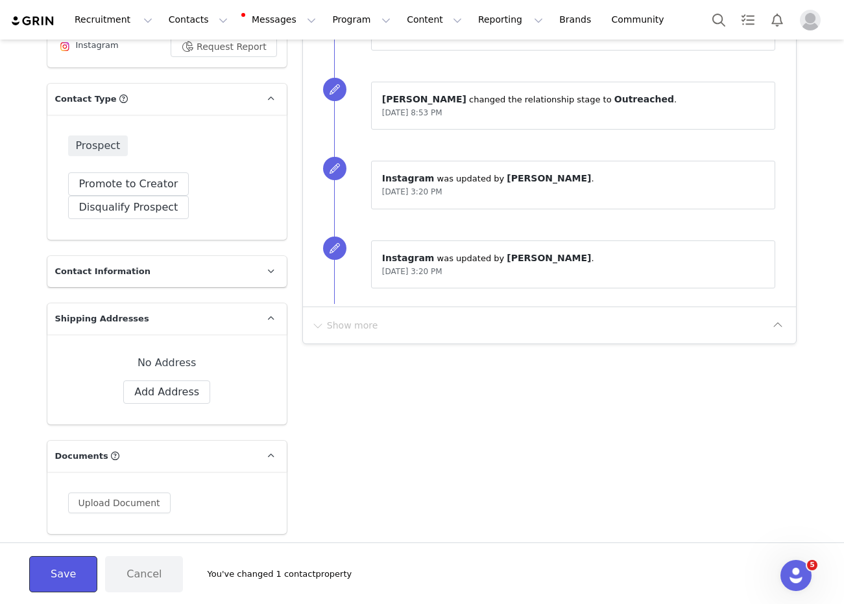
click at [67, 587] on button "Save" at bounding box center [63, 574] width 68 height 36
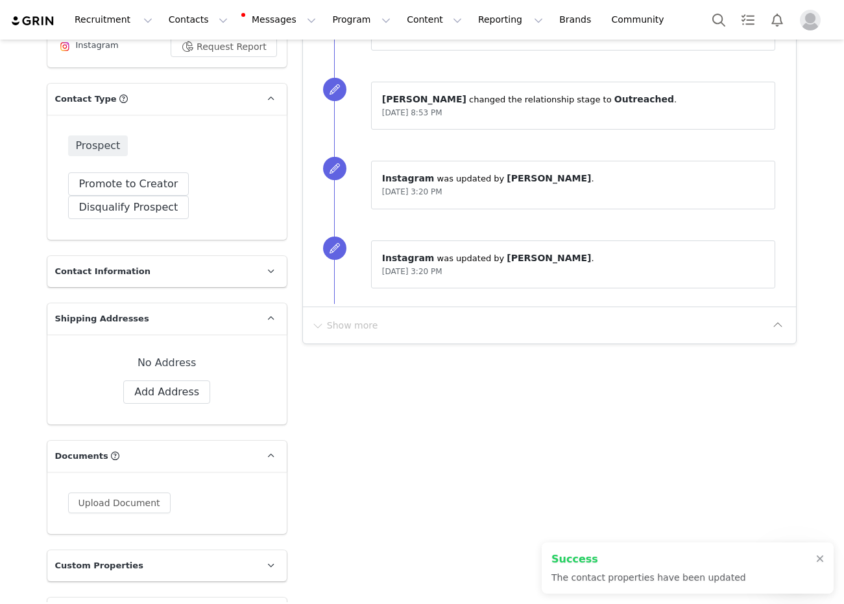
click at [116, 476] on div "Upload Document" at bounding box center [166, 503] width 239 height 62
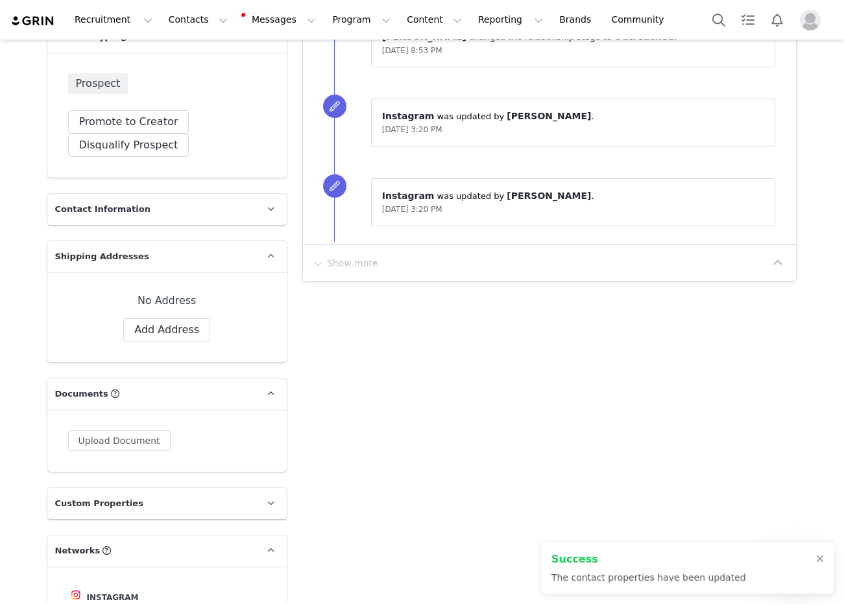
scroll to position [560, 0]
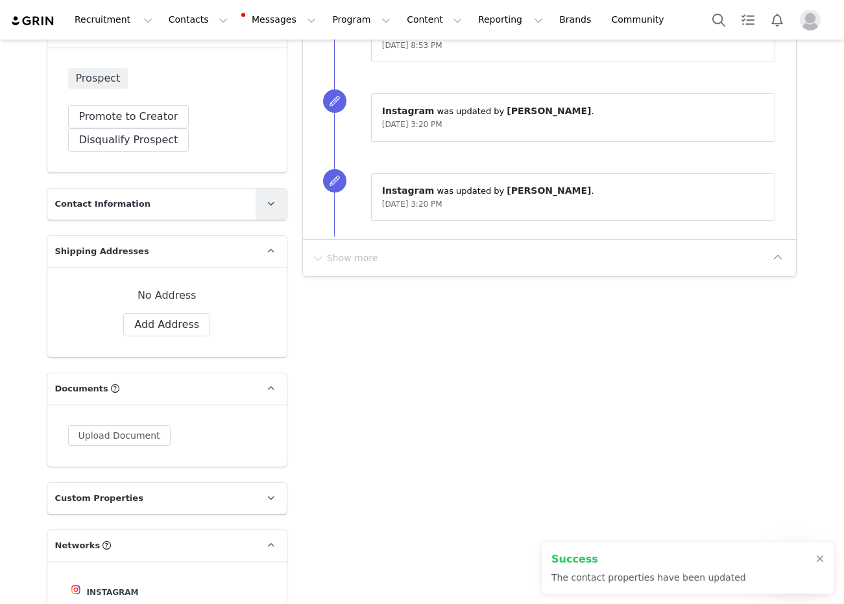
click at [270, 196] on span at bounding box center [271, 204] width 16 height 16
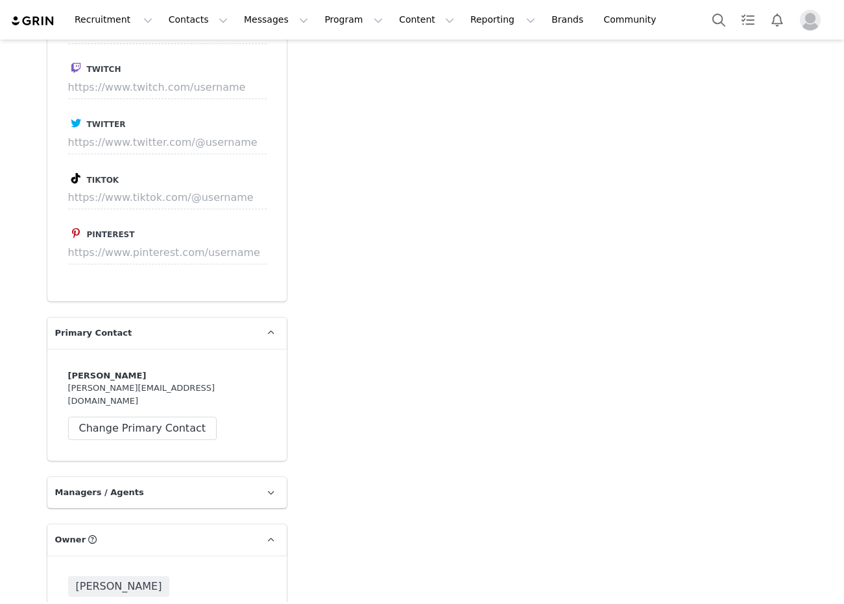
scroll to position [1923, 0]
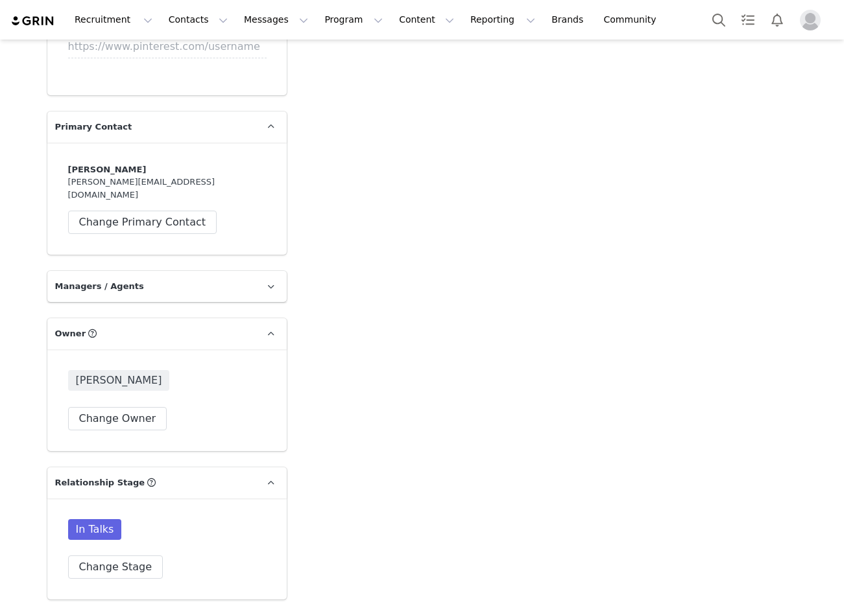
type input "+1 ([GEOGRAPHIC_DATA])"
click at [94, 556] on button "Change Stage" at bounding box center [115, 567] width 95 height 23
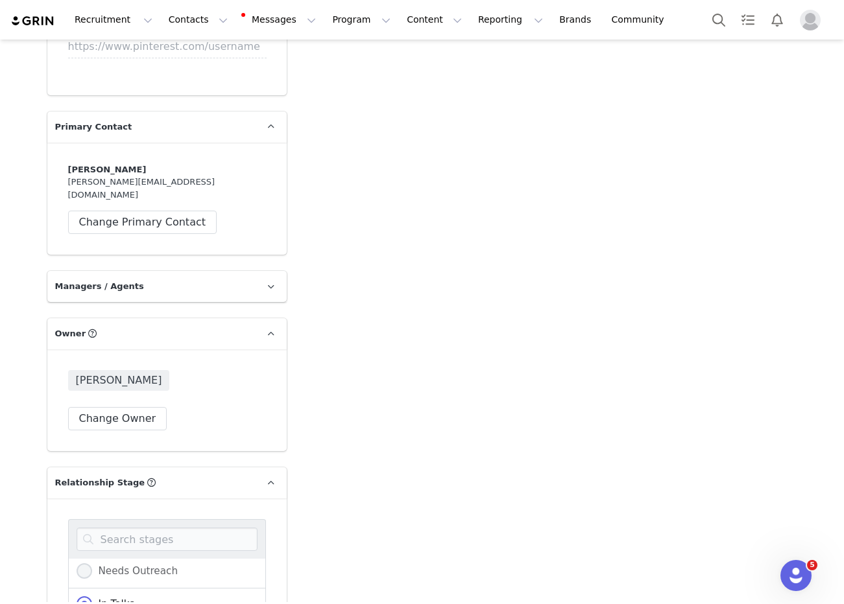
scroll to position [2005, 0]
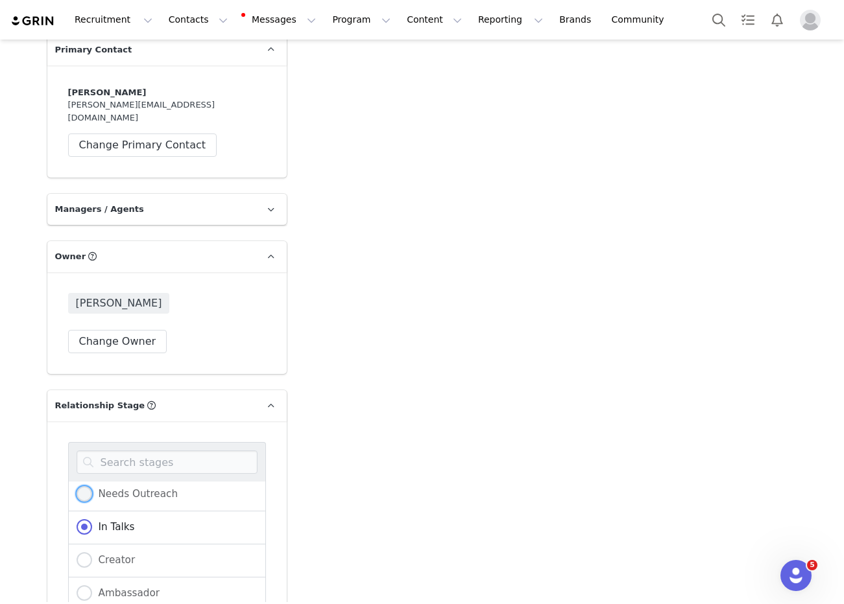
click at [136, 488] on span "Needs Outreach" at bounding box center [135, 494] width 86 height 12
click at [92, 486] on input "Needs Outreach" at bounding box center [85, 494] width 16 height 17
radio input "true"
radio input "false"
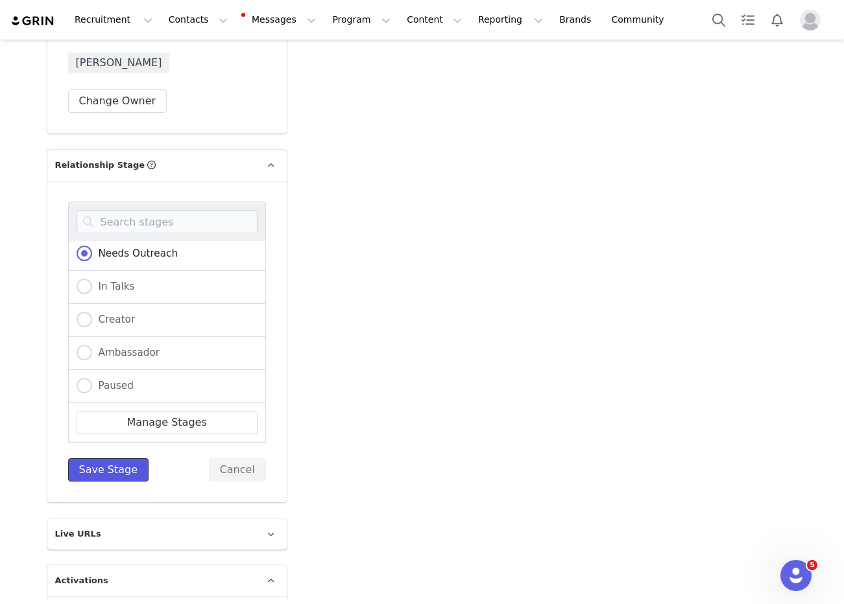
click at [114, 458] on button "Save Stage" at bounding box center [108, 469] width 81 height 23
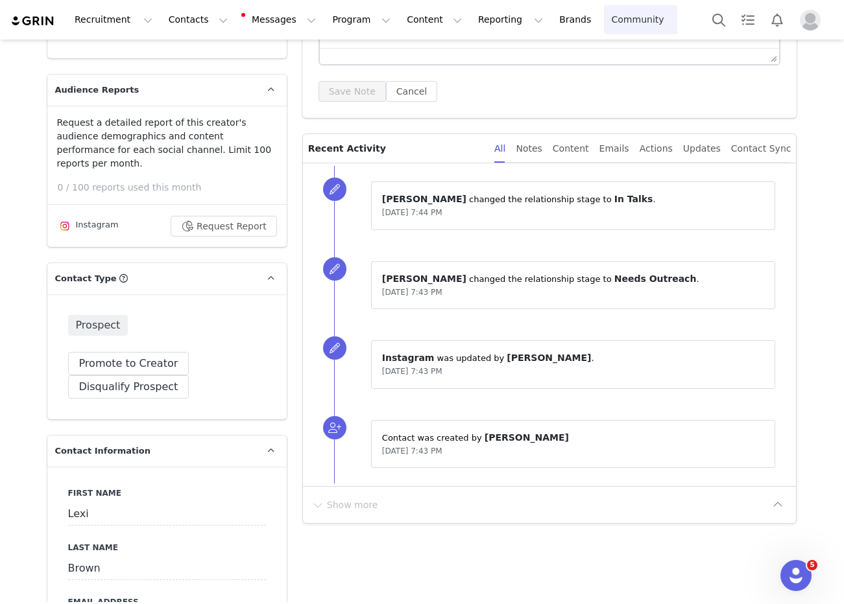
scroll to position [298, 0]
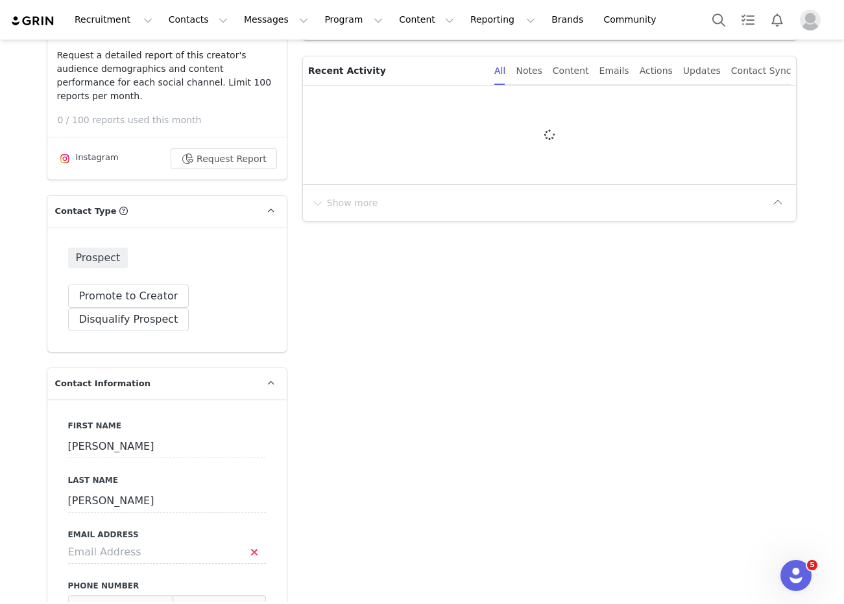
scroll to position [559, 0]
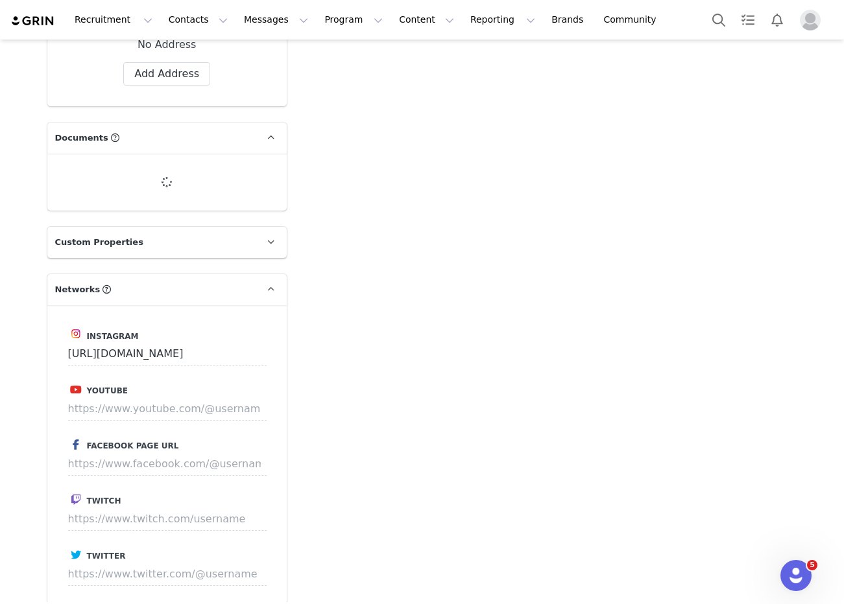
type input "+1 ([GEOGRAPHIC_DATA])"
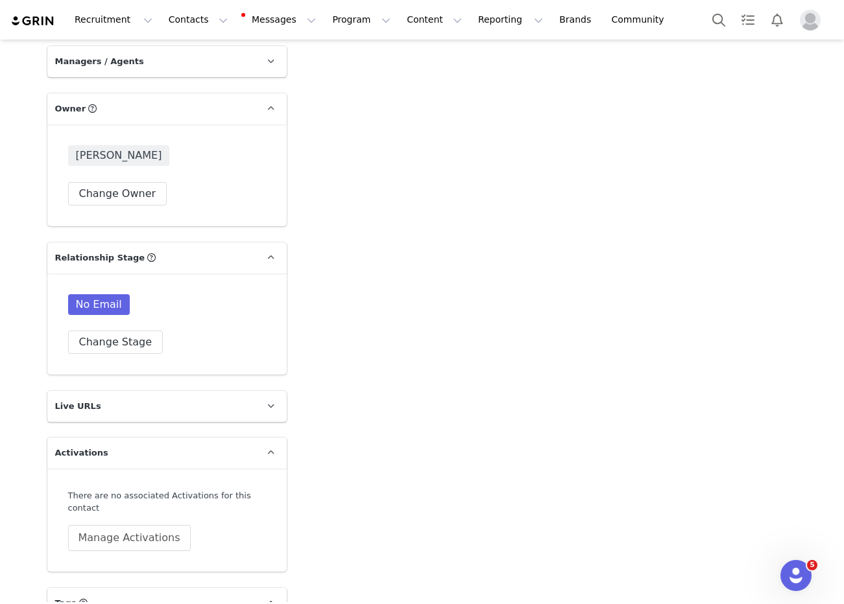
scroll to position [2008, 0]
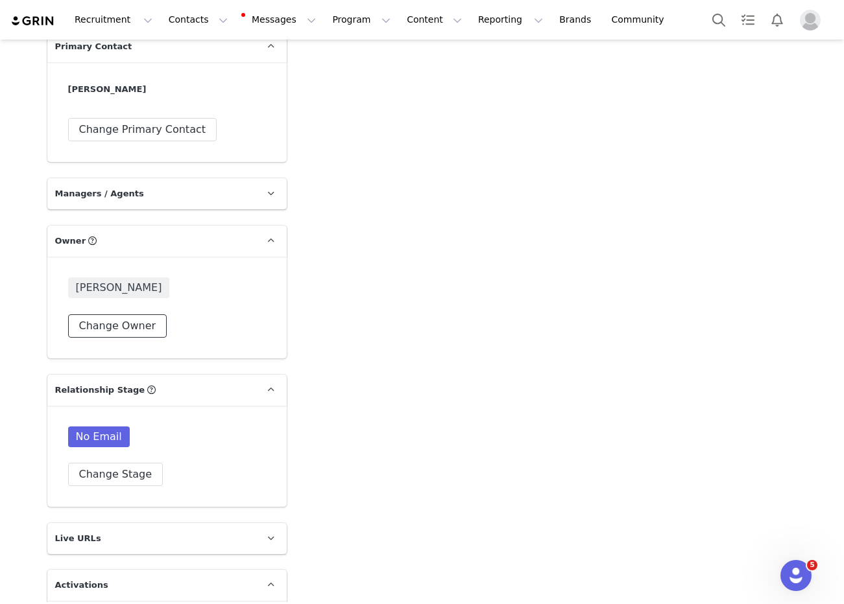
click at [123, 315] on button "Change Owner" at bounding box center [117, 326] width 99 height 23
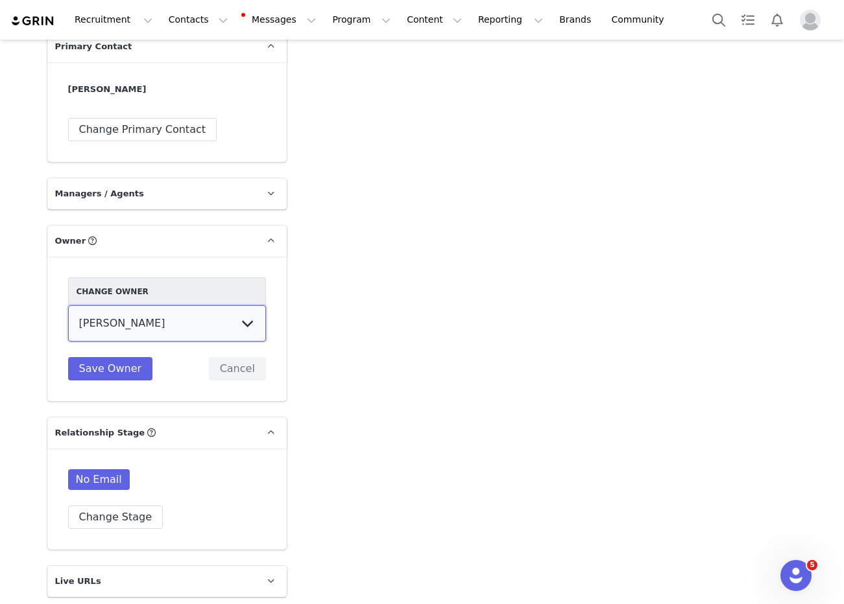
click at [113, 322] on select "Hannah Wilde Kiley Raybould Earvin Bermillo Randall (temp user) Ayanna Bozeman …" at bounding box center [167, 323] width 198 height 36
select select "8dfe7175-539f-4b0a-8bfc-866fe0962ac0"
click at [68, 305] on select "Hannah Wilde Kiley Raybould Earvin Bermillo Randall (temp user) Ayanna Bozeman …" at bounding box center [167, 323] width 198 height 36
click at [112, 357] on button "Save Owner" at bounding box center [110, 368] width 85 height 23
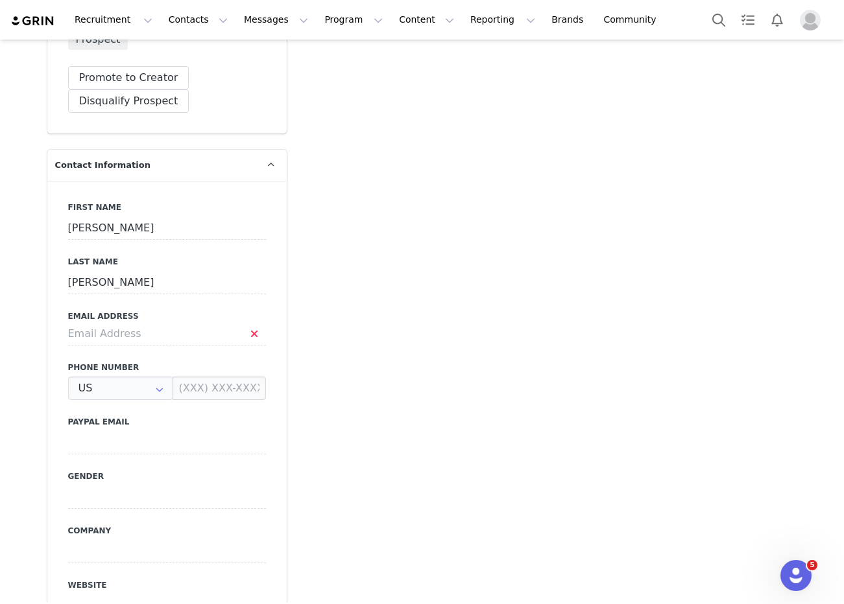
type input "+1 ([GEOGRAPHIC_DATA])"
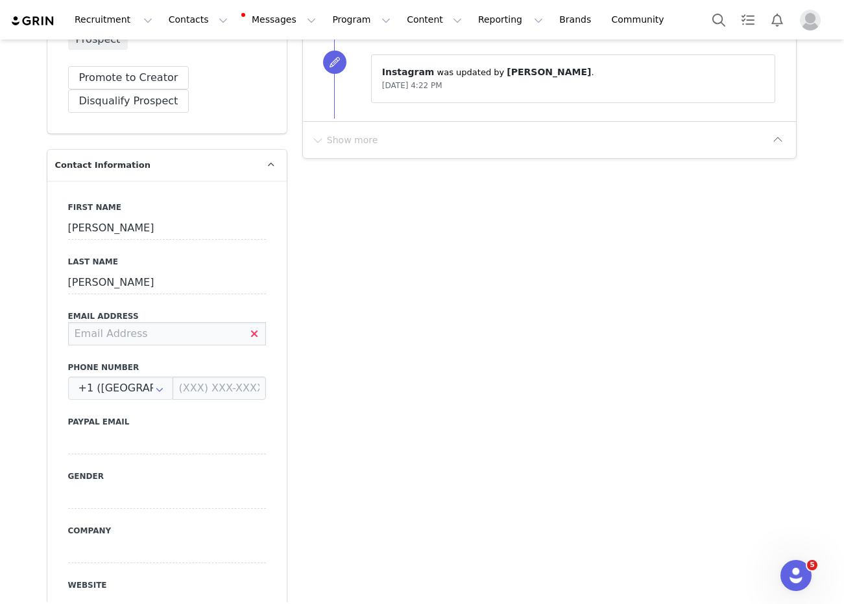
click at [112, 322] on input at bounding box center [167, 333] width 198 height 23
paste input "[EMAIL_ADDRESS][DOMAIN_NAME]"
type input "[EMAIL_ADDRESS][DOMAIN_NAME]"
click at [273, 158] on span at bounding box center [271, 166] width 16 height 16
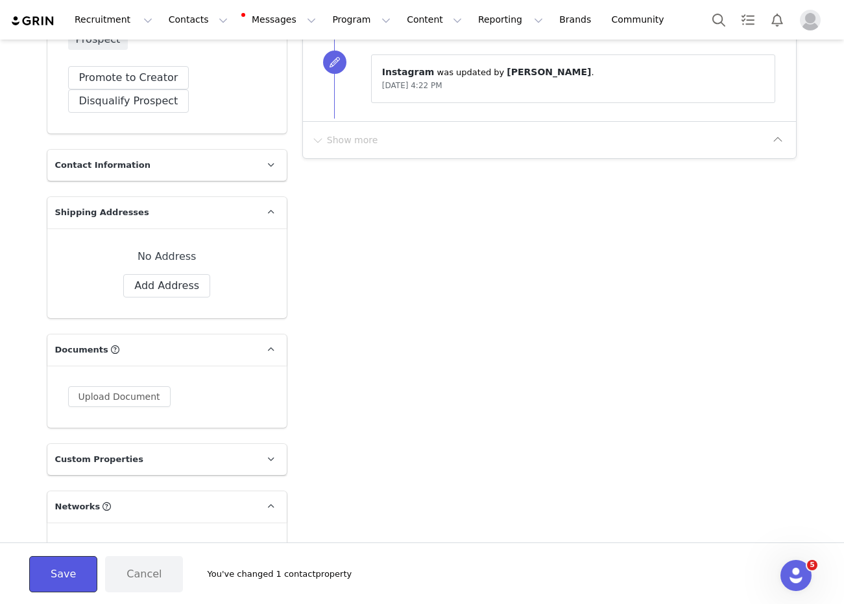
click at [59, 571] on button "Save" at bounding box center [63, 574] width 68 height 36
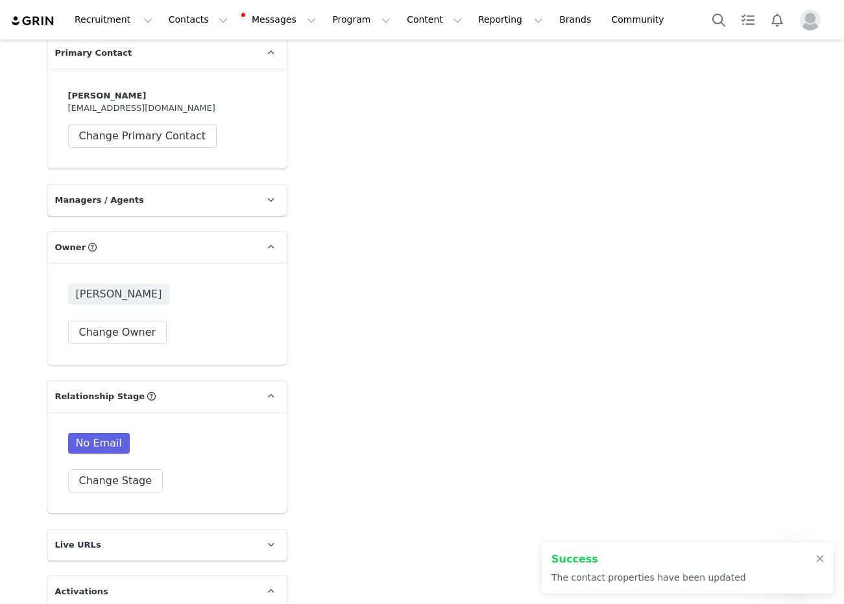
scroll to position [1736, 0]
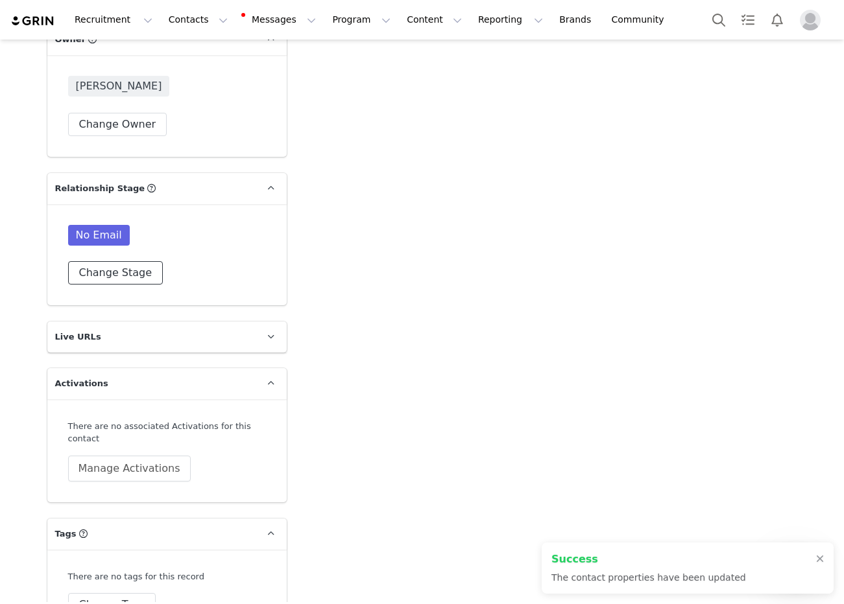
click at [111, 261] on button "Change Stage" at bounding box center [115, 272] width 95 height 23
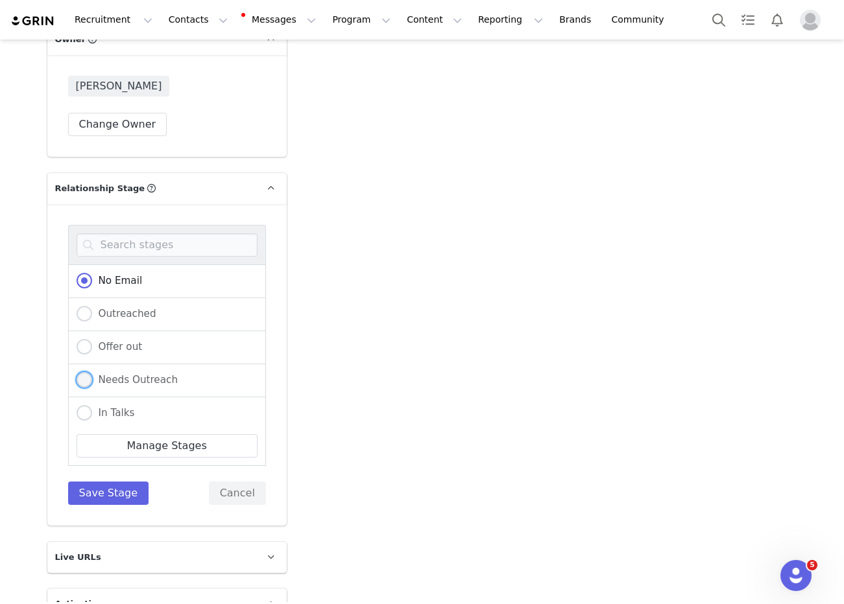
click at [117, 374] on span "Needs Outreach" at bounding box center [135, 380] width 86 height 12
click at [92, 372] on input "Needs Outreach" at bounding box center [85, 380] width 16 height 17
radio input "true"
radio input "false"
radio input "true"
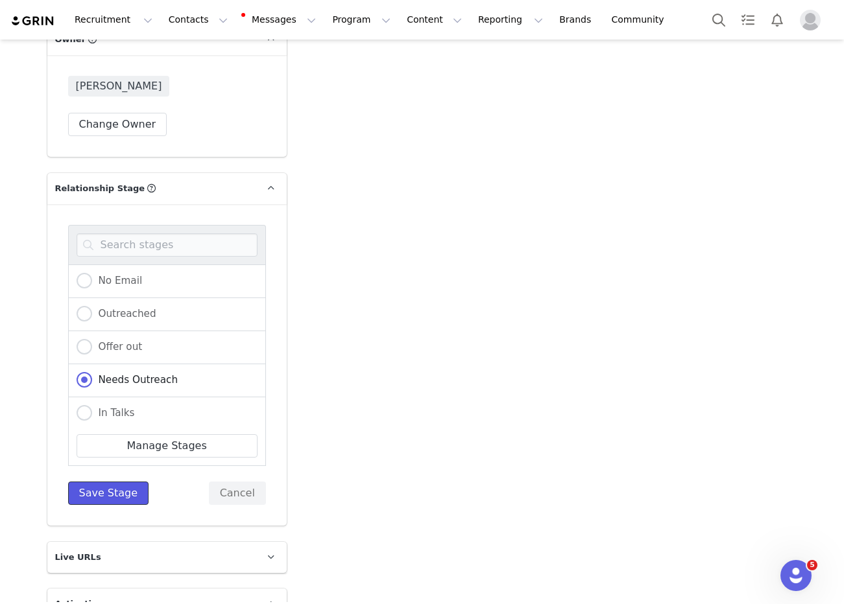
click at [117, 486] on button "Save Stage" at bounding box center [108, 493] width 81 height 23
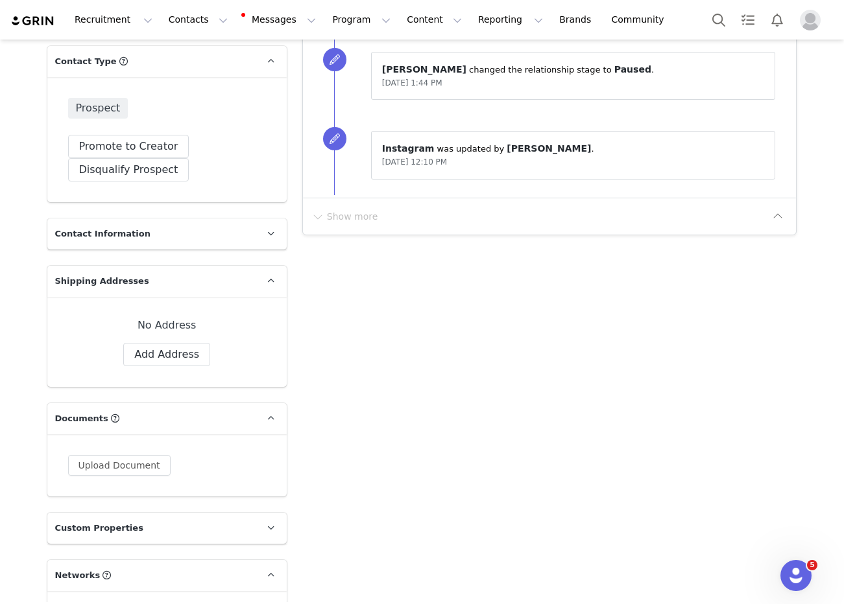
click at [239, 220] on p "Contact Information" at bounding box center [151, 234] width 208 height 31
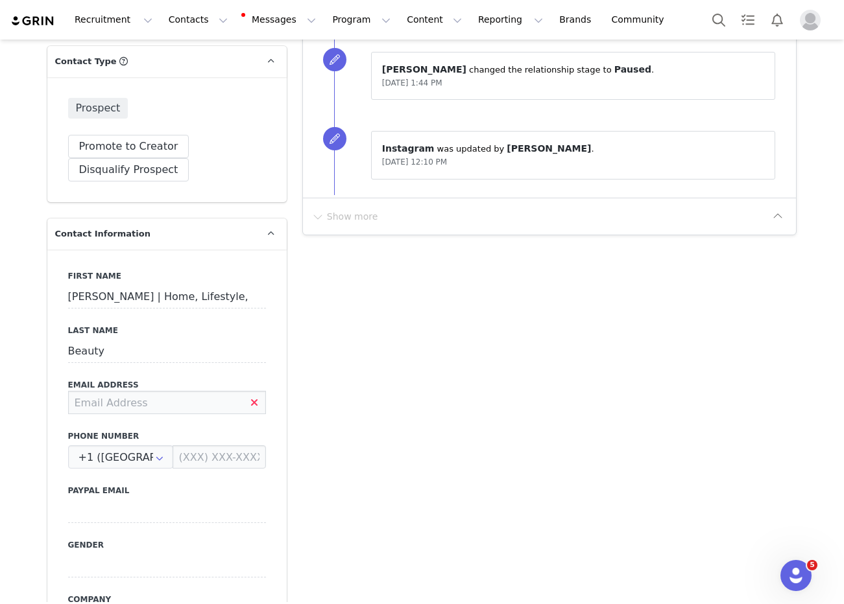
click at [128, 391] on input at bounding box center [167, 402] width 198 height 23
paste input "[EMAIL_ADDRESS][DOMAIN_NAME]"
type input "[EMAIL_ADDRESS][DOMAIN_NAME]"
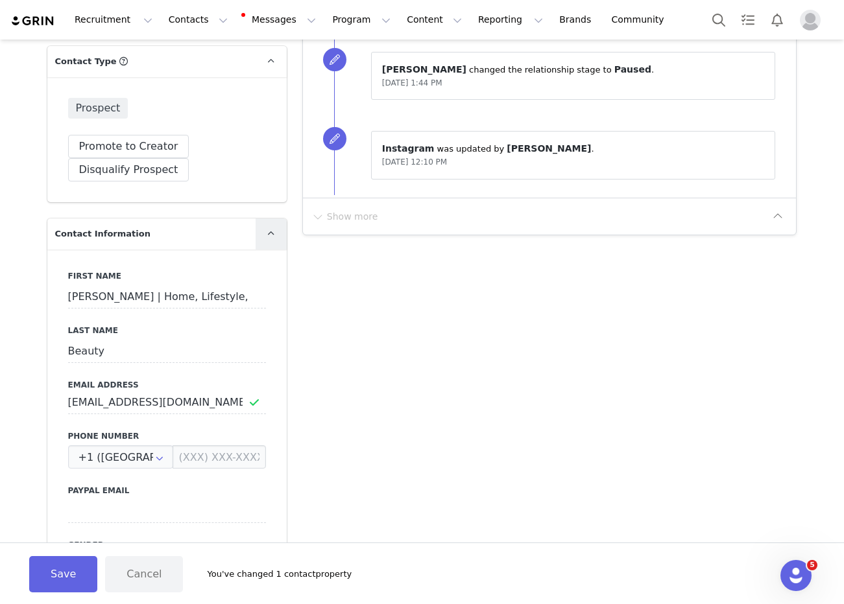
click at [270, 230] on icon at bounding box center [270, 234] width 7 height 8
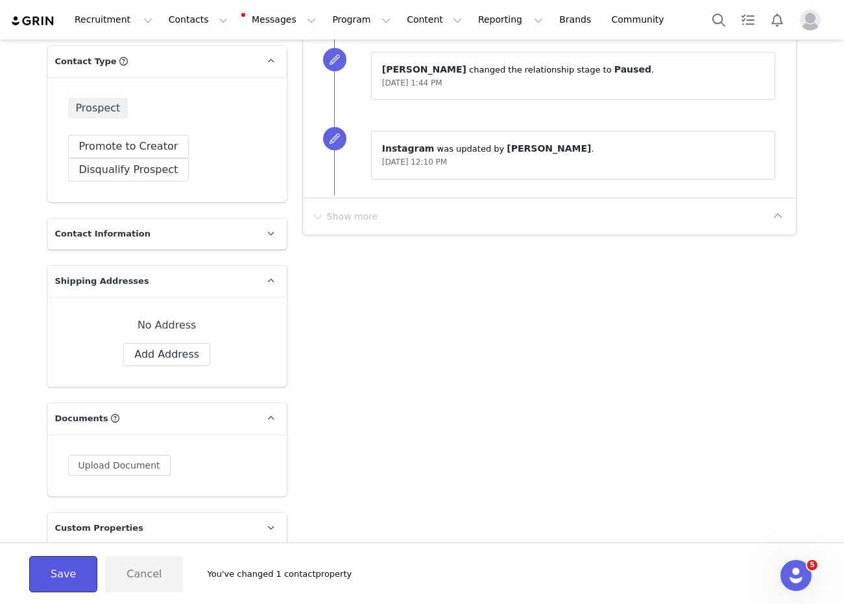
click at [64, 567] on button "Save" at bounding box center [63, 574] width 68 height 36
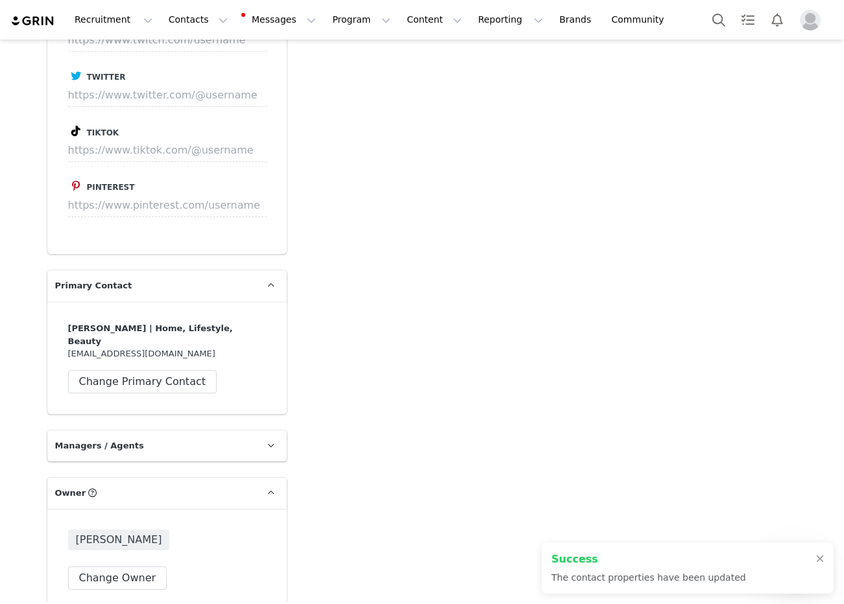
scroll to position [1552, 0]
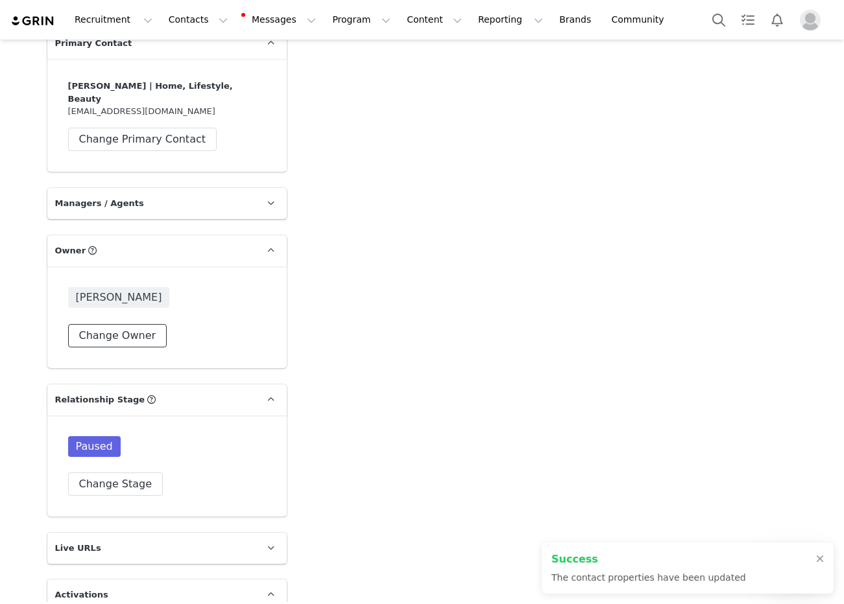
click at [113, 326] on button "Change Owner" at bounding box center [117, 335] width 99 height 23
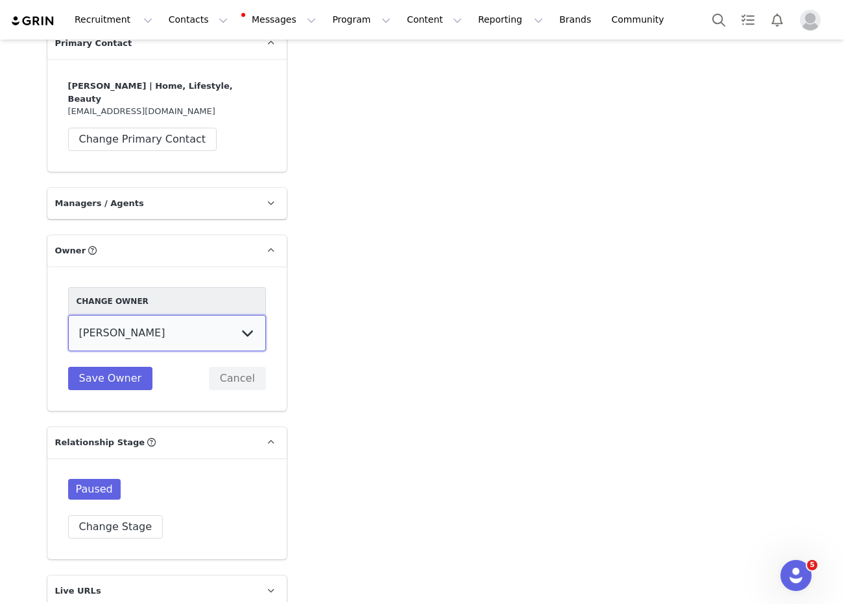
click at [121, 331] on select "[PERSON_NAME] [PERSON_NAME] [PERSON_NAME] (temp user) [PERSON_NAME] [PERSON_NAM…" at bounding box center [167, 333] width 198 height 36
select select "8dfe7175-539f-4b0a-8bfc-866fe0962ac0"
click at [68, 315] on select "Hannah Wilde Kiley Raybould Earvin Bermillo Randall (temp user) Ayanna Bozeman …" at bounding box center [167, 333] width 198 height 36
click at [110, 367] on button "Save Owner" at bounding box center [110, 378] width 85 height 23
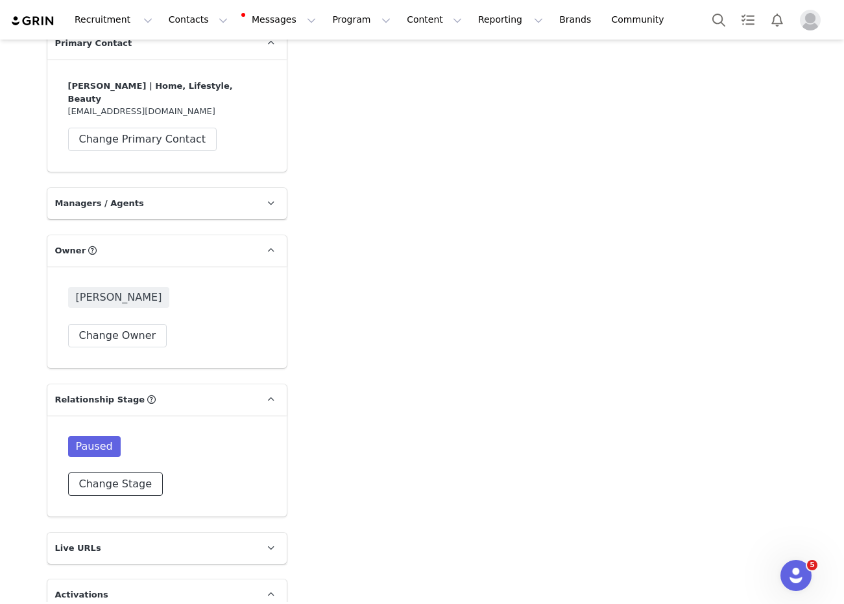
click at [99, 473] on button "Change Stage" at bounding box center [115, 484] width 95 height 23
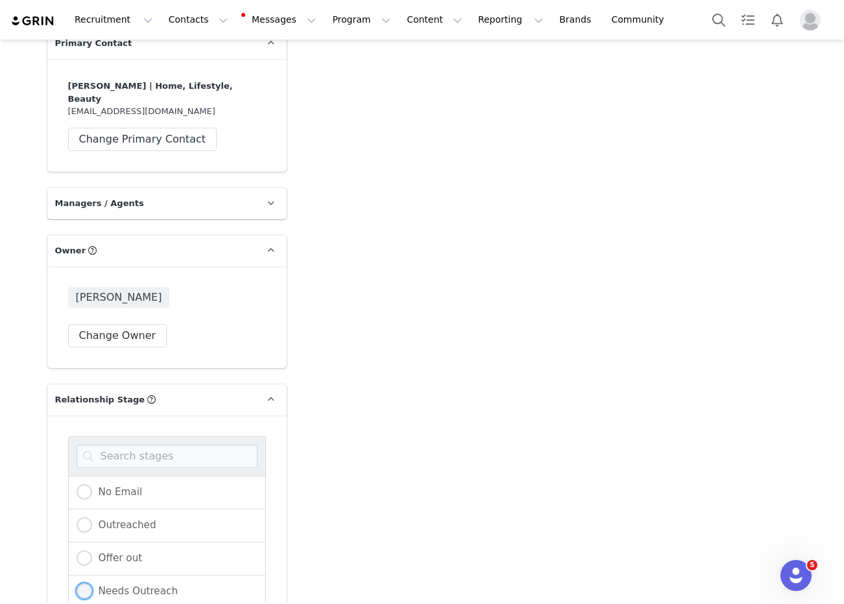
click at [110, 586] on span "Needs Outreach" at bounding box center [135, 592] width 86 height 12
click at [92, 584] on input "Needs Outreach" at bounding box center [85, 592] width 16 height 17
radio input "true"
radio input "false"
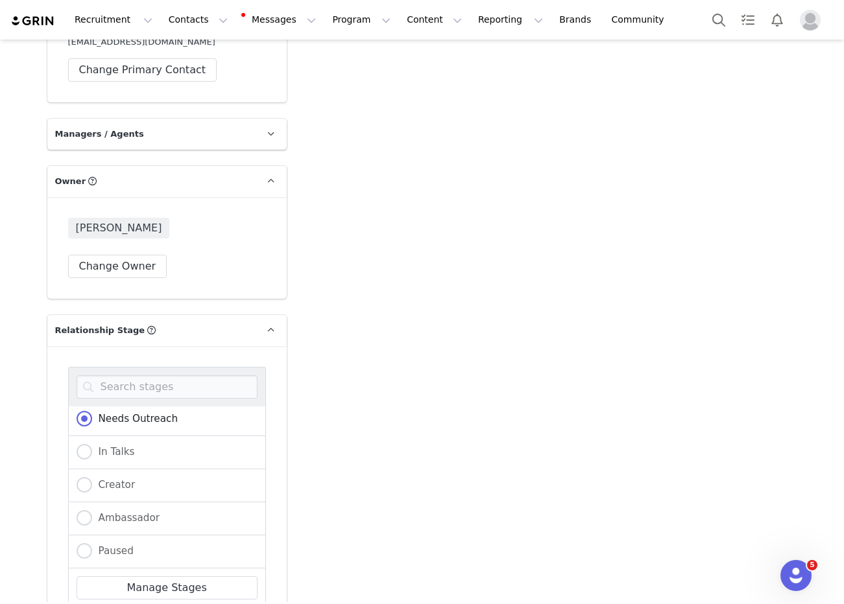
scroll to position [1682, 0]
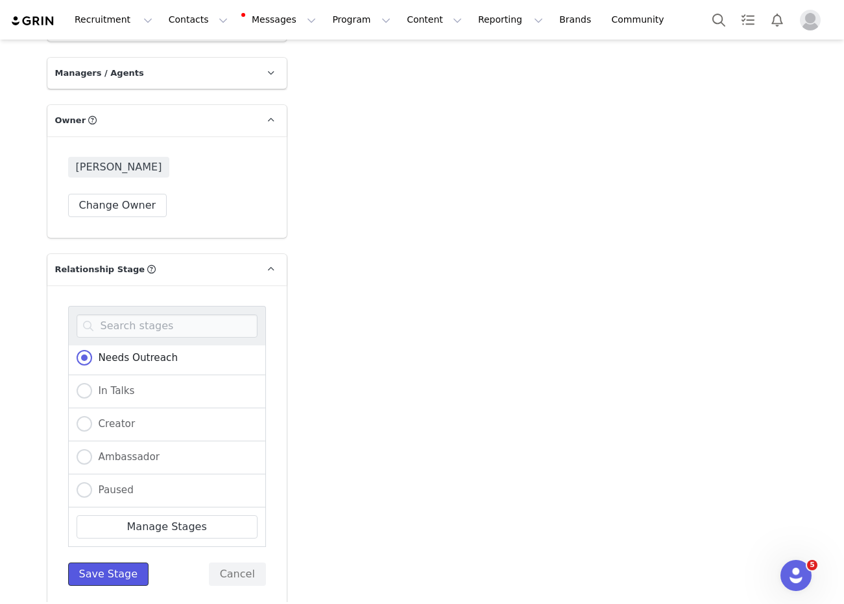
click at [102, 563] on button "Save Stage" at bounding box center [108, 574] width 81 height 23
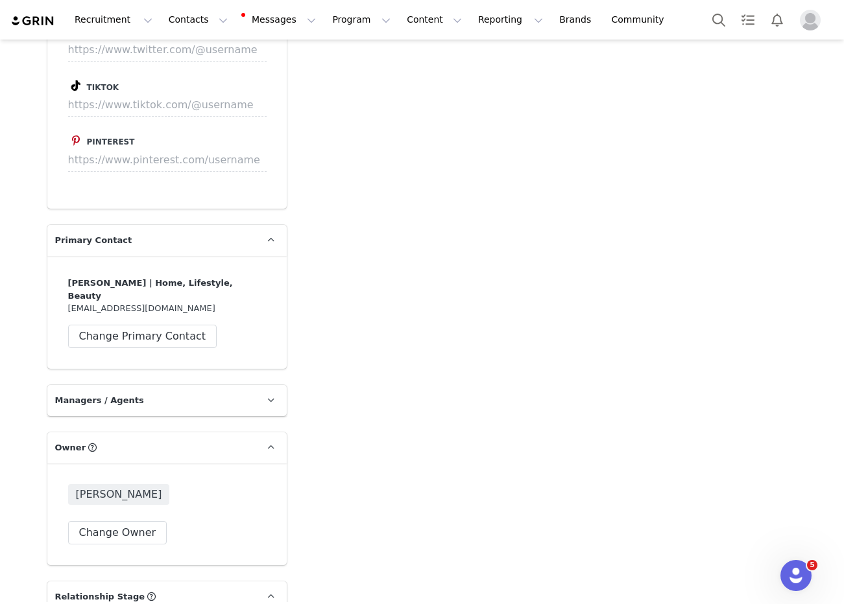
scroll to position [1425, 0]
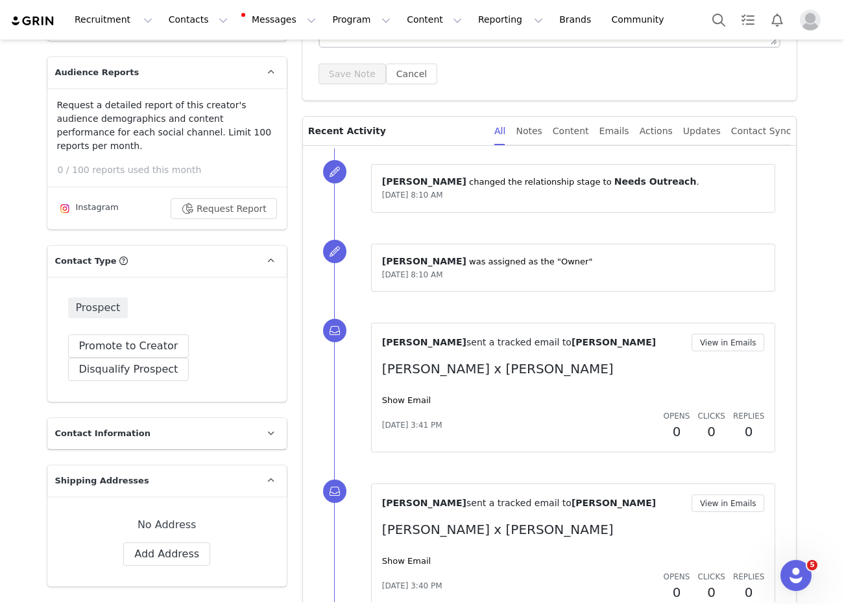
scroll to position [355, 0]
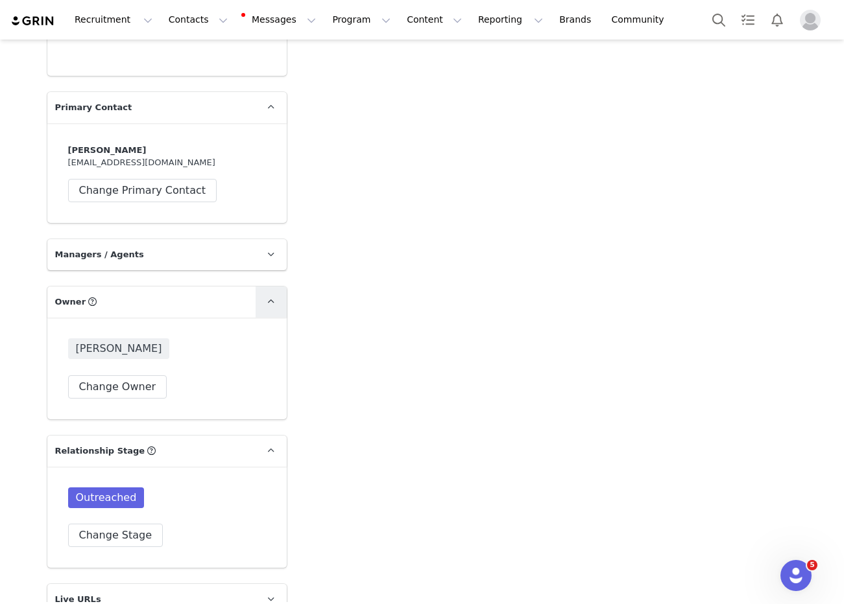
scroll to position [1629, 0]
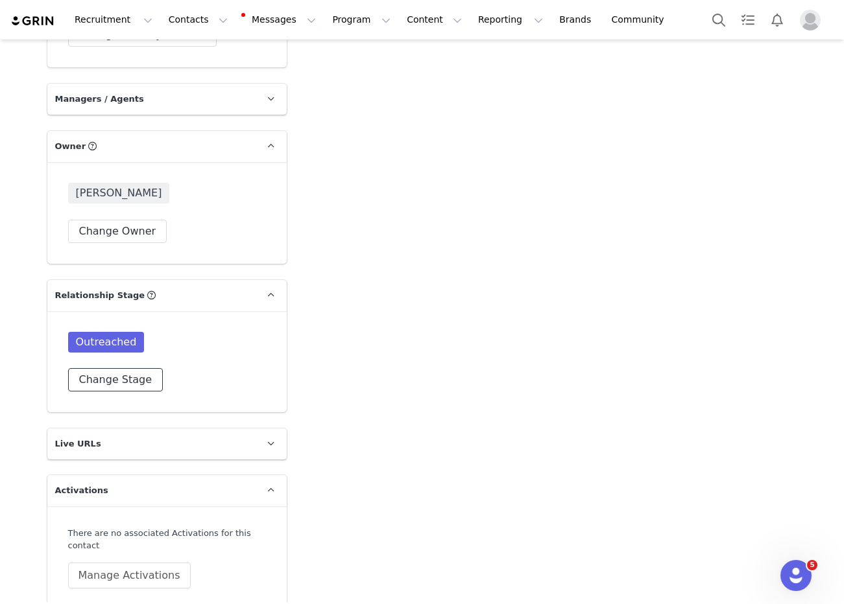
click at [114, 368] on button "Change Stage" at bounding box center [115, 379] width 95 height 23
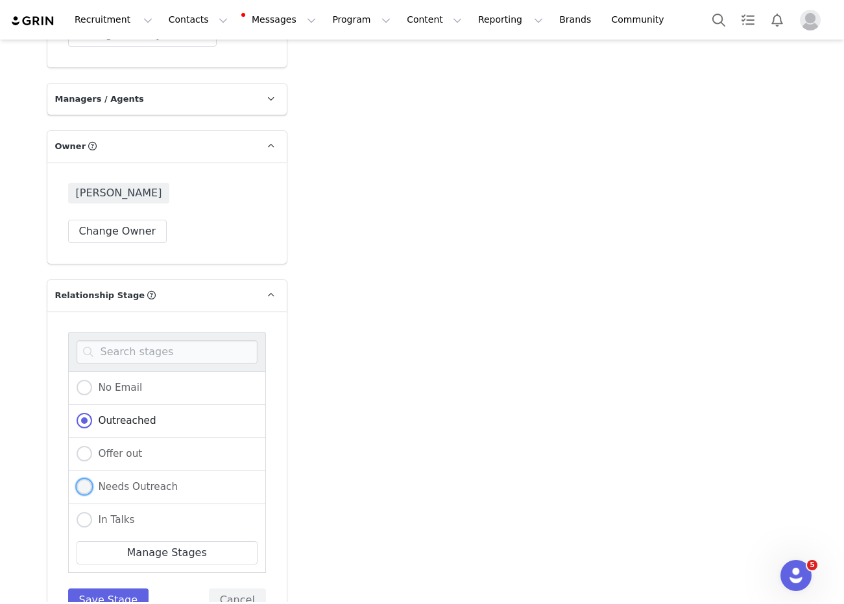
click at [139, 481] on span "Needs Outreach" at bounding box center [135, 487] width 86 height 12
click at [92, 479] on input "Needs Outreach" at bounding box center [85, 487] width 16 height 17
radio input "true"
radio input "false"
radio input "true"
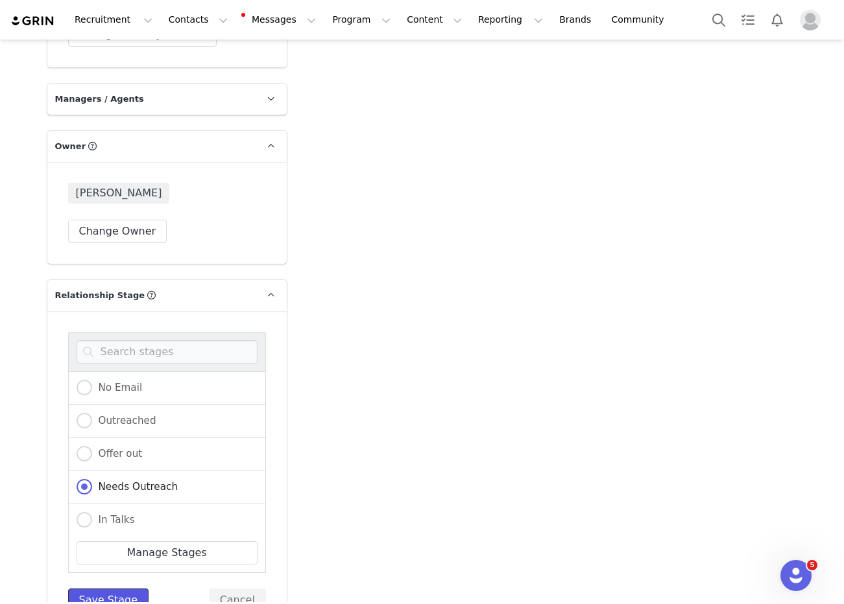
click at [119, 589] on button "Save Stage" at bounding box center [108, 600] width 81 height 23
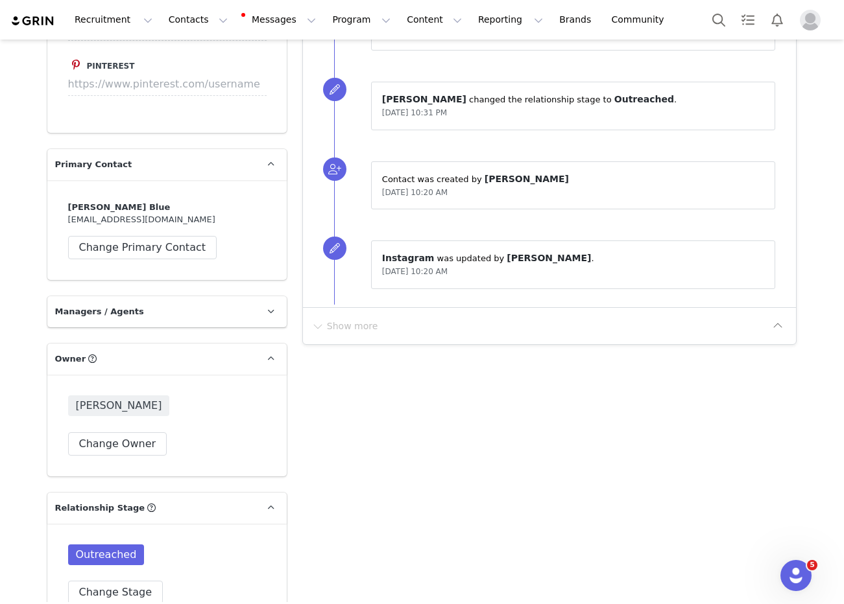
scroll to position [1477, 0]
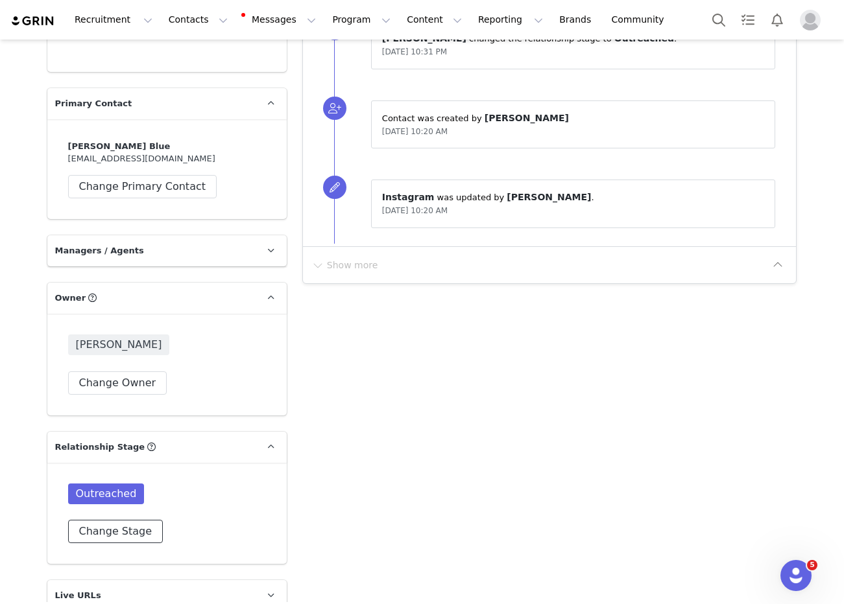
click at [117, 522] on button "Change Stage" at bounding box center [115, 531] width 95 height 23
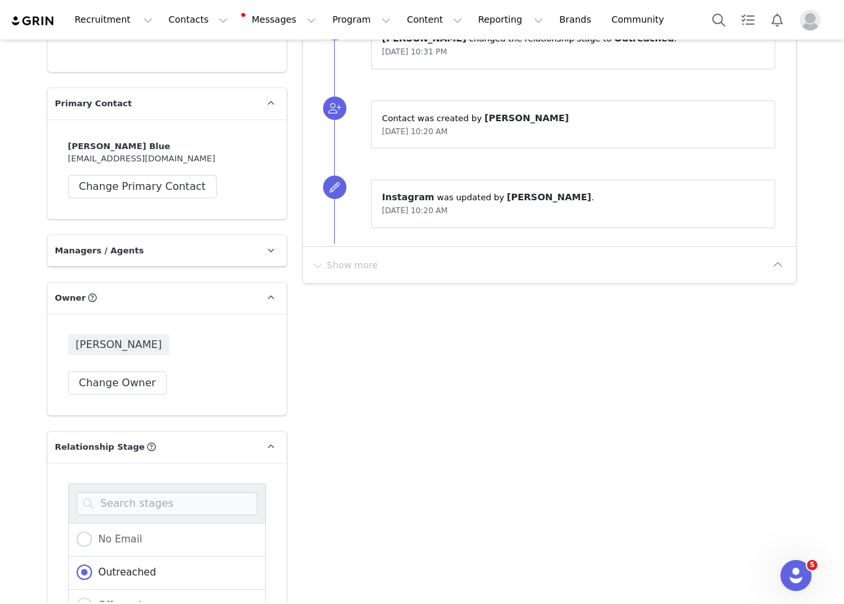
scroll to position [99, 0]
click at [134, 532] on label "Needs Outreach" at bounding box center [128, 540] width 102 height 17
click at [92, 532] on input "Needs Outreach" at bounding box center [85, 540] width 16 height 17
radio input "true"
radio input "false"
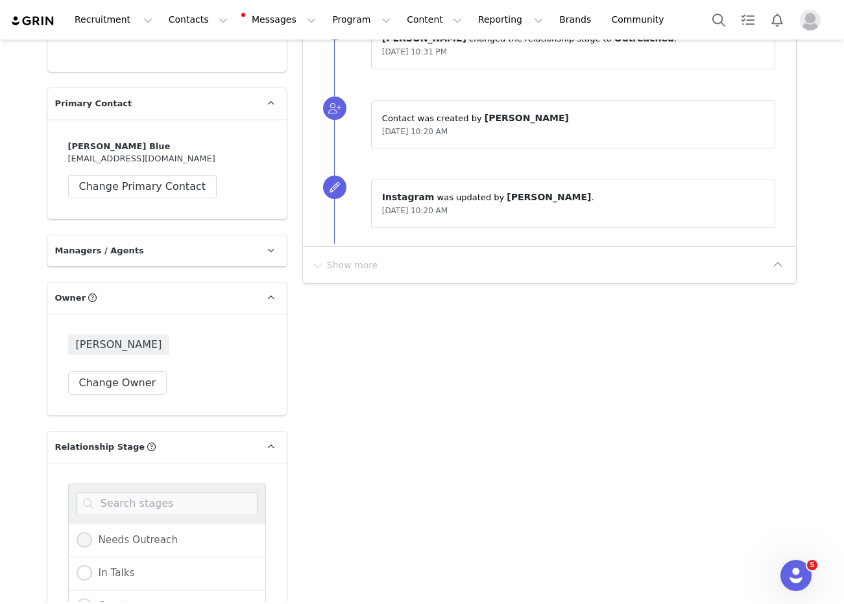
radio input "true"
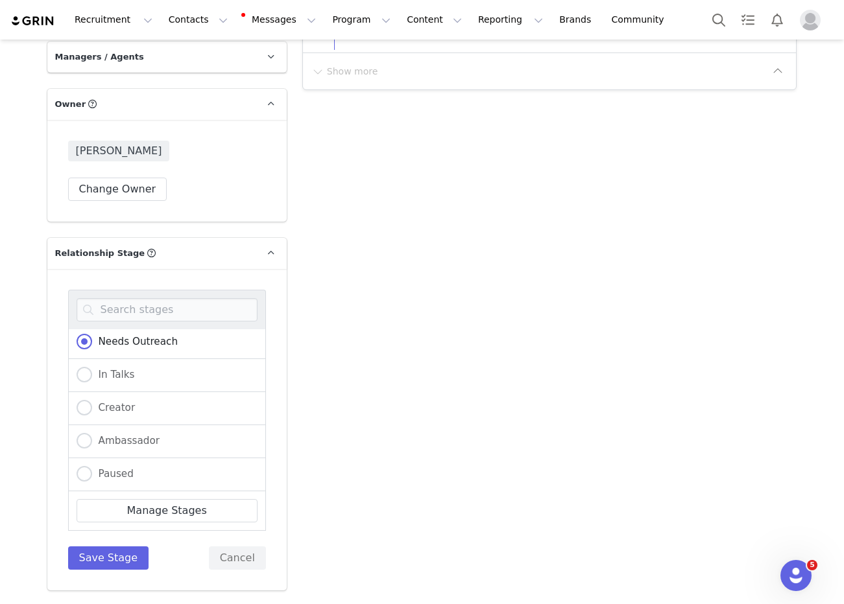
scroll to position [1787, 0]
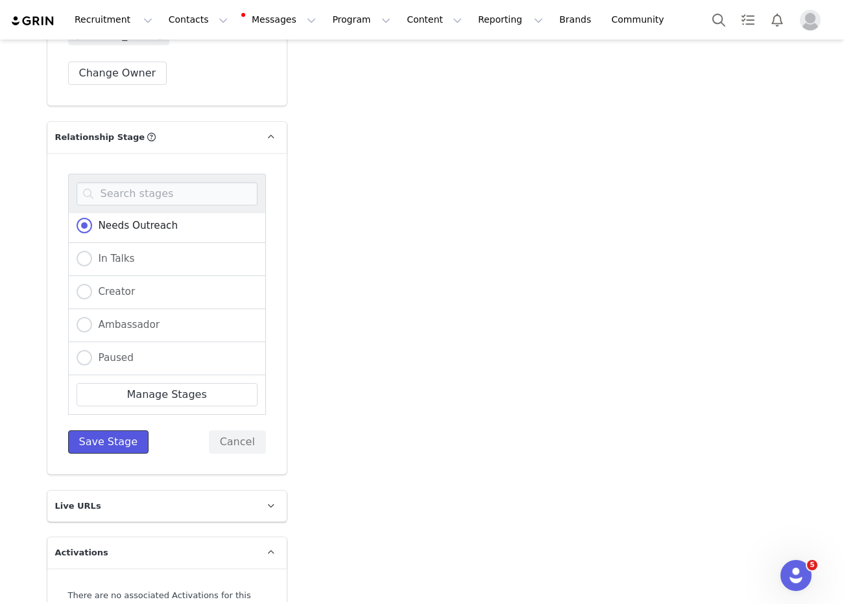
click at [101, 431] on button "Save Stage" at bounding box center [108, 442] width 81 height 23
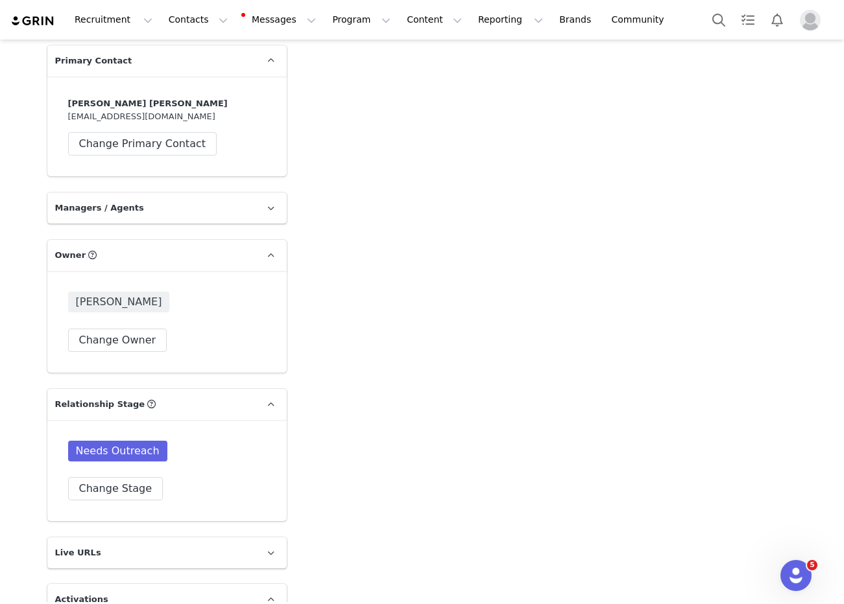
scroll to position [1630, 0]
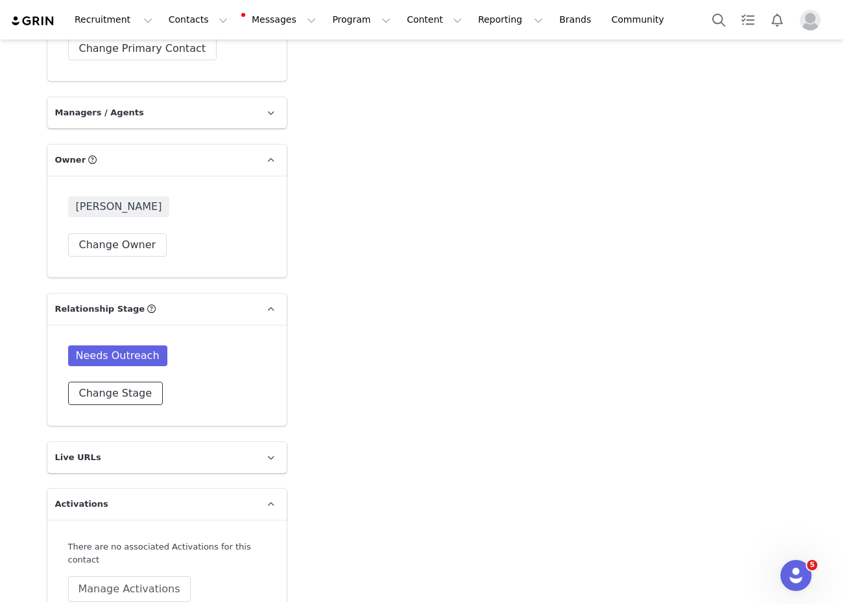
click at [113, 382] on button "Change Stage" at bounding box center [115, 393] width 95 height 23
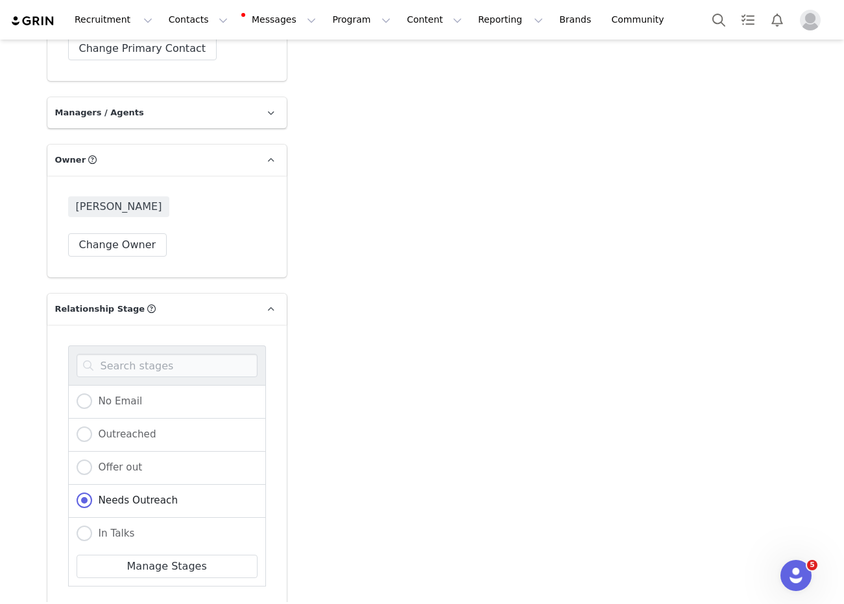
click at [244, 602] on button "Cancel" at bounding box center [237, 613] width 57 height 23
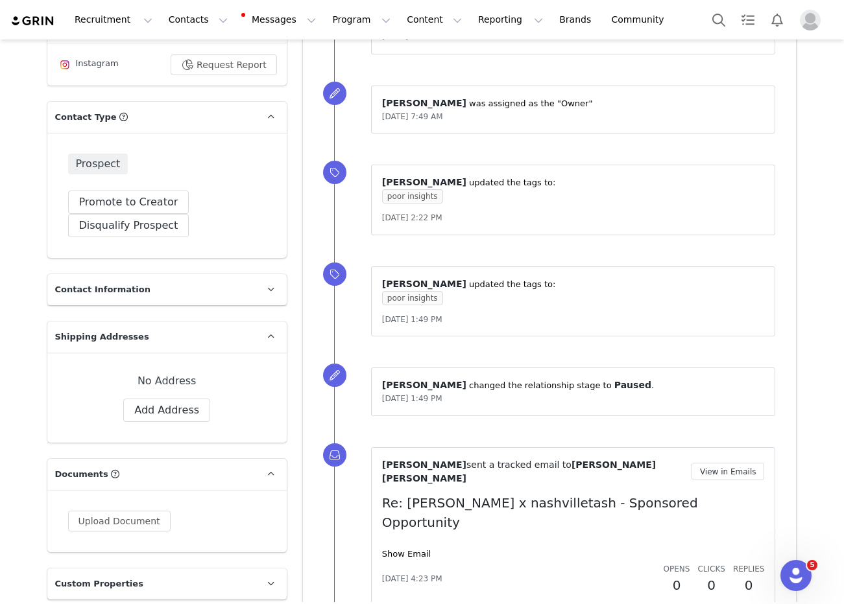
scroll to position [314, 0]
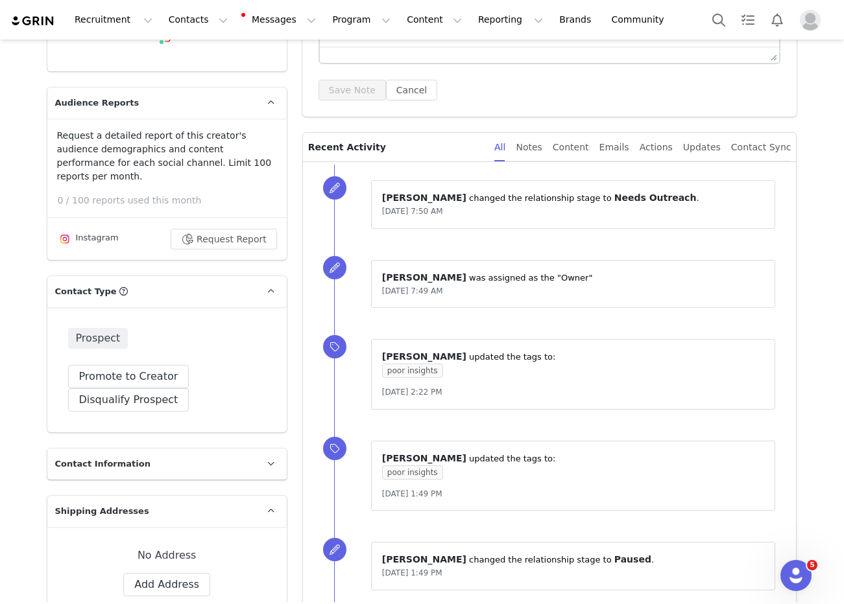
click at [237, 449] on p "Contact Information" at bounding box center [151, 464] width 208 height 31
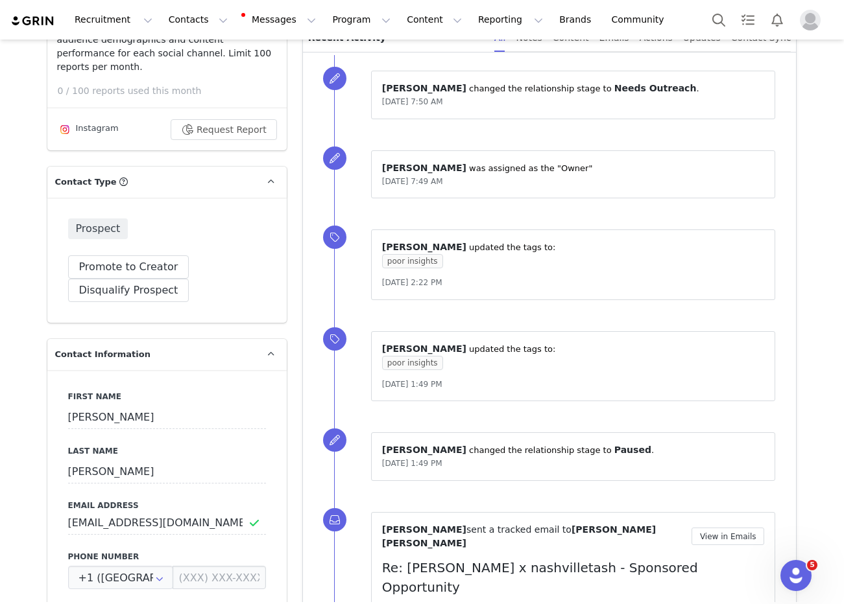
scroll to position [565, 0]
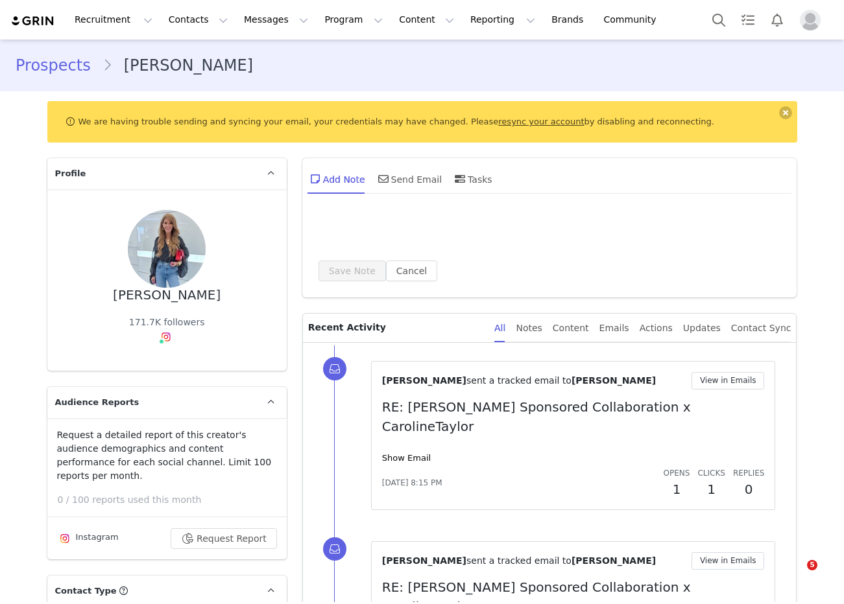
type input "+1 ([GEOGRAPHIC_DATA])"
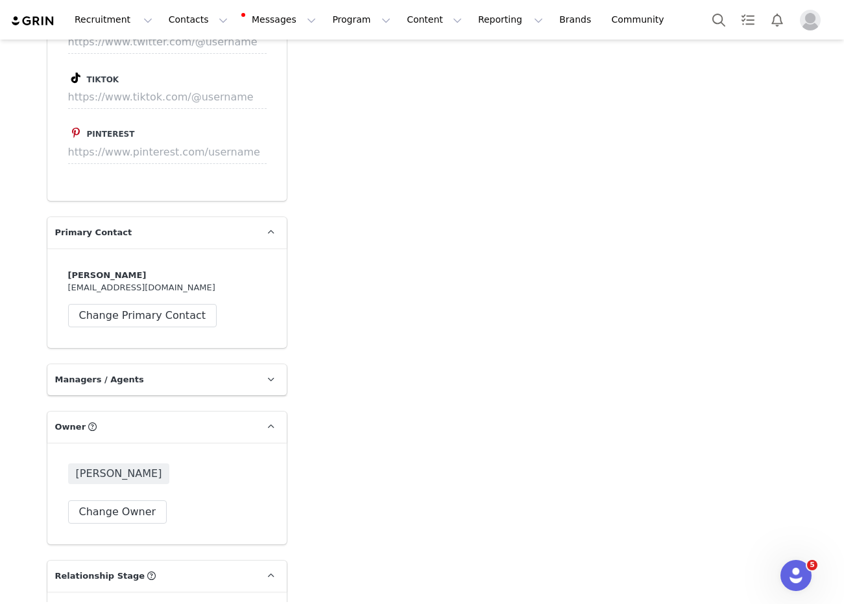
scroll to position [1893, 0]
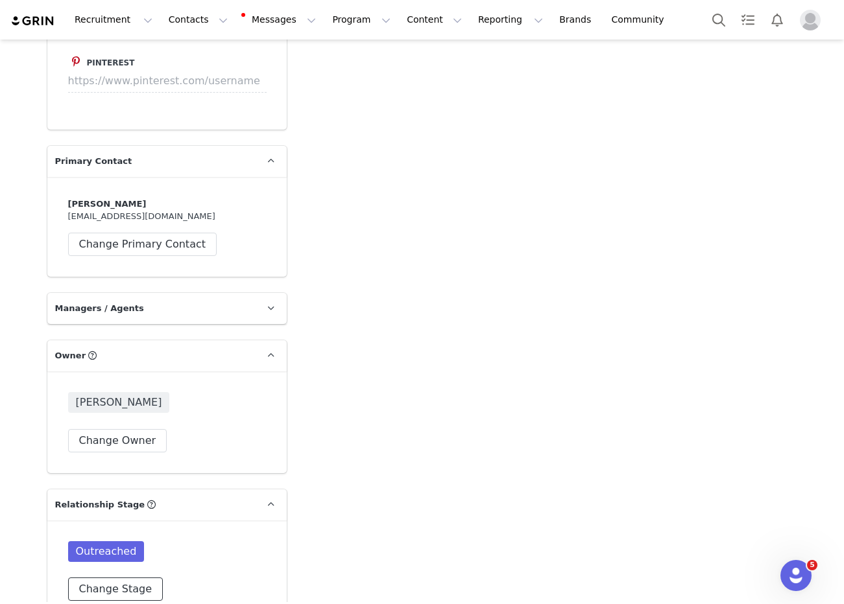
click at [119, 578] on button "Change Stage" at bounding box center [115, 589] width 95 height 23
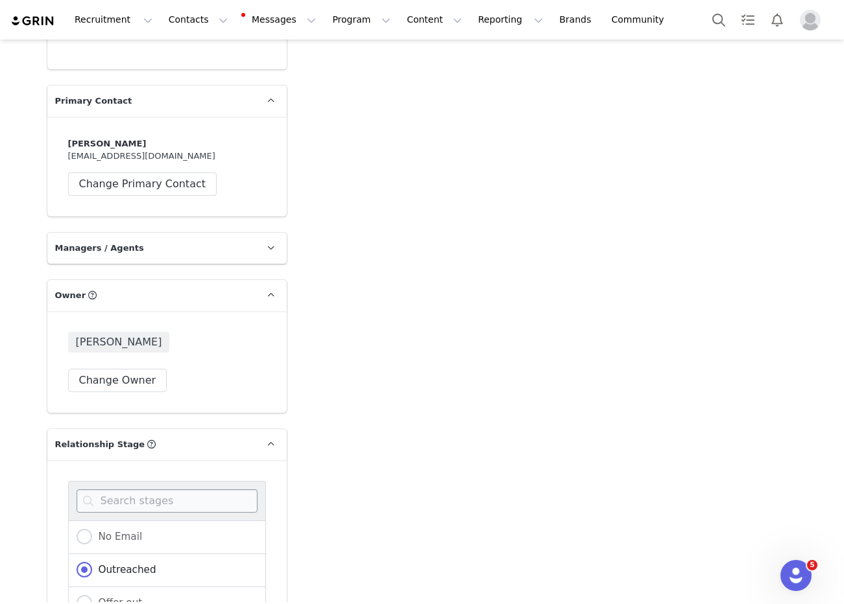
scroll to position [2030, 0]
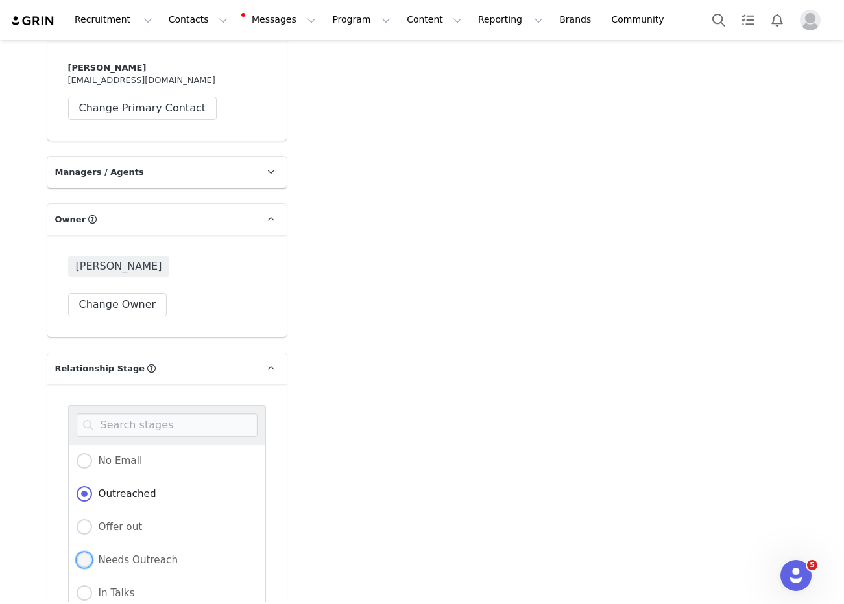
click at [120, 554] on span "Needs Outreach" at bounding box center [135, 560] width 86 height 12
click at [92, 552] on input "Needs Outreach" at bounding box center [85, 560] width 16 height 17
radio input "true"
radio input "false"
radio input "true"
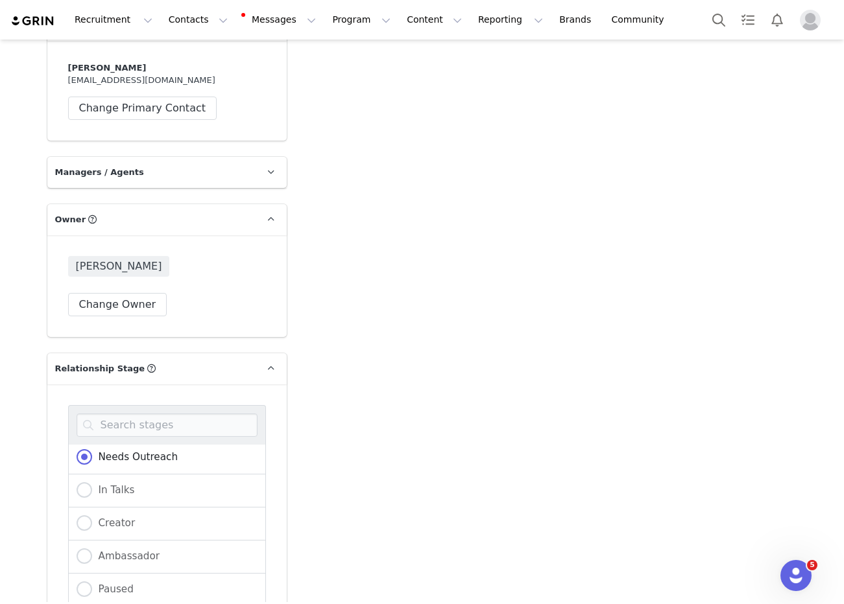
scroll to position [2461, 0]
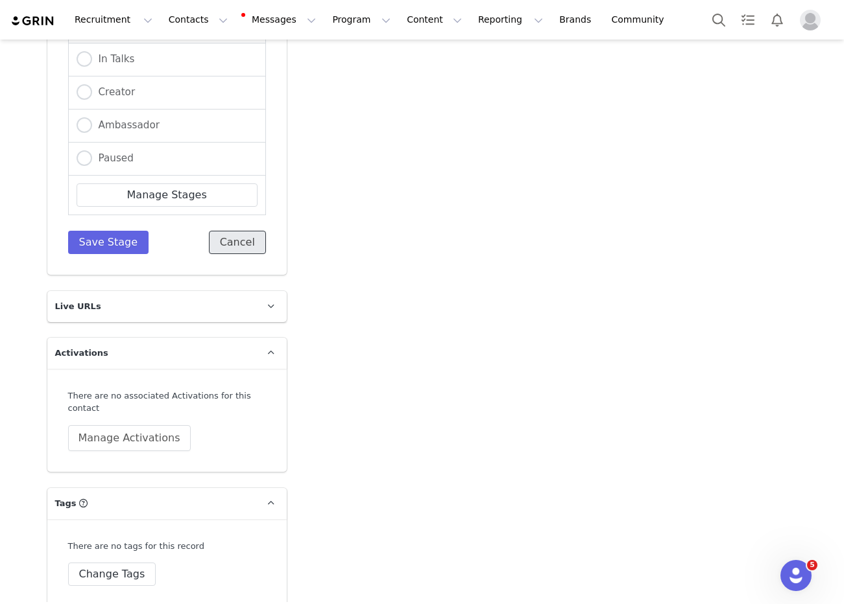
click at [231, 231] on button "Cancel" at bounding box center [237, 242] width 57 height 23
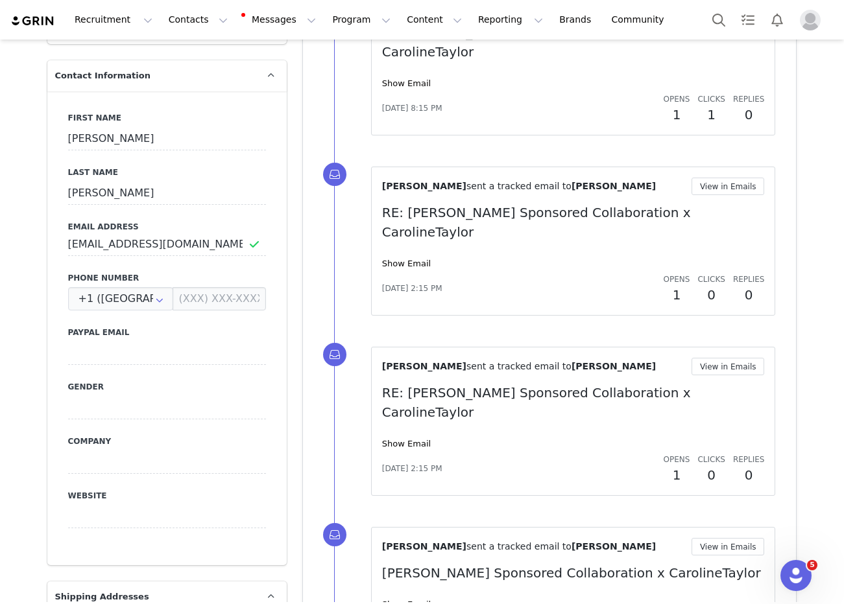
scroll to position [645, 0]
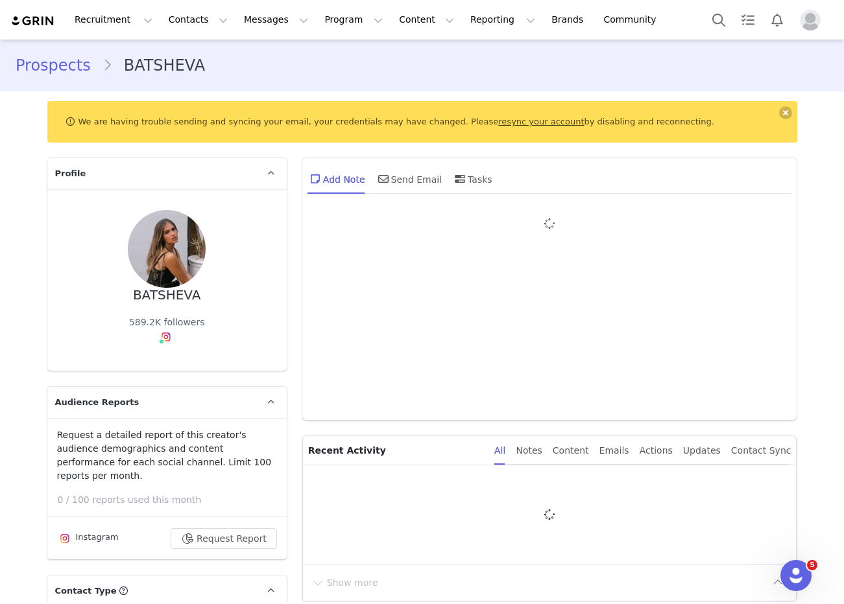
type input "+1 ([GEOGRAPHIC_DATA])"
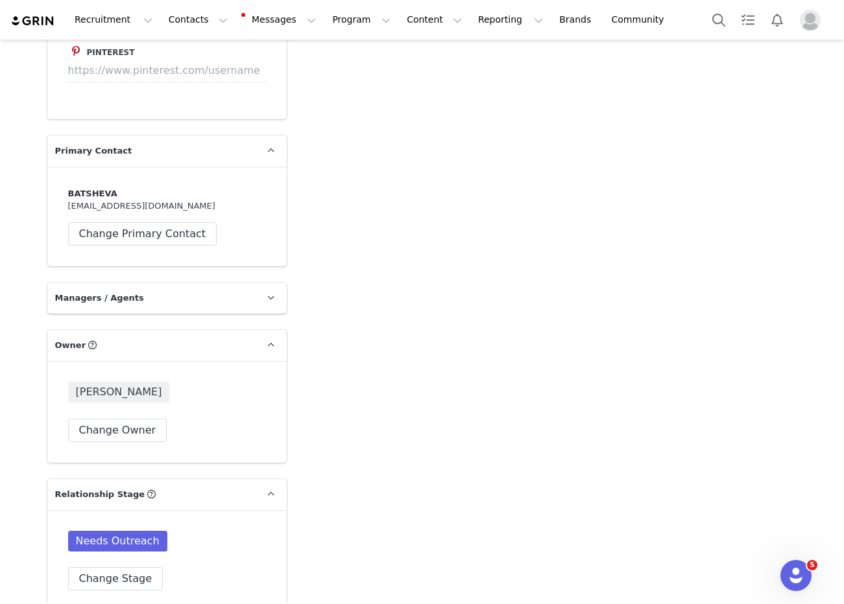
scroll to position [2213, 0]
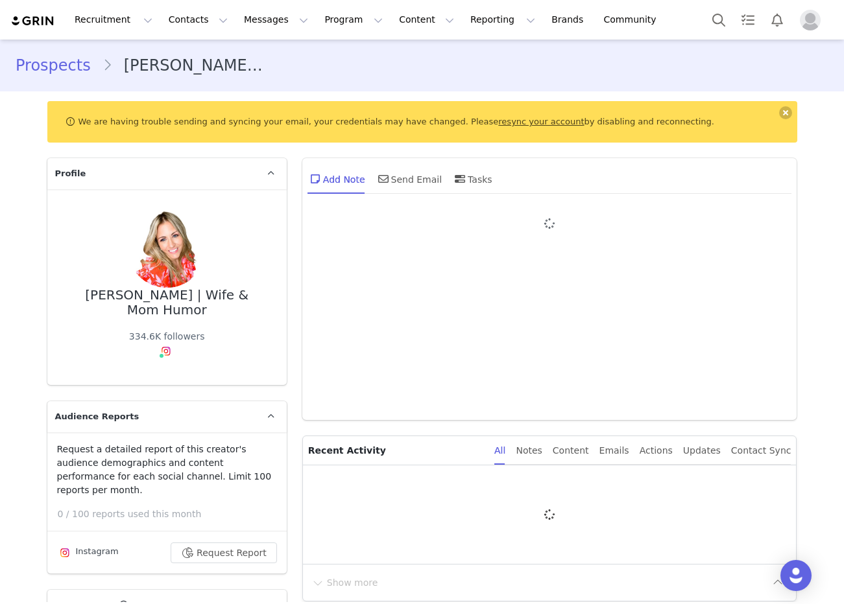
type input "+1 ([GEOGRAPHIC_DATA])"
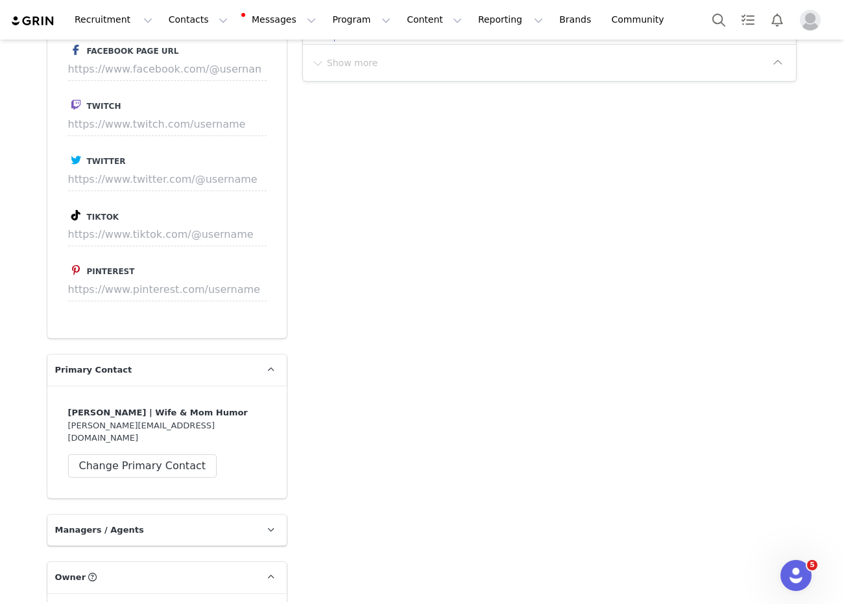
scroll to position [1786, 0]
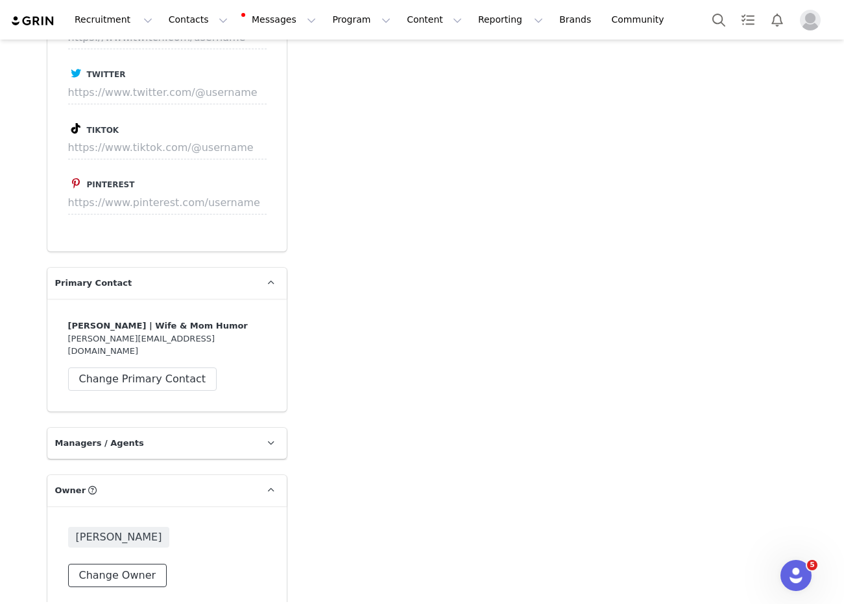
click at [113, 564] on button "Change Owner" at bounding box center [117, 575] width 99 height 23
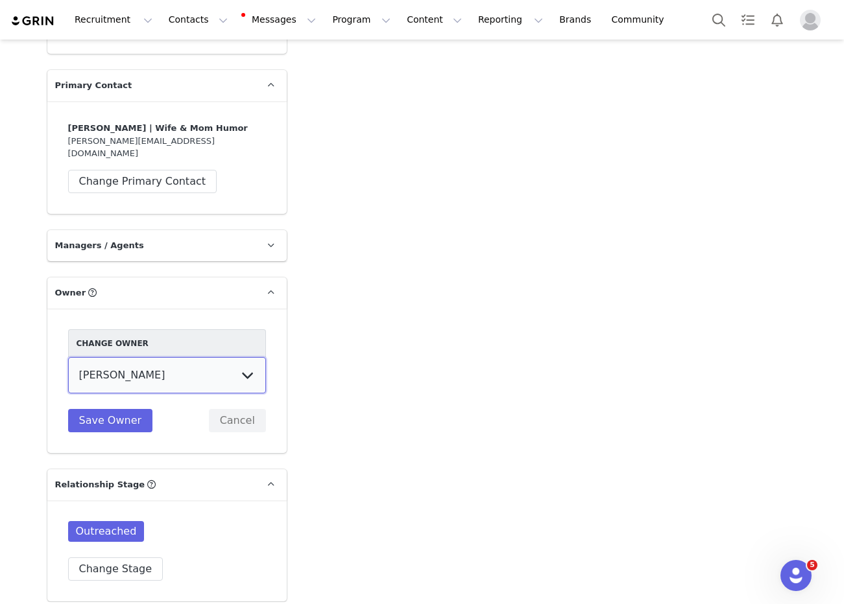
click at [117, 357] on select "[PERSON_NAME] [PERSON_NAME] [PERSON_NAME] (temp user) [PERSON_NAME] [PERSON_NAM…" at bounding box center [167, 375] width 198 height 36
select select "8dfe7175-539f-4b0a-8bfc-866fe0962ac0"
click at [68, 357] on select "[PERSON_NAME] [PERSON_NAME] [PERSON_NAME] (temp user) [PERSON_NAME] [PERSON_NAM…" at bounding box center [167, 375] width 198 height 36
click at [114, 409] on button "Save Owner" at bounding box center [110, 420] width 85 height 23
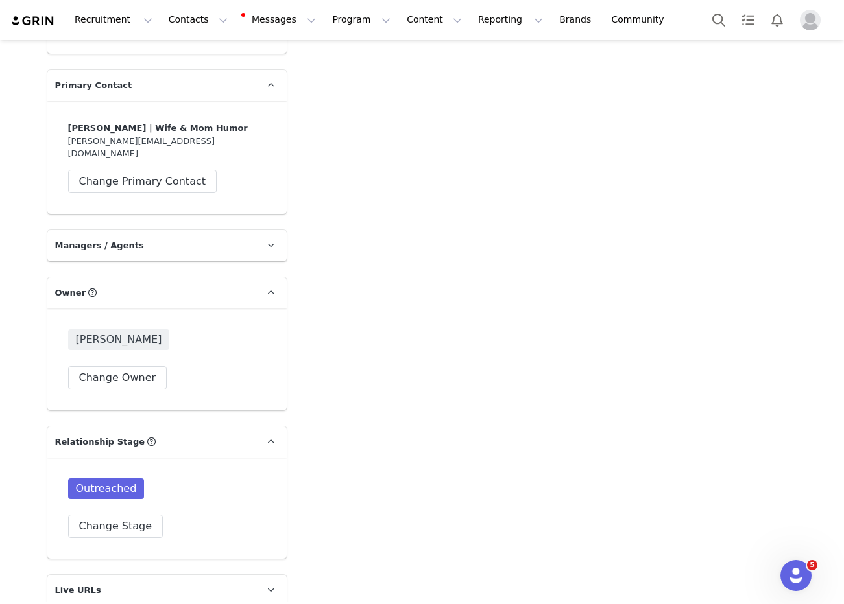
scroll to position [2081, 0]
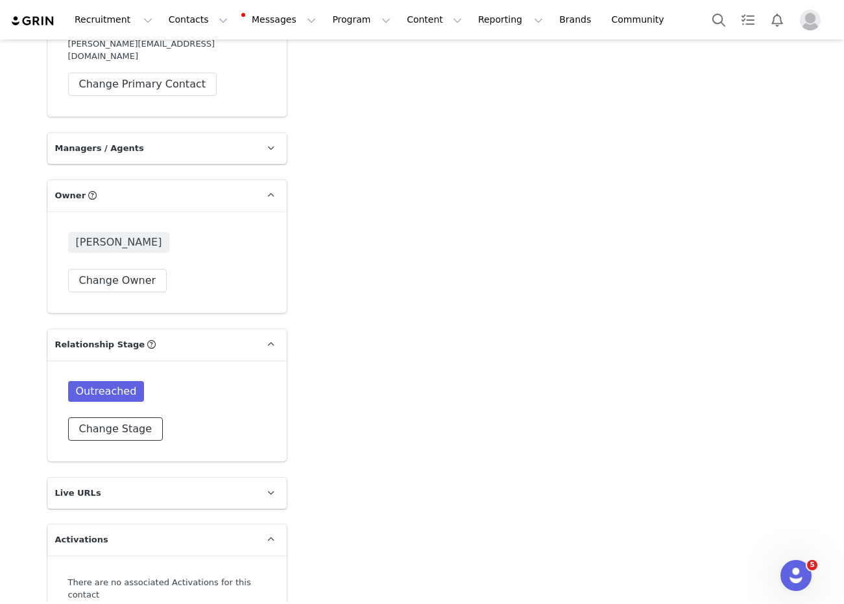
click at [108, 418] on button "Change Stage" at bounding box center [115, 429] width 95 height 23
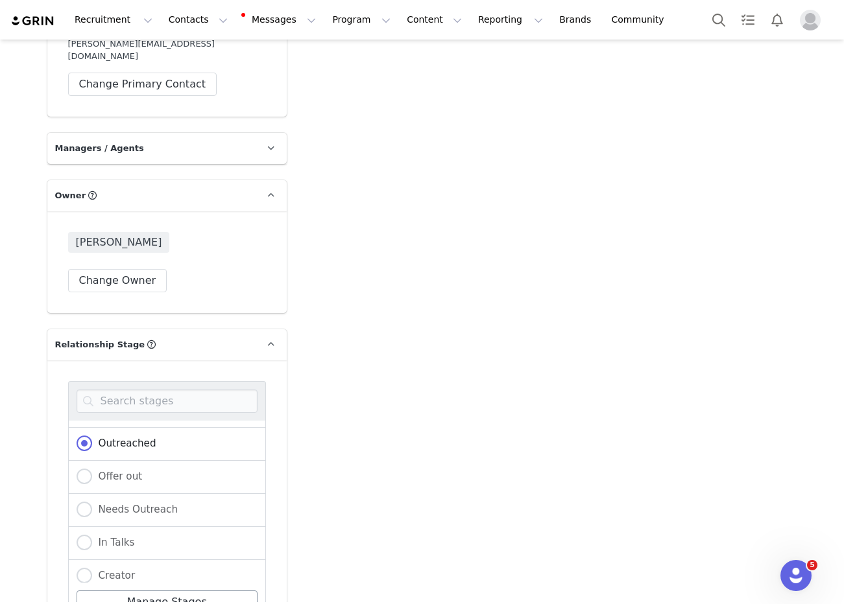
scroll to position [40, 0]
click at [126, 491] on span "Needs Outreach" at bounding box center [135, 497] width 86 height 12
click at [92, 489] on input "Needs Outreach" at bounding box center [85, 497] width 16 height 17
radio input "true"
radio input "false"
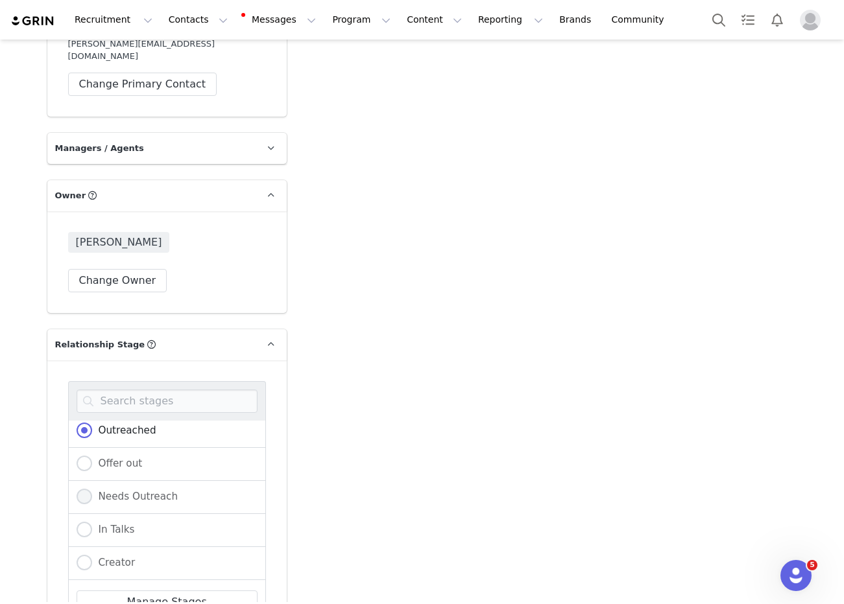
radio input "true"
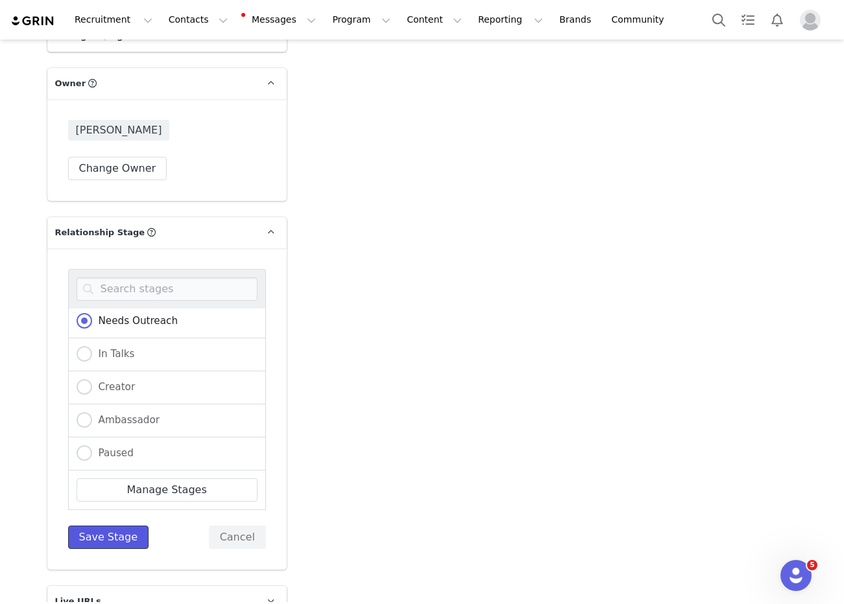
click at [109, 526] on button "Save Stage" at bounding box center [108, 537] width 81 height 23
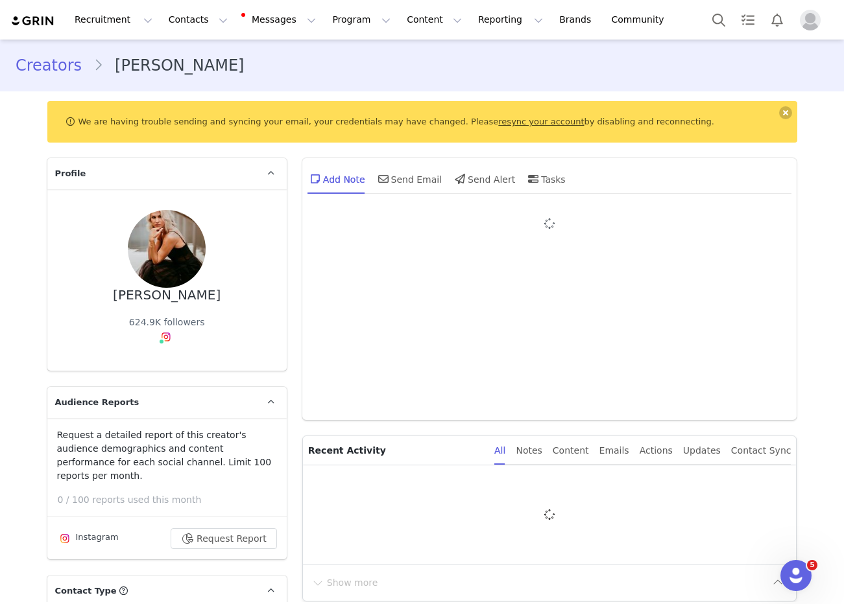
type input "+1 ([GEOGRAPHIC_DATA])"
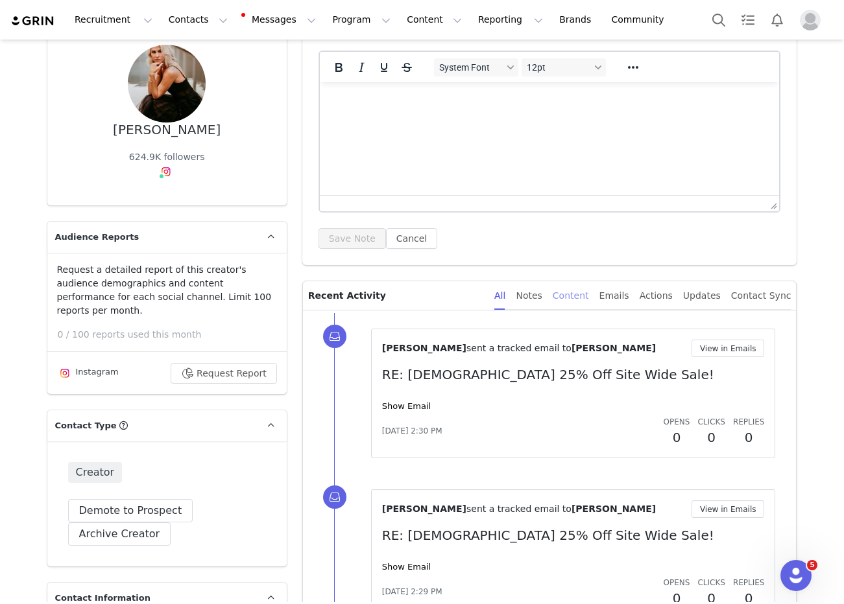
click at [589, 294] on div "Content" at bounding box center [570, 295] width 36 height 29
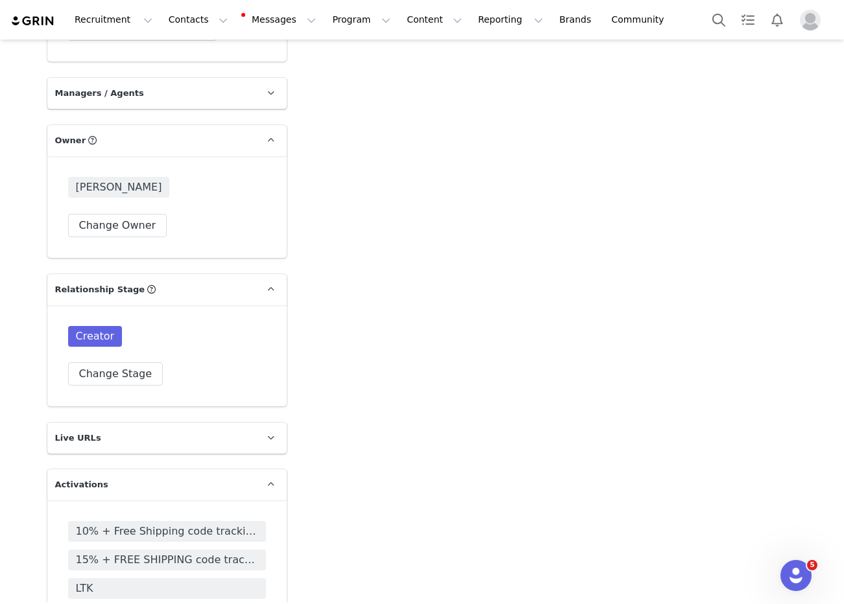
scroll to position [2061, 0]
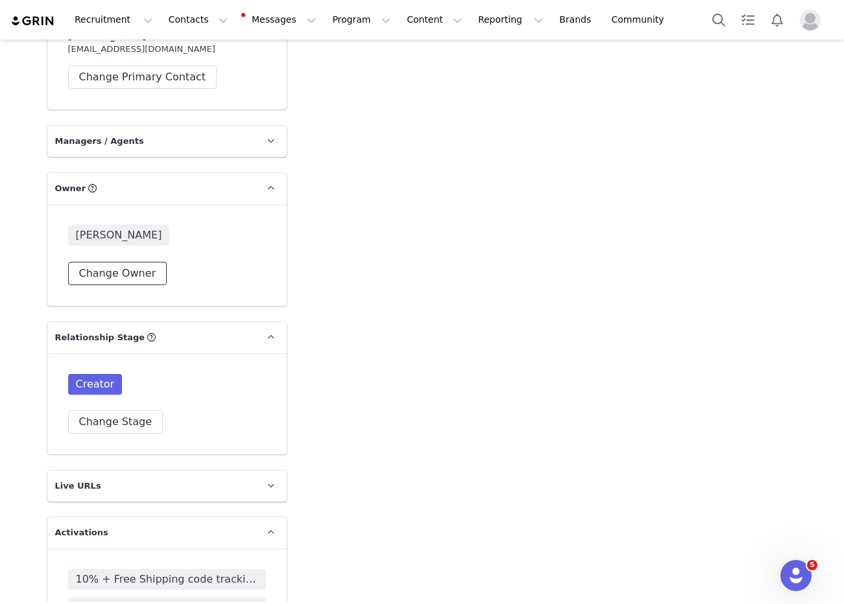
click at [112, 265] on button "Change Owner" at bounding box center [117, 273] width 99 height 23
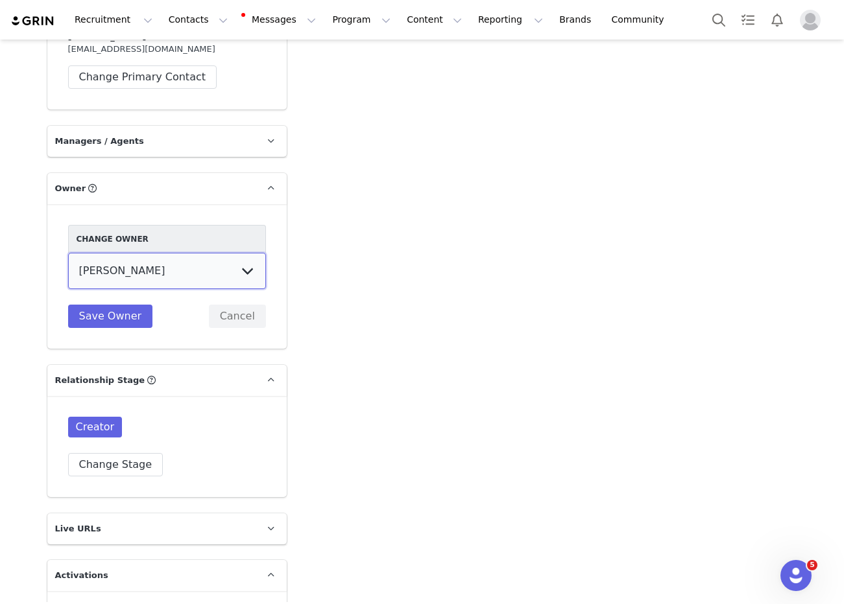
click at [127, 262] on select "[PERSON_NAME] [PERSON_NAME] [PERSON_NAME] (temp user) [PERSON_NAME] [PERSON_NAM…" at bounding box center [167, 271] width 198 height 36
select select "8dfe7175-539f-4b0a-8bfc-866fe0962ac0"
click at [68, 253] on select "[PERSON_NAME] [PERSON_NAME] [PERSON_NAME] (temp user) [PERSON_NAME] [PERSON_NAM…" at bounding box center [167, 271] width 198 height 36
click at [119, 453] on button "Change Stage" at bounding box center [115, 464] width 95 height 23
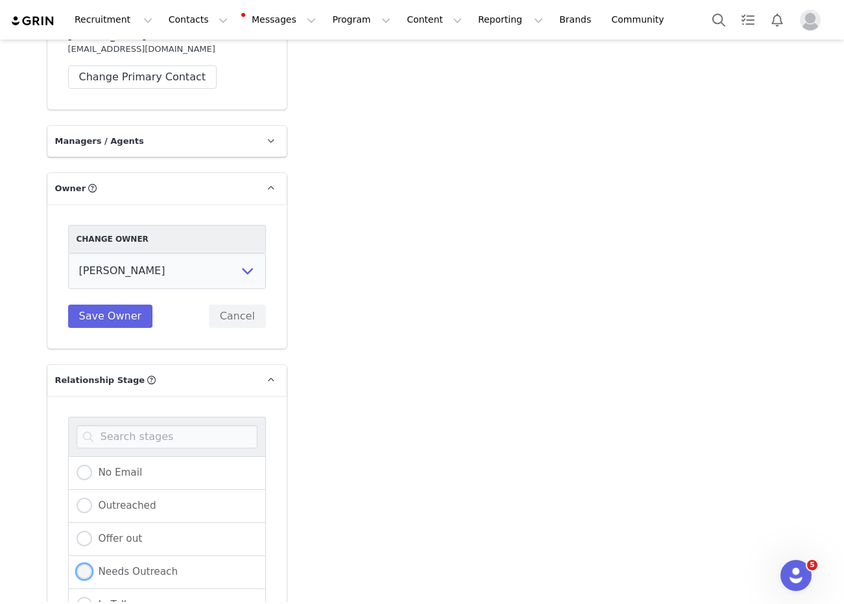
click at [137, 566] on span "Needs Outreach" at bounding box center [135, 572] width 86 height 12
click at [92, 564] on input "Needs Outreach" at bounding box center [85, 572] width 16 height 17
radio input "true"
radio input "false"
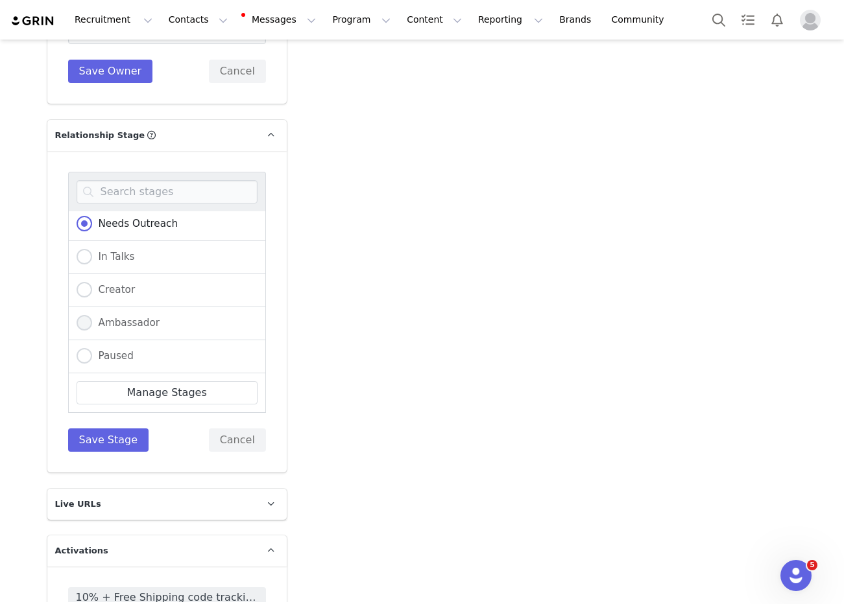
scroll to position [2489, 0]
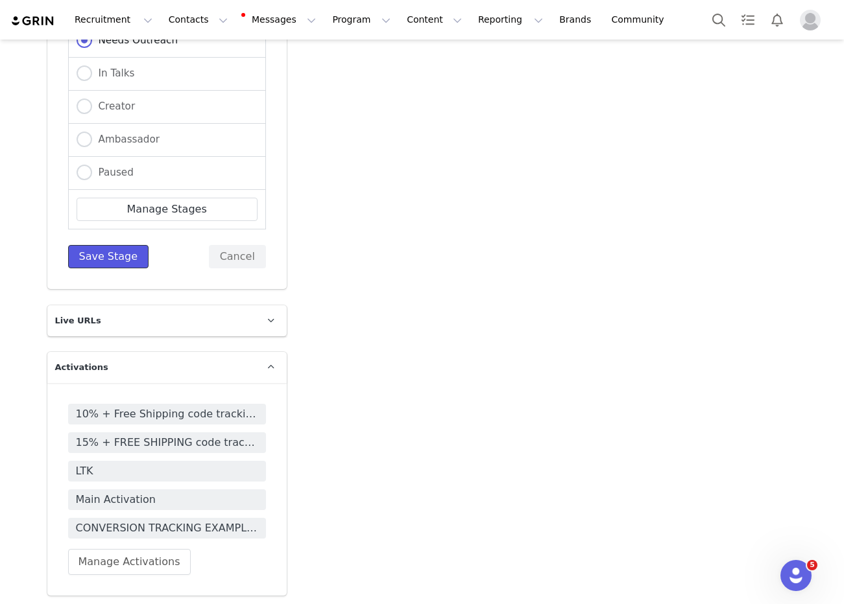
click at [114, 248] on button "Save Stage" at bounding box center [108, 256] width 81 height 23
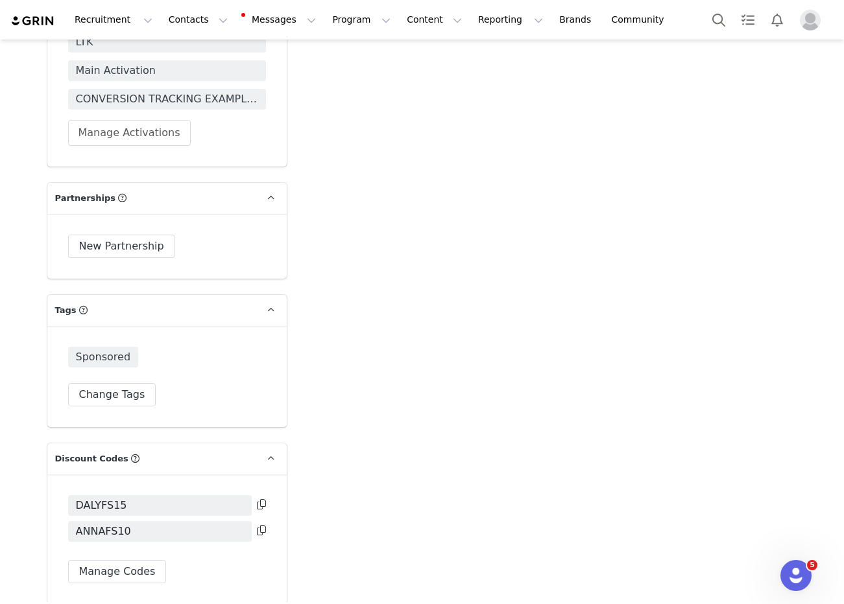
scroll to position [3247, 0]
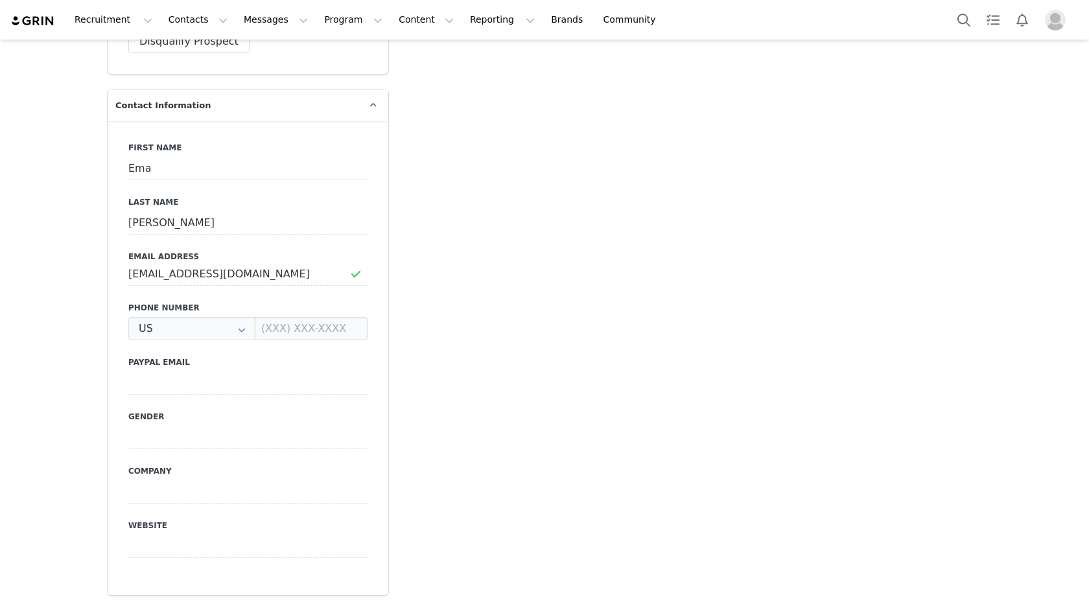
type input "+1 ([GEOGRAPHIC_DATA])"
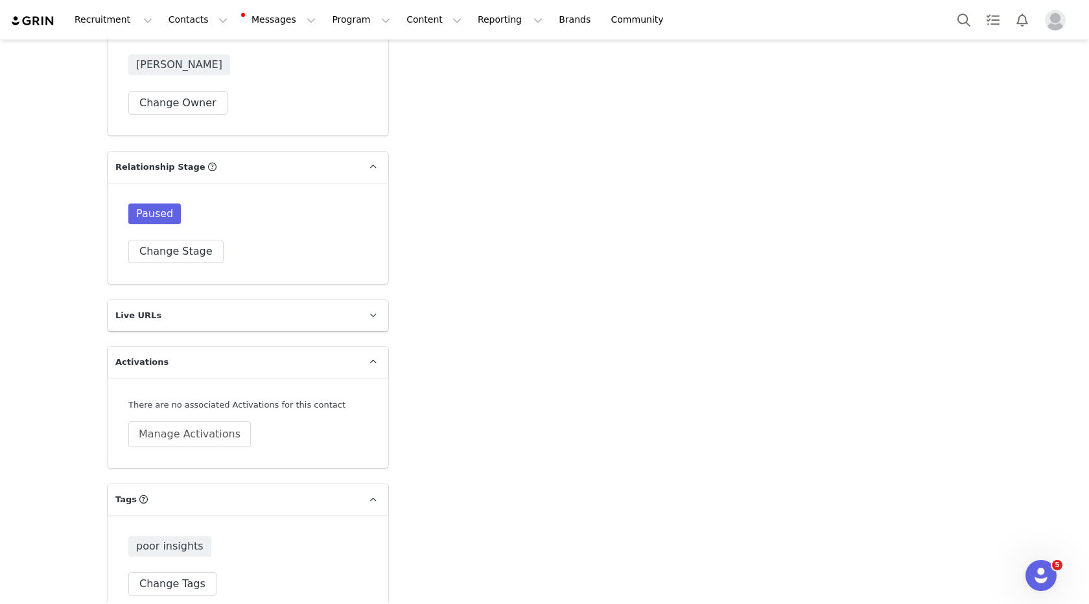
scroll to position [2099, 0]
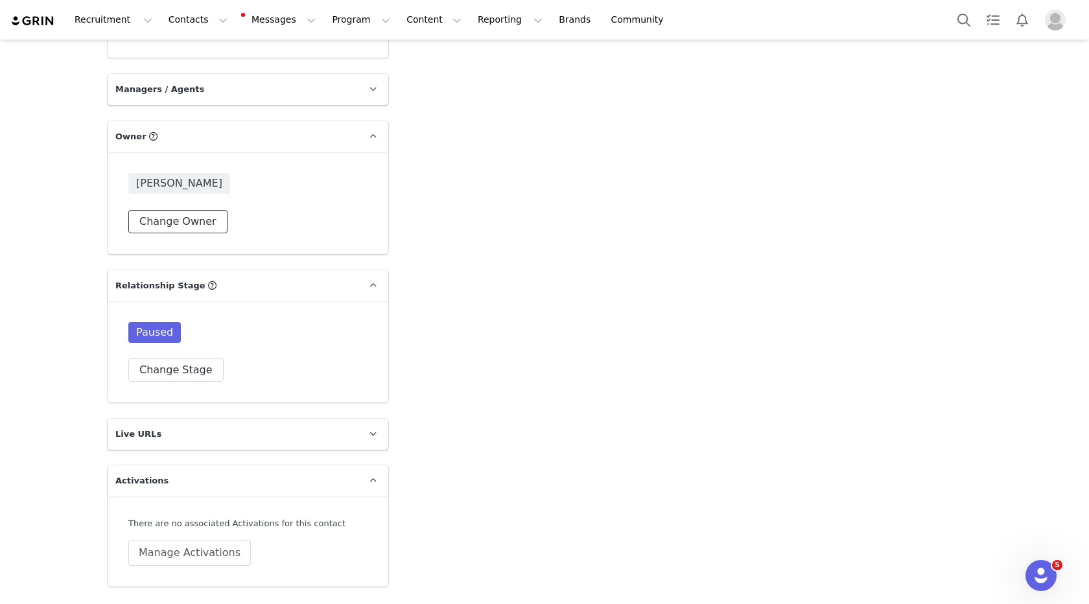
click at [155, 210] on button "Change Owner" at bounding box center [177, 221] width 99 height 23
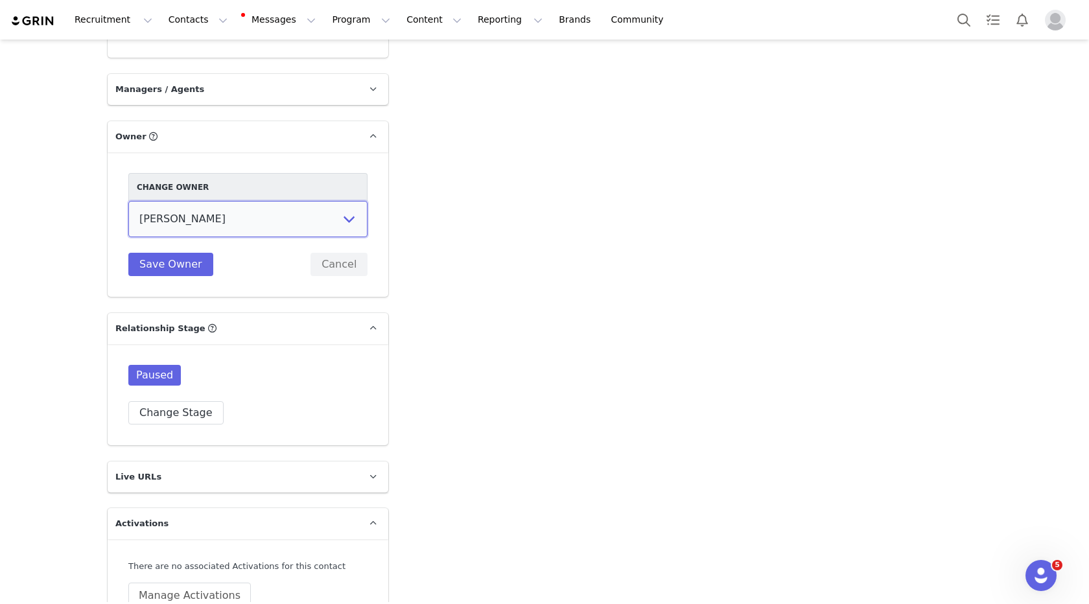
click at [182, 208] on select "[PERSON_NAME] [PERSON_NAME] [PERSON_NAME] (temp user) [PERSON_NAME] [PERSON_NAM…" at bounding box center [247, 219] width 239 height 36
select select "8dfe7175-539f-4b0a-8bfc-866fe0962ac0"
click at [128, 201] on select "[PERSON_NAME] [PERSON_NAME] [PERSON_NAME] (temp user) [PERSON_NAME] [PERSON_NAM…" at bounding box center [247, 219] width 239 height 36
click at [182, 401] on button "Change Stage" at bounding box center [175, 412] width 95 height 23
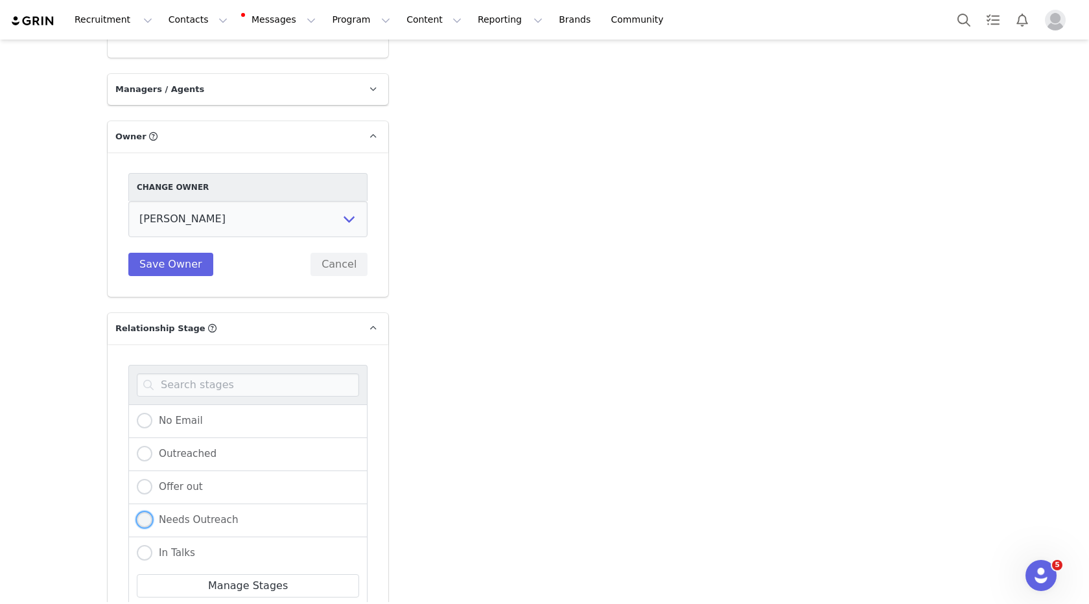
click at [180, 512] on label "Needs Outreach" at bounding box center [188, 520] width 102 height 17
click at [152, 512] on input "Needs Outreach" at bounding box center [145, 520] width 16 height 17
radio input "true"
radio input "false"
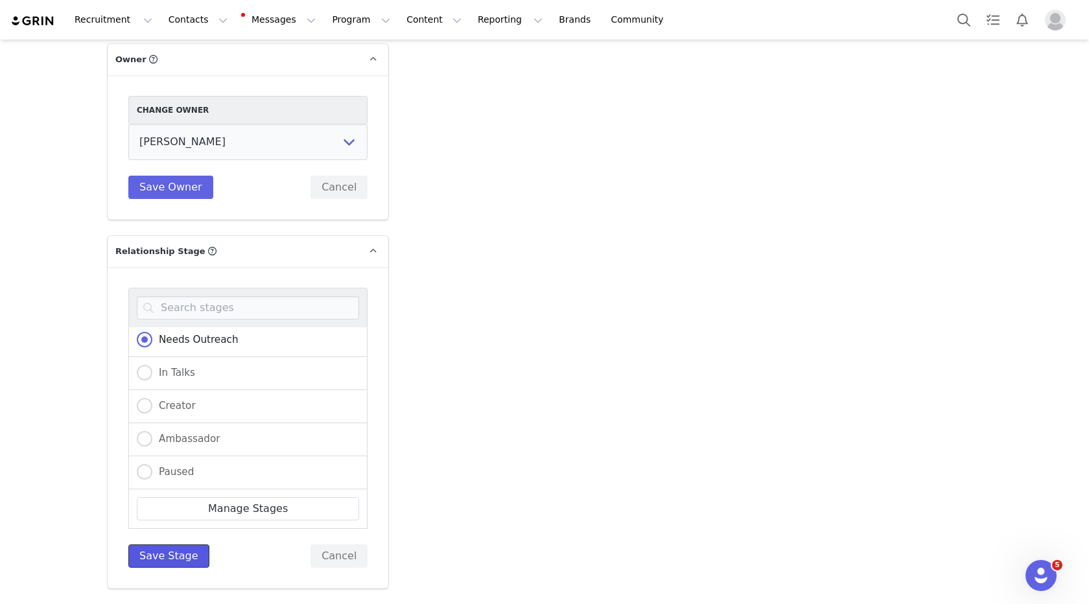
click at [171, 545] on button "Save Stage" at bounding box center [168, 556] width 81 height 23
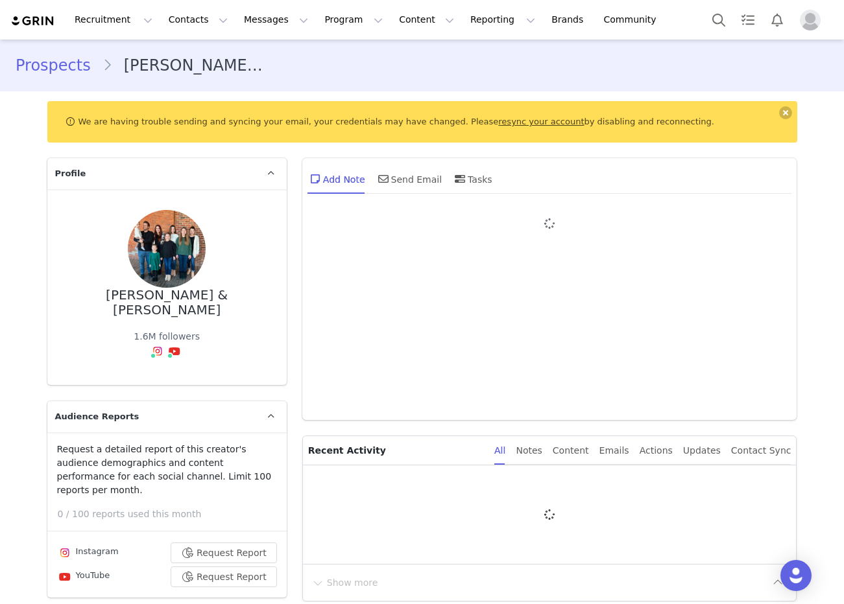
type input "+1 ([GEOGRAPHIC_DATA])"
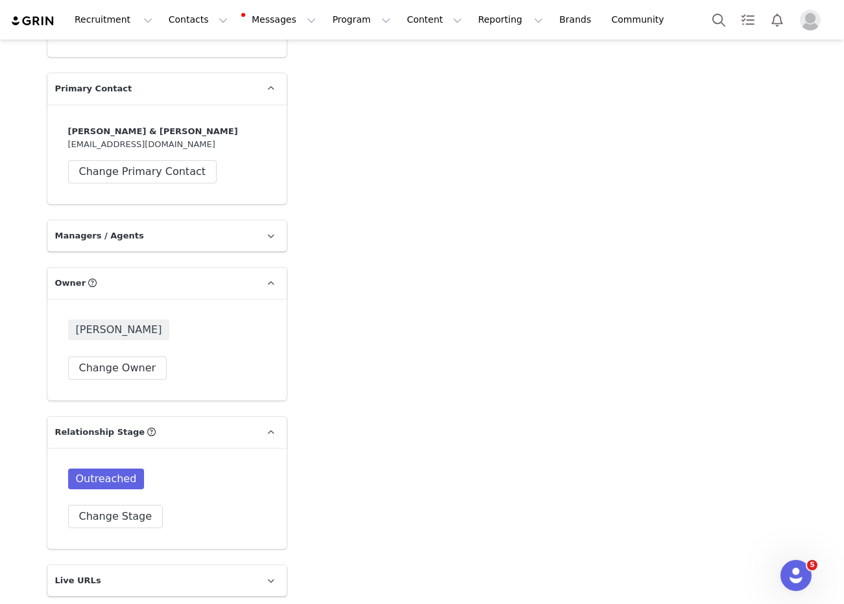
scroll to position [2013, 0]
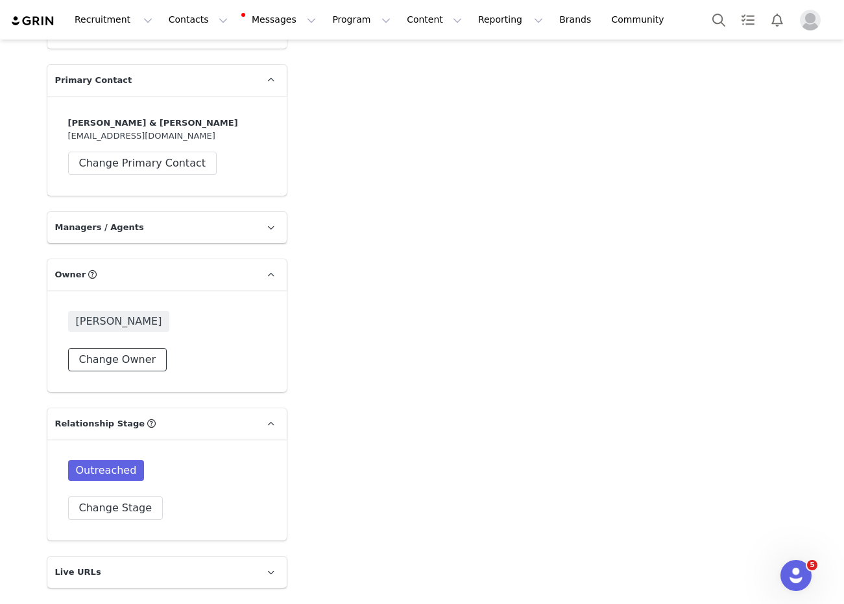
click at [125, 348] on button "Change Owner" at bounding box center [117, 359] width 99 height 23
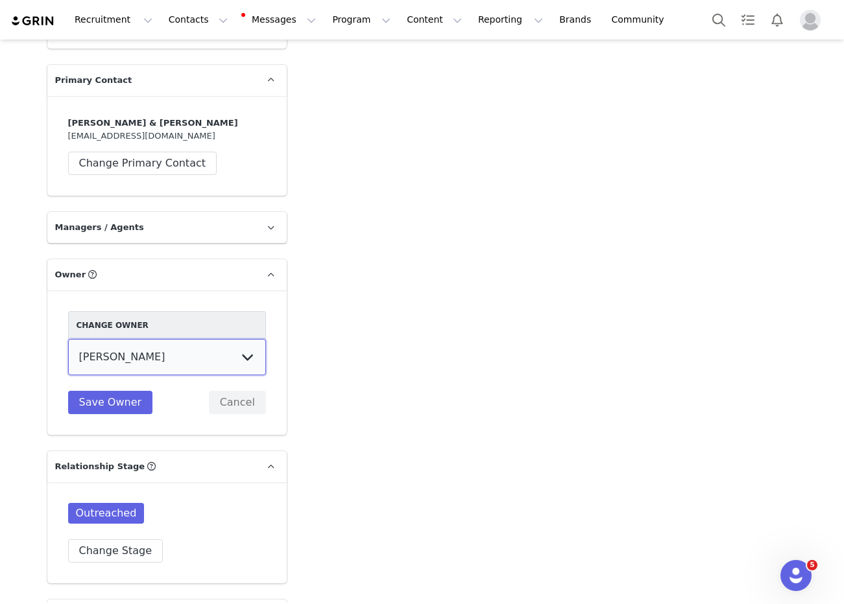
click at [145, 339] on select "[PERSON_NAME] [PERSON_NAME] [PERSON_NAME] (temp user) [PERSON_NAME] [PERSON_NAM…" at bounding box center [167, 357] width 198 height 36
select select "8dfe7175-539f-4b0a-8bfc-866fe0962ac0"
click at [68, 339] on select "[PERSON_NAME] [PERSON_NAME] [PERSON_NAME] (temp user) [PERSON_NAME] [PERSON_NAM…" at bounding box center [167, 357] width 198 height 36
click at [119, 540] on button "Change Stage" at bounding box center [115, 551] width 95 height 23
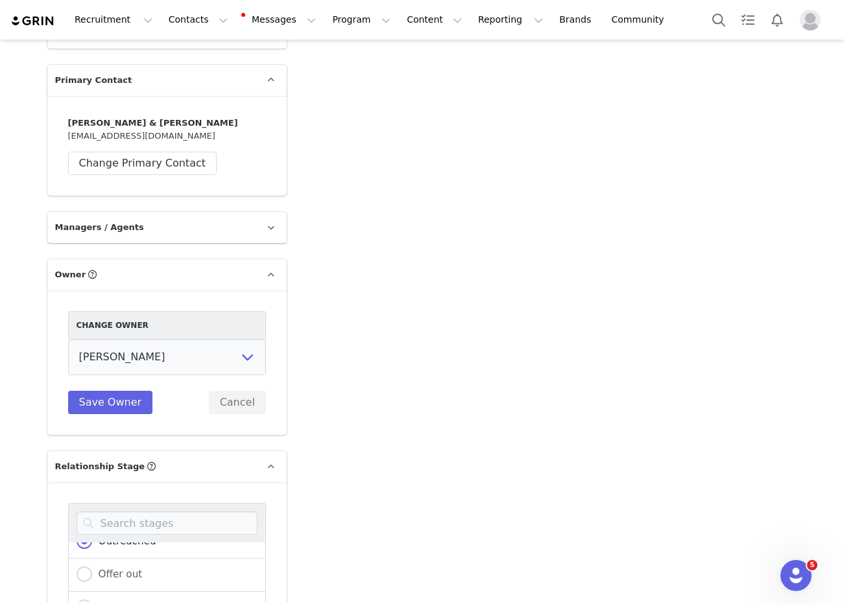
scroll to position [103, 0]
click at [141, 549] on span "Needs Outreach" at bounding box center [135, 555] width 86 height 12
click at [92, 547] on input "Needs Outreach" at bounding box center [85, 555] width 16 height 17
radio input "true"
radio input "false"
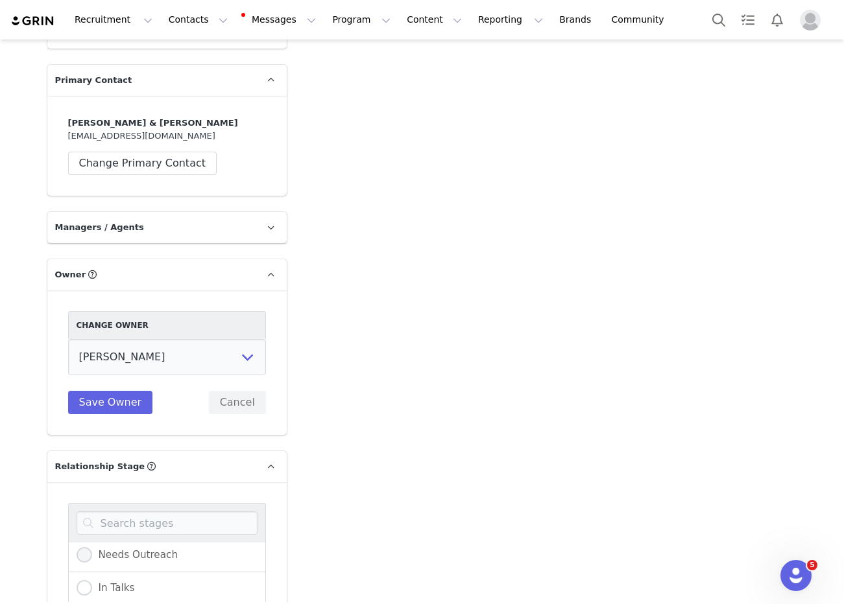
radio input "true"
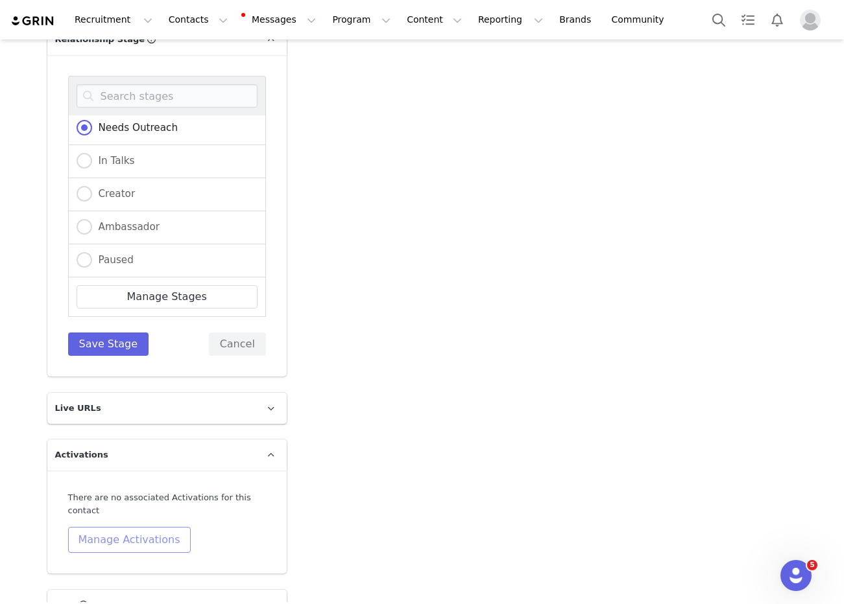
scroll to position [2468, 0]
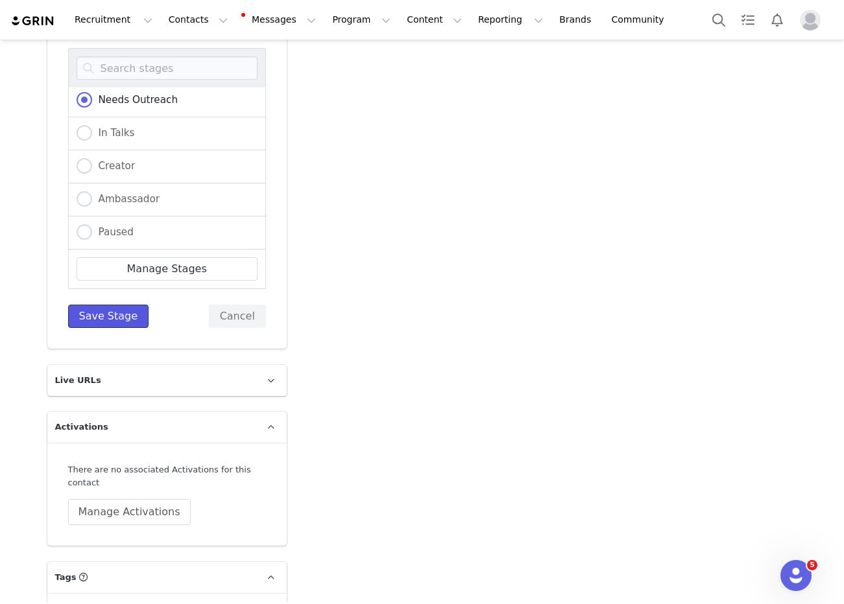
click at [119, 305] on button "Save Stage" at bounding box center [108, 316] width 81 height 23
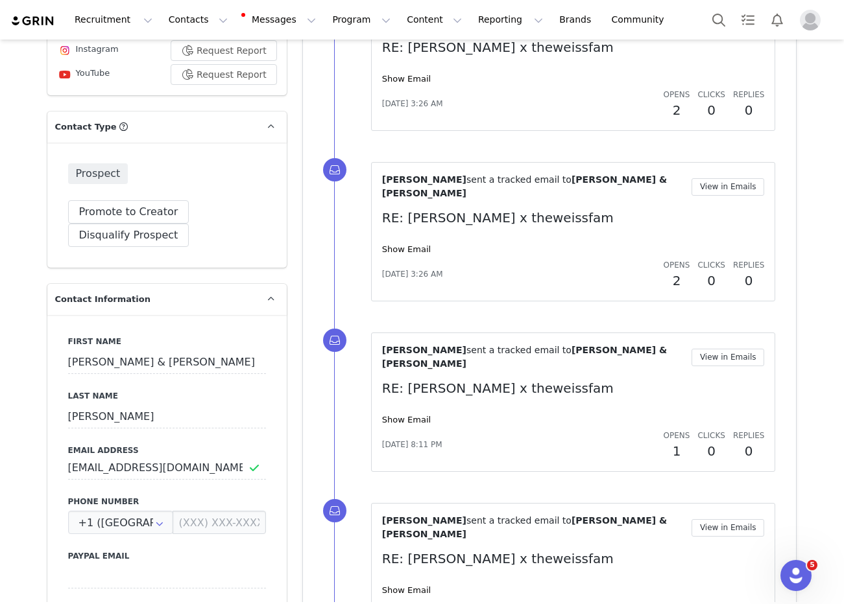
scroll to position [0, 0]
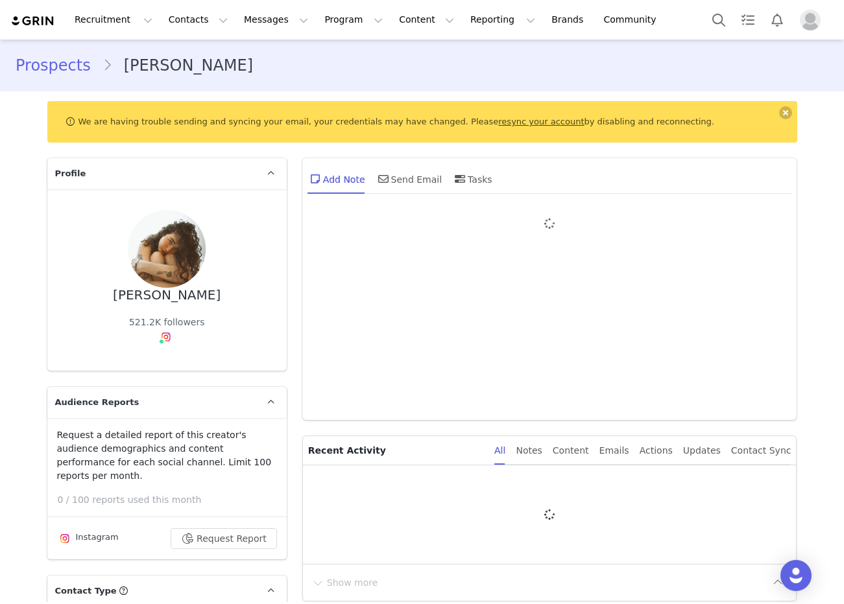
type input "+1 ([GEOGRAPHIC_DATA])"
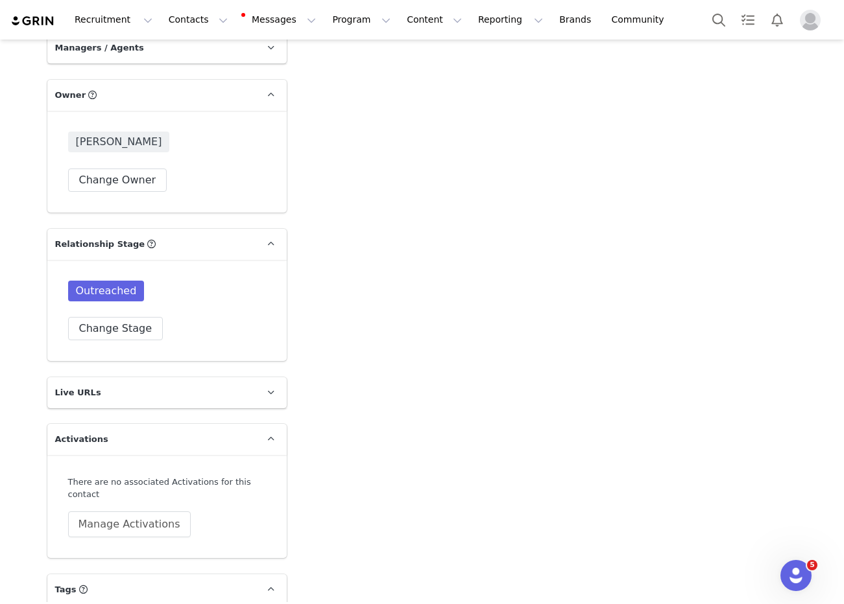
scroll to position [2187, 0]
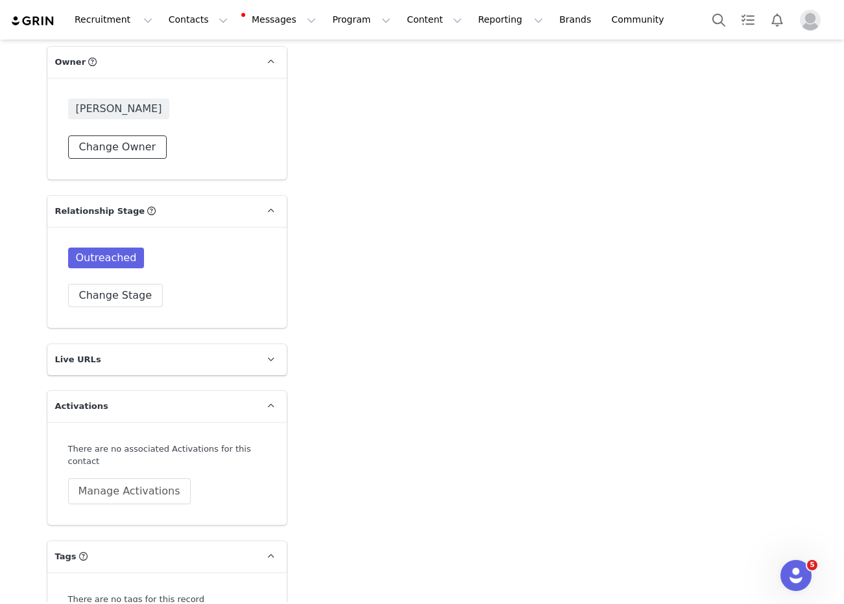
click at [121, 136] on button "Change Owner" at bounding box center [117, 147] width 99 height 23
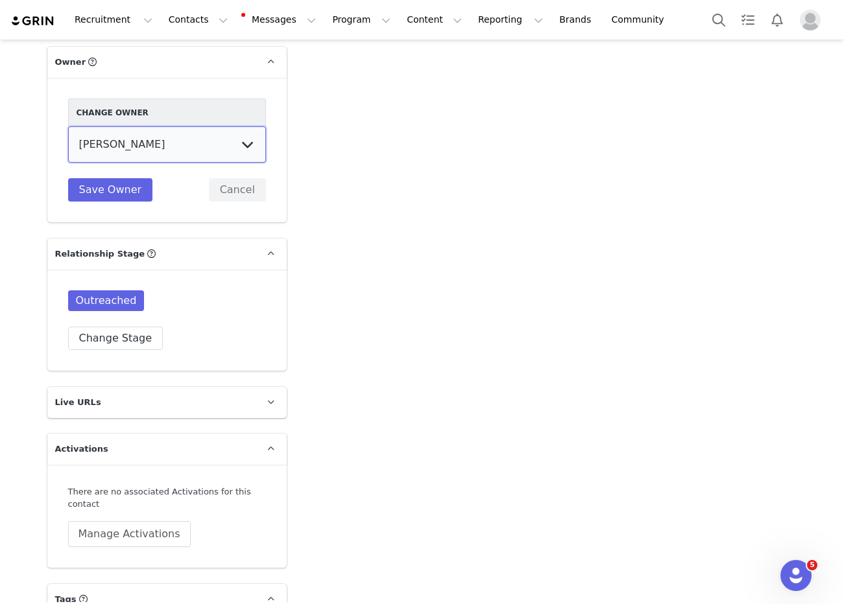
click at [123, 141] on select "[PERSON_NAME] [PERSON_NAME] [PERSON_NAME] (temp user) [PERSON_NAME] [PERSON_NAM…" at bounding box center [167, 144] width 198 height 36
click at [68, 126] on select "[PERSON_NAME] [PERSON_NAME] [PERSON_NAME] (temp user) [PERSON_NAME] [PERSON_NAM…" at bounding box center [167, 144] width 198 height 36
click at [112, 180] on button "Save Owner" at bounding box center [110, 189] width 85 height 23
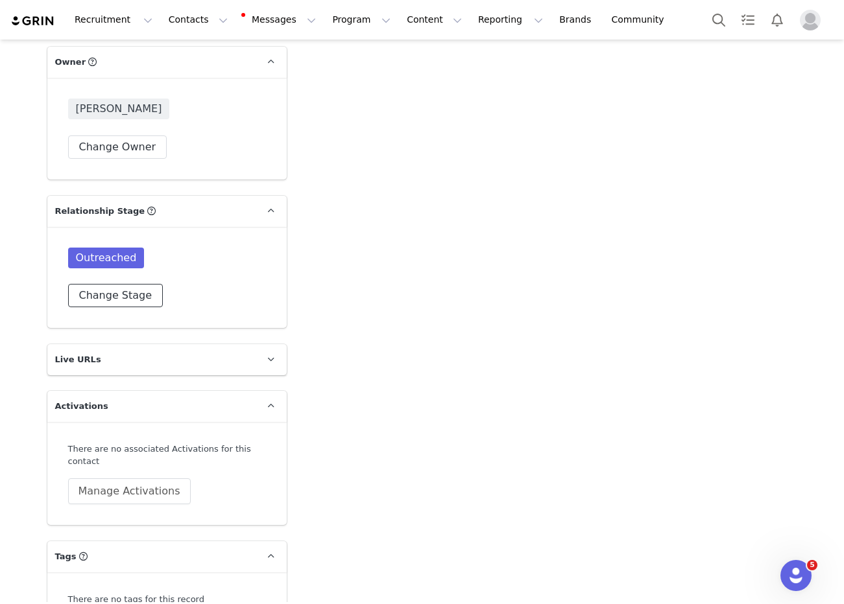
click at [111, 288] on button "Change Stage" at bounding box center [115, 295] width 95 height 23
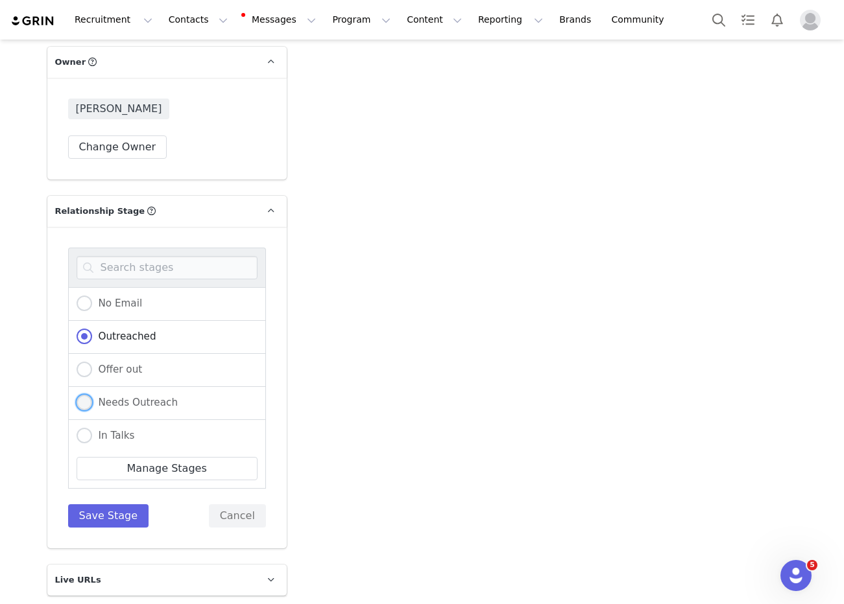
click at [122, 397] on span "Needs Outreach" at bounding box center [135, 403] width 86 height 12
click at [92, 395] on input "Needs Outreach" at bounding box center [85, 403] width 16 height 17
radio input "true"
radio input "false"
radio input "true"
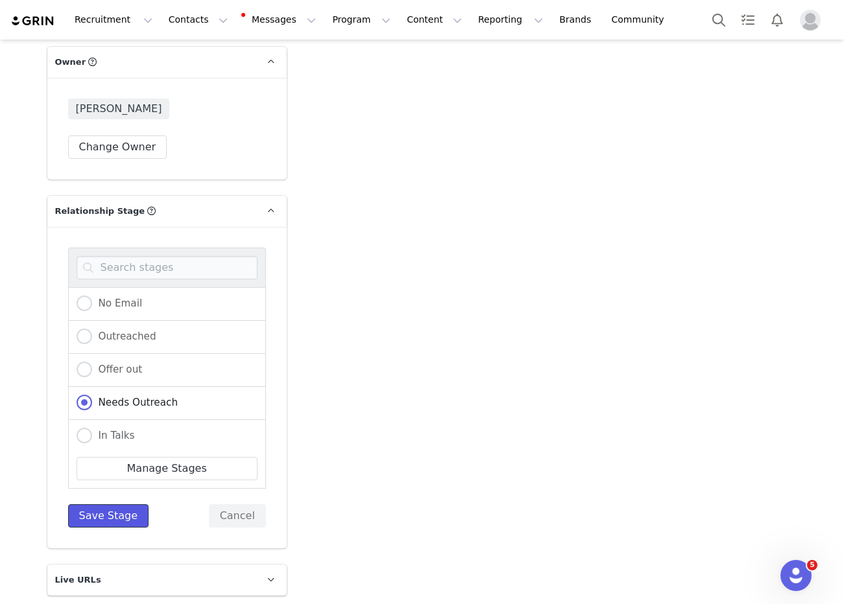
click at [119, 504] on button "Save Stage" at bounding box center [108, 515] width 81 height 23
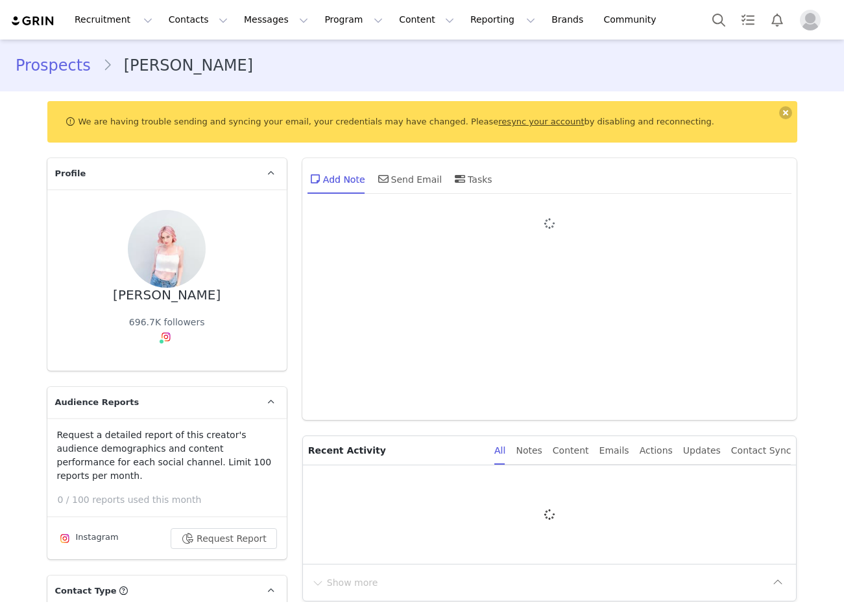
type input "+1 ([GEOGRAPHIC_DATA])"
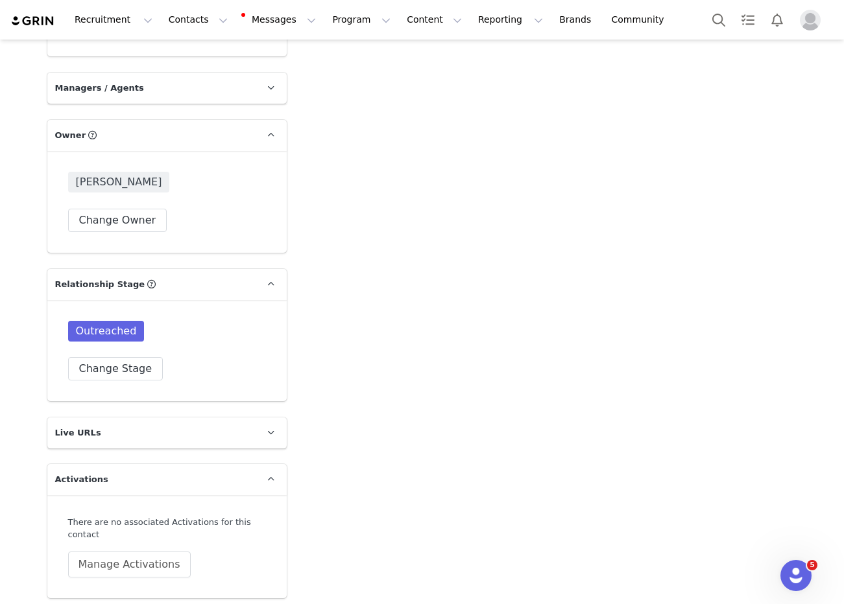
scroll to position [2042, 0]
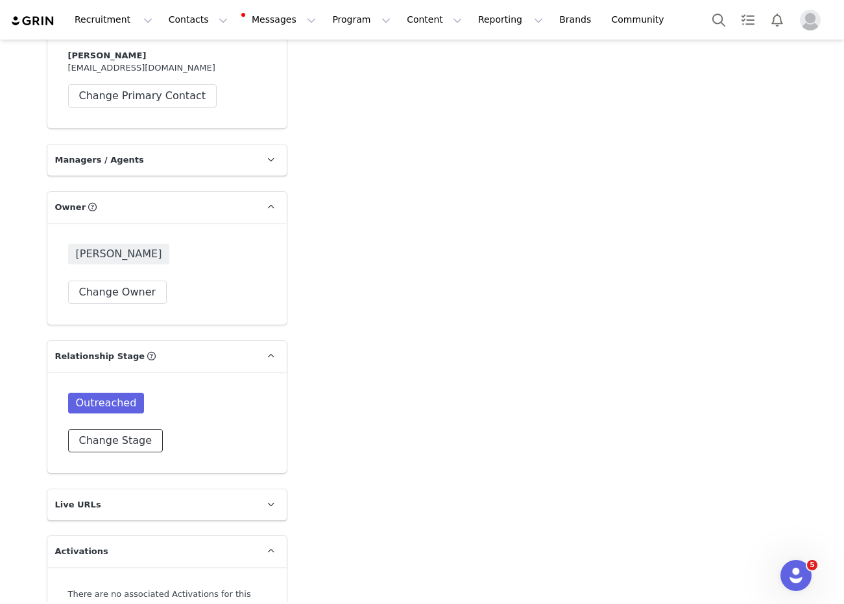
click at [115, 429] on button "Change Stage" at bounding box center [115, 440] width 95 height 23
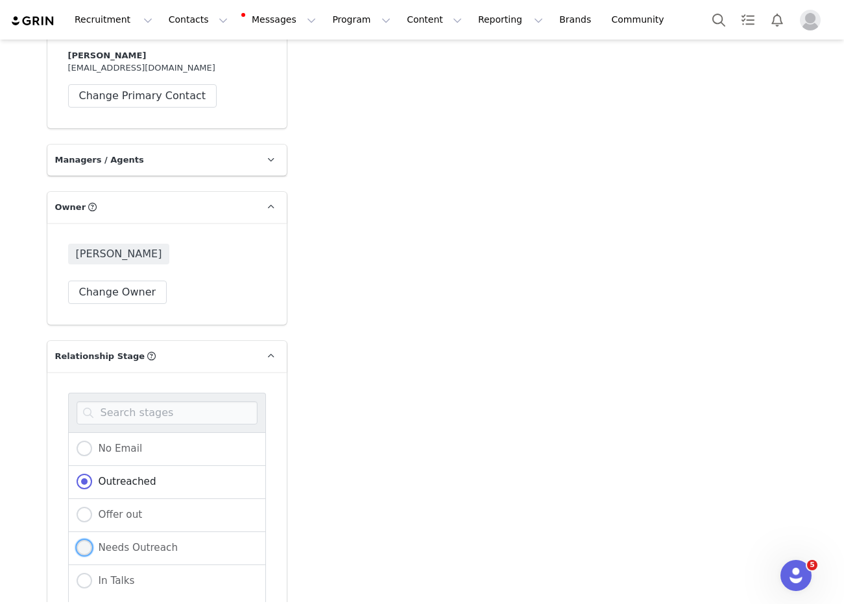
click at [128, 540] on label "Needs Outreach" at bounding box center [128, 548] width 102 height 17
click at [92, 540] on input "Needs Outreach" at bounding box center [85, 548] width 16 height 17
radio input "true"
radio input "false"
radio input "true"
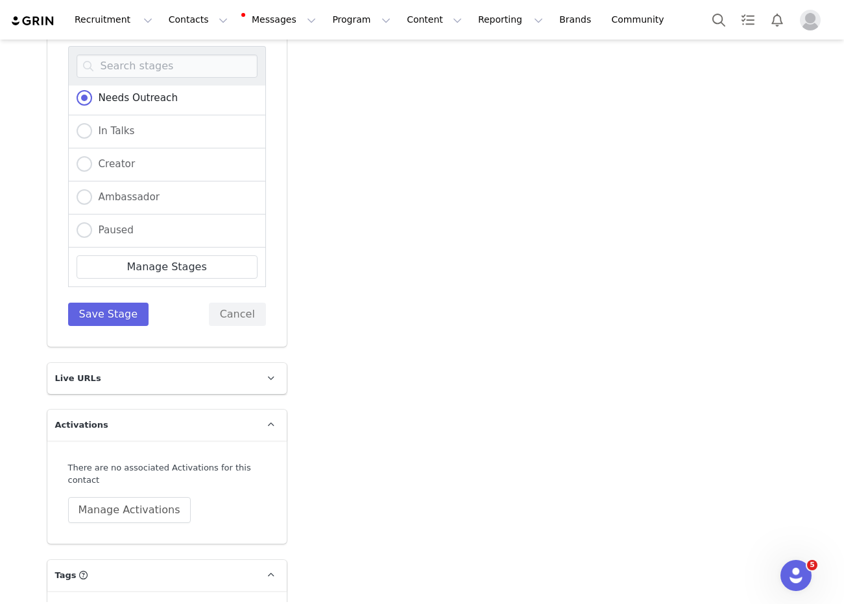
scroll to position [2412, 0]
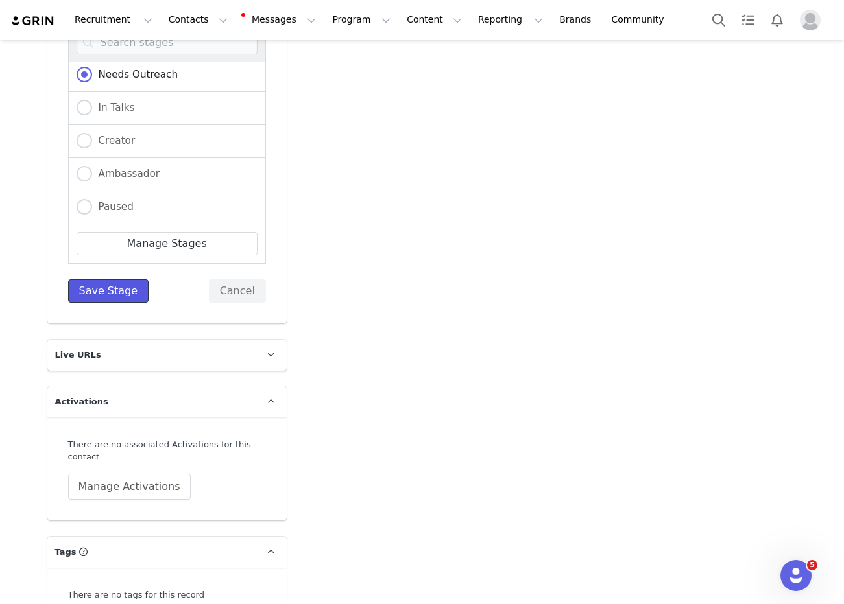
click at [115, 285] on button "Save Stage" at bounding box center [108, 290] width 81 height 23
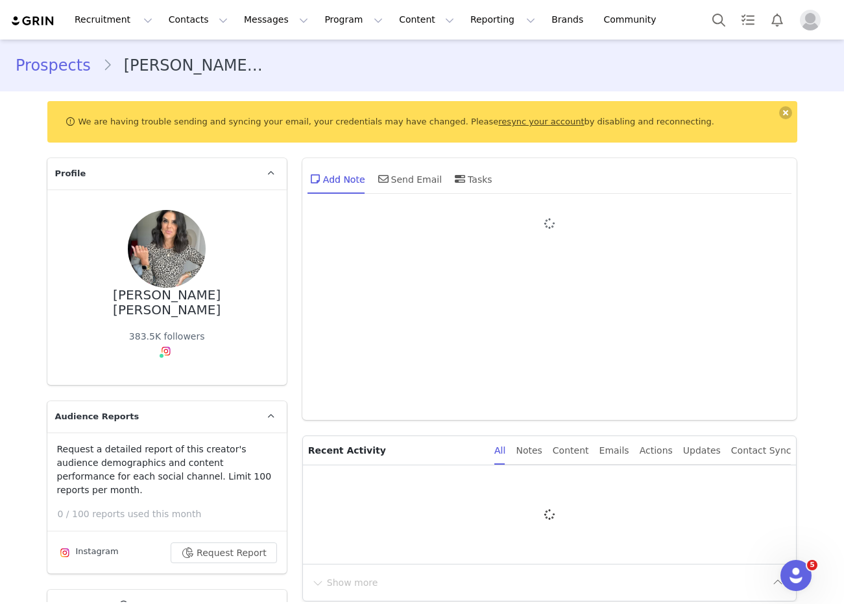
type input "+1 ([GEOGRAPHIC_DATA])"
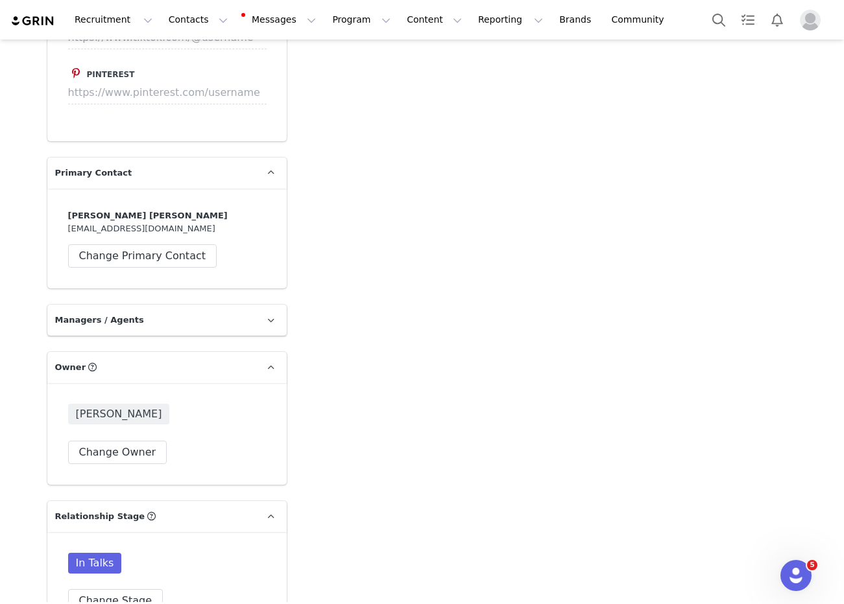
scroll to position [2240, 0]
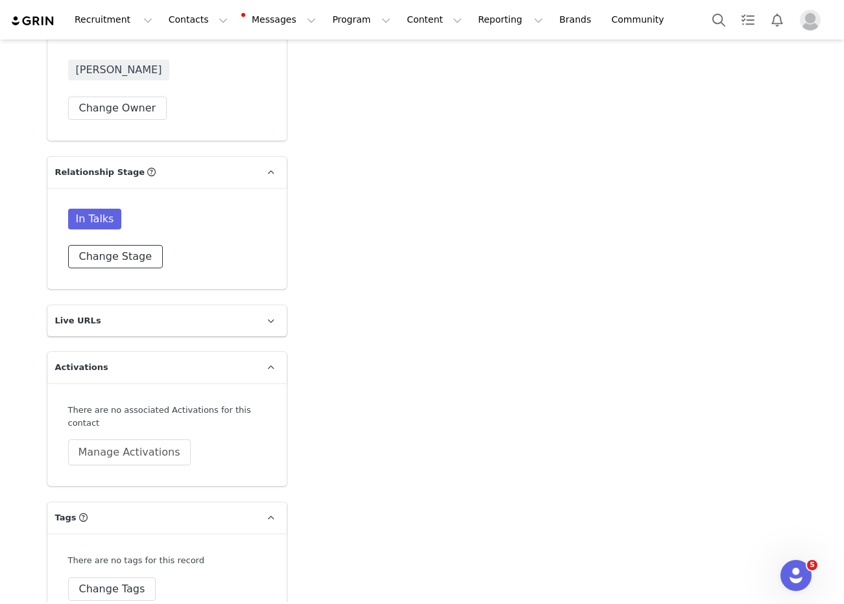
click at [134, 245] on button "Change Stage" at bounding box center [115, 256] width 95 height 23
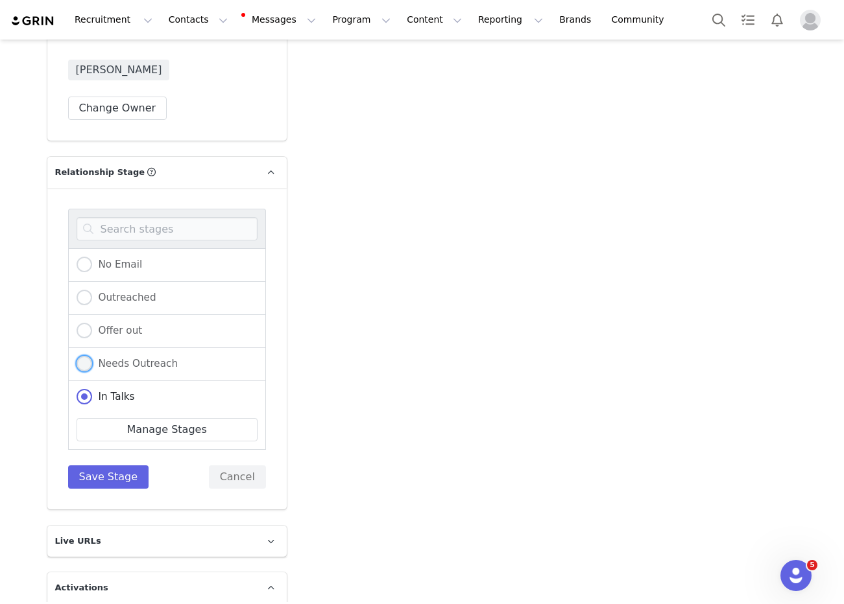
click at [132, 356] on label "Needs Outreach" at bounding box center [128, 364] width 102 height 17
click at [92, 356] on input "Needs Outreach" at bounding box center [85, 364] width 16 height 17
radio input "true"
radio input "false"
click at [115, 466] on button "Save Stage" at bounding box center [108, 477] width 81 height 23
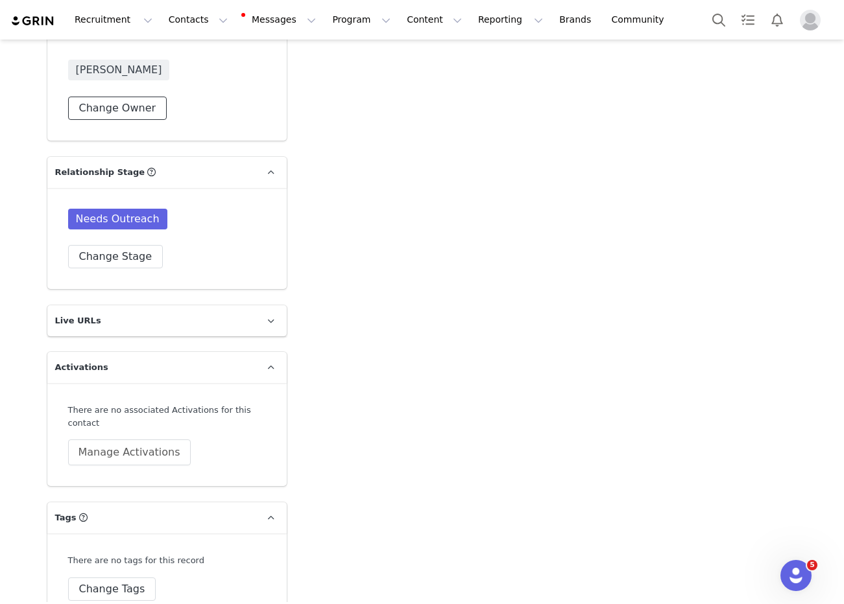
click at [139, 97] on button "Change Owner" at bounding box center [117, 108] width 99 height 23
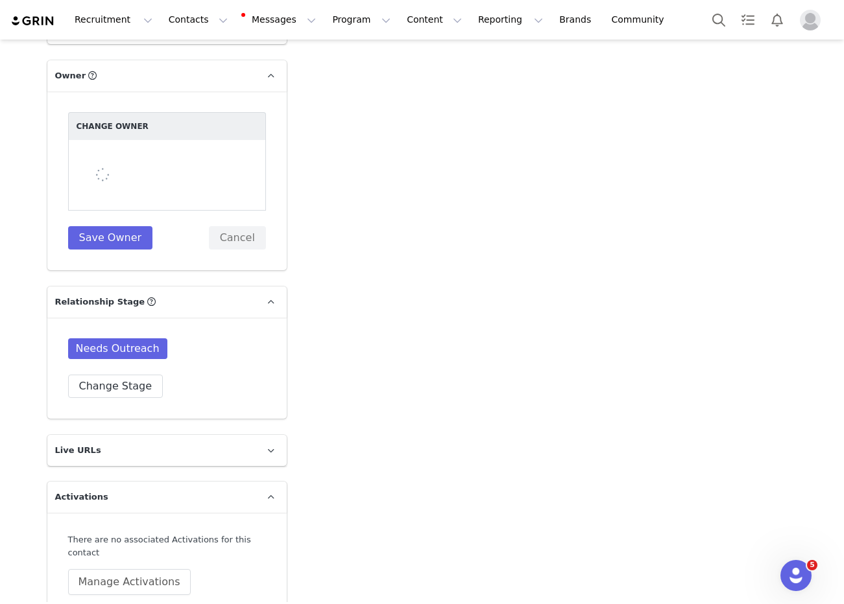
scroll to position [2091, 0]
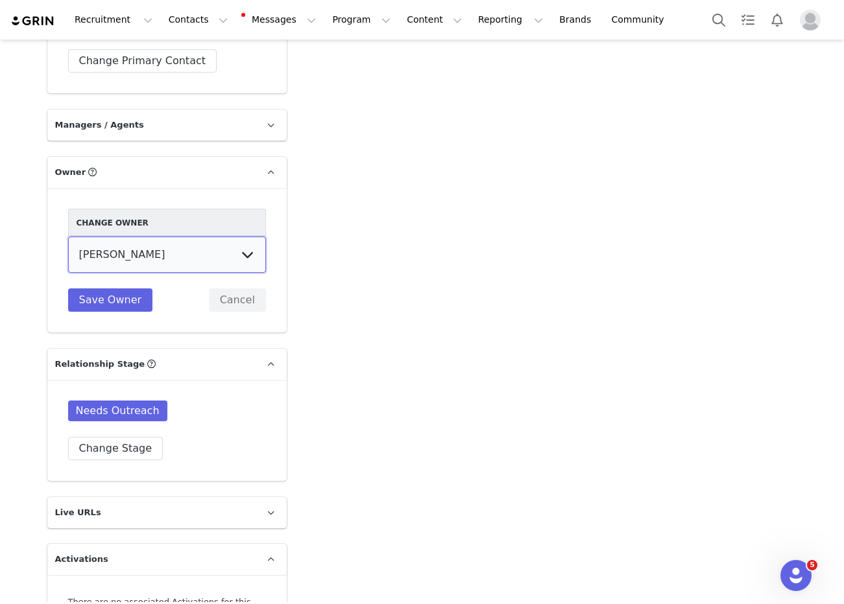
click at [136, 237] on select "Hannah Wilde Kiley Raybould Earvin Bermillo Randall (temp user) Ayanna Bozeman …" at bounding box center [167, 255] width 198 height 36
select select "8dfe7175-539f-4b0a-8bfc-866fe0962ac0"
click at [68, 237] on select "Hannah Wilde Kiley Raybould Earvin Bermillo Randall (temp user) Ayanna Bozeman …" at bounding box center [167, 255] width 198 height 36
click at [125, 289] on button "Save Owner" at bounding box center [110, 300] width 85 height 23
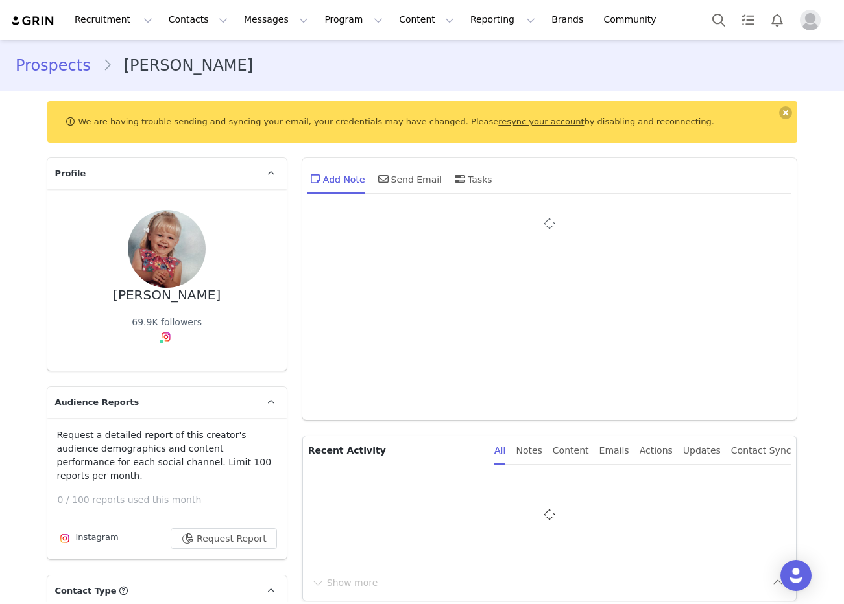
type input "+1 ([GEOGRAPHIC_DATA])"
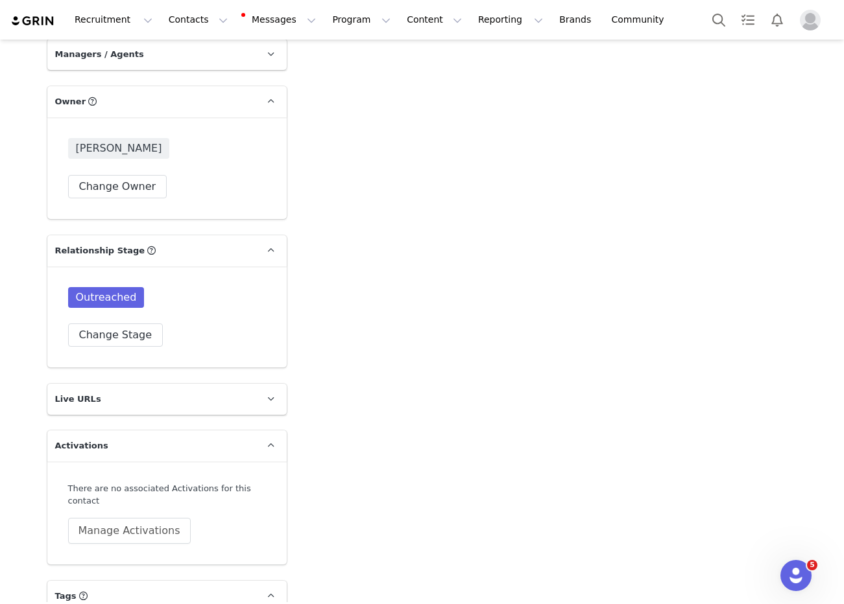
scroll to position [2138, 0]
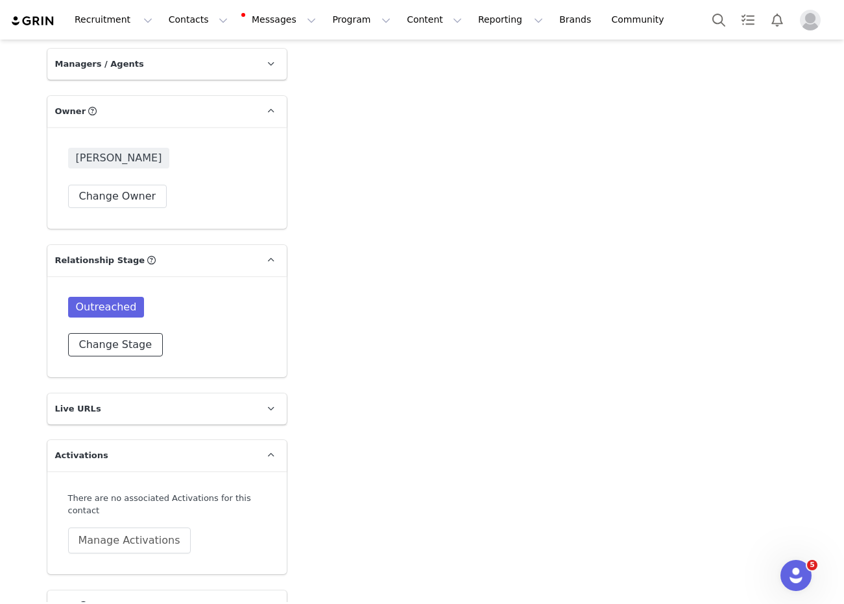
click at [118, 337] on button "Change Stage" at bounding box center [115, 344] width 95 height 23
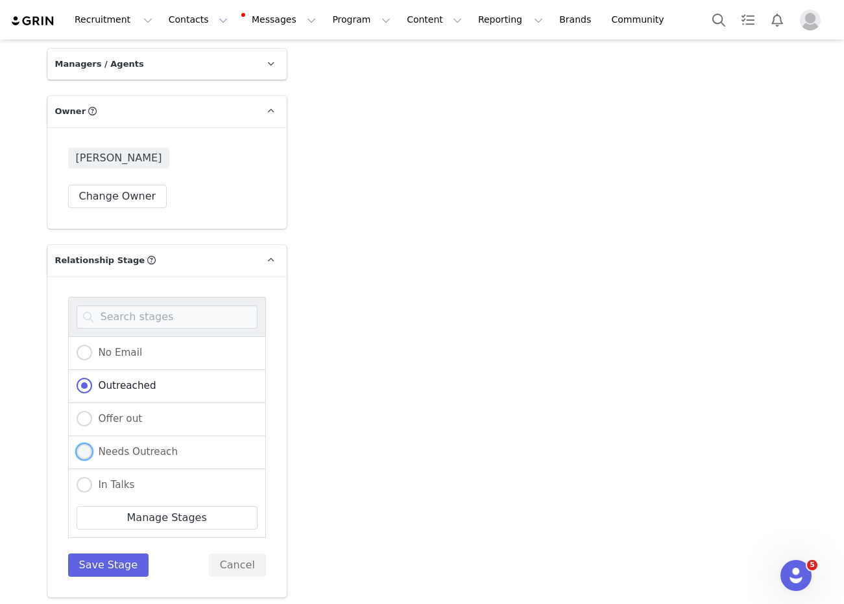
click at [141, 446] on span "Needs Outreach" at bounding box center [135, 452] width 86 height 12
click at [92, 444] on input "Needs Outreach" at bounding box center [85, 452] width 16 height 17
radio input "true"
radio input "false"
radio input "true"
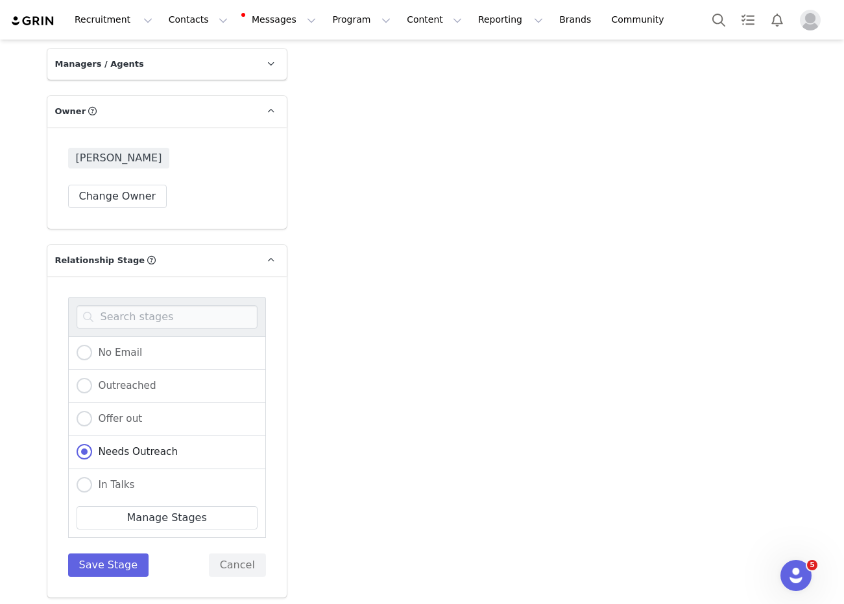
click at [108, 532] on div "No Email Outreached Offer out Needs Outreach In Talks Creator Ambassador Paused…" at bounding box center [167, 437] width 198 height 280
click at [106, 562] on div "No Email Outreached Offer out Needs Outreach In Talks Creator Ambassador Paused…" at bounding box center [166, 437] width 239 height 322
click at [104, 555] on button "Save Stage" at bounding box center [108, 565] width 81 height 23
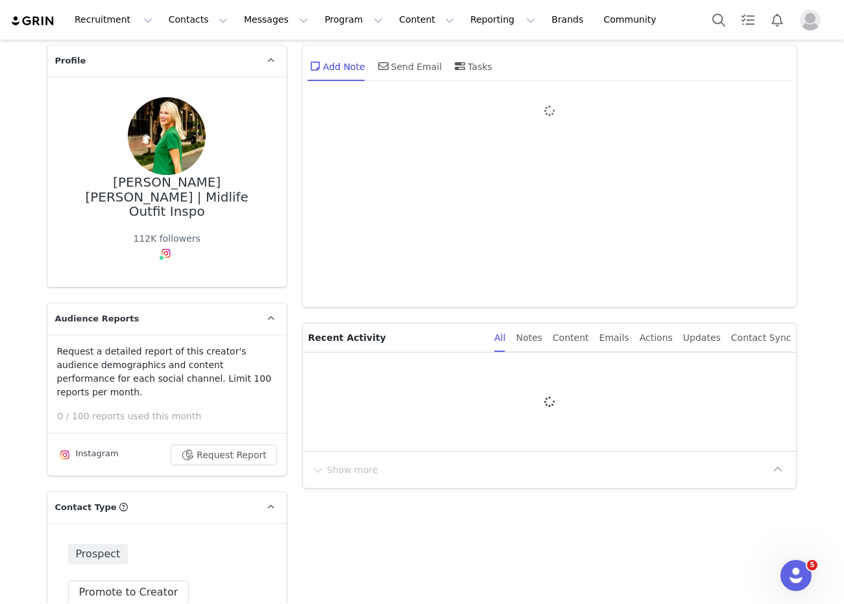
scroll to position [123, 0]
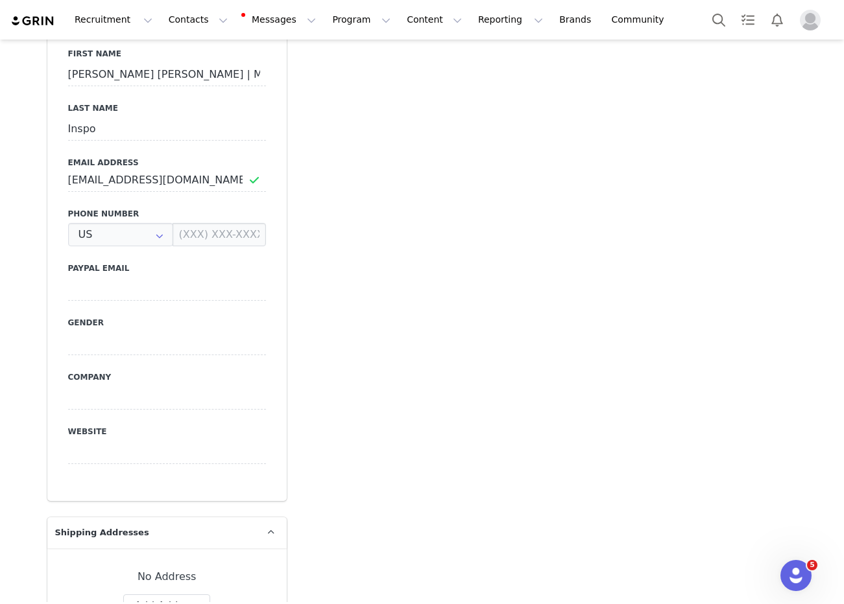
type input "+1 ([GEOGRAPHIC_DATA])"
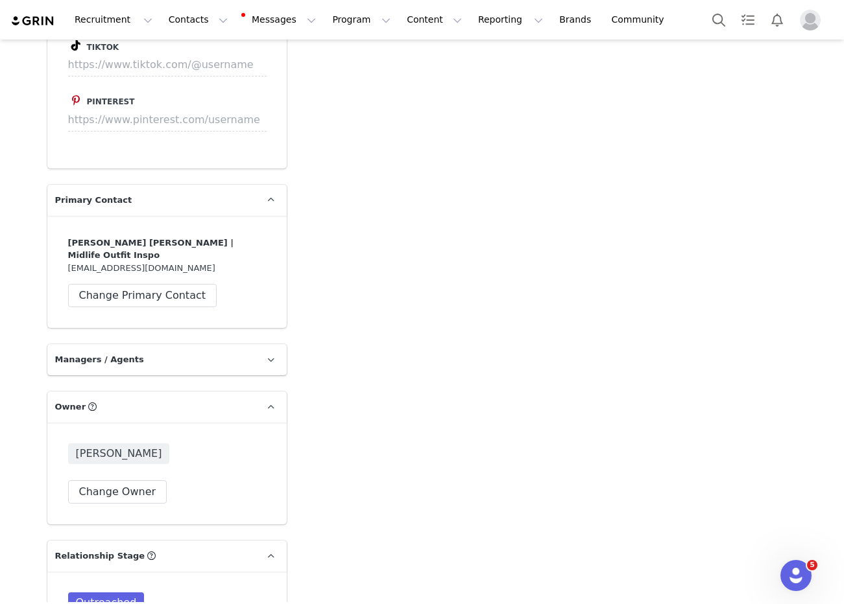
scroll to position [2146, 0]
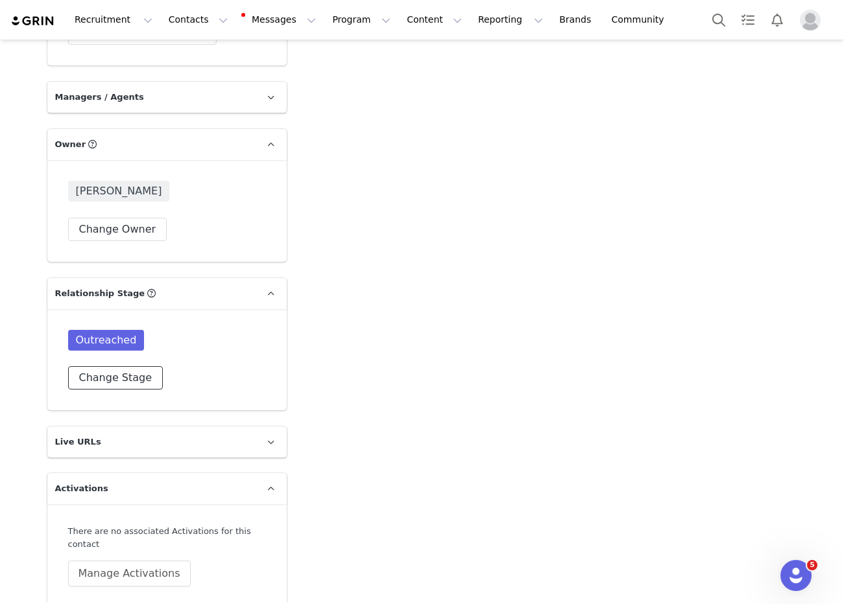
click at [141, 366] on button "Change Stage" at bounding box center [115, 377] width 95 height 23
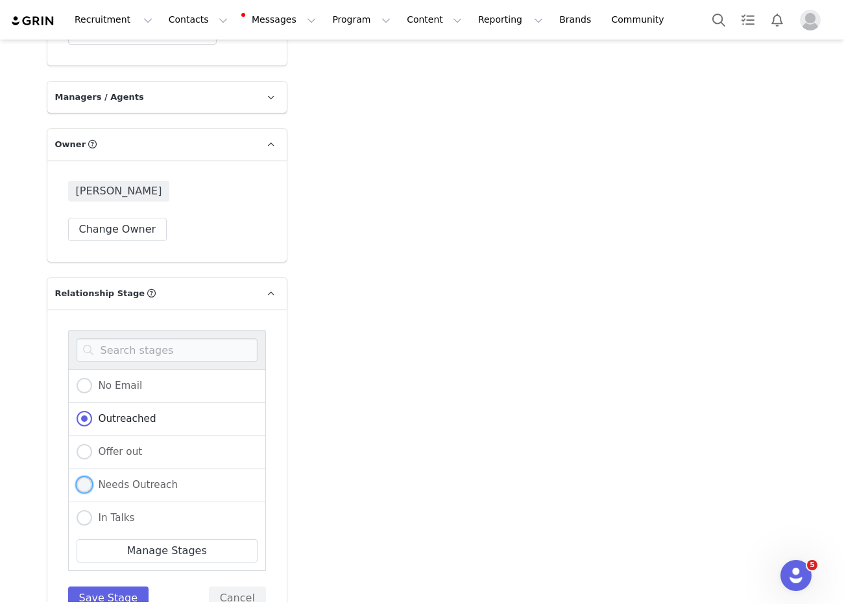
click at [125, 479] on span "Needs Outreach" at bounding box center [135, 485] width 86 height 12
click at [92, 477] on input "Needs Outreach" at bounding box center [85, 485] width 16 height 17
radio input "true"
radio input "false"
radio input "true"
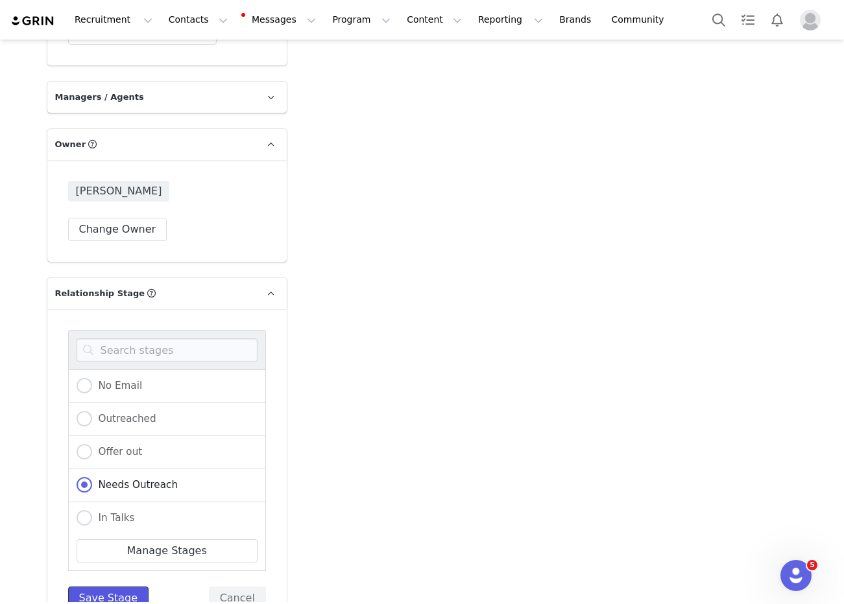
click at [113, 587] on button "Save Stage" at bounding box center [108, 598] width 81 height 23
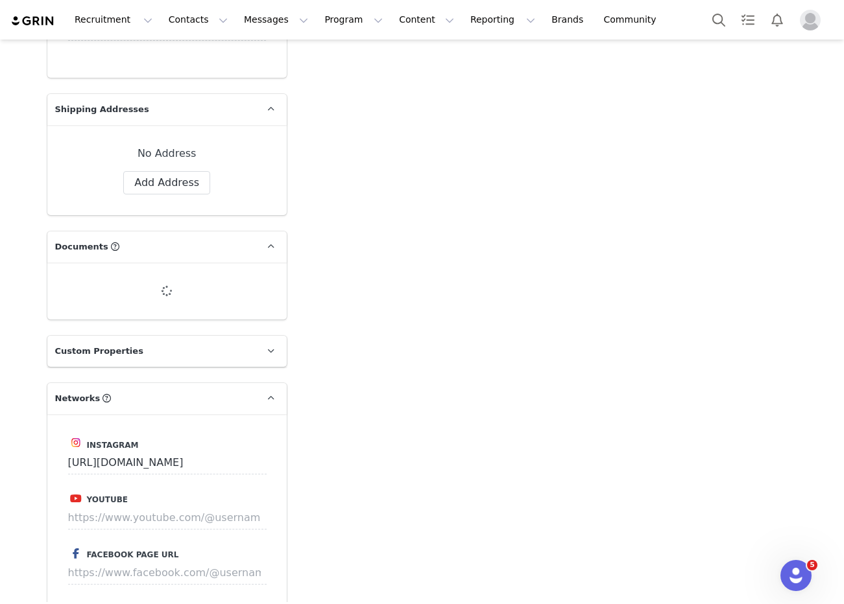
type input "+1 ([GEOGRAPHIC_DATA])"
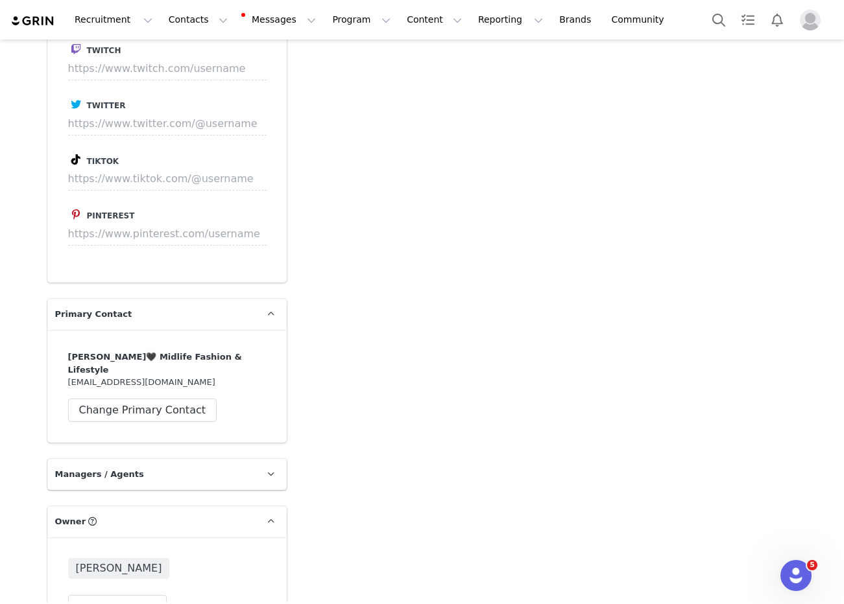
scroll to position [2268, 0]
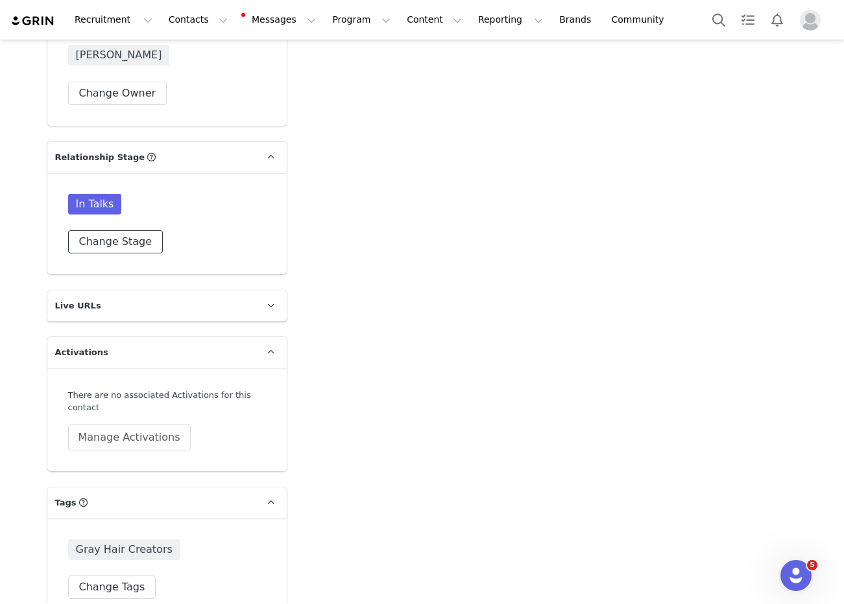
click at [123, 230] on button "Change Stage" at bounding box center [115, 241] width 95 height 23
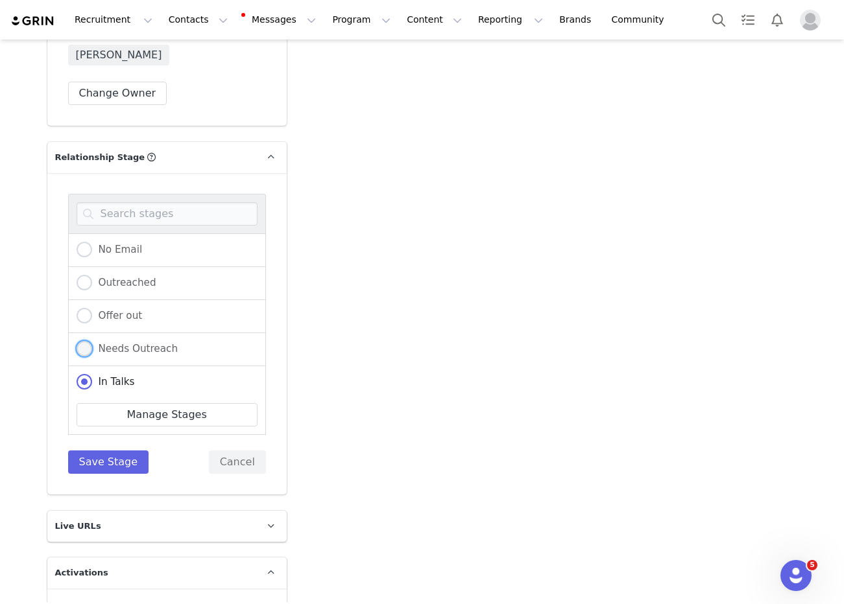
click at [118, 343] on span "Needs Outreach" at bounding box center [135, 349] width 86 height 12
click at [92, 341] on input "Needs Outreach" at bounding box center [85, 349] width 16 height 17
radio input "true"
radio input "false"
click at [113, 451] on button "Save Stage" at bounding box center [108, 462] width 81 height 23
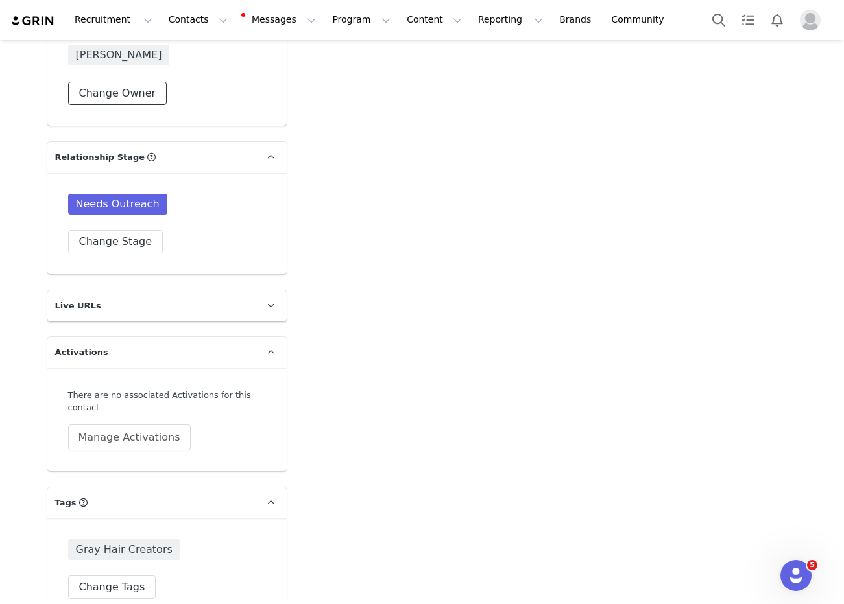
click at [110, 82] on button "Change Owner" at bounding box center [117, 93] width 99 height 23
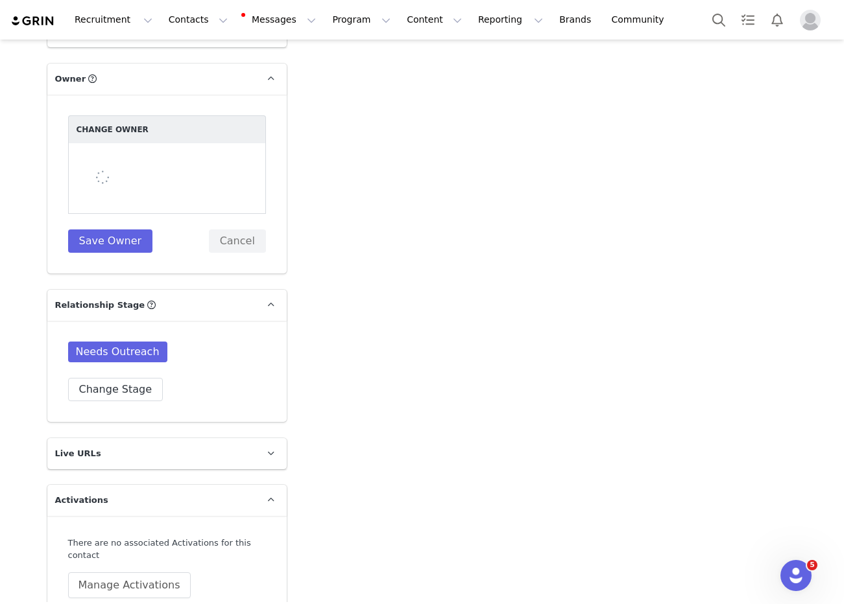
scroll to position [2120, 0]
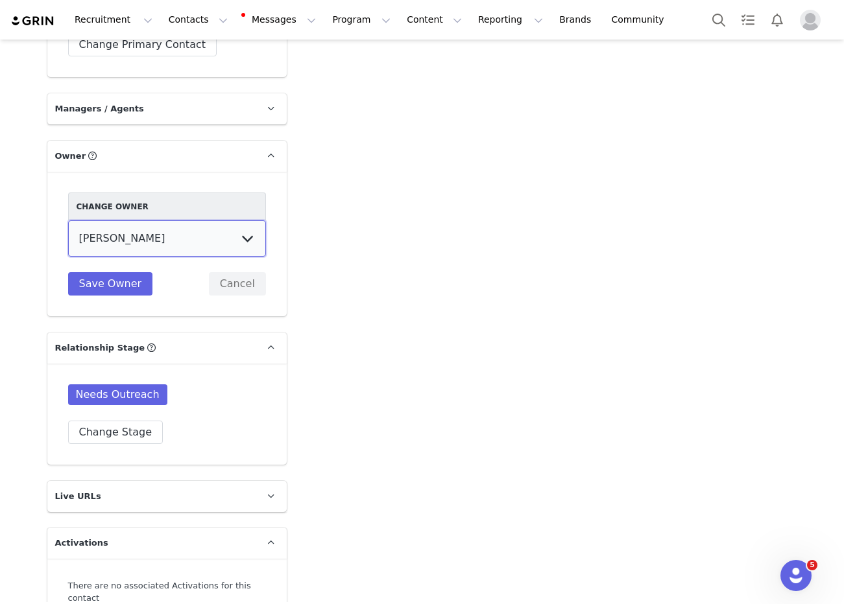
click at [120, 220] on select "[PERSON_NAME] [PERSON_NAME] [PERSON_NAME] (temp user) [PERSON_NAME] [PERSON_NAM…" at bounding box center [167, 238] width 198 height 36
select select "8dfe7175-539f-4b0a-8bfc-866fe0962ac0"
click at [68, 220] on select "Hannah Wilde Kiley Raybould Earvin Bermillo Randall (temp user) Ayanna Bozeman …" at bounding box center [167, 238] width 198 height 36
click at [129, 272] on button "Save Owner" at bounding box center [110, 283] width 85 height 23
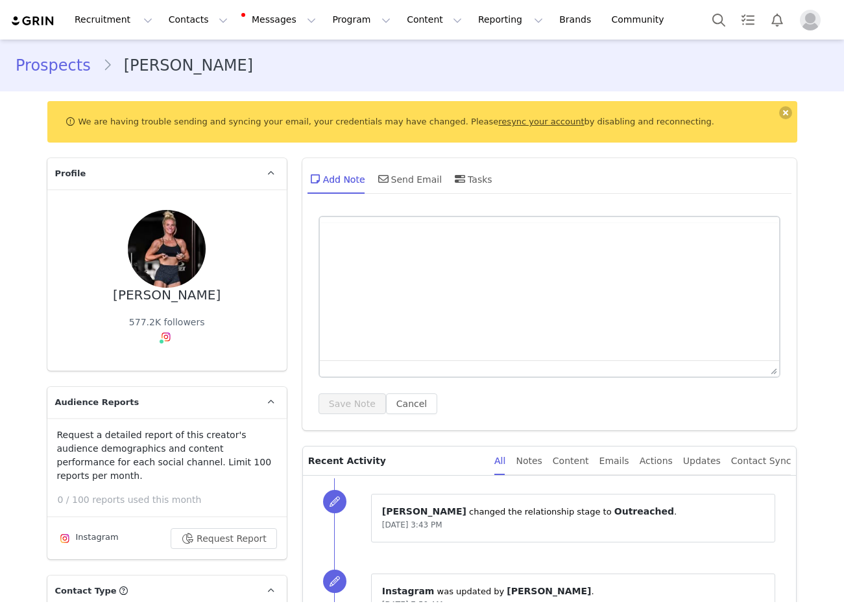
type input "+1 ([GEOGRAPHIC_DATA])"
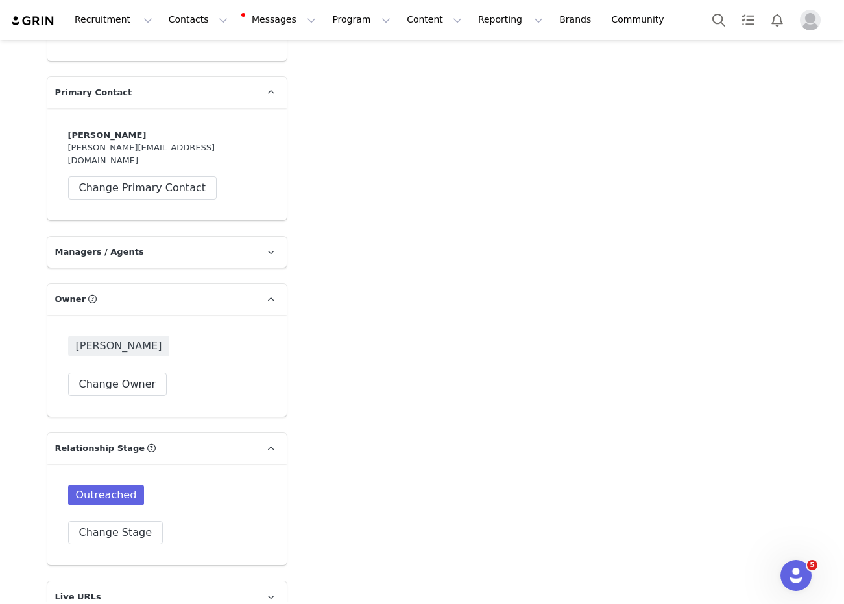
scroll to position [2035, 0]
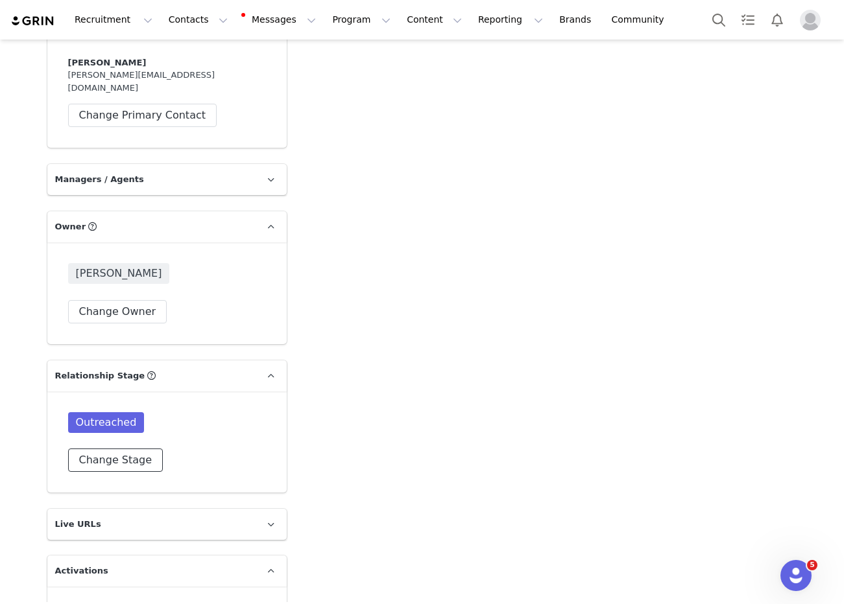
click at [101, 449] on button "Change Stage" at bounding box center [115, 460] width 95 height 23
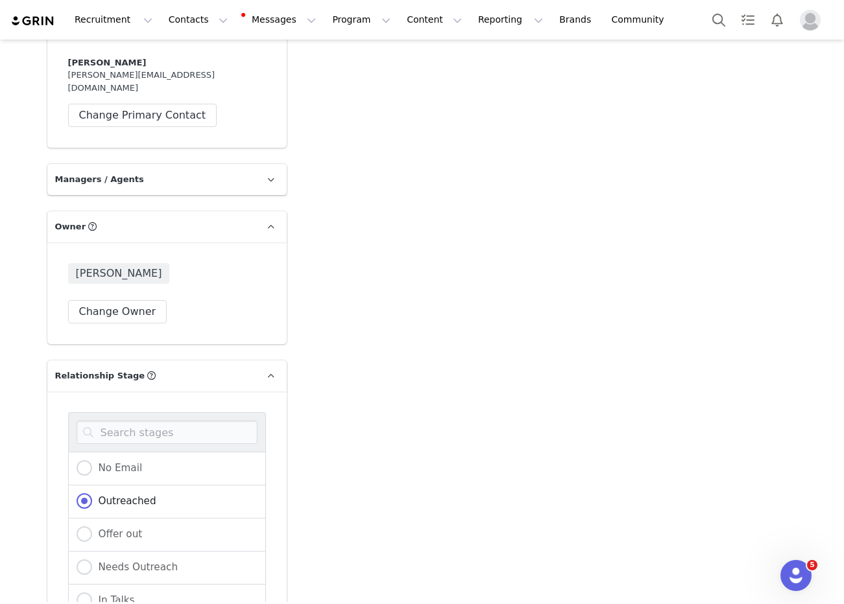
click at [89, 552] on div "Needs Outreach" at bounding box center [167, 568] width 198 height 33
click at [86, 560] on span at bounding box center [85, 568] width 16 height 16
click at [86, 560] on input "Needs Outreach" at bounding box center [85, 568] width 16 height 17
radio input "true"
radio input "false"
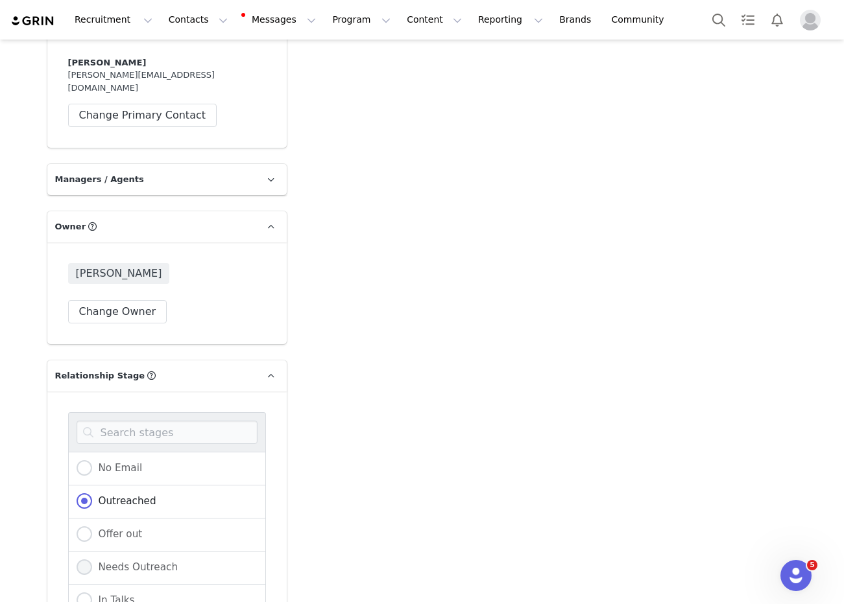
radio input "true"
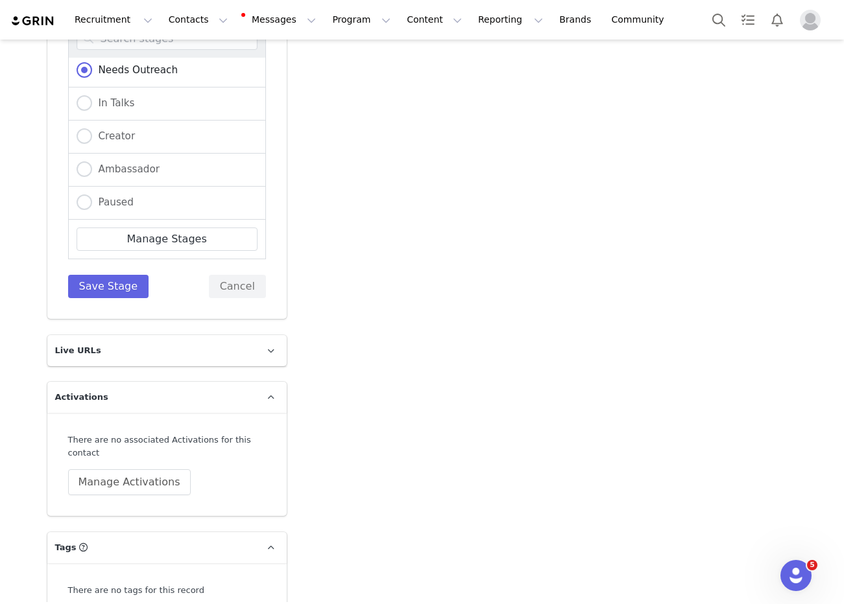
scroll to position [2458, 0]
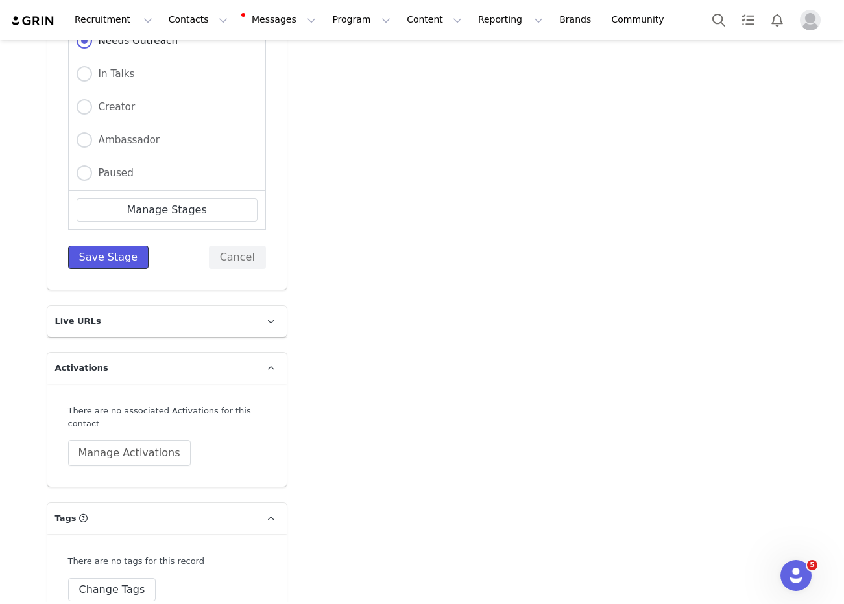
click at [121, 246] on button "Save Stage" at bounding box center [108, 257] width 81 height 23
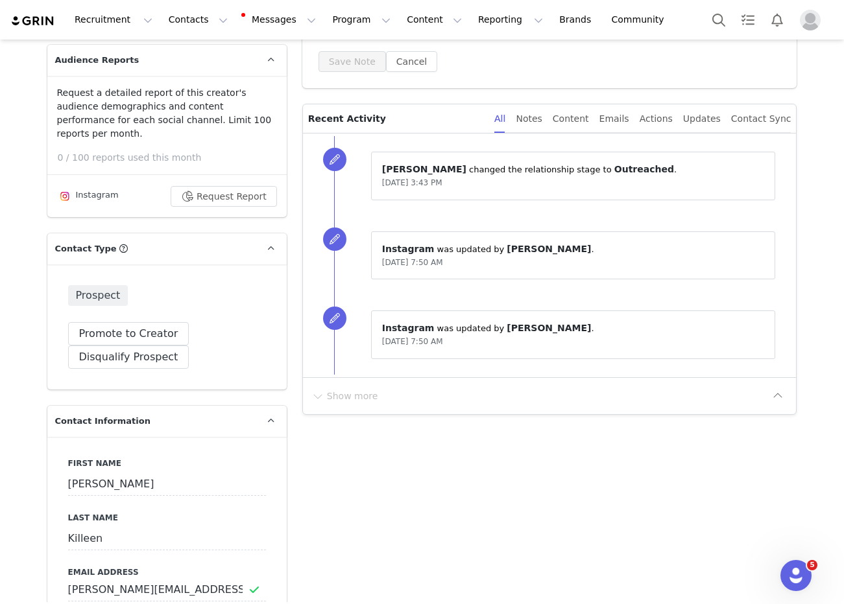
scroll to position [0, 0]
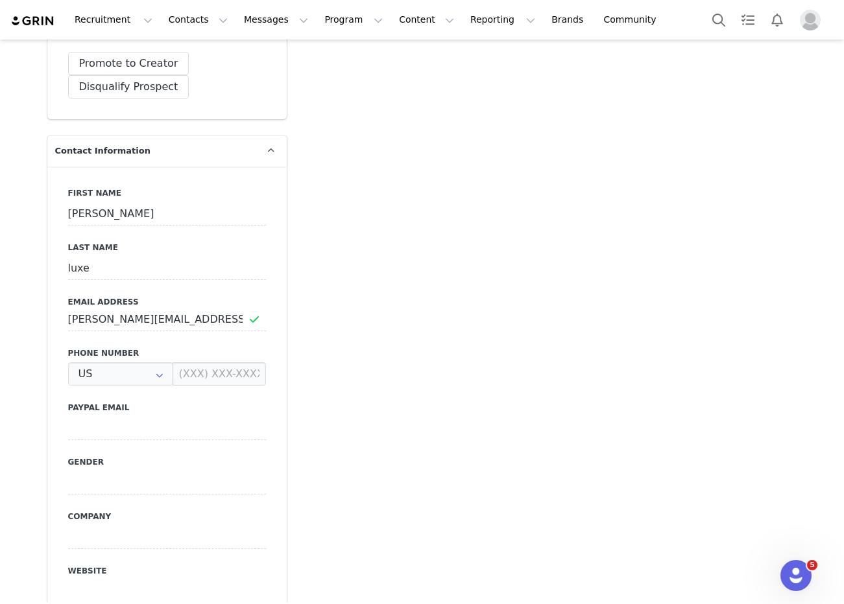
type input "+1 ([GEOGRAPHIC_DATA])"
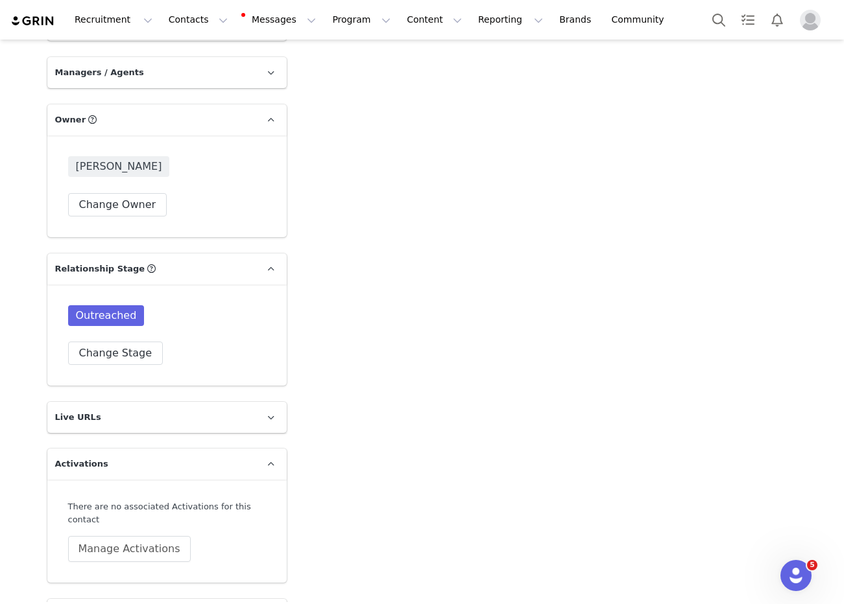
scroll to position [2041, 0]
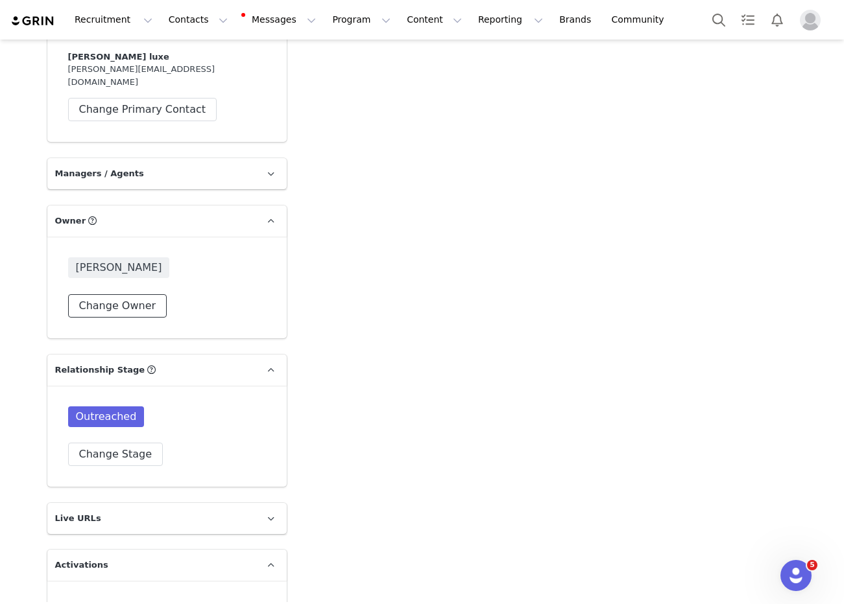
click at [115, 294] on button "Change Owner" at bounding box center [117, 305] width 99 height 23
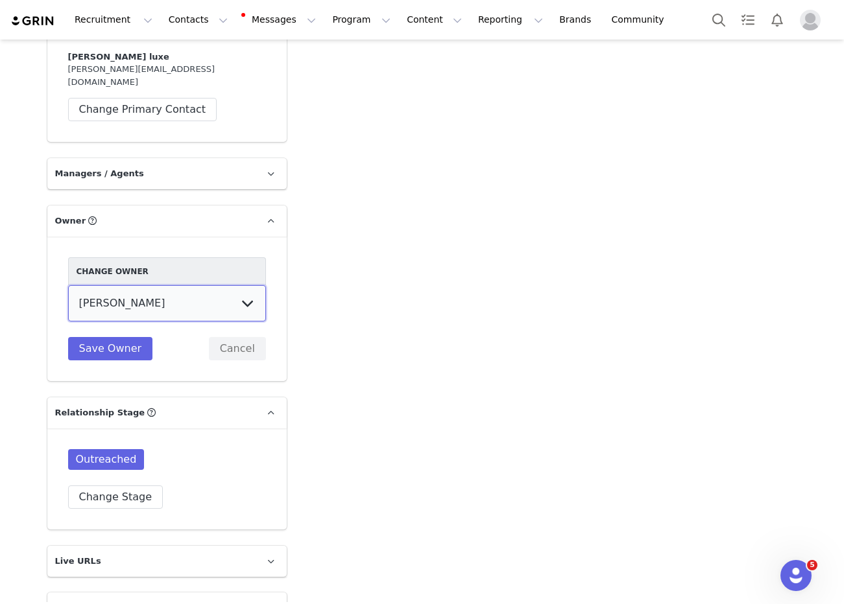
click at [131, 289] on select "Hannah Wilde Kiley Raybould Earvin Bermillo Randall (temp user) Ayanna Bozeman …" at bounding box center [167, 303] width 198 height 36
click at [68, 285] on select "Hannah Wilde Kiley Raybould Earvin Bermillo Randall (temp user) Ayanna Bozeman …" at bounding box center [167, 303] width 198 height 36
click at [238, 337] on button "Cancel" at bounding box center [237, 348] width 57 height 23
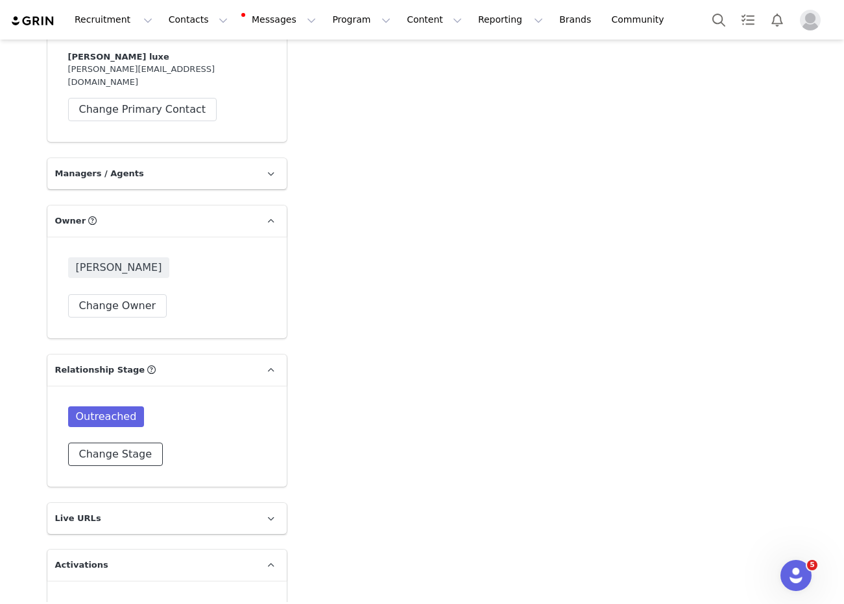
click at [126, 443] on button "Change Stage" at bounding box center [115, 454] width 95 height 23
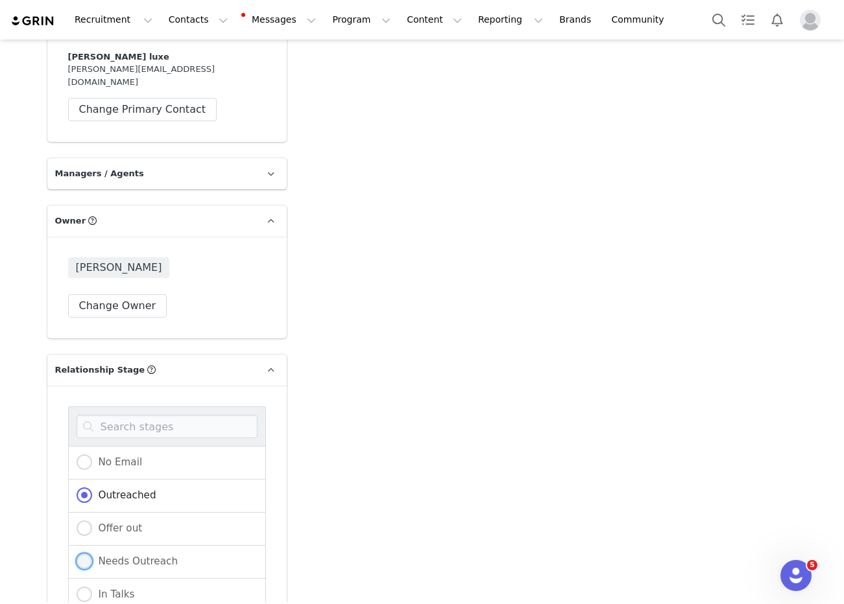
click at [124, 554] on label "Needs Outreach" at bounding box center [128, 562] width 102 height 17
click at [92, 554] on input "Needs Outreach" at bounding box center [85, 562] width 16 height 17
radio input "true"
radio input "false"
radio input "true"
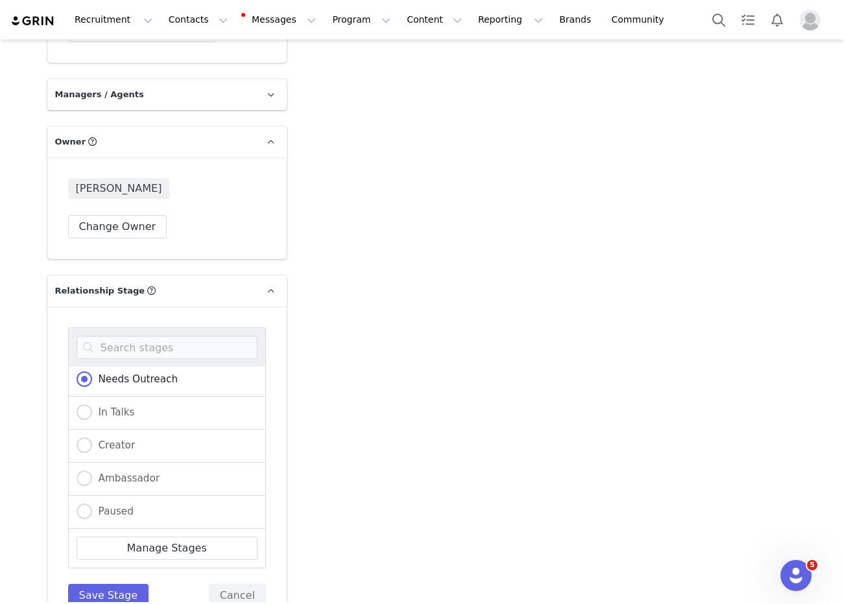
scroll to position [2181, 0]
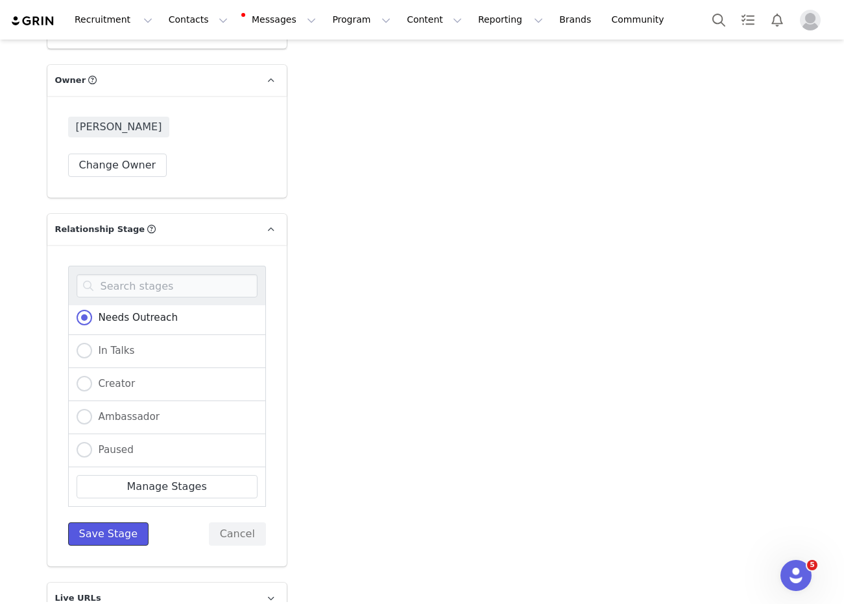
click at [114, 523] on button "Save Stage" at bounding box center [108, 534] width 81 height 23
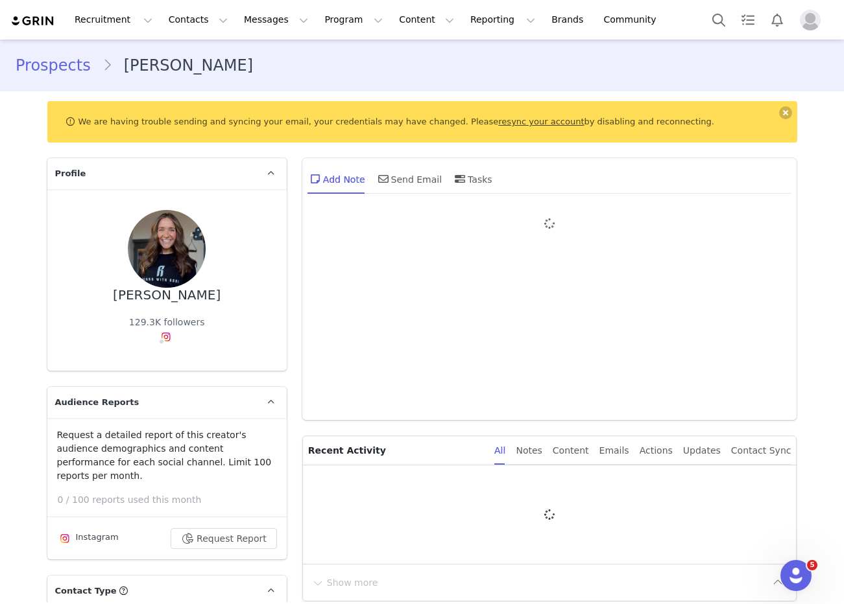
type input "+1 ([GEOGRAPHIC_DATA])"
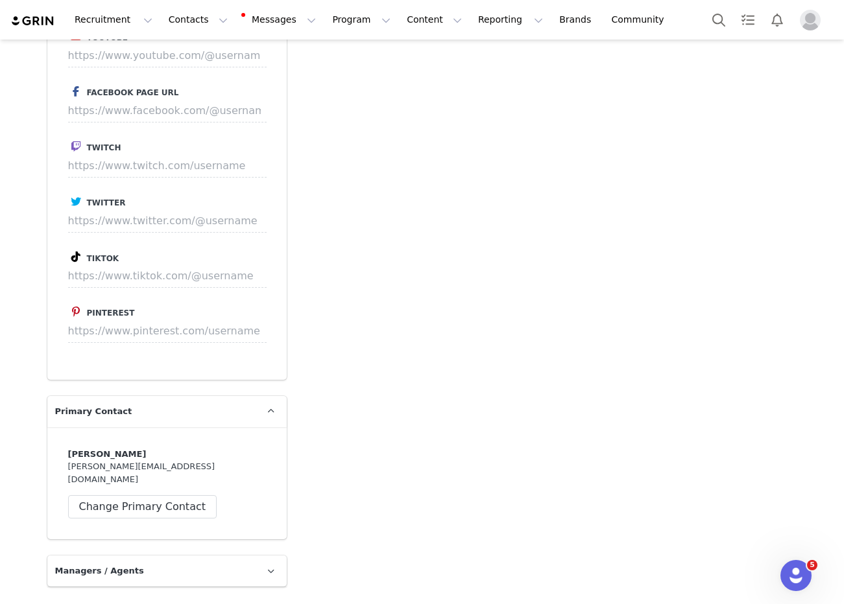
scroll to position [2240, 0]
